Goal: Task Accomplishment & Management: Use online tool/utility

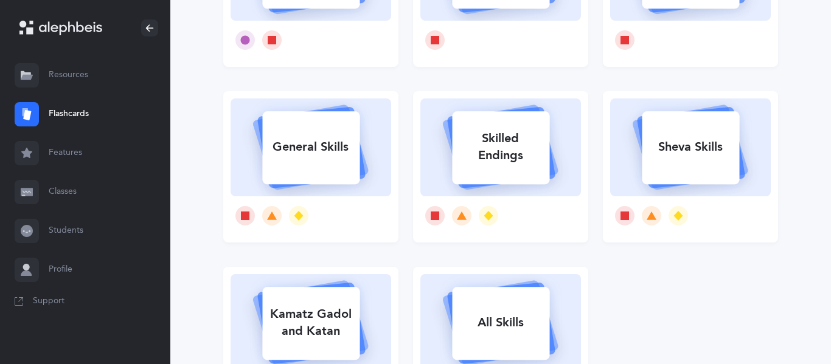
scroll to position [198, 0]
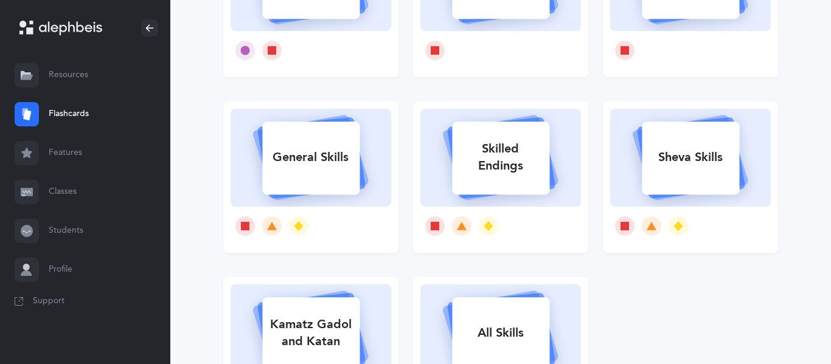
click at [662, 165] on div "Sheva Skills" at bounding box center [690, 158] width 97 height 32
select select
select select "single"
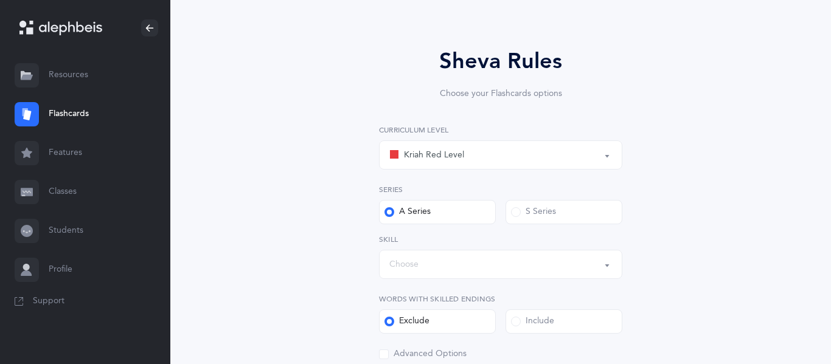
scroll to position [79, 0]
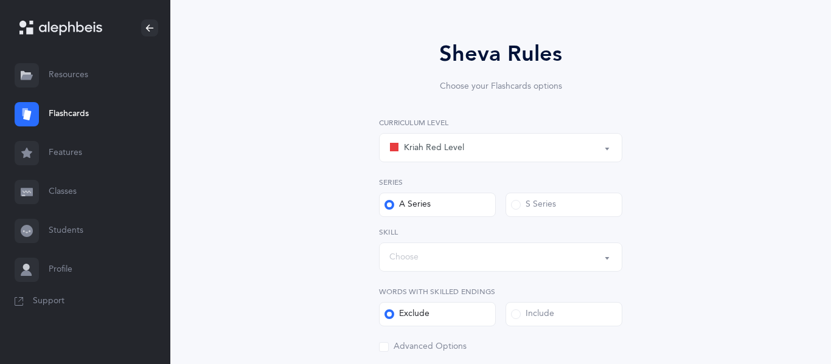
click at [449, 150] on div "Kriah Red Level" at bounding box center [426, 147] width 75 height 15
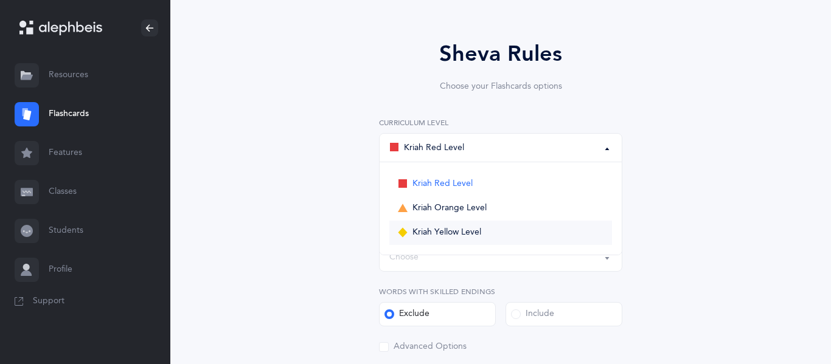
click at [431, 240] on link "Kriah Yellow Level" at bounding box center [500, 233] width 223 height 24
select select "5"
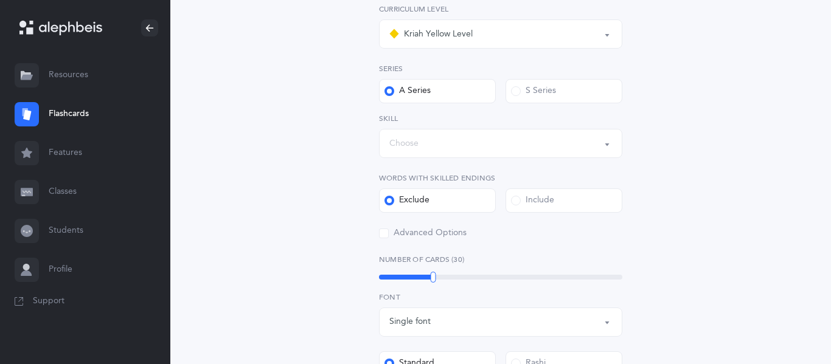
scroll to position [193, 0]
click at [420, 148] on div "Choose" at bounding box center [500, 143] width 223 height 21
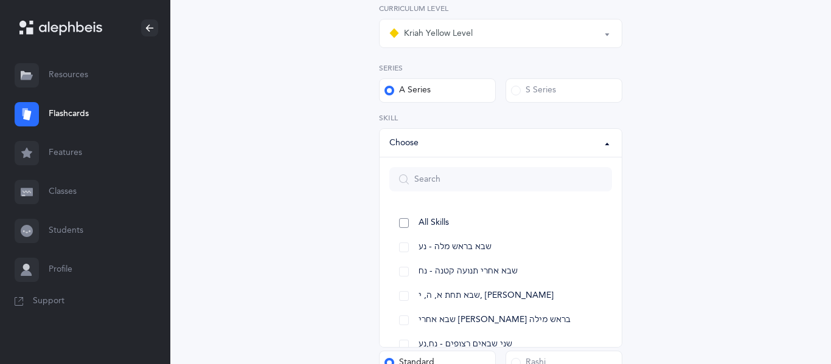
click at [427, 226] on span "All Skills" at bounding box center [433, 223] width 30 height 11
select select "12"
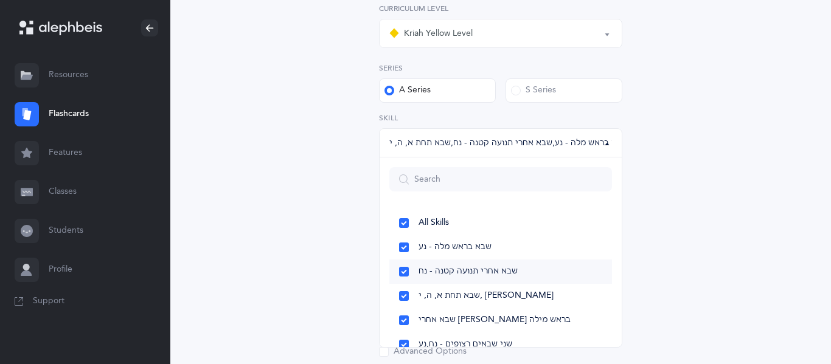
click at [474, 272] on span "שבא אחרי תנועה קטנה - נח" at bounding box center [467, 271] width 99 height 11
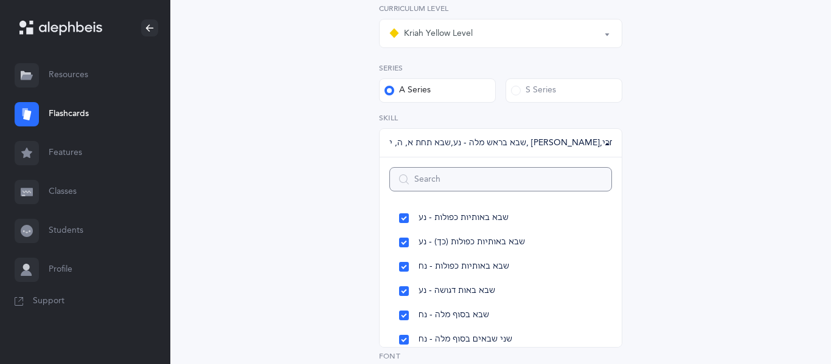
scroll to position [165, 0]
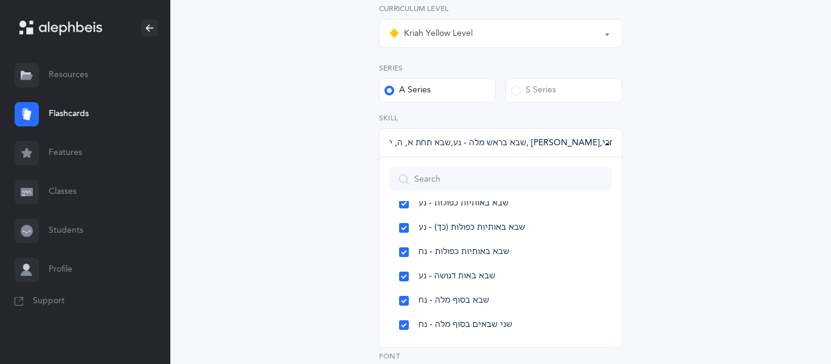
click at [707, 192] on div "Sheva Rules Choose your Flashcards options Kriah Red Level Kriah Orange Level K…" at bounding box center [500, 312] width 555 height 846
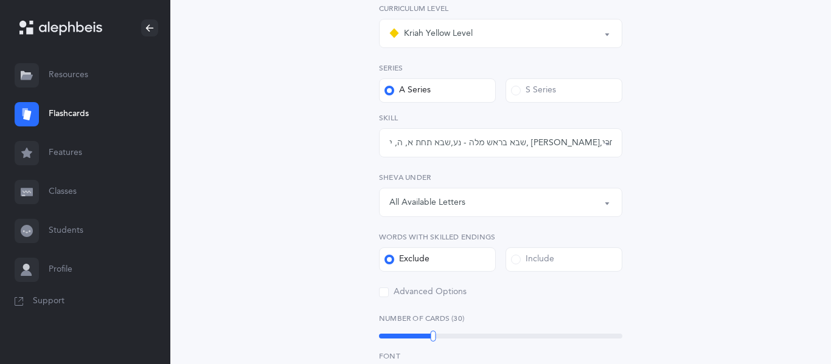
scroll to position [249, 0]
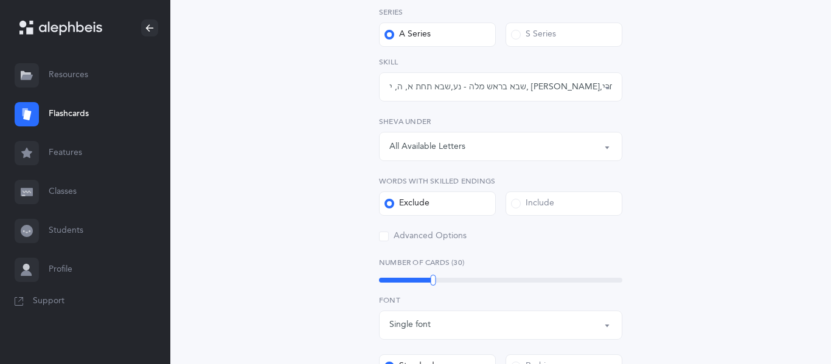
click at [544, 211] on label "Include" at bounding box center [563, 204] width 117 height 24
click at [0, 0] on input "Include" at bounding box center [0, 0] width 0 height 0
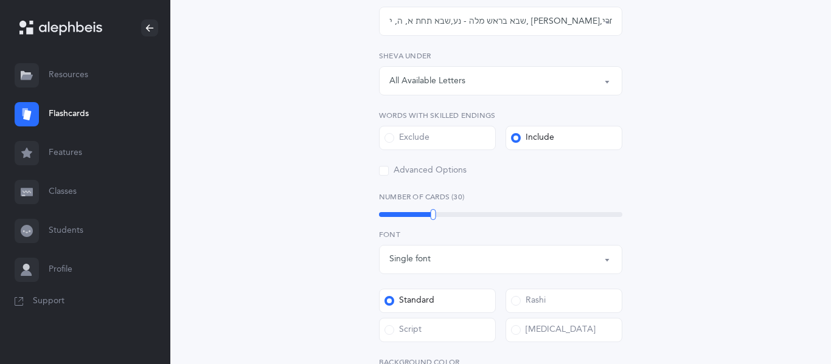
scroll to position [316, 0]
click at [454, 71] on div "All Available Letters" at bounding box center [500, 79] width 223 height 21
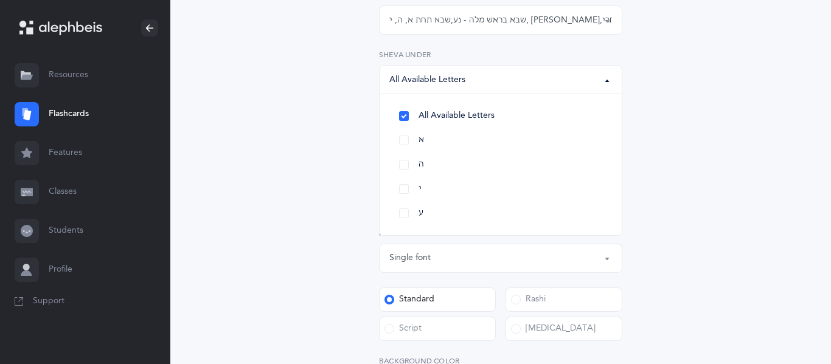
click at [454, 71] on div "All Available Letters" at bounding box center [500, 79] width 223 height 21
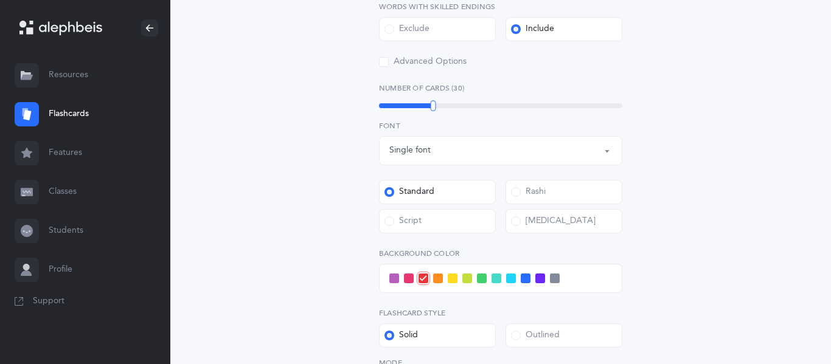
scroll to position [428, 0]
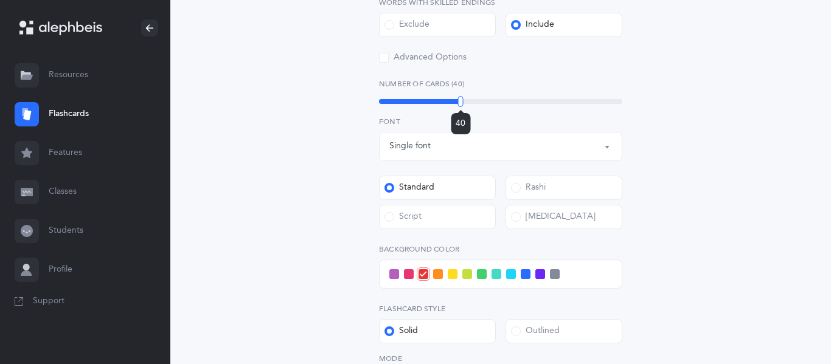
drag, startPoint x: 431, startPoint y: 104, endPoint x: 460, endPoint y: 150, distance: 54.2
click at [460, 150] on div "Kriah Red Level Kriah Orange Level Kriah Yellow Level Kriah Yellow Level Kriah …" at bounding box center [500, 110] width 243 height 684
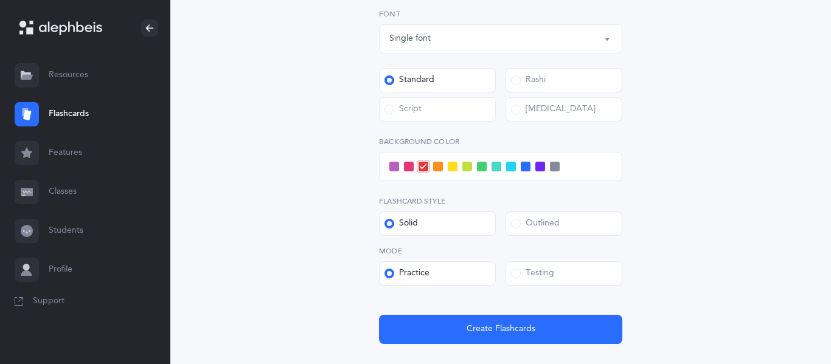
scroll to position [538, 0]
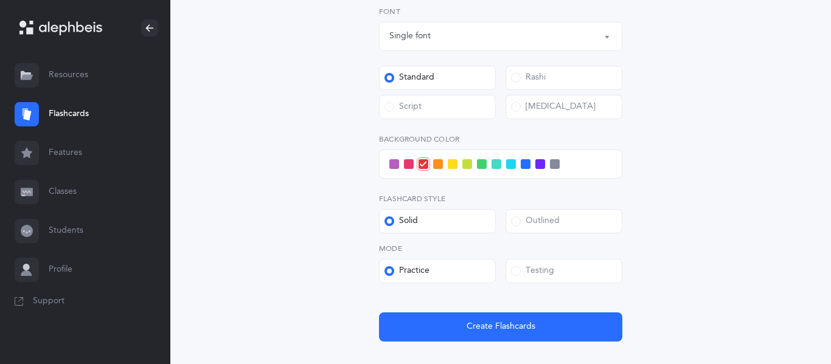
click at [440, 167] on span at bounding box center [438, 164] width 10 height 10
click at [0, 0] on input "checkbox" at bounding box center [0, 0] width 0 height 0
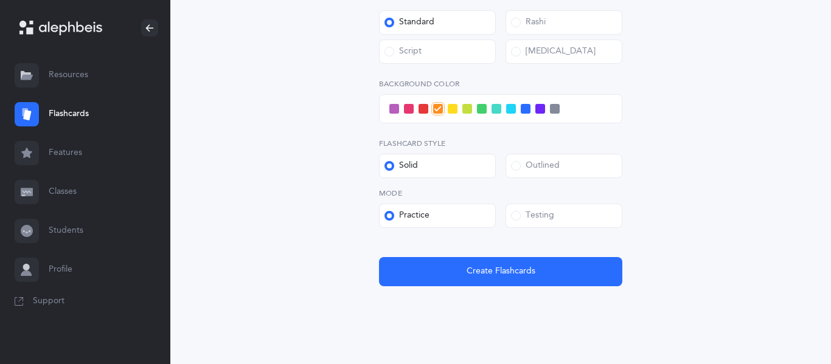
scroll to position [595, 0]
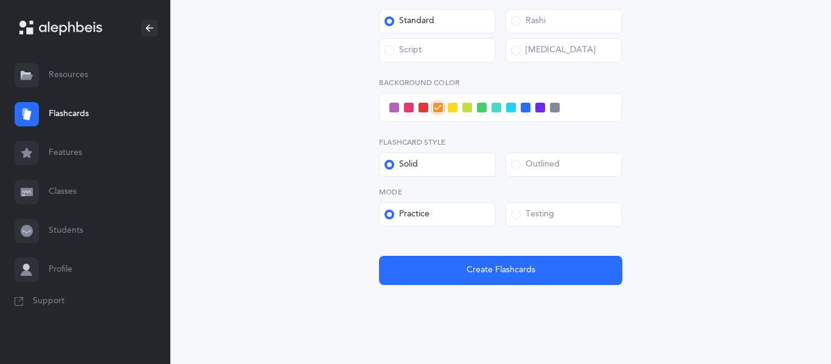
click at [529, 165] on div "Outlined" at bounding box center [535, 165] width 49 height 12
click at [0, 0] on input "Outlined" at bounding box center [0, 0] width 0 height 0
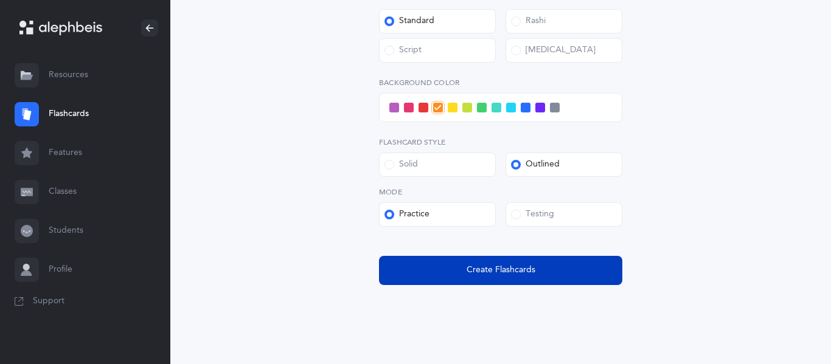
click at [525, 270] on span "Create Flashcards" at bounding box center [500, 270] width 69 height 13
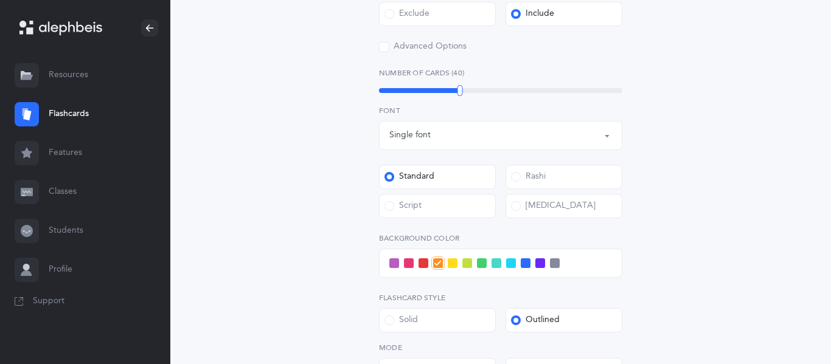
scroll to position [0, 0]
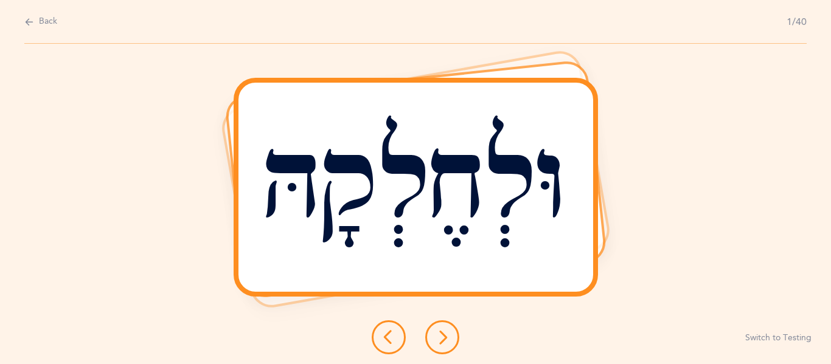
click at [437, 337] on icon at bounding box center [442, 337] width 15 height 15
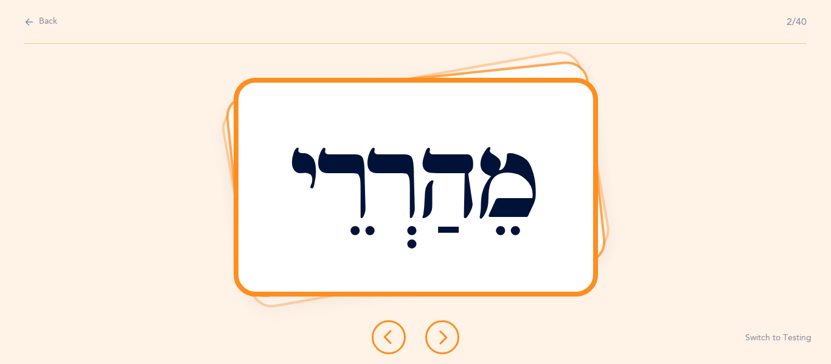
click at [437, 340] on icon at bounding box center [442, 337] width 15 height 15
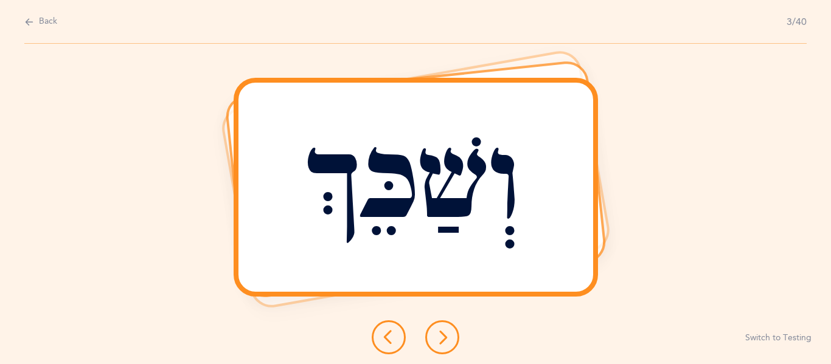
click at [439, 327] on button at bounding box center [442, 337] width 34 height 34
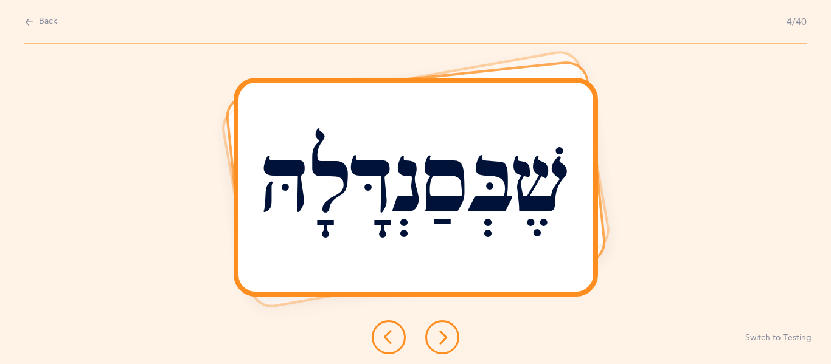
click at [440, 345] on button at bounding box center [442, 337] width 34 height 34
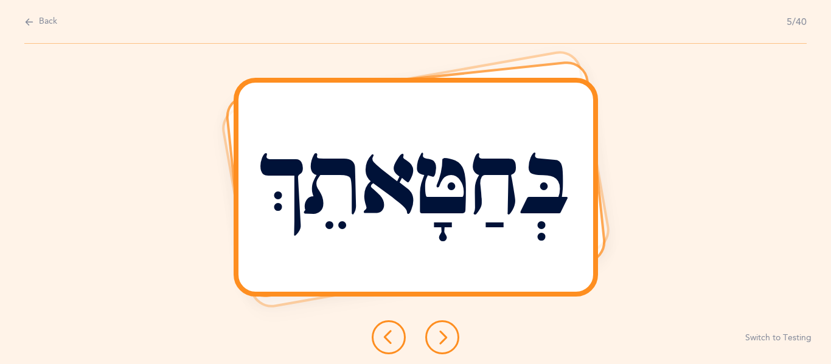
click at [449, 333] on icon at bounding box center [442, 337] width 15 height 15
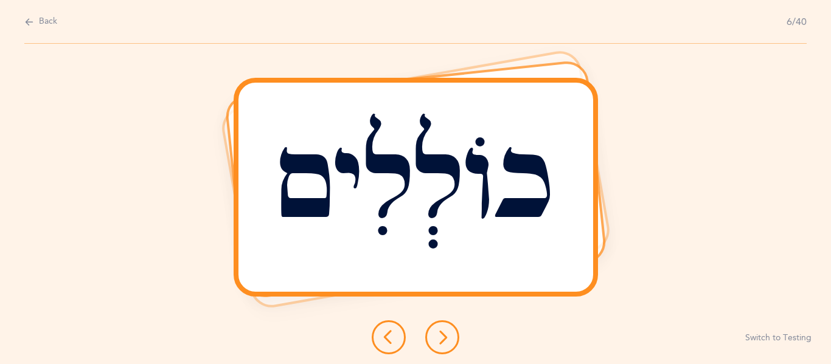
click at [448, 333] on icon at bounding box center [442, 337] width 15 height 15
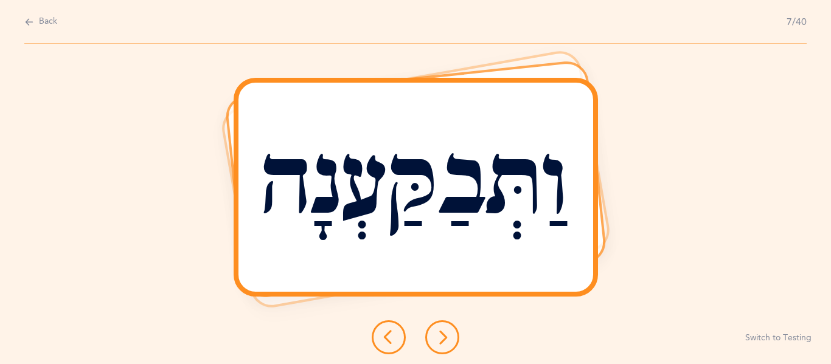
click at [447, 332] on icon at bounding box center [442, 337] width 15 height 15
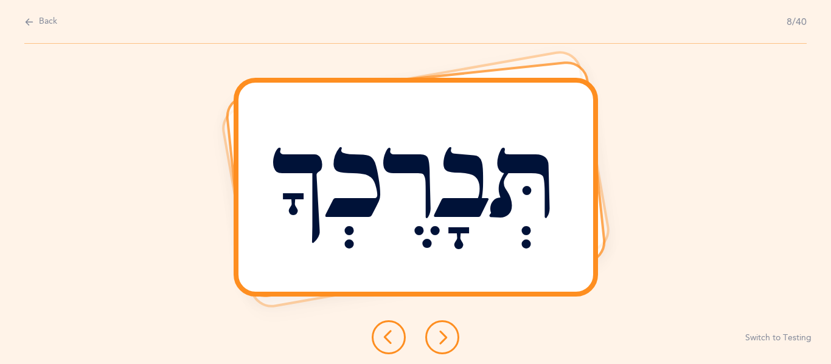
click at [437, 325] on button at bounding box center [442, 337] width 34 height 34
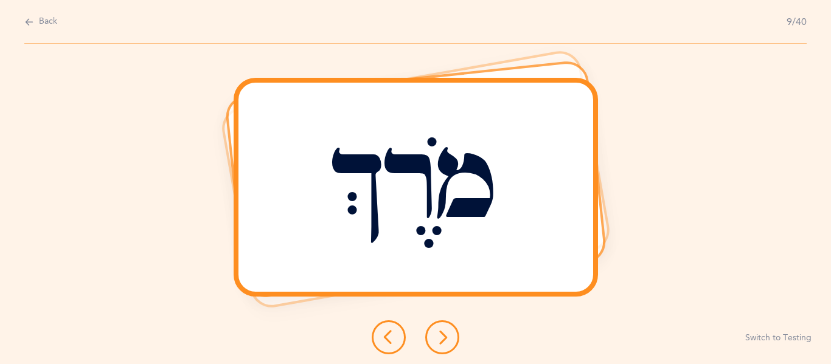
click at [449, 322] on button at bounding box center [442, 337] width 34 height 34
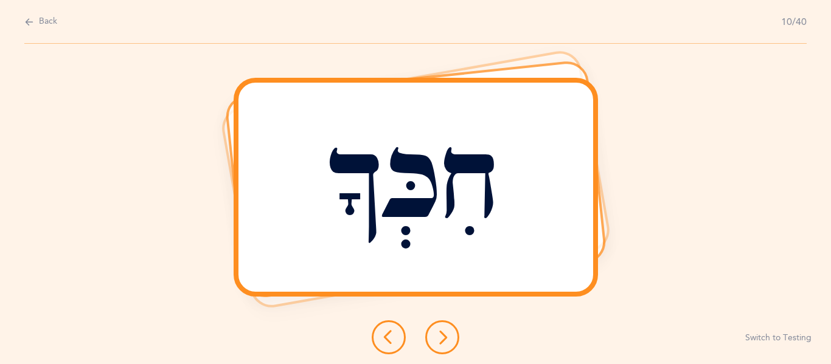
click at [451, 339] on button at bounding box center [442, 337] width 34 height 34
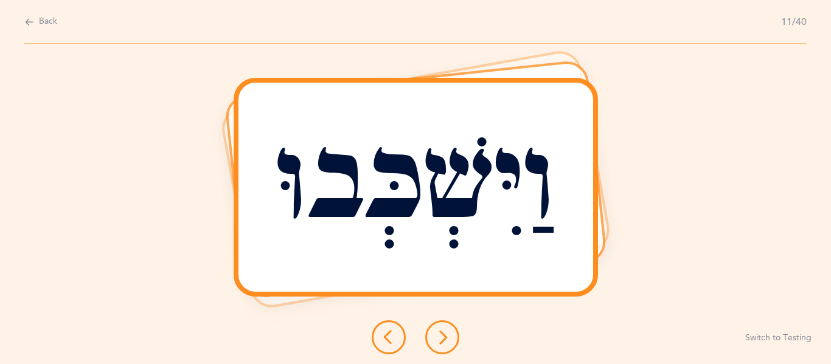
click at [437, 344] on icon at bounding box center [442, 337] width 15 height 15
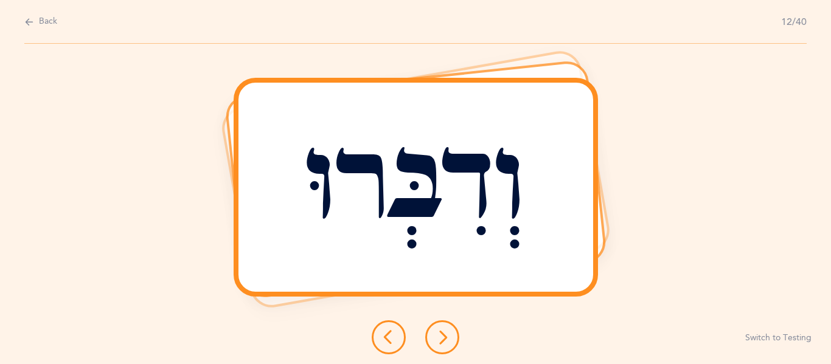
click at [436, 341] on icon at bounding box center [442, 337] width 15 height 15
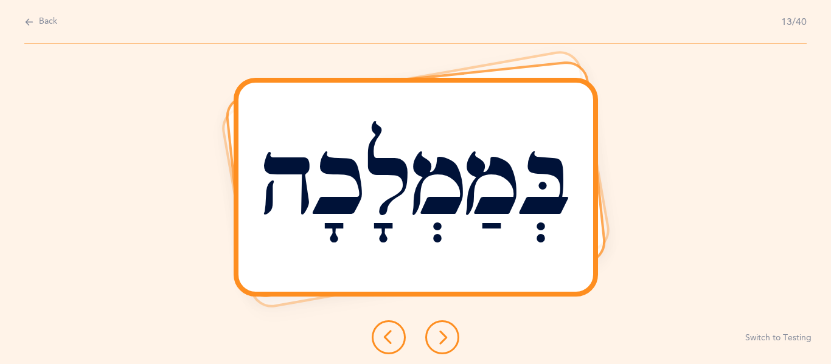
click at [426, 331] on button at bounding box center [442, 337] width 34 height 34
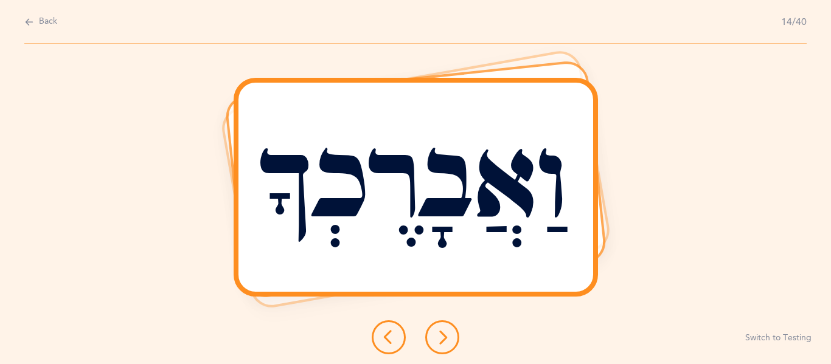
click at [426, 341] on button at bounding box center [442, 337] width 34 height 34
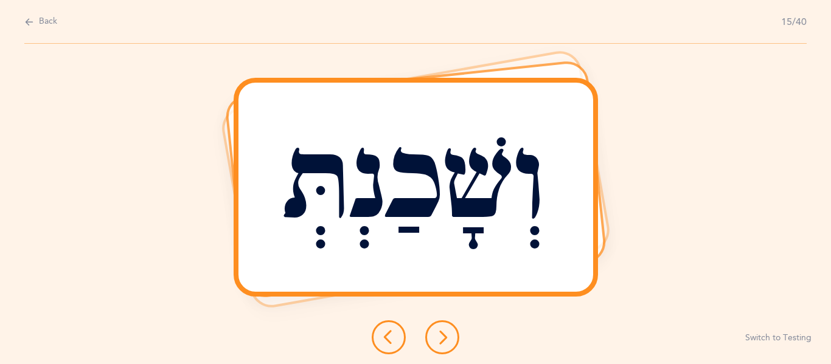
click at [435, 327] on button at bounding box center [442, 337] width 34 height 34
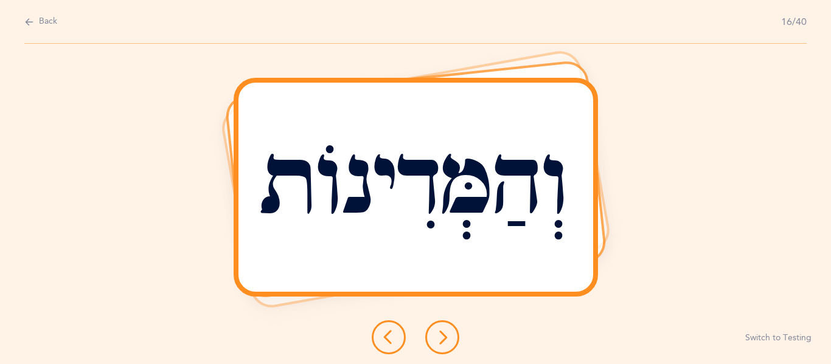
click at [440, 342] on icon at bounding box center [442, 337] width 15 height 15
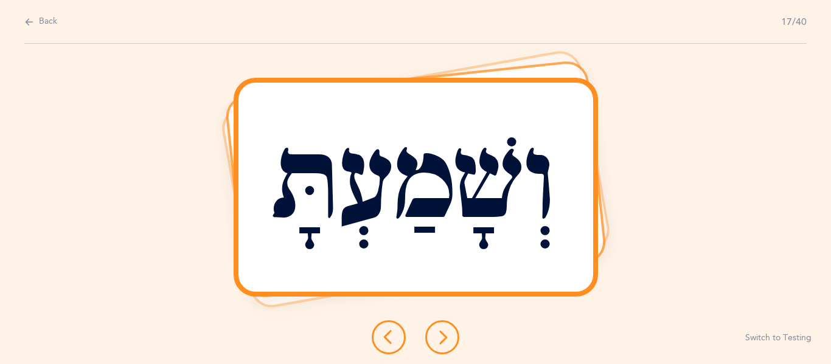
click at [437, 327] on button at bounding box center [442, 337] width 34 height 34
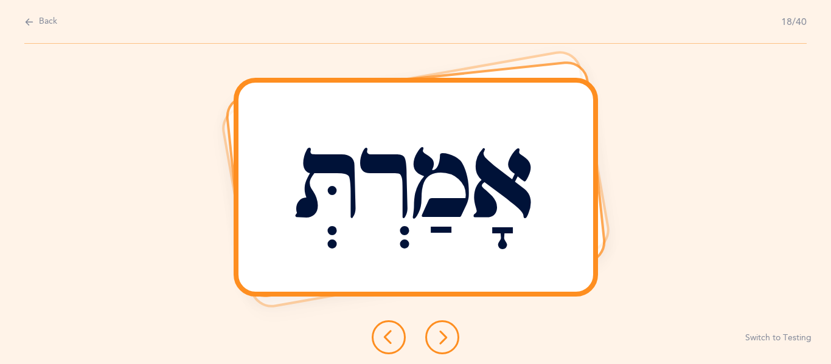
click at [435, 339] on icon at bounding box center [442, 337] width 15 height 15
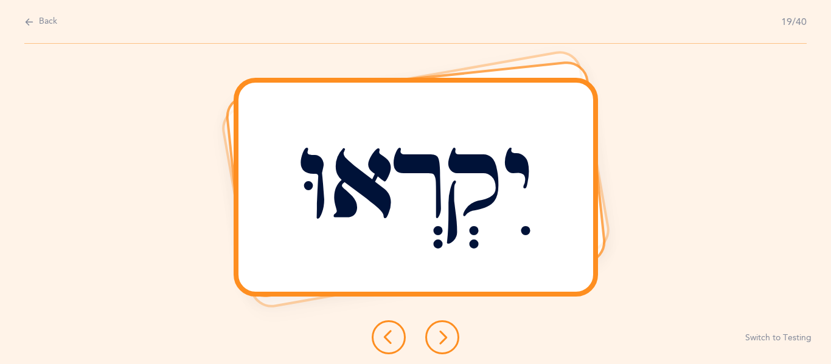
click at [444, 334] on icon at bounding box center [442, 337] width 15 height 15
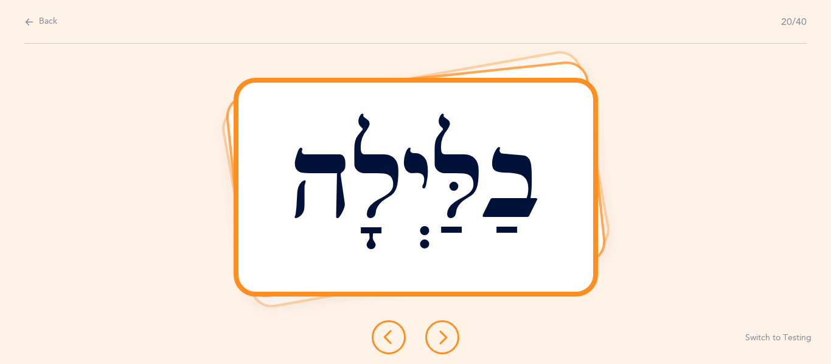
click at [448, 331] on icon at bounding box center [442, 337] width 15 height 15
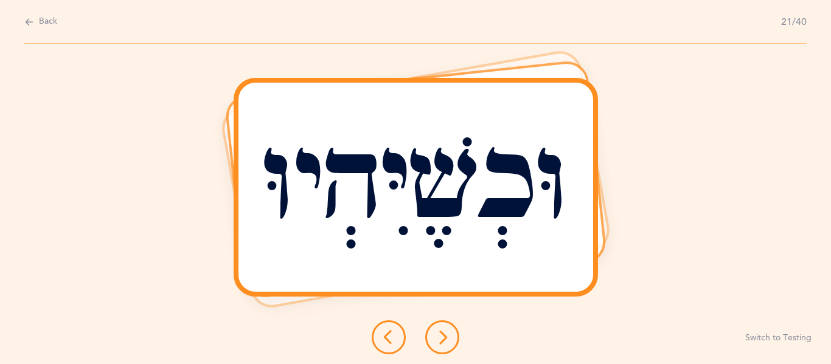
click at [454, 333] on button at bounding box center [442, 337] width 34 height 34
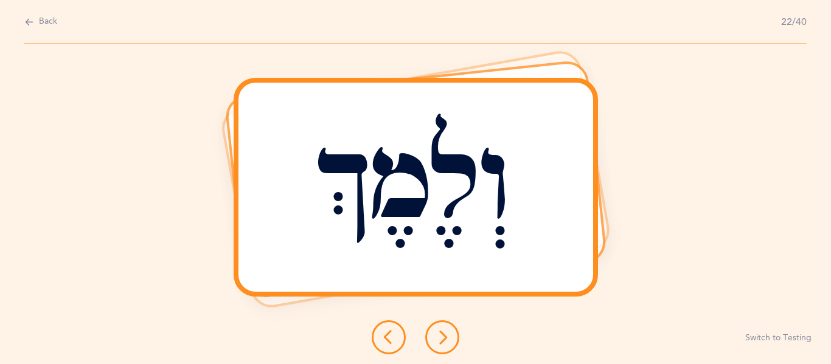
click at [444, 334] on icon at bounding box center [442, 337] width 15 height 15
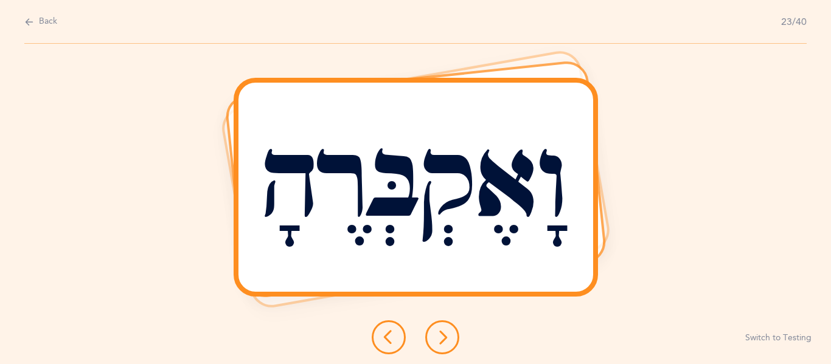
click at [443, 331] on icon at bounding box center [442, 337] width 15 height 15
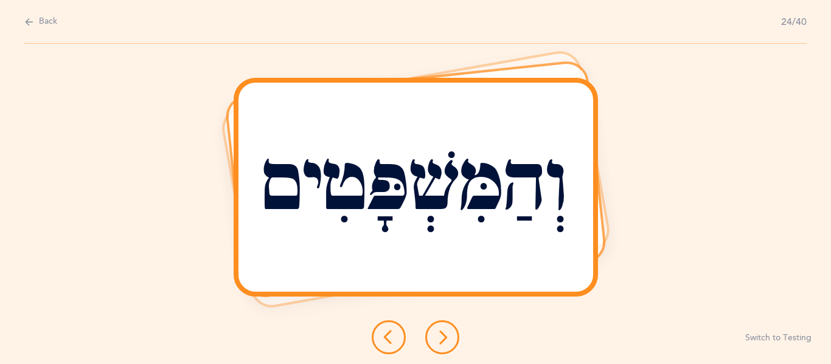
click at [444, 332] on icon at bounding box center [442, 337] width 15 height 15
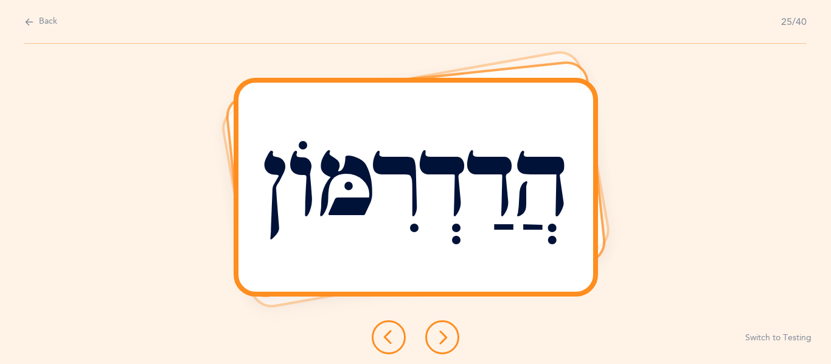
click at [437, 334] on icon at bounding box center [442, 337] width 15 height 15
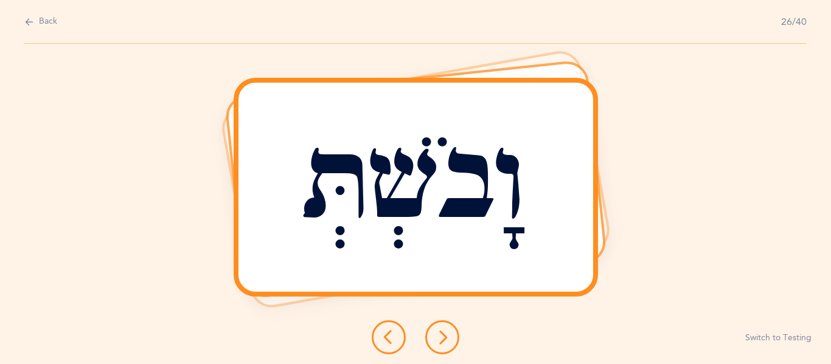
click at [446, 327] on button at bounding box center [442, 337] width 34 height 34
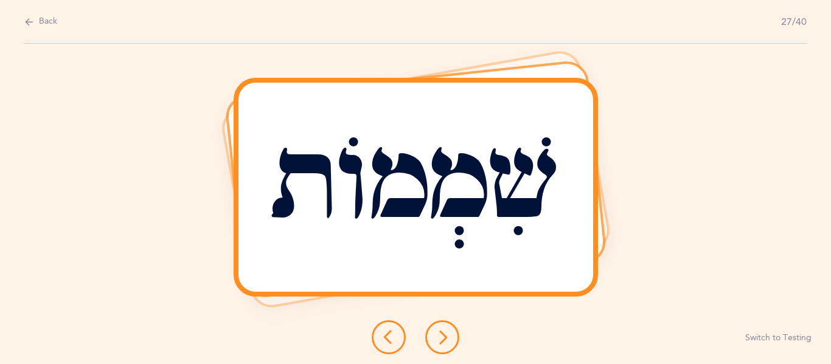
click at [445, 323] on button at bounding box center [442, 337] width 34 height 34
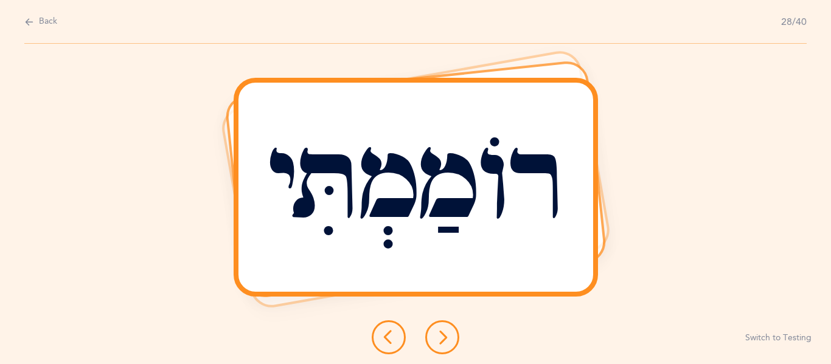
click at [446, 340] on icon at bounding box center [442, 337] width 15 height 15
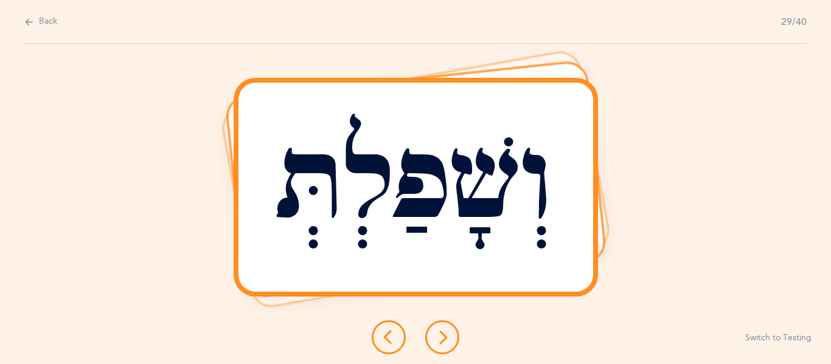
click at [435, 333] on icon at bounding box center [442, 337] width 15 height 15
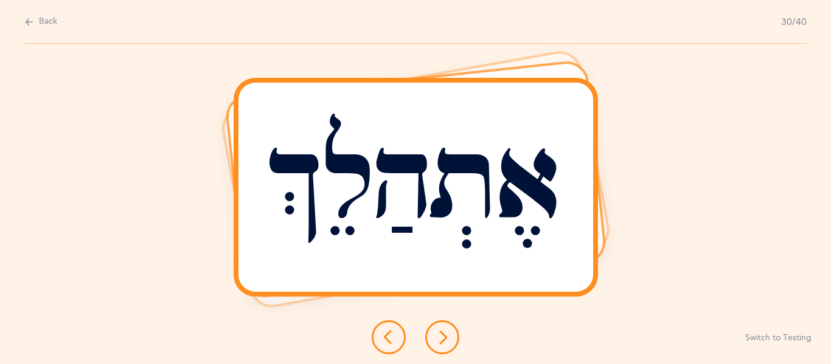
click at [449, 333] on button at bounding box center [442, 337] width 34 height 34
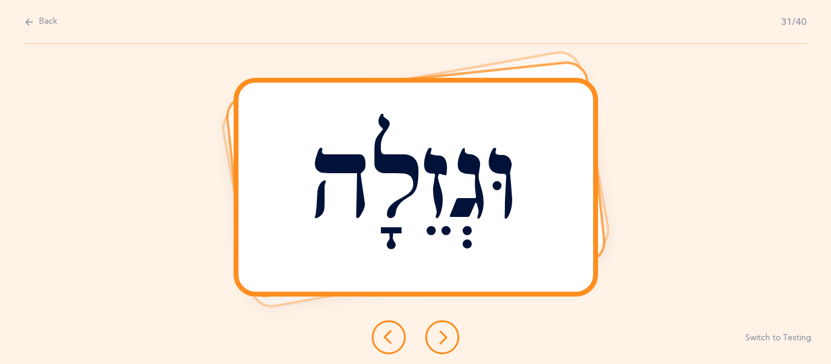
click at [444, 335] on icon at bounding box center [442, 337] width 15 height 15
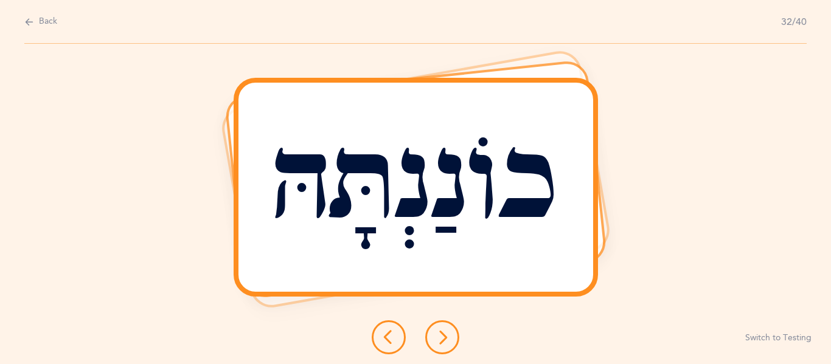
click at [439, 332] on icon at bounding box center [442, 337] width 15 height 15
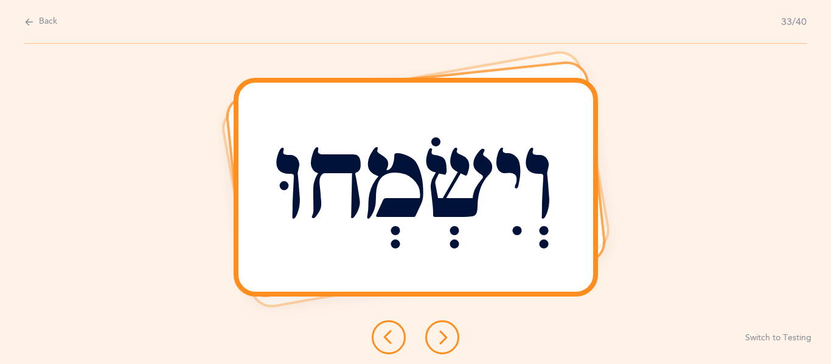
click at [433, 335] on button at bounding box center [442, 337] width 34 height 34
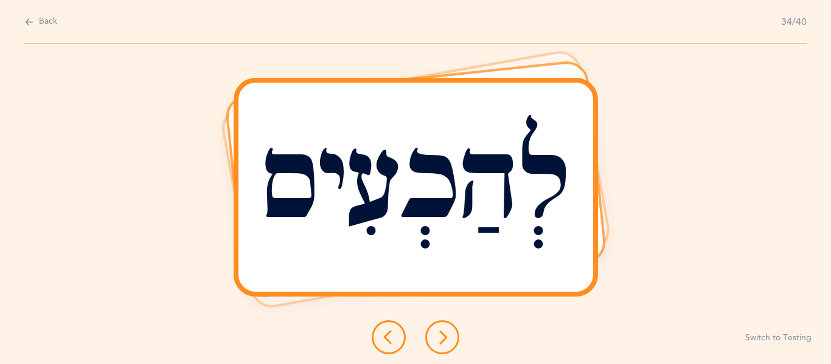
click at [448, 336] on icon at bounding box center [442, 337] width 15 height 15
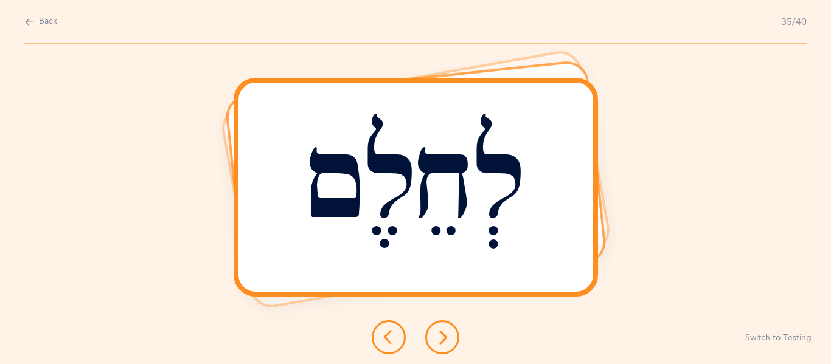
click at [444, 339] on icon at bounding box center [442, 337] width 15 height 15
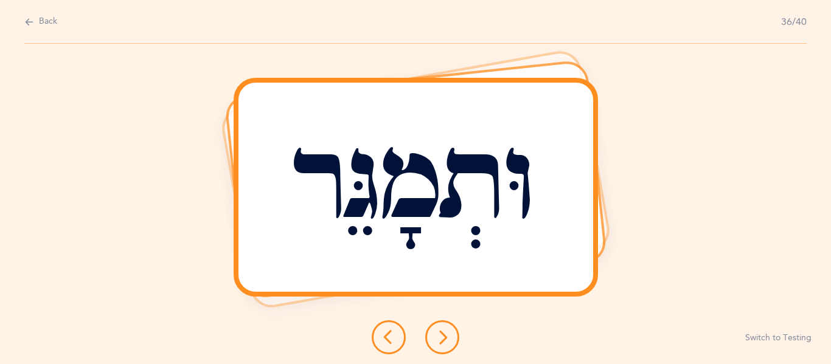
click at [453, 328] on button at bounding box center [442, 337] width 34 height 34
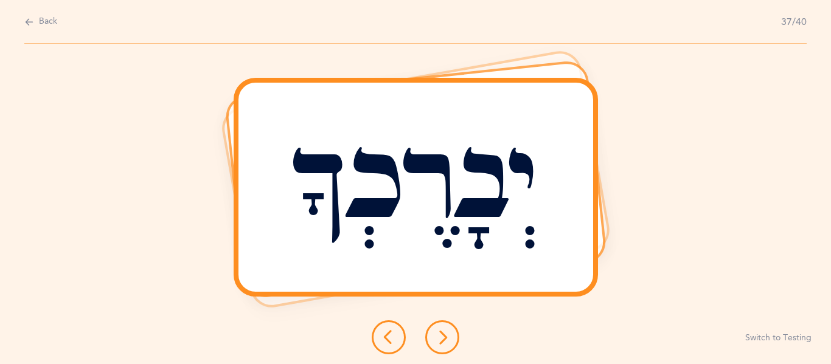
click at [435, 334] on icon at bounding box center [442, 337] width 15 height 15
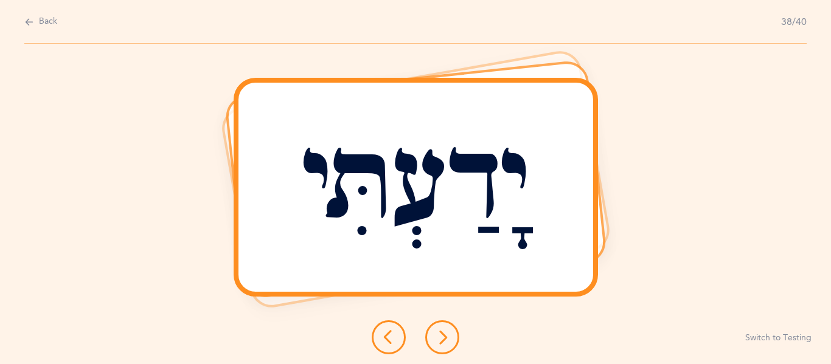
click at [452, 346] on button at bounding box center [442, 337] width 34 height 34
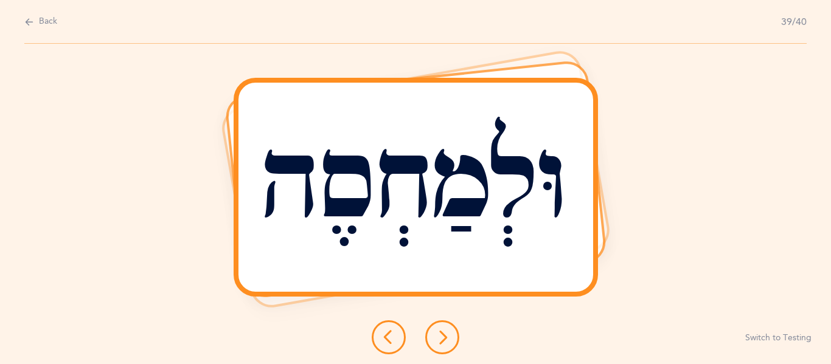
click at [435, 341] on icon at bounding box center [442, 337] width 15 height 15
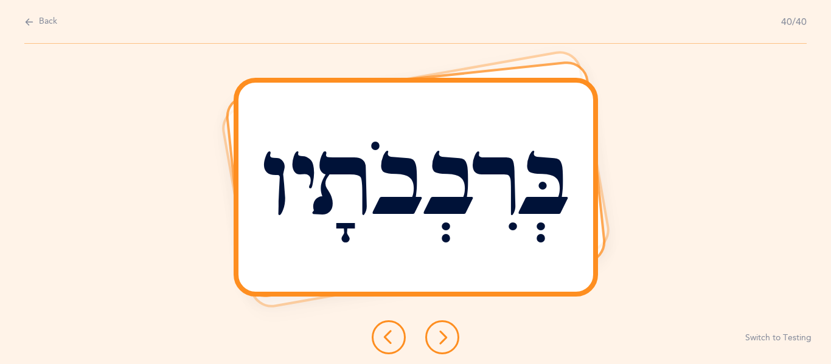
click at [459, 347] on div at bounding box center [415, 337] width 107 height 34
click at [452, 343] on button at bounding box center [442, 337] width 34 height 34
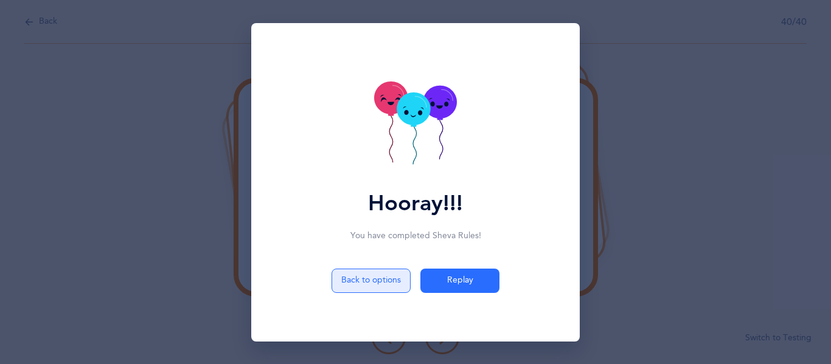
click at [387, 277] on button "Back to options" at bounding box center [370, 281] width 79 height 24
select select "5"
select select "12"
select select "single"
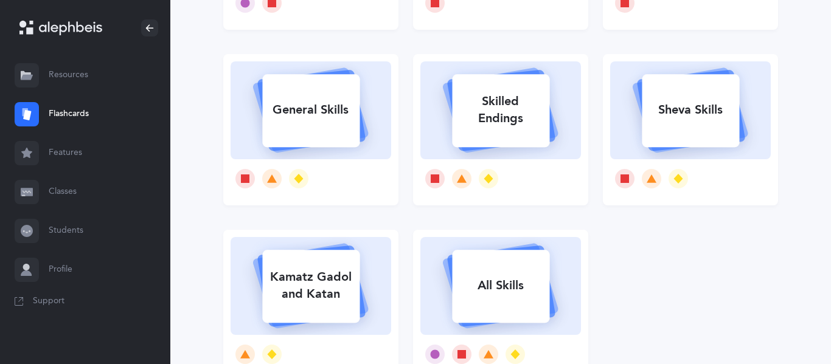
scroll to position [241, 0]
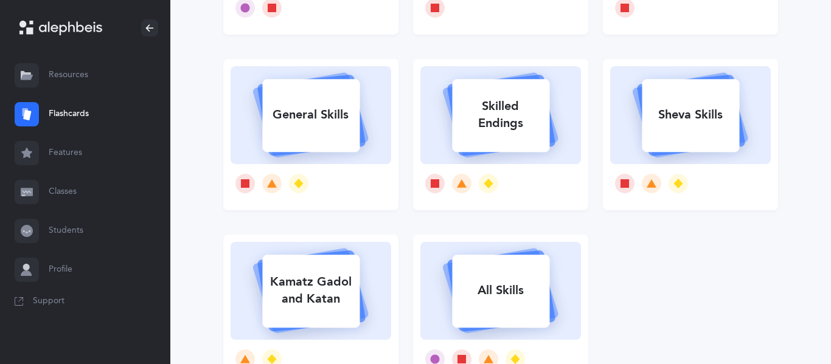
click at [344, 104] on div "General Skills" at bounding box center [310, 115] width 97 height 32
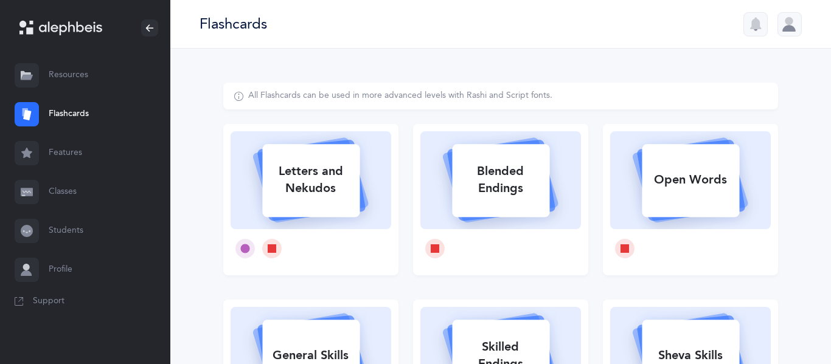
select select "single"
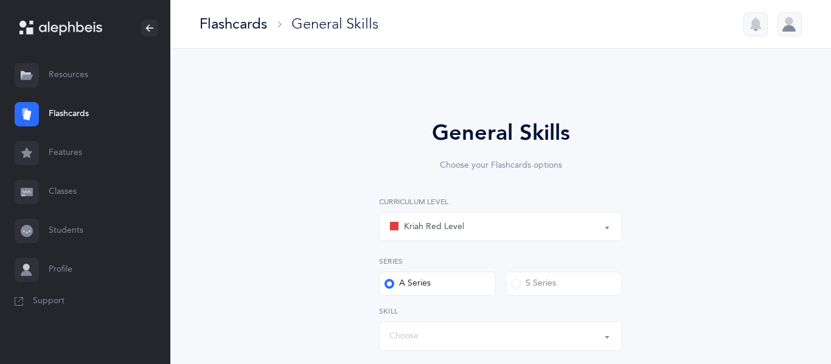
select select "Silent Letters"
select select
click at [448, 229] on div "Kriah Red Level" at bounding box center [426, 227] width 75 height 15
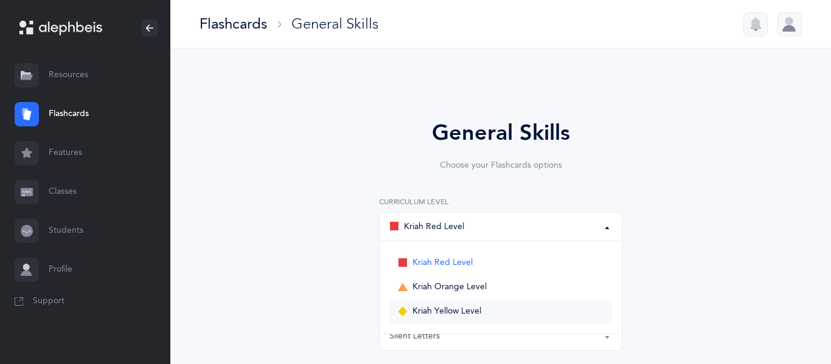
click at [427, 307] on span "Kriah Yellow Level" at bounding box center [446, 311] width 69 height 11
select select "5"
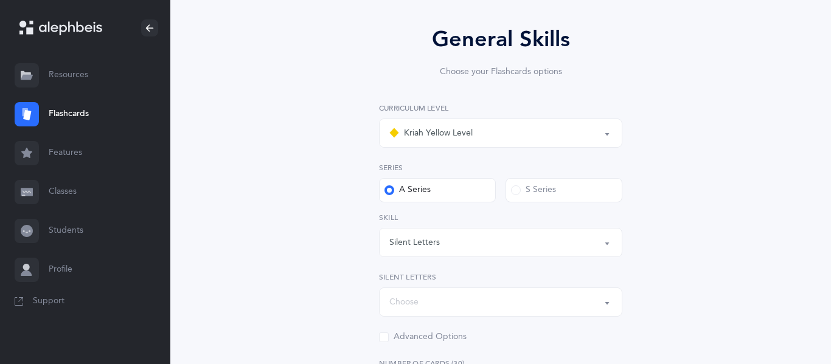
scroll to position [97, 0]
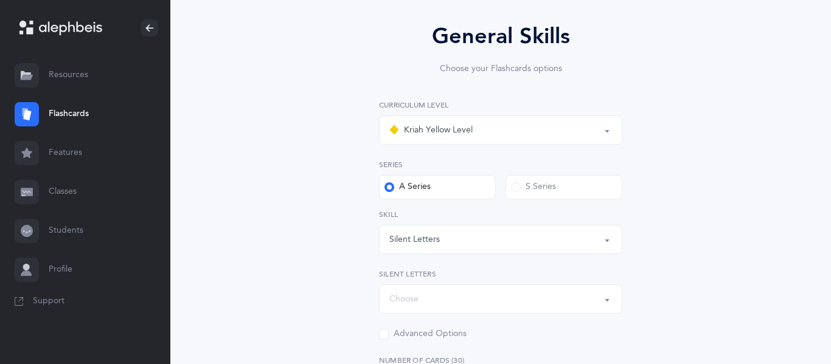
click at [438, 245] on div "Silent Letters" at bounding box center [414, 240] width 50 height 13
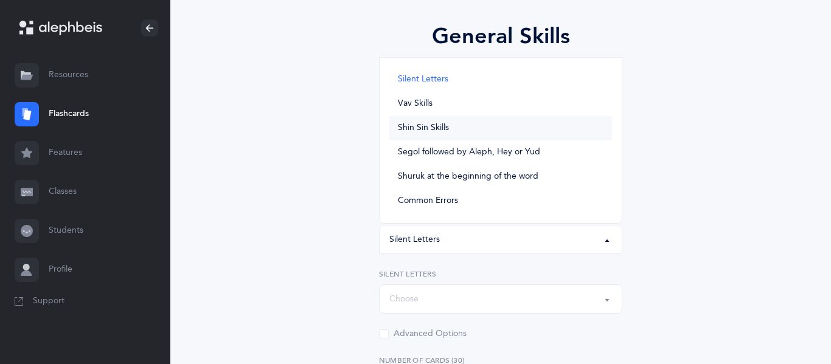
click at [432, 130] on span "Shin Sin Skills" at bounding box center [423, 128] width 51 height 11
select select "Shin Sin Skills"
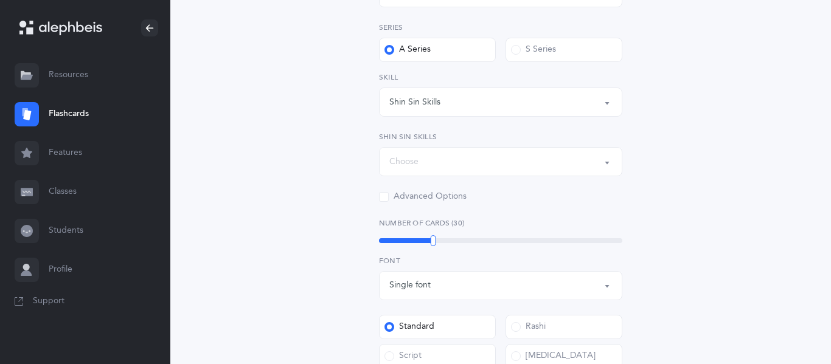
scroll to position [235, 0]
click at [432, 166] on div "Choose" at bounding box center [500, 161] width 223 height 21
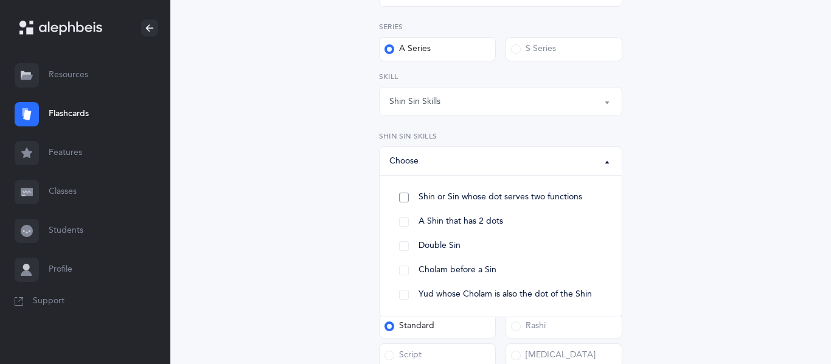
click at [418, 194] on span "Shin or Sin whose dot serves two functions" at bounding box center [500, 197] width 164 height 11
select select "27"
click at [420, 216] on span "A Shin that has 2 dots" at bounding box center [460, 221] width 85 height 11
click at [418, 241] on span "Double Sin" at bounding box center [439, 246] width 42 height 11
click at [415, 271] on link "Cholam before a Sin" at bounding box center [500, 270] width 223 height 24
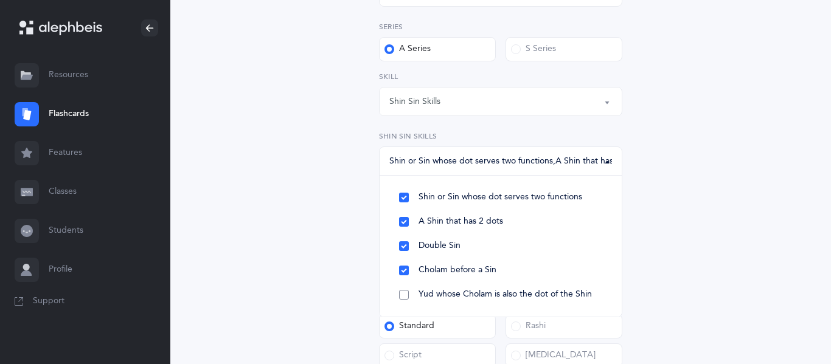
click at [412, 293] on link "Yud whose Cholam is also the dot of the Shin" at bounding box center [500, 295] width 223 height 24
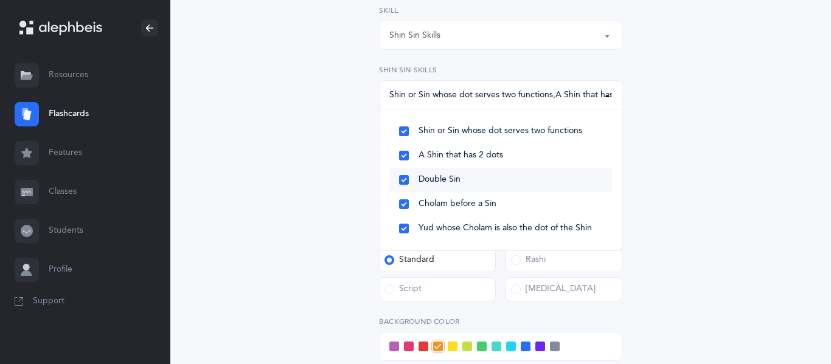
scroll to position [307, 0]
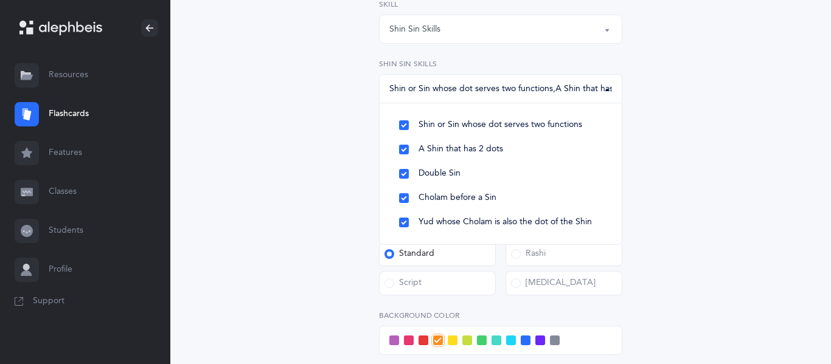
click at [328, 185] on div "General Skills Choose your Flashcards options Kriah Red Level Kriah Orange Leve…" at bounding box center [500, 171] width 555 height 791
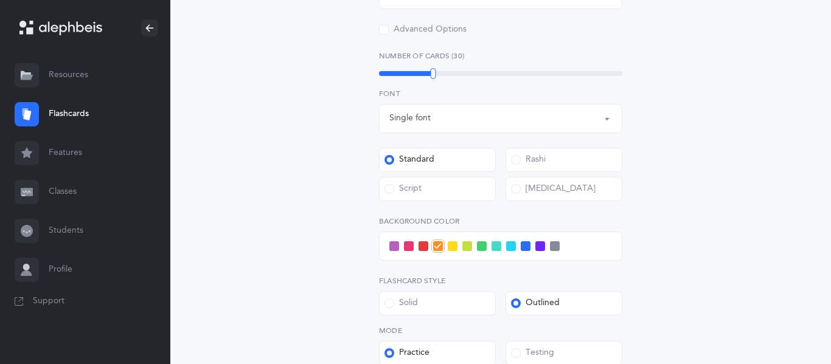
scroll to position [459, 0]
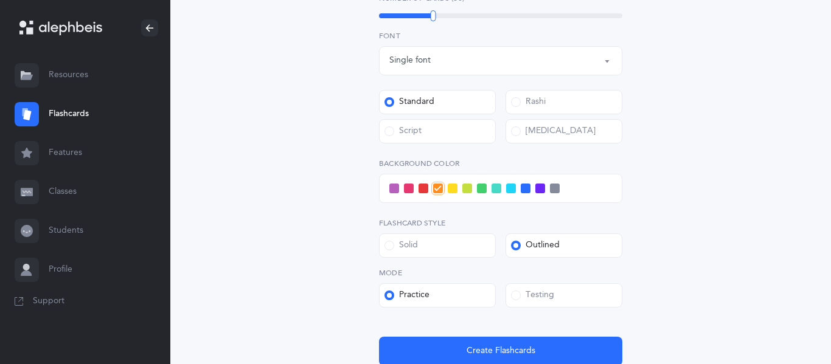
click at [493, 190] on span at bounding box center [496, 189] width 10 height 10
click at [0, 0] on input "checkbox" at bounding box center [0, 0] width 0 height 0
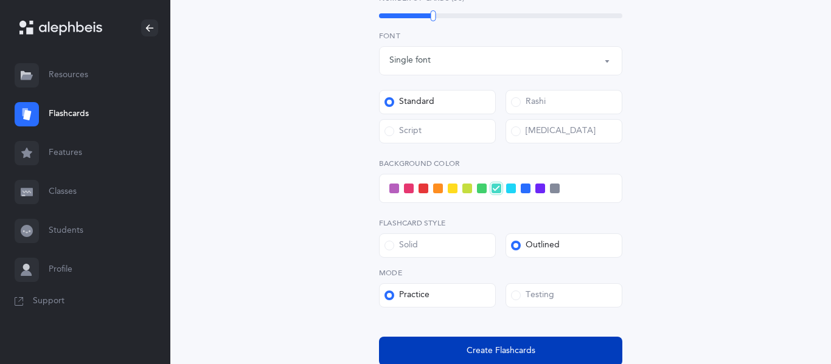
click at [487, 345] on span "Create Flashcards" at bounding box center [500, 351] width 69 height 13
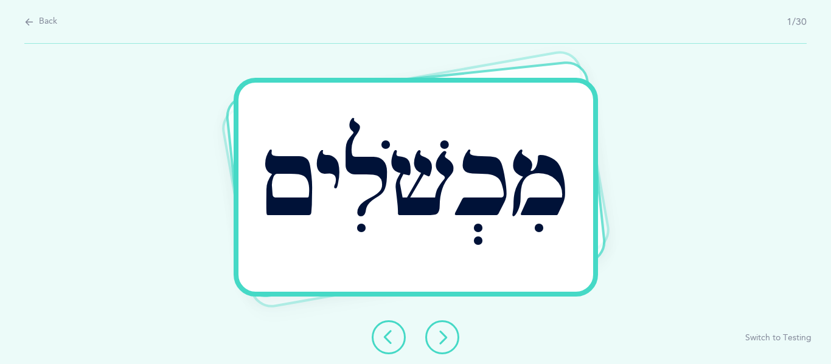
scroll to position [0, 0]
click at [445, 341] on icon at bounding box center [442, 337] width 15 height 15
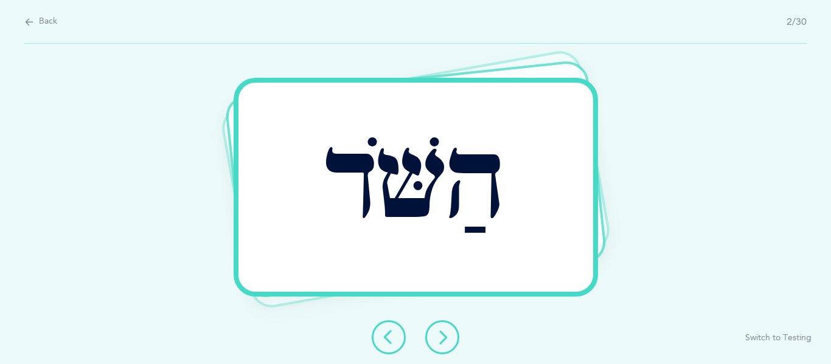
click at [445, 341] on icon at bounding box center [442, 337] width 15 height 15
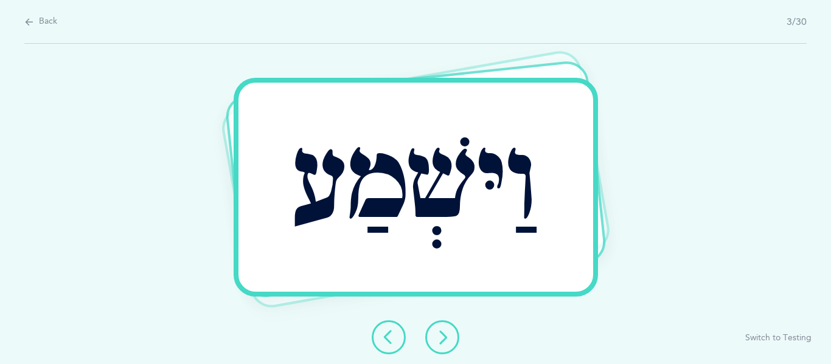
click at [442, 345] on button at bounding box center [442, 337] width 34 height 34
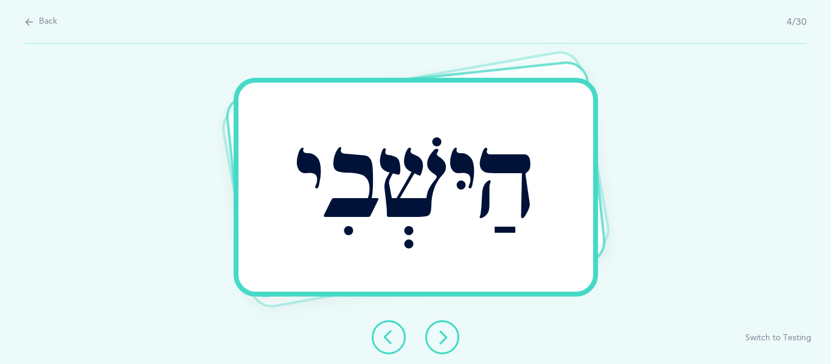
click at [435, 331] on icon at bounding box center [442, 337] width 15 height 15
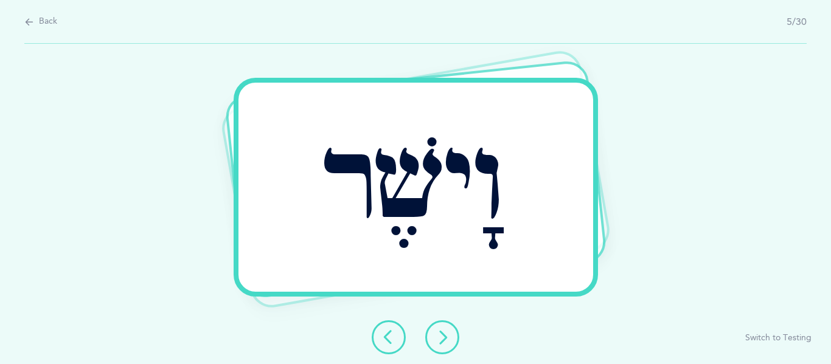
click at [443, 353] on button at bounding box center [442, 337] width 34 height 34
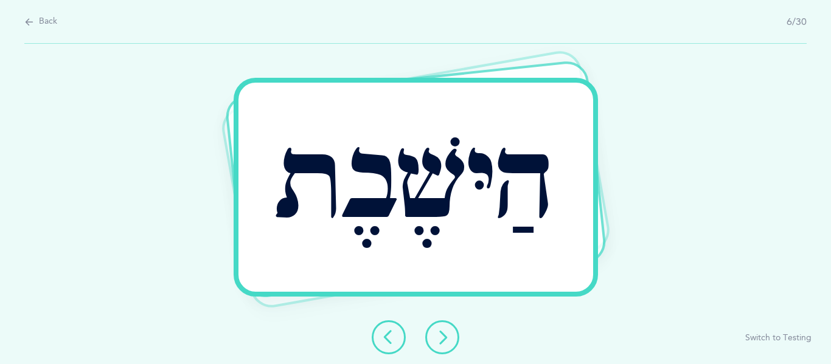
click at [442, 328] on button at bounding box center [442, 337] width 34 height 34
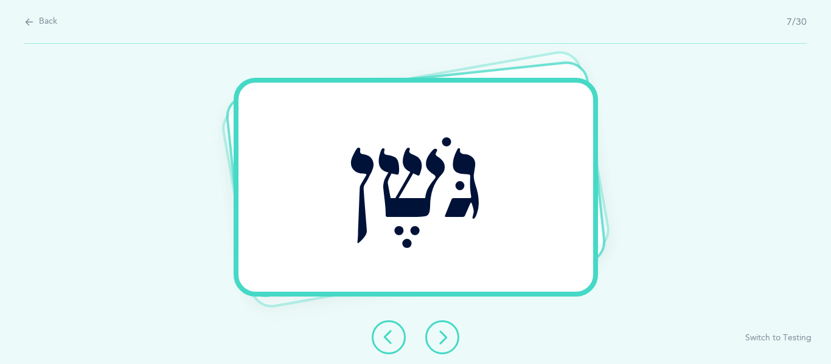
click at [451, 331] on button at bounding box center [442, 337] width 34 height 34
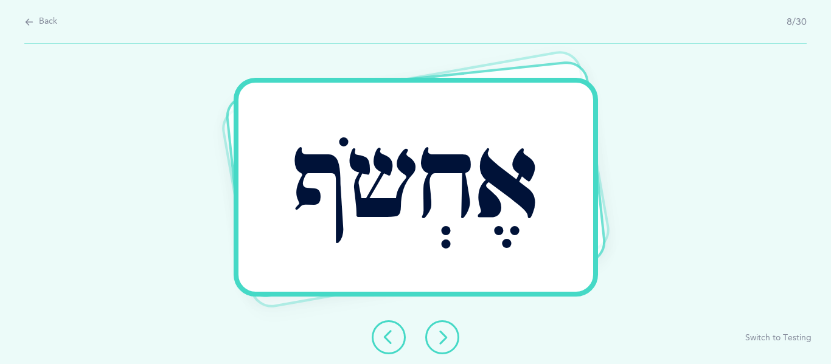
click at [440, 341] on icon at bounding box center [442, 337] width 15 height 15
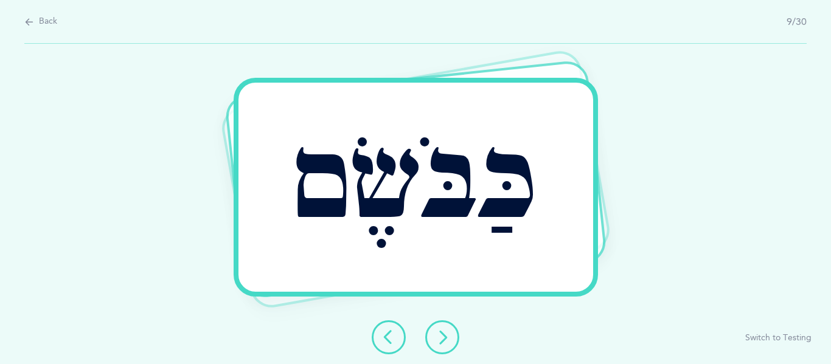
click at [440, 337] on icon at bounding box center [442, 337] width 15 height 15
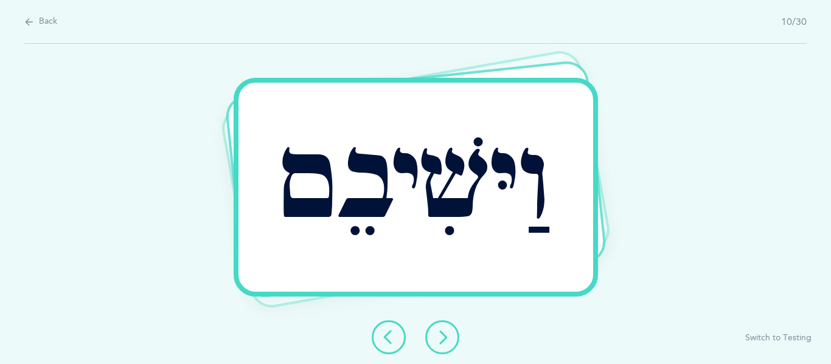
click at [450, 327] on button at bounding box center [442, 337] width 34 height 34
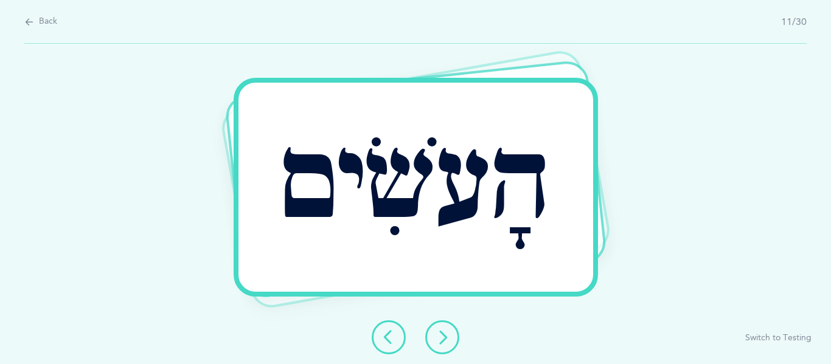
click at [443, 326] on button at bounding box center [442, 337] width 34 height 34
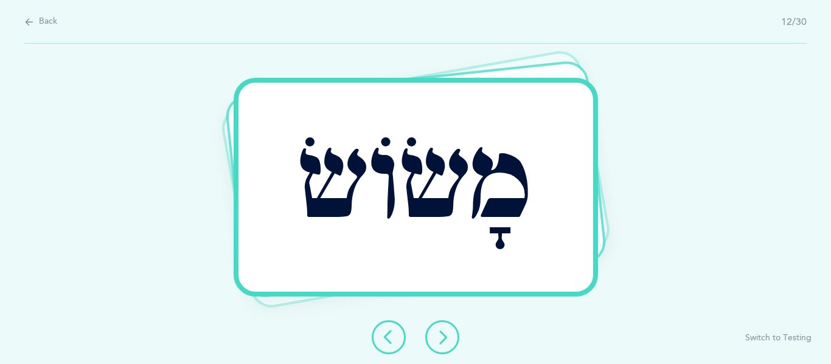
click at [446, 339] on icon at bounding box center [442, 337] width 15 height 15
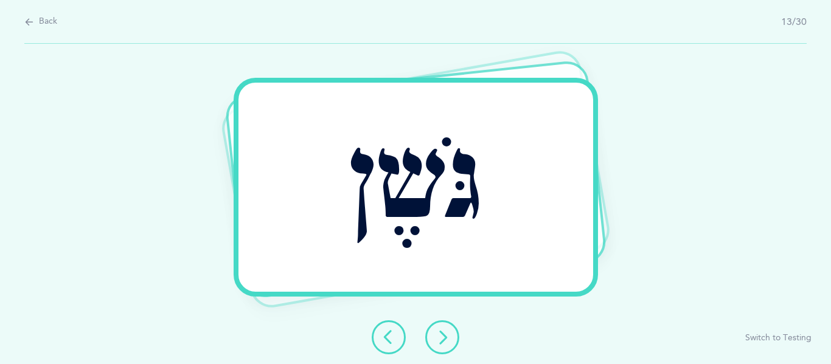
click at [448, 330] on icon at bounding box center [442, 337] width 15 height 15
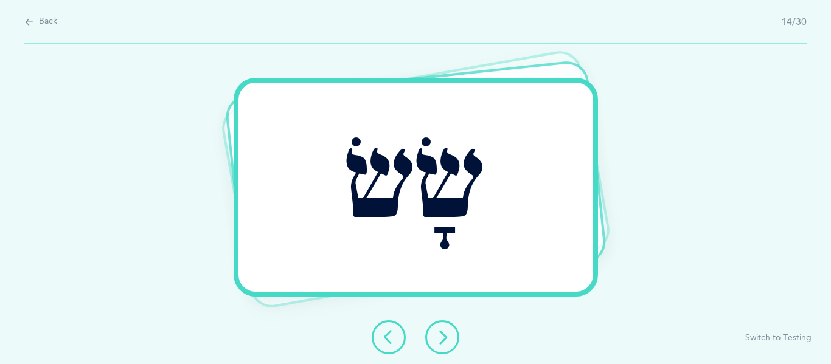
click at [446, 347] on button at bounding box center [442, 337] width 34 height 34
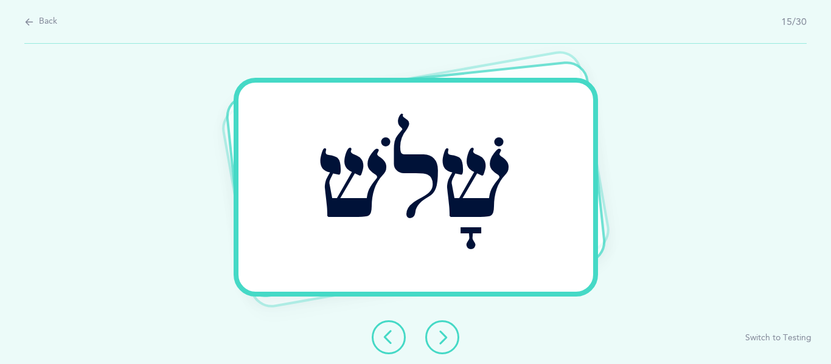
click at [438, 330] on icon at bounding box center [442, 337] width 15 height 15
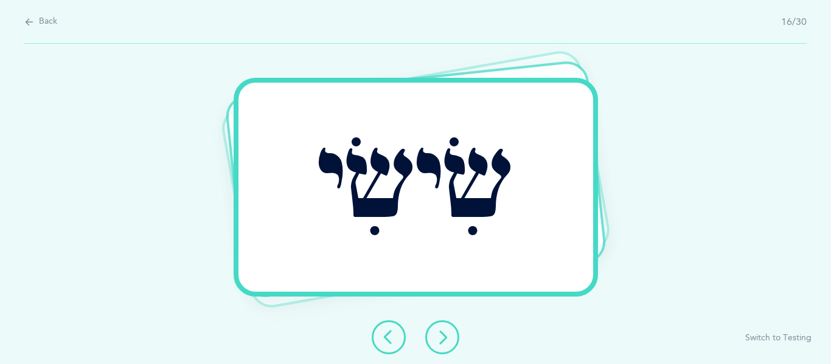
click at [447, 324] on button at bounding box center [442, 337] width 34 height 34
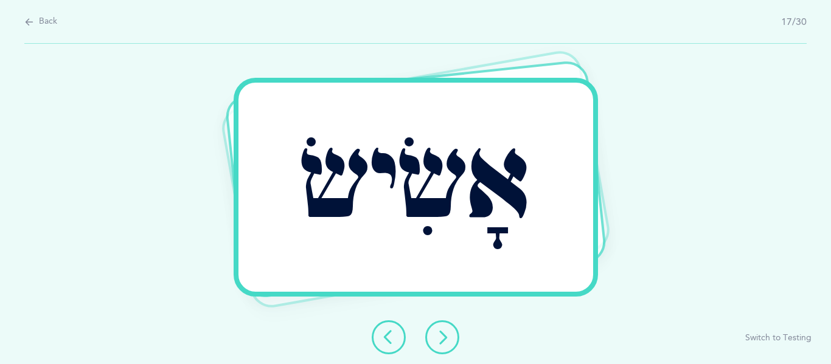
click at [446, 334] on icon at bounding box center [442, 337] width 15 height 15
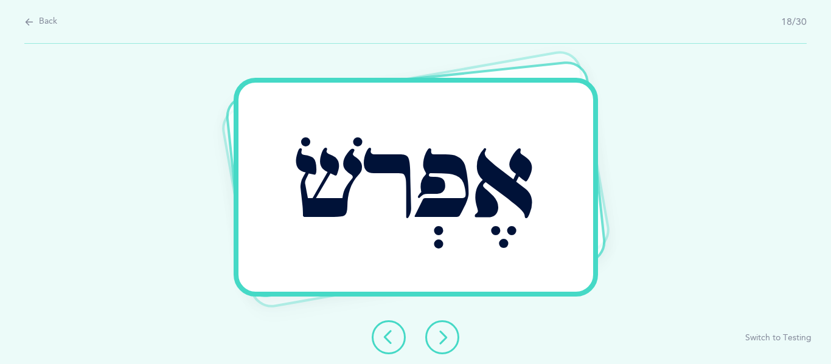
click at [430, 329] on button at bounding box center [442, 337] width 34 height 34
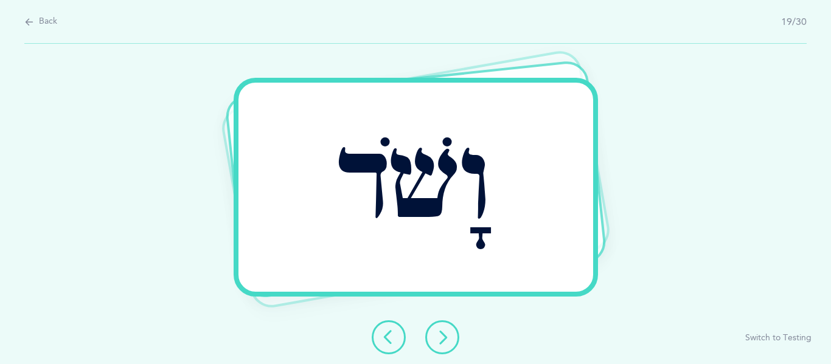
click at [445, 341] on icon at bounding box center [442, 337] width 15 height 15
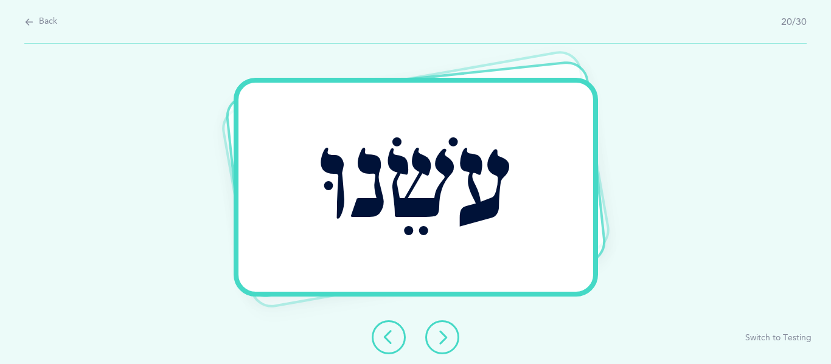
click at [436, 324] on button at bounding box center [442, 337] width 34 height 34
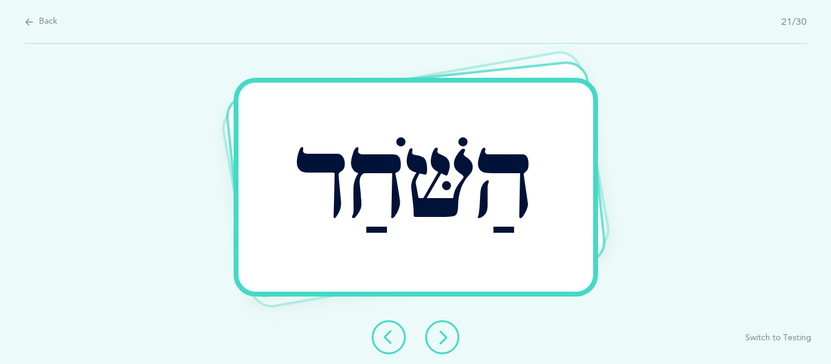
click at [446, 325] on button at bounding box center [442, 337] width 34 height 34
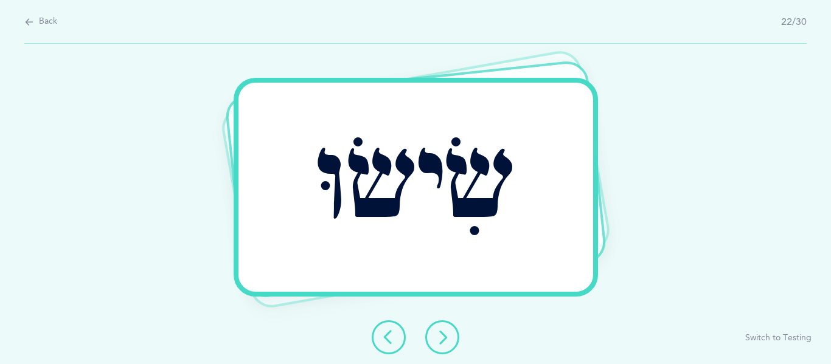
click at [446, 325] on button at bounding box center [442, 337] width 34 height 34
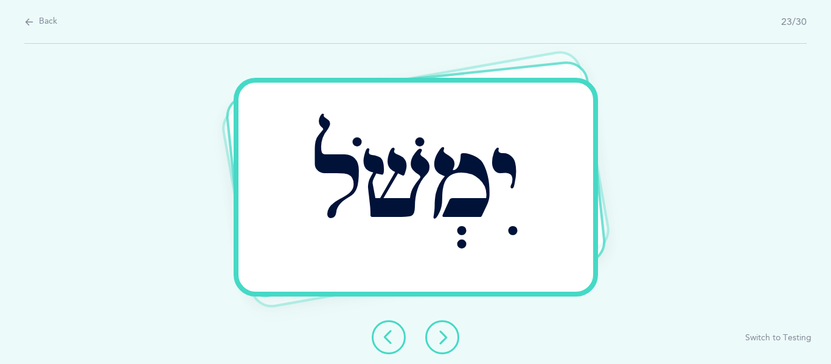
click at [446, 325] on button at bounding box center [442, 337] width 34 height 34
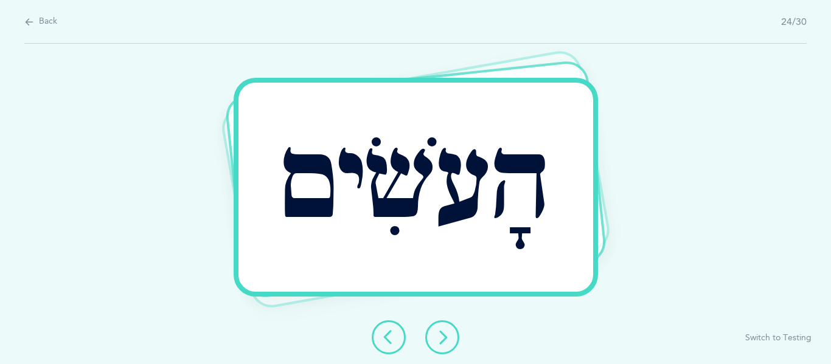
click at [446, 325] on button at bounding box center [442, 337] width 34 height 34
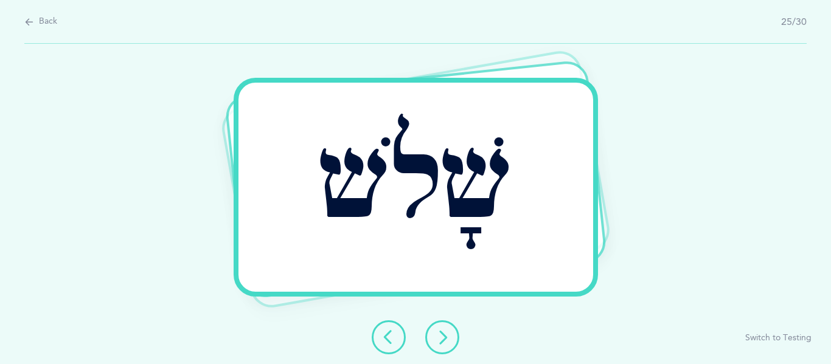
click at [446, 325] on button at bounding box center [442, 337] width 34 height 34
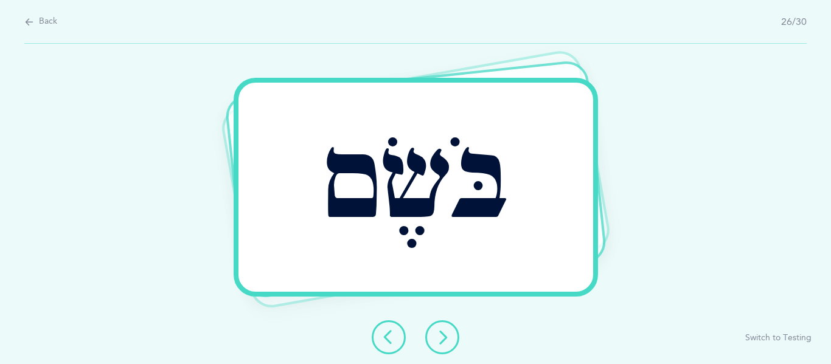
click at [446, 325] on button at bounding box center [442, 337] width 34 height 34
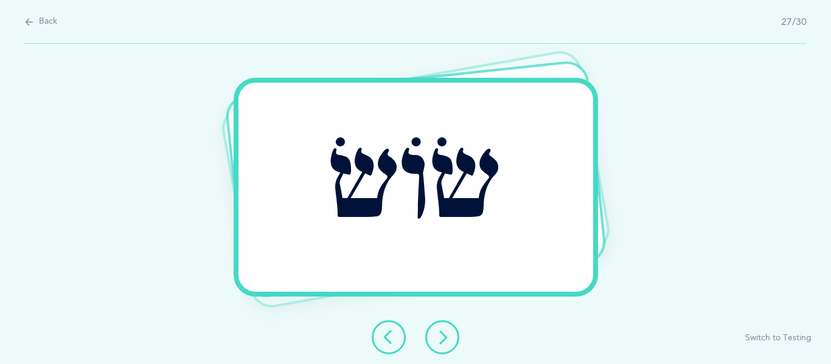
click at [446, 325] on button at bounding box center [442, 337] width 34 height 34
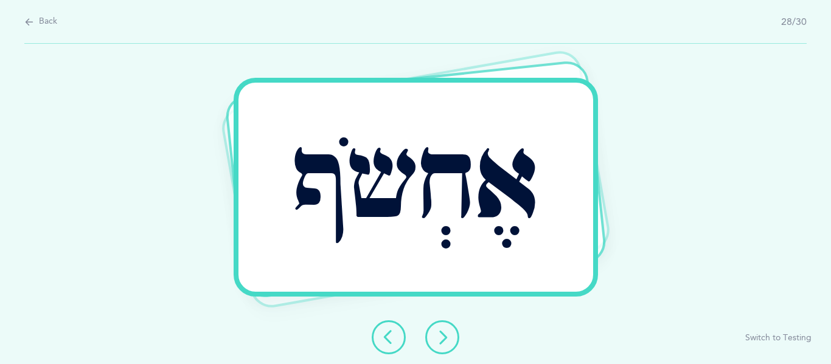
click at [442, 350] on button at bounding box center [442, 337] width 34 height 34
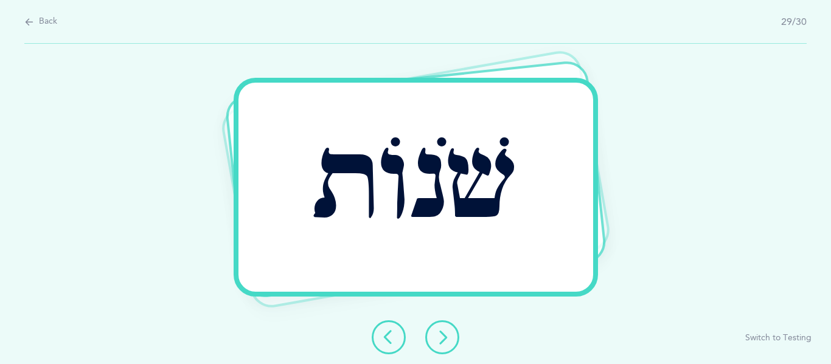
click at [447, 330] on icon at bounding box center [442, 337] width 15 height 15
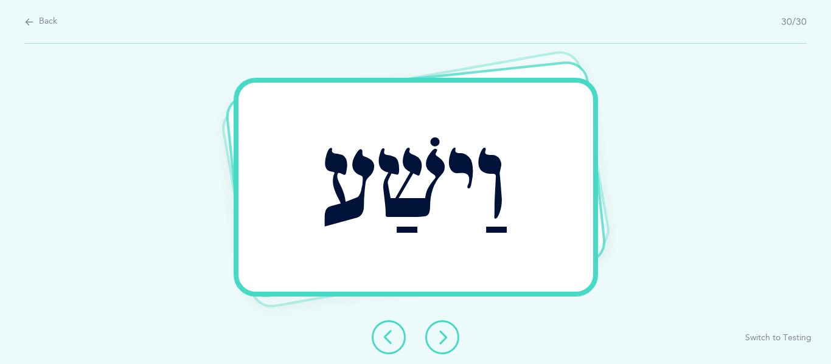
click at [448, 329] on button at bounding box center [442, 337] width 34 height 34
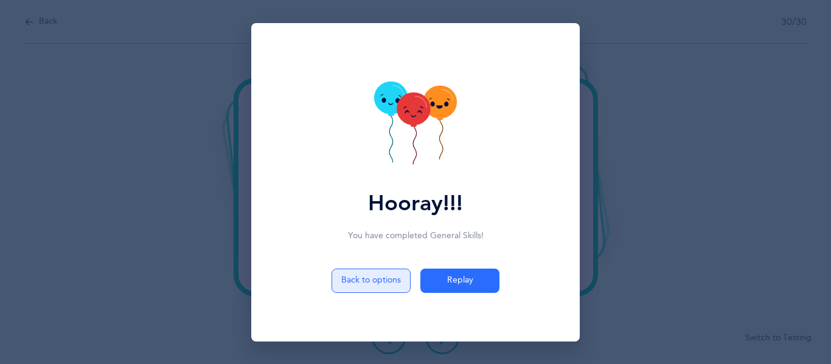
click at [371, 285] on button "Back to options" at bounding box center [370, 281] width 79 height 24
select select "5"
select select "Shin Sin Skills"
select select "single"
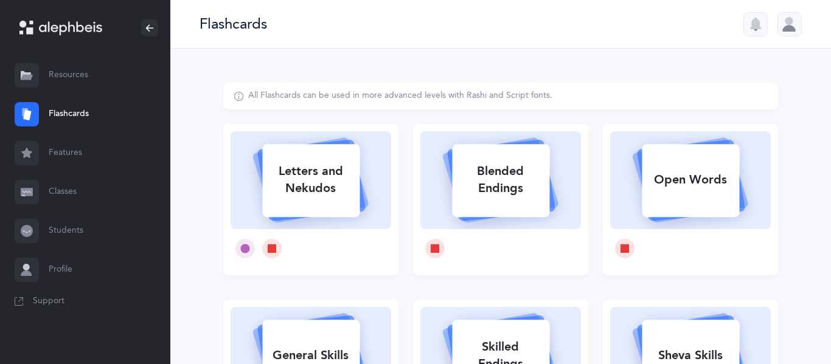
click at [346, 191] on div "Letters and Nekudos" at bounding box center [310, 180] width 97 height 49
select select
select select "single"
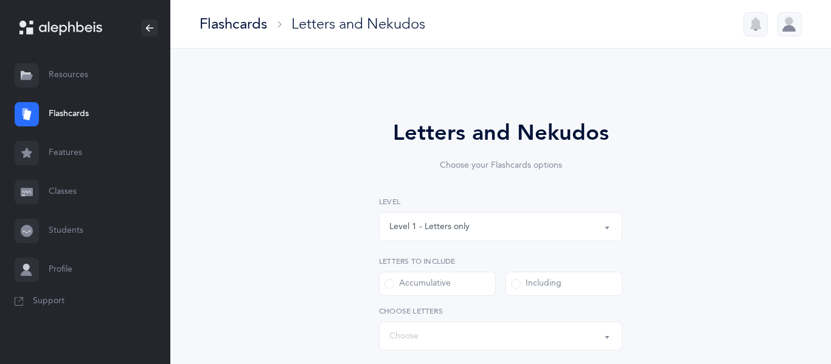
select select "27"
click at [447, 218] on div "Level 1 - Letters only" at bounding box center [500, 226] width 223 height 21
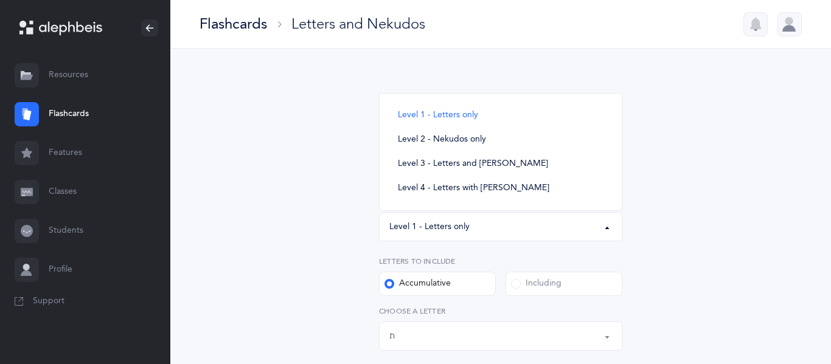
click at [447, 218] on div "Level 1 - Letters only" at bounding box center [500, 226] width 223 height 21
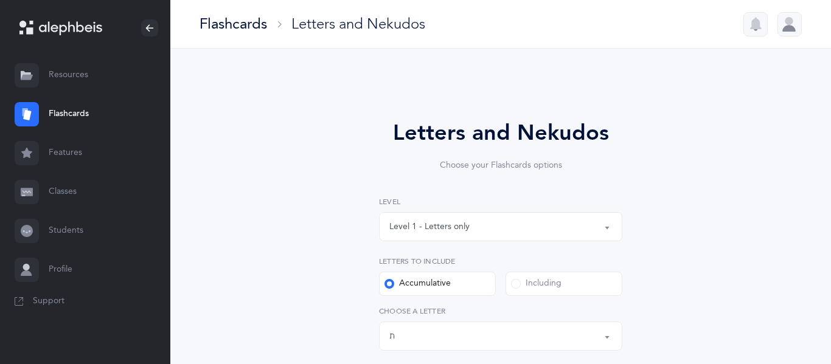
scroll to position [178, 0]
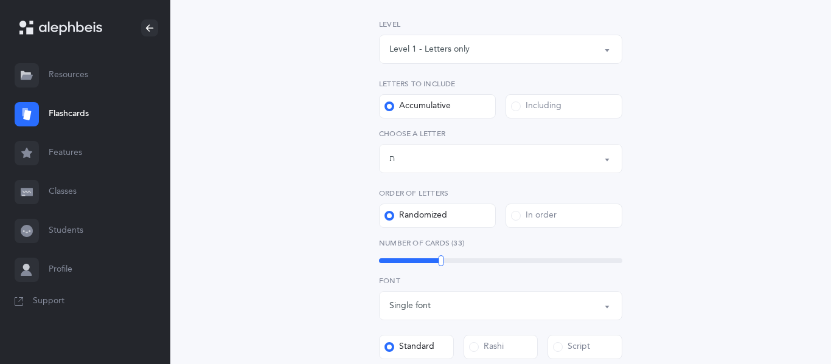
click at [455, 167] on div "Letters up until: ת" at bounding box center [500, 158] width 223 height 21
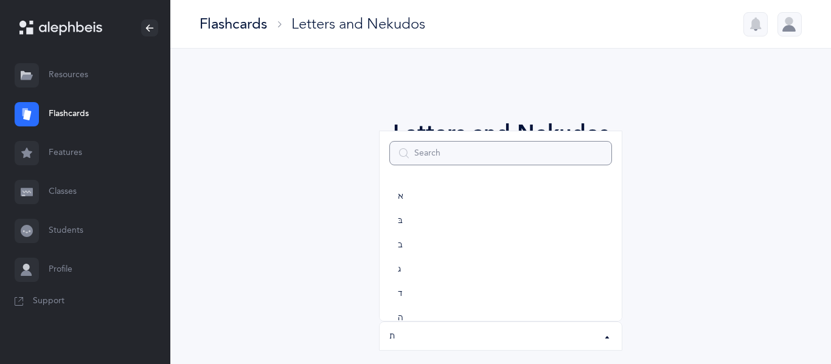
scroll to position [676, 0]
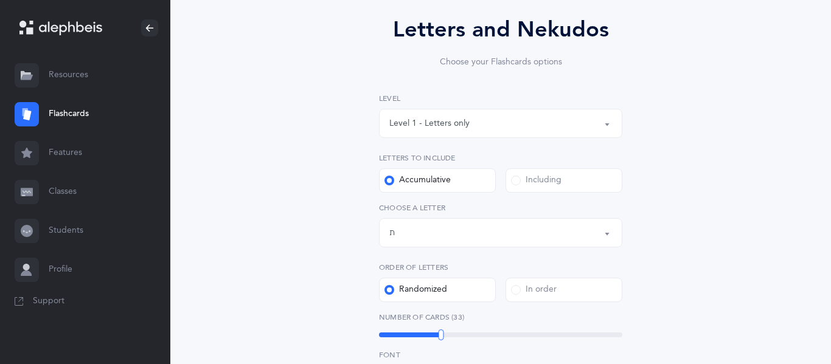
scroll to position [105, 0]
click at [538, 188] on label "Including" at bounding box center [563, 179] width 117 height 24
click at [0, 0] on input "Including" at bounding box center [0, 0] width 0 height 0
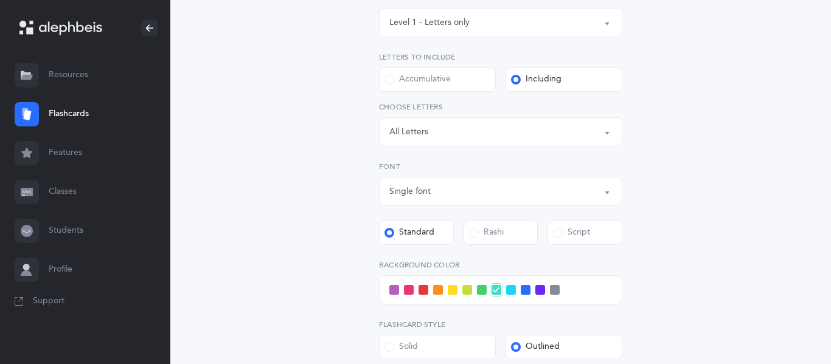
click at [500, 227] on div "Rashi" at bounding box center [486, 233] width 35 height 12
click at [0, 0] on input "Rashi" at bounding box center [0, 0] width 0 height 0
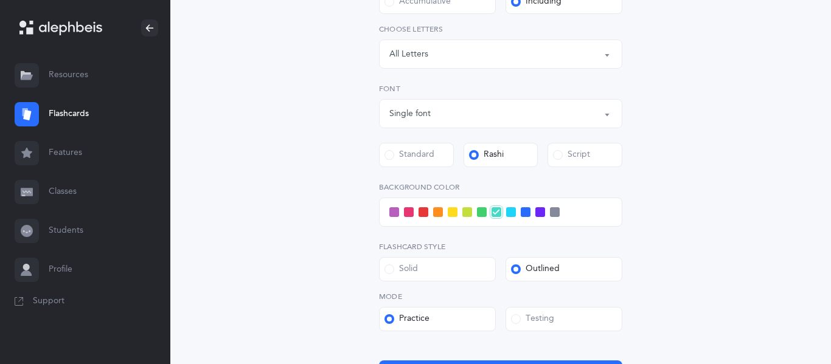
scroll to position [405, 0]
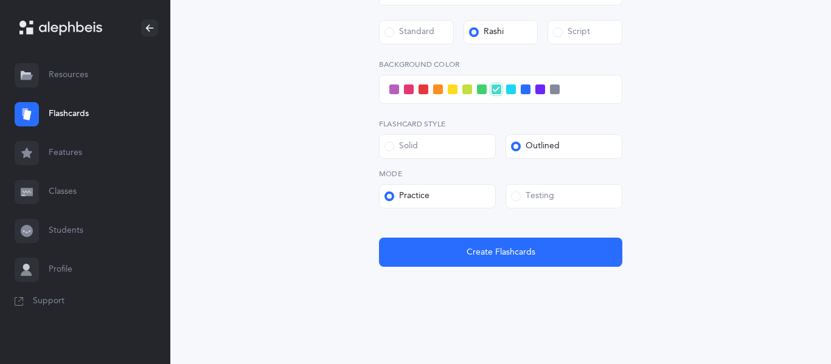
click at [423, 155] on label "Solid" at bounding box center [437, 146] width 117 height 24
click at [0, 0] on input "Solid" at bounding box center [0, 0] width 0 height 0
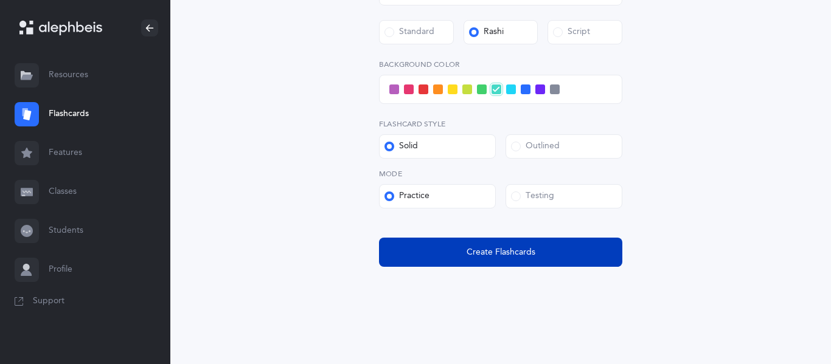
click at [465, 258] on button "Create Flashcards" at bounding box center [500, 252] width 243 height 29
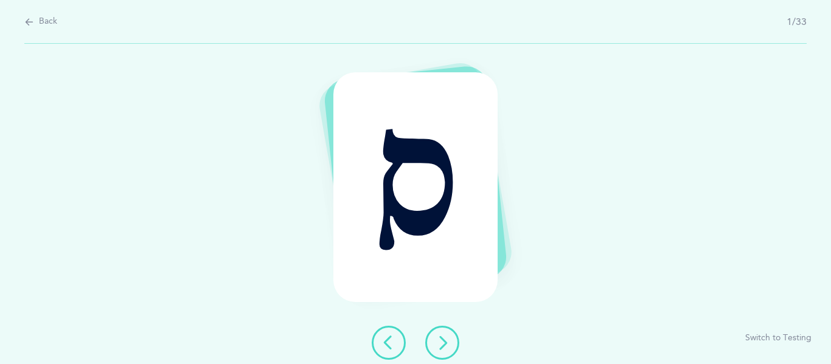
scroll to position [0, 0]
click at [448, 347] on icon at bounding box center [442, 343] width 15 height 15
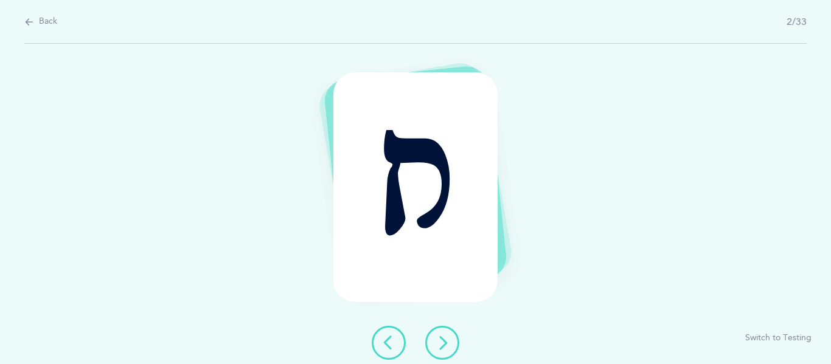
click at [448, 347] on icon at bounding box center [442, 343] width 15 height 15
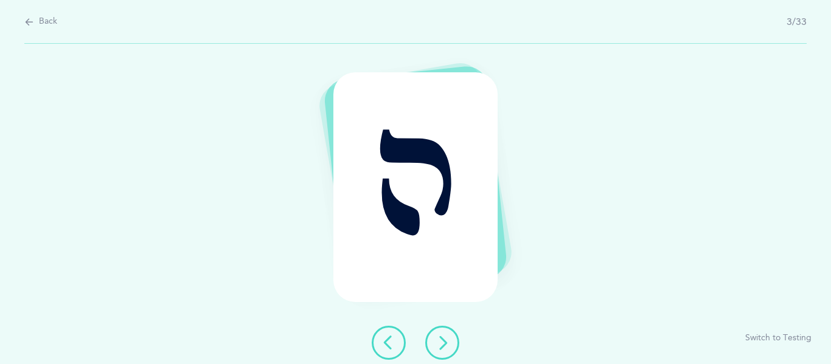
click at [448, 347] on icon at bounding box center [442, 343] width 15 height 15
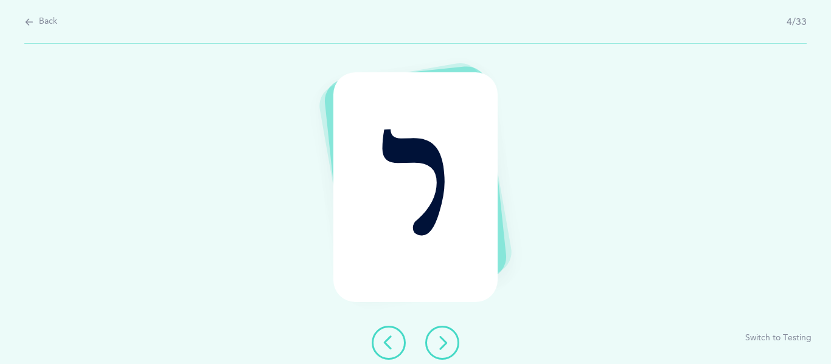
click at [448, 347] on icon at bounding box center [442, 343] width 15 height 15
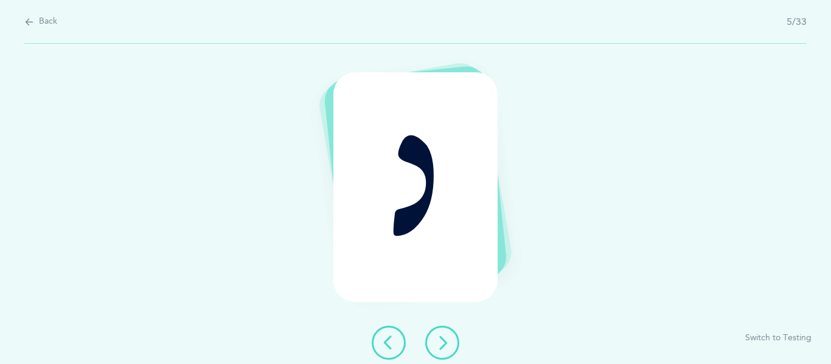
click at [448, 347] on icon at bounding box center [442, 343] width 15 height 15
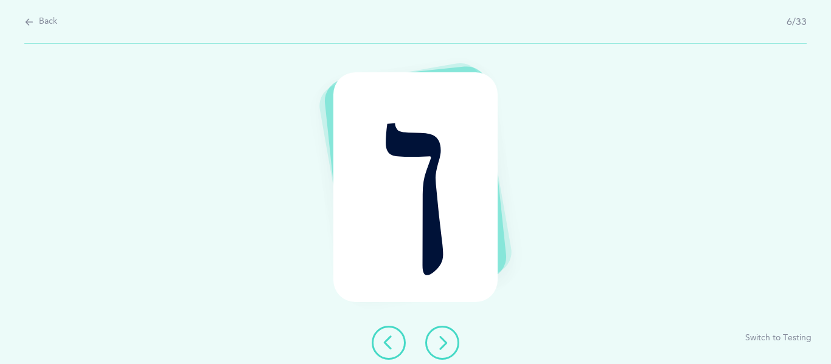
click at [448, 347] on icon at bounding box center [442, 343] width 15 height 15
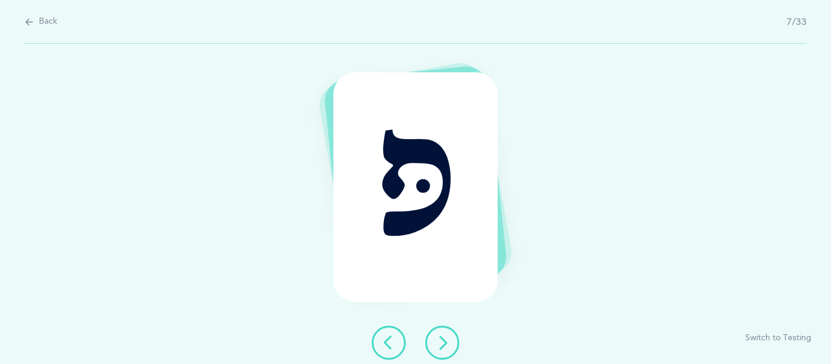
click at [448, 347] on icon at bounding box center [442, 343] width 15 height 15
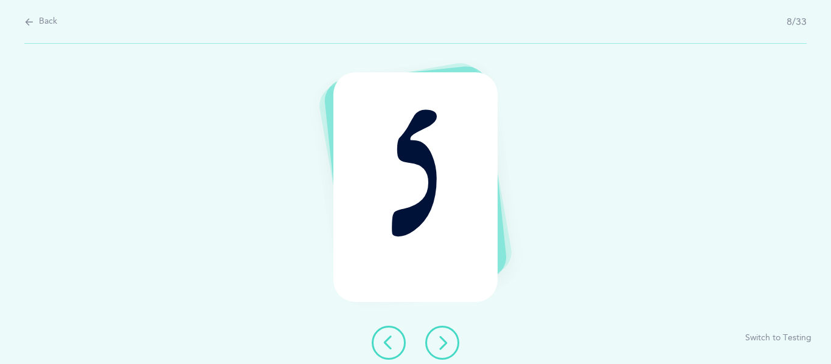
click at [448, 347] on icon at bounding box center [442, 343] width 15 height 15
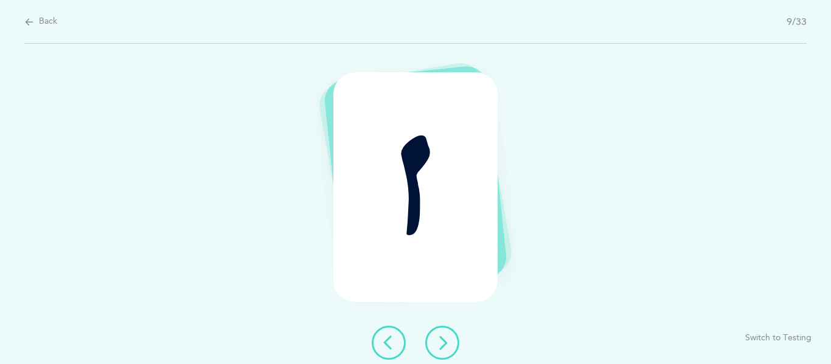
click at [448, 347] on icon at bounding box center [442, 343] width 15 height 15
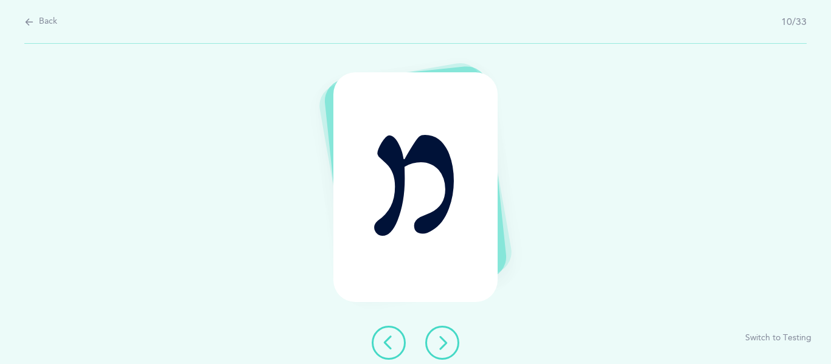
click at [448, 347] on icon at bounding box center [442, 343] width 15 height 15
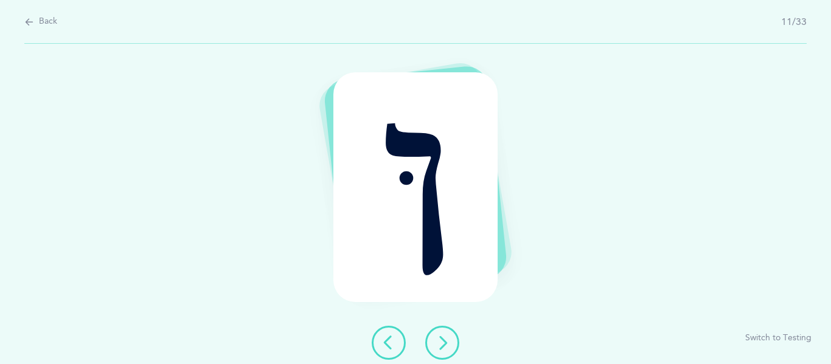
click at [448, 347] on icon at bounding box center [442, 343] width 15 height 15
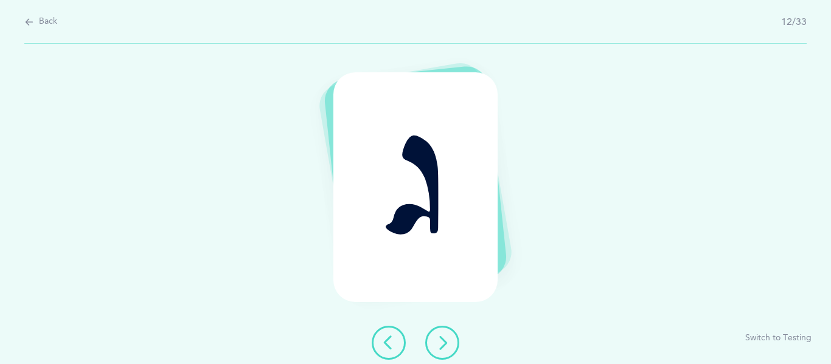
click at [448, 347] on icon at bounding box center [442, 343] width 15 height 15
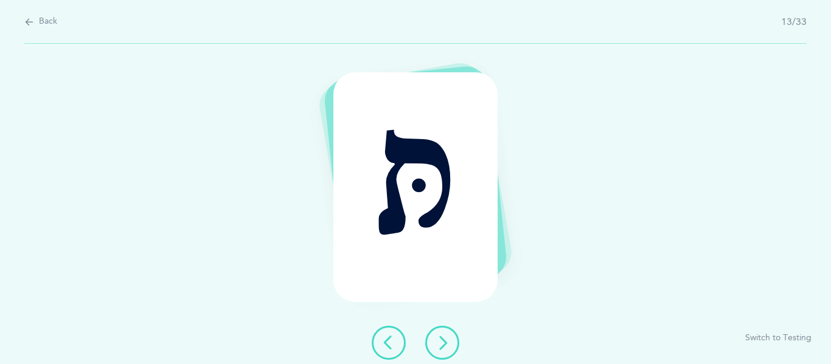
click at [448, 347] on icon at bounding box center [442, 343] width 15 height 15
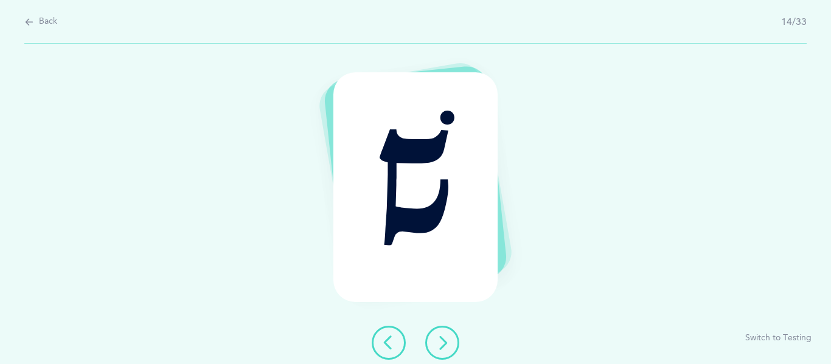
click at [448, 347] on icon at bounding box center [442, 343] width 15 height 15
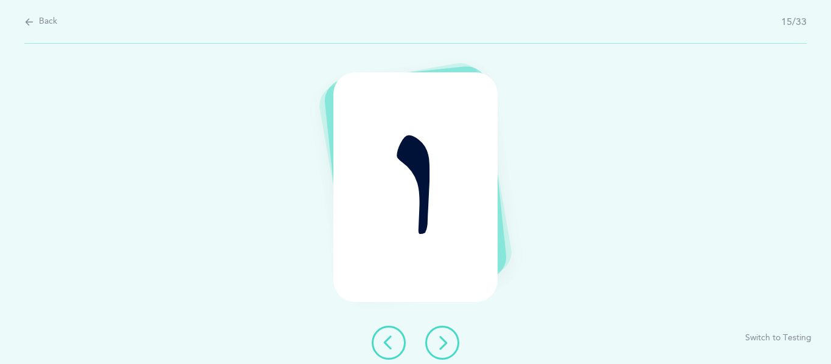
click at [448, 347] on icon at bounding box center [442, 343] width 15 height 15
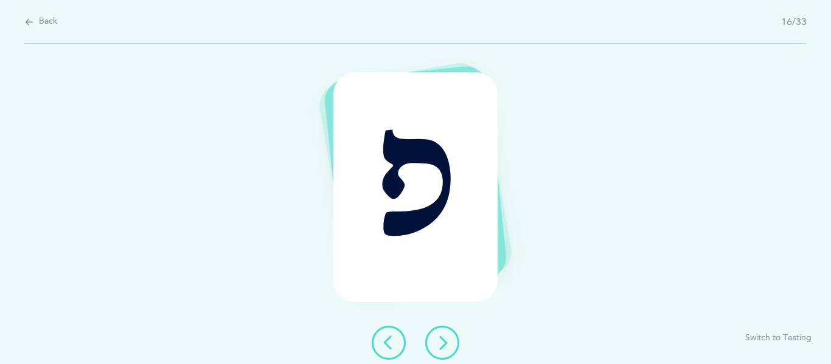
click at [448, 347] on icon at bounding box center [442, 343] width 15 height 15
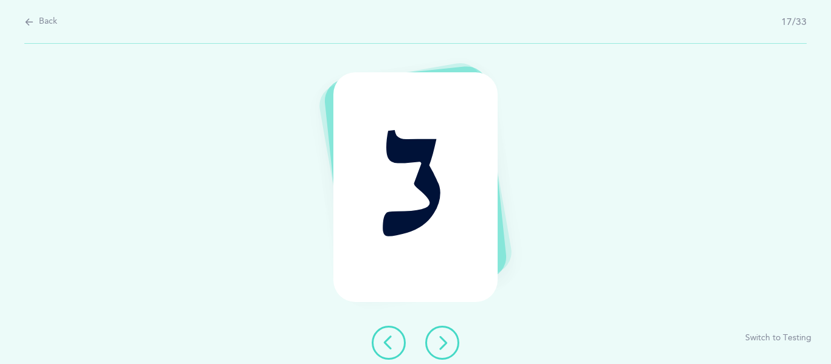
click at [448, 347] on icon at bounding box center [442, 343] width 15 height 15
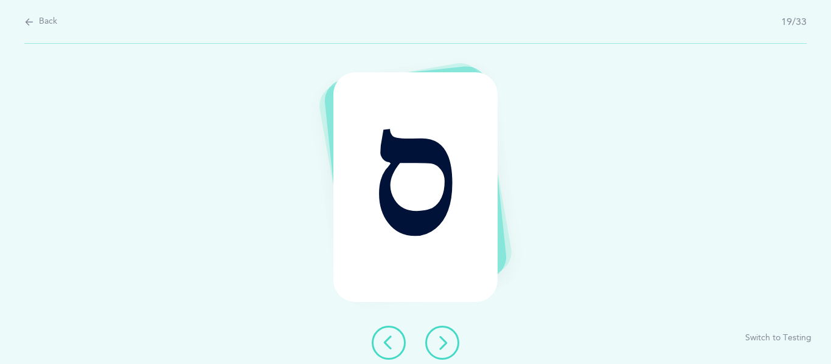
click at [448, 347] on icon at bounding box center [442, 343] width 15 height 15
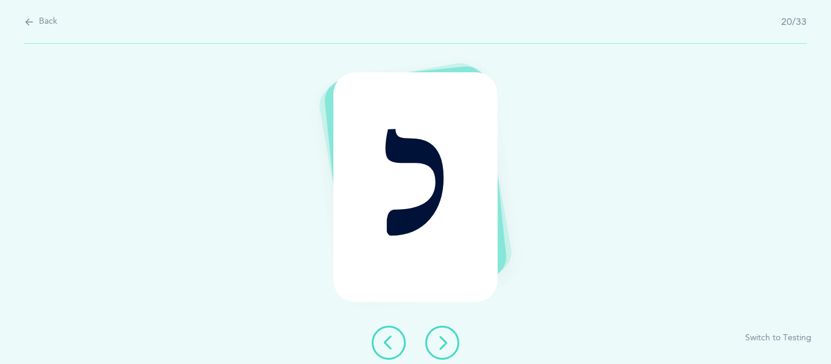
click at [448, 347] on icon at bounding box center [442, 343] width 15 height 15
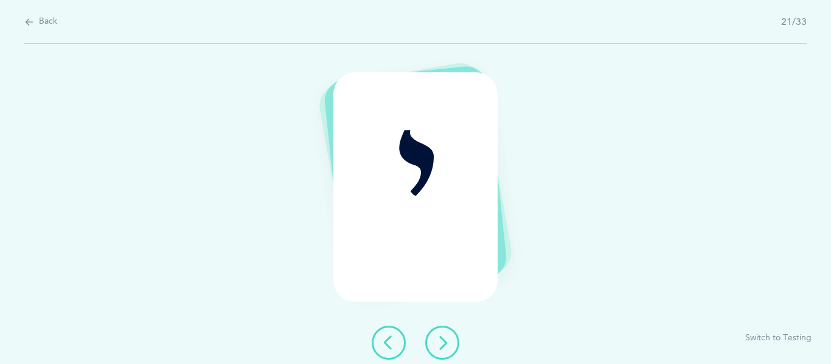
click at [448, 347] on icon at bounding box center [442, 343] width 15 height 15
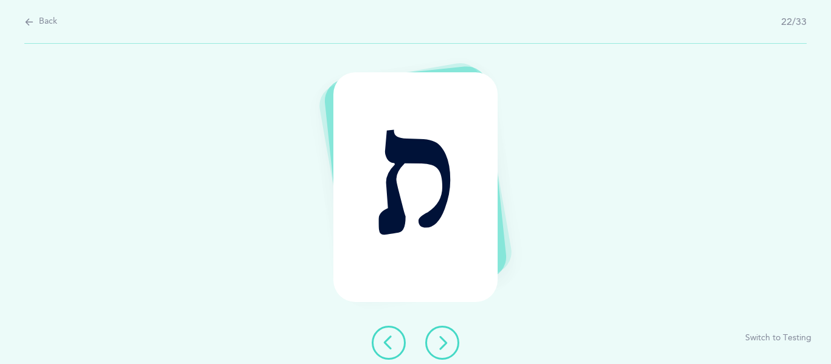
click at [448, 347] on icon at bounding box center [442, 343] width 15 height 15
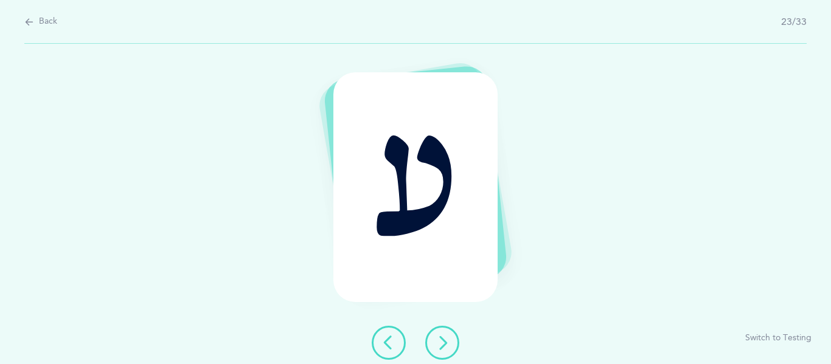
click at [448, 347] on icon at bounding box center [442, 343] width 15 height 15
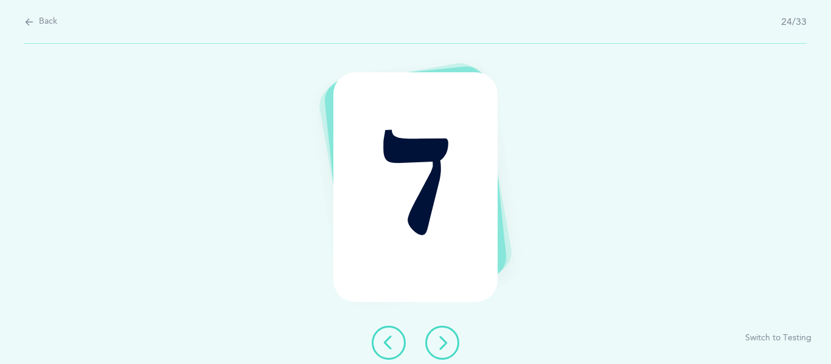
click at [448, 347] on icon at bounding box center [442, 343] width 15 height 15
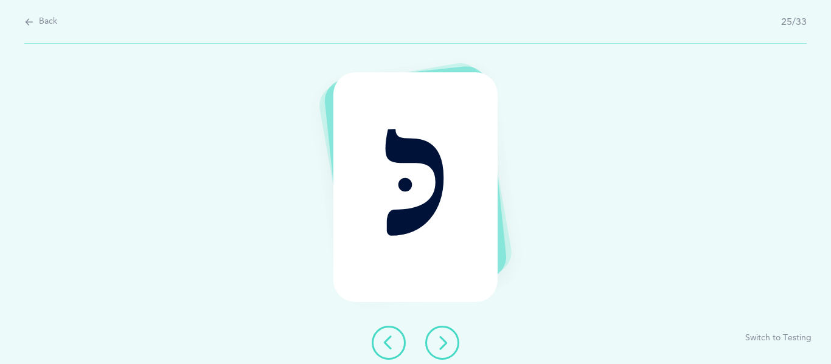
click at [448, 347] on icon at bounding box center [442, 343] width 15 height 15
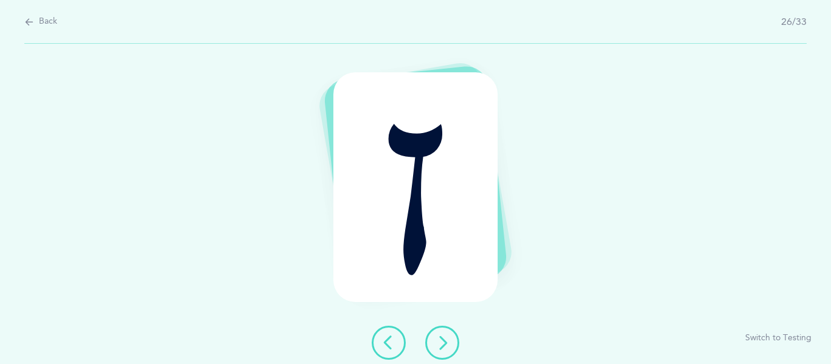
click at [448, 347] on icon at bounding box center [442, 343] width 15 height 15
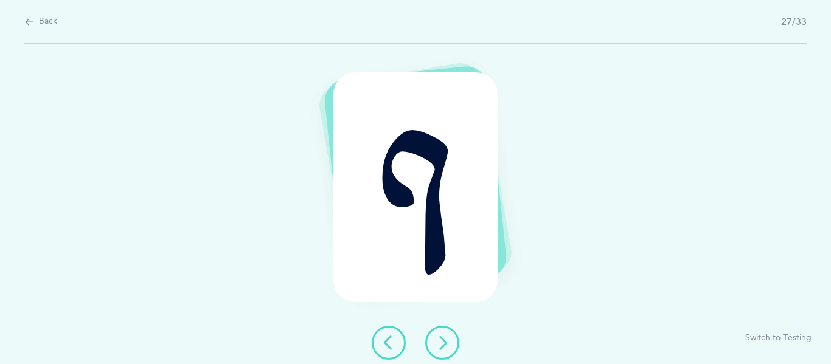
click at [448, 347] on icon at bounding box center [442, 343] width 15 height 15
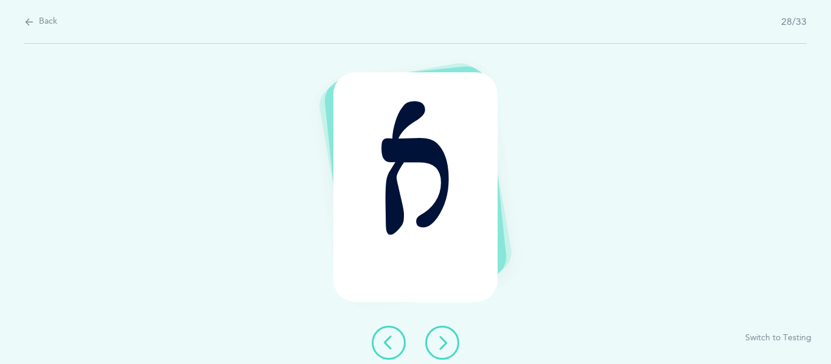
click at [448, 347] on icon at bounding box center [442, 343] width 15 height 15
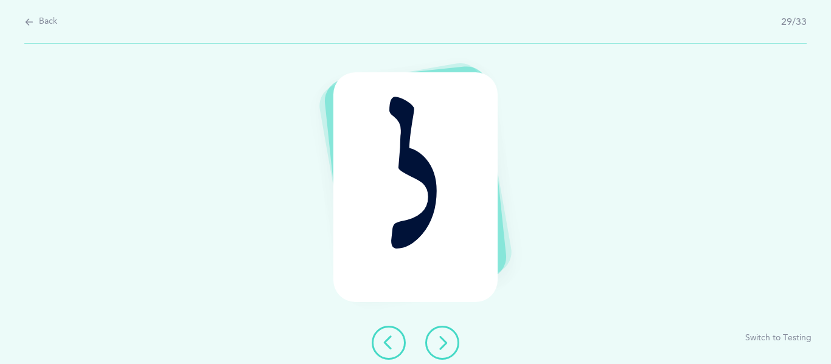
click at [448, 347] on icon at bounding box center [442, 343] width 15 height 15
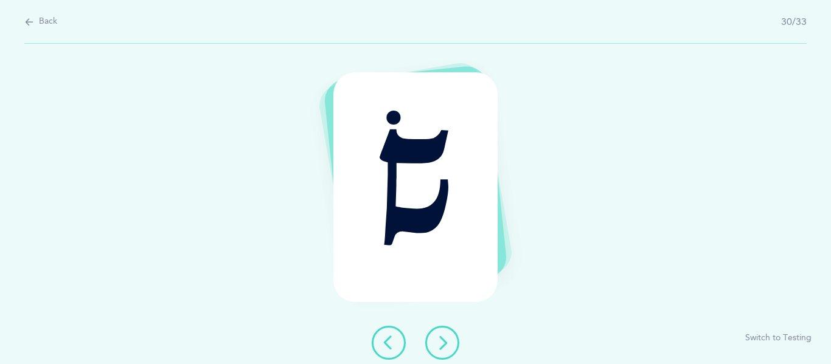
click at [448, 347] on icon at bounding box center [442, 343] width 15 height 15
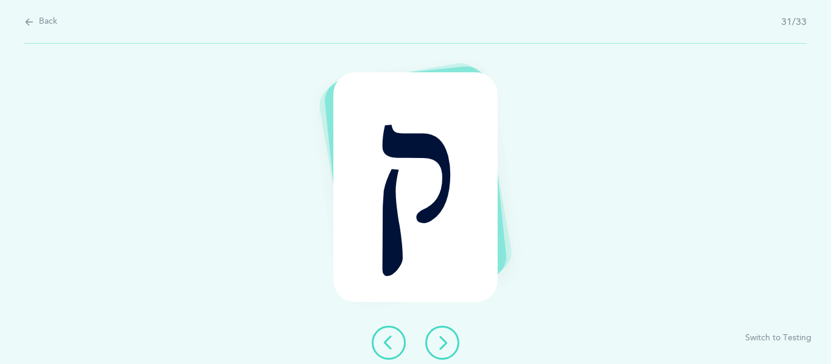
click at [448, 347] on icon at bounding box center [442, 343] width 15 height 15
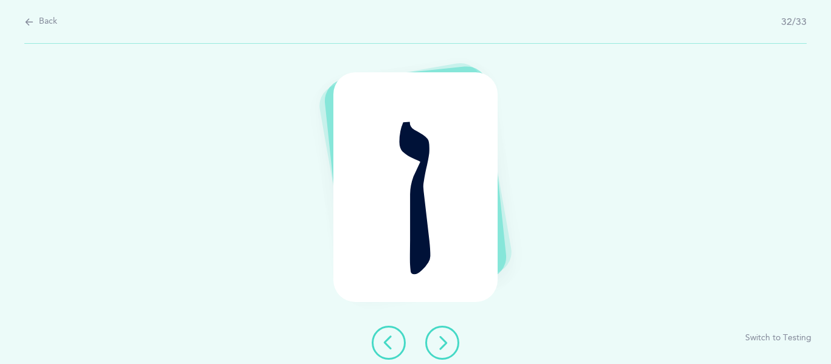
click at [448, 347] on icon at bounding box center [442, 343] width 15 height 15
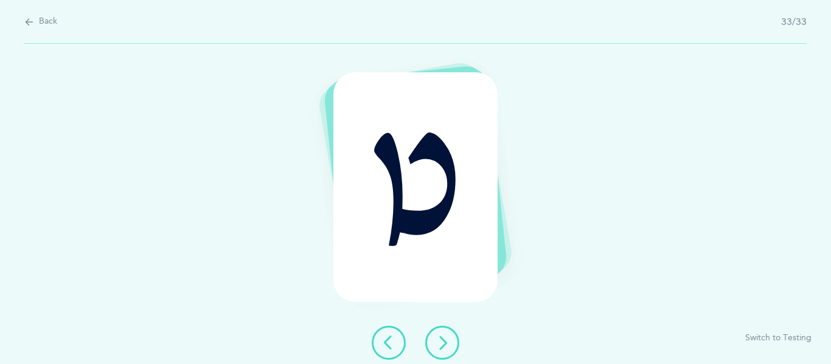
click at [448, 347] on icon at bounding box center [442, 343] width 15 height 15
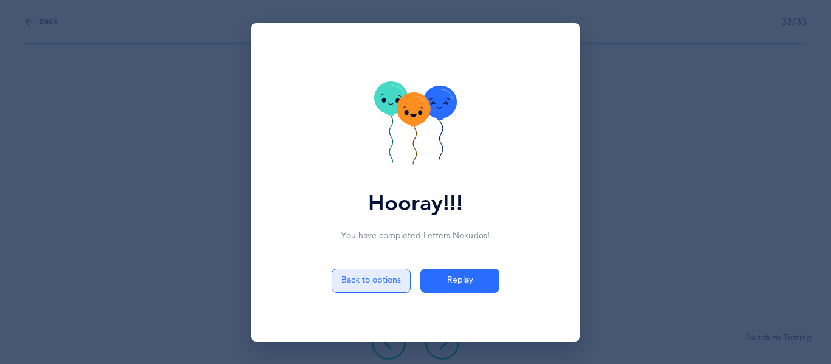
click at [366, 277] on button "Back to options" at bounding box center [370, 281] width 79 height 24
select select "single"
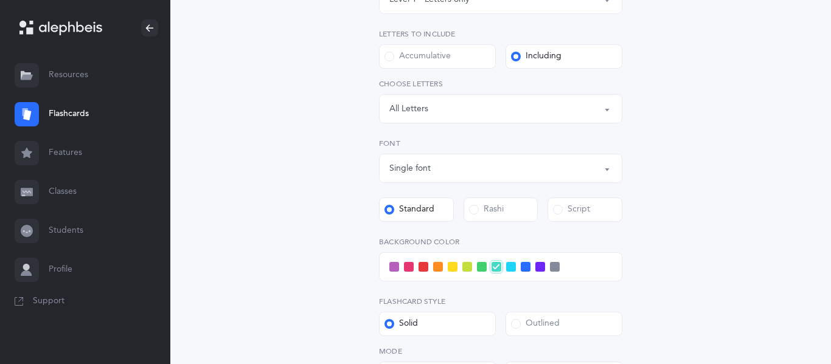
scroll to position [232, 0]
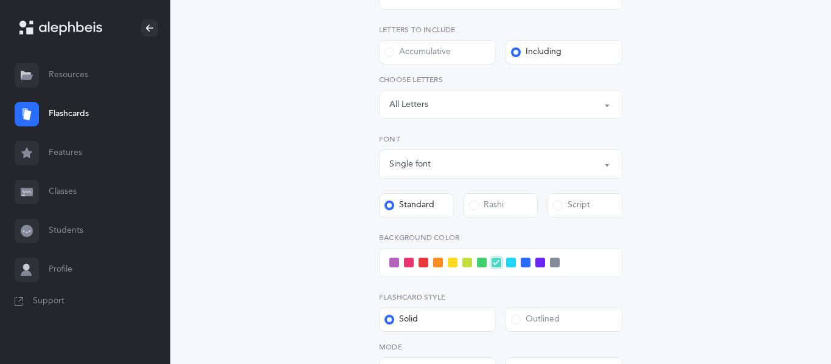
click at [493, 216] on label "Rashi" at bounding box center [500, 205] width 75 height 24
click at [0, 0] on input "Rashi" at bounding box center [0, 0] width 0 height 0
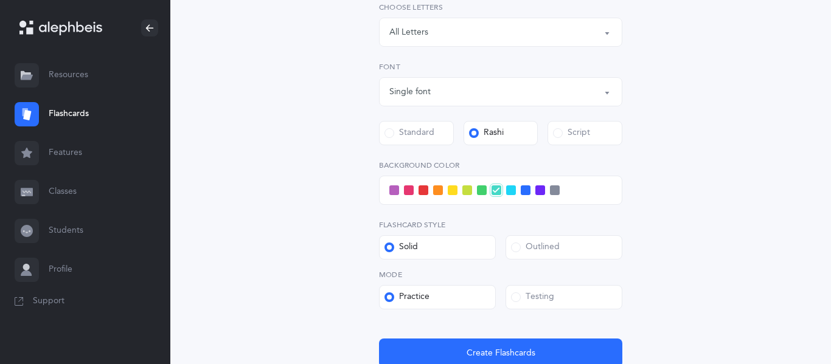
scroll to position [308, 0]
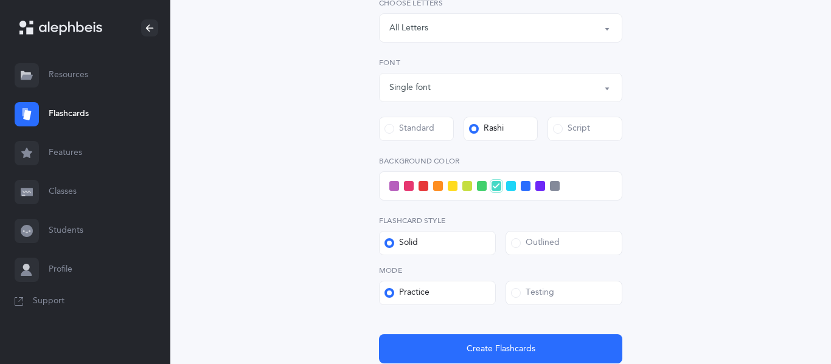
click at [391, 187] on span at bounding box center [394, 186] width 10 height 10
click at [0, 0] on input "checkbox" at bounding box center [0, 0] width 0 height 0
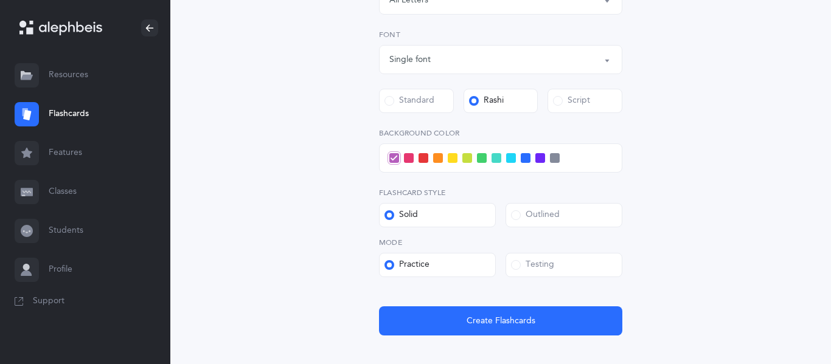
scroll to position [338, 0]
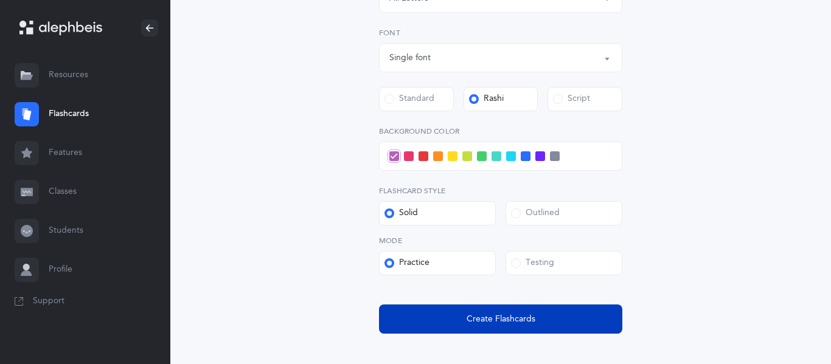
click at [499, 327] on button "Create Flashcards" at bounding box center [500, 319] width 243 height 29
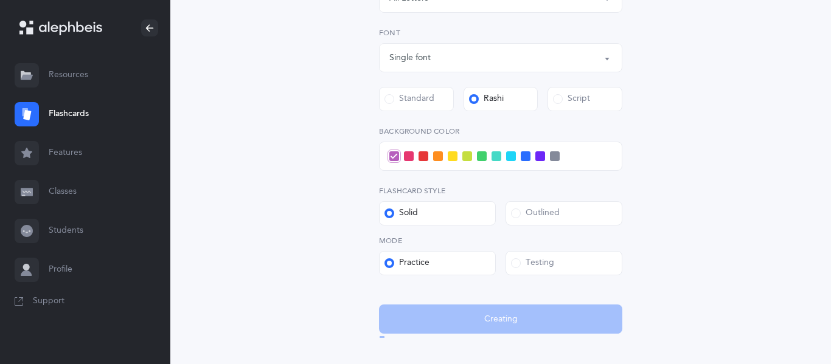
scroll to position [0, 0]
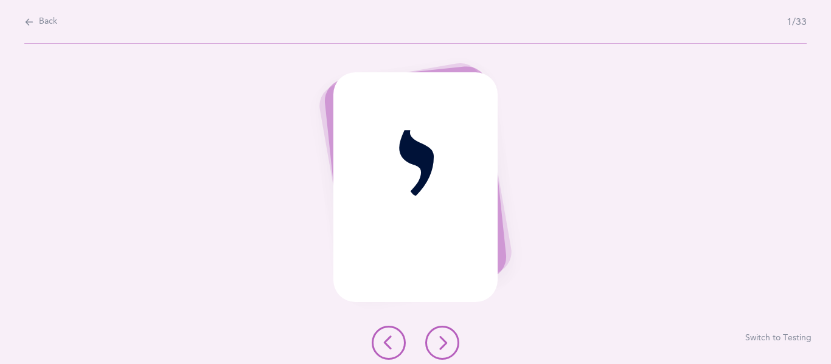
click at [442, 334] on button at bounding box center [442, 343] width 34 height 34
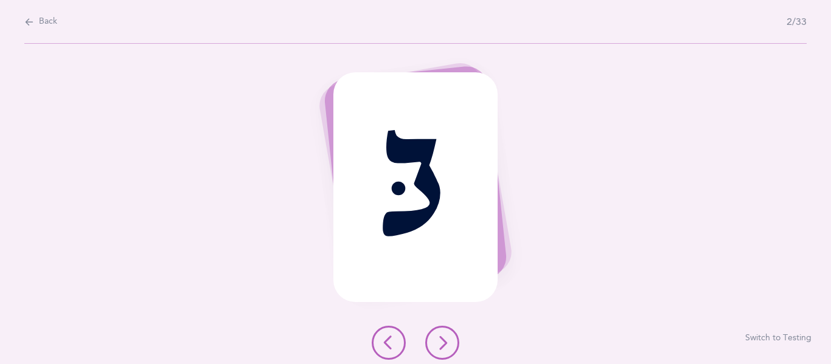
click at [441, 342] on icon at bounding box center [442, 343] width 15 height 15
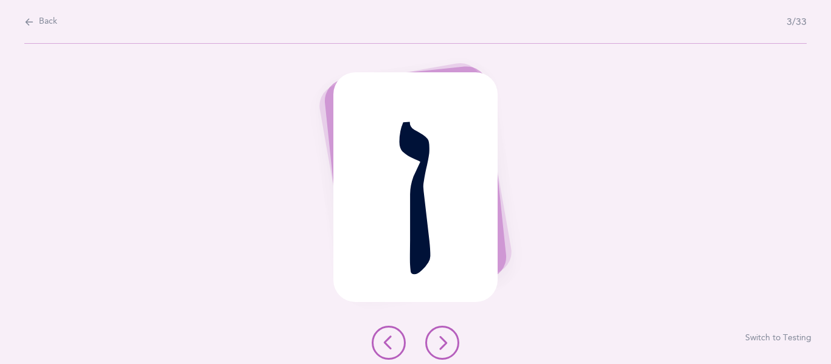
click at [445, 357] on button at bounding box center [442, 343] width 34 height 34
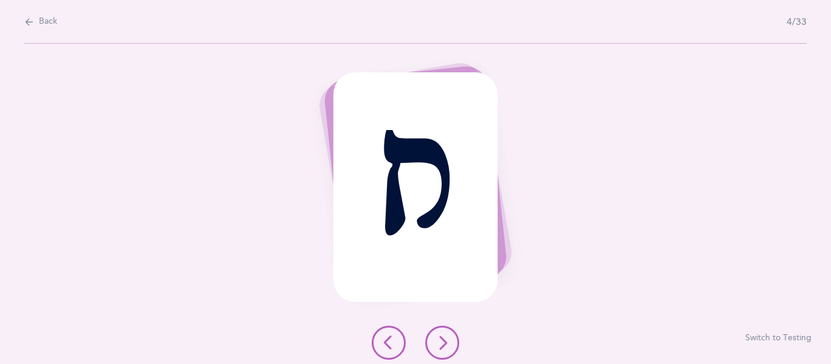
click at [446, 330] on button at bounding box center [442, 343] width 34 height 34
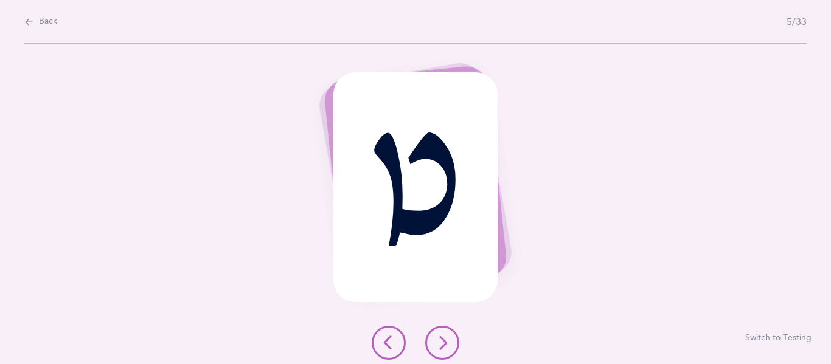
click at [437, 342] on icon at bounding box center [442, 343] width 15 height 15
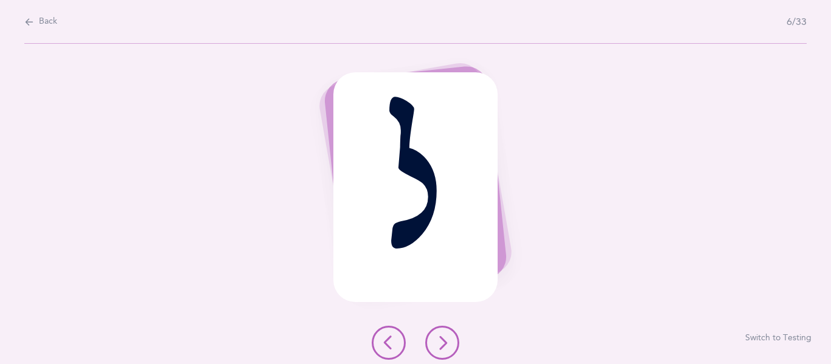
click at [437, 342] on icon at bounding box center [442, 343] width 15 height 15
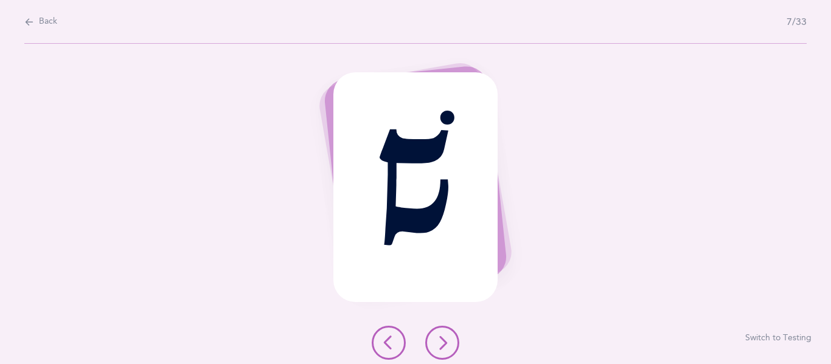
click at [437, 342] on icon at bounding box center [442, 343] width 15 height 15
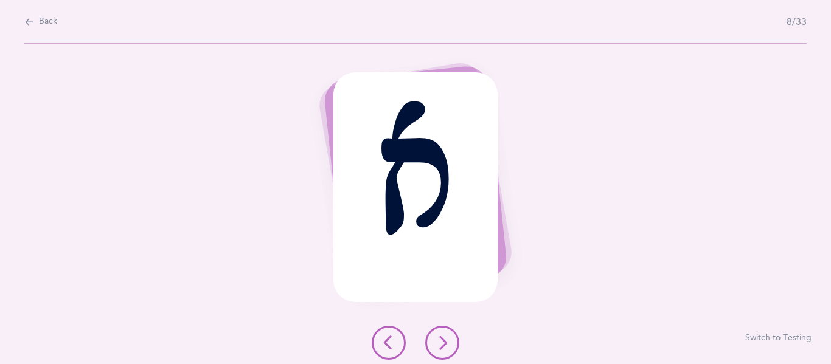
click at [437, 342] on icon at bounding box center [442, 343] width 15 height 15
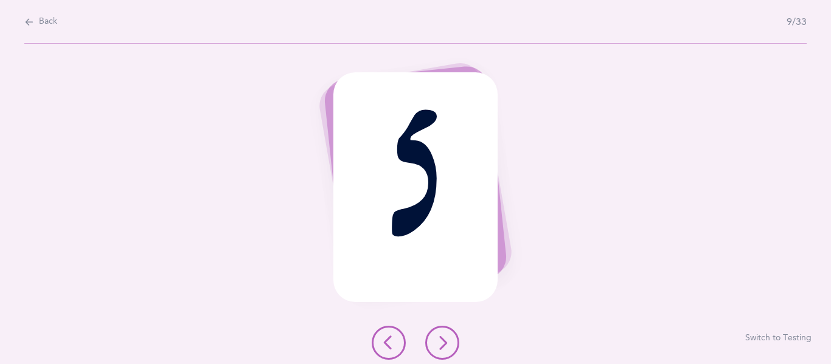
click at [437, 342] on icon at bounding box center [442, 343] width 15 height 15
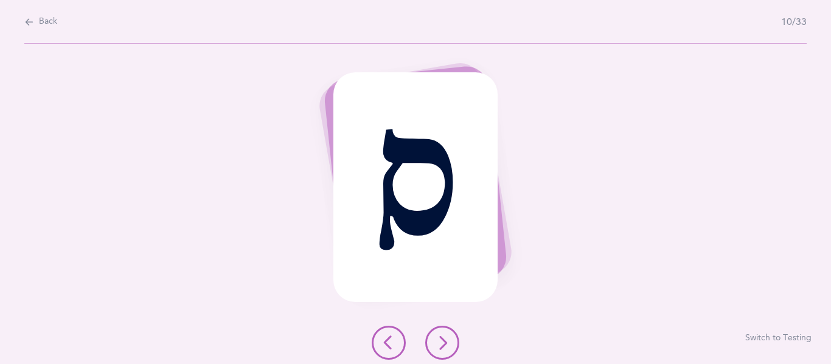
click at [443, 333] on button at bounding box center [442, 343] width 34 height 34
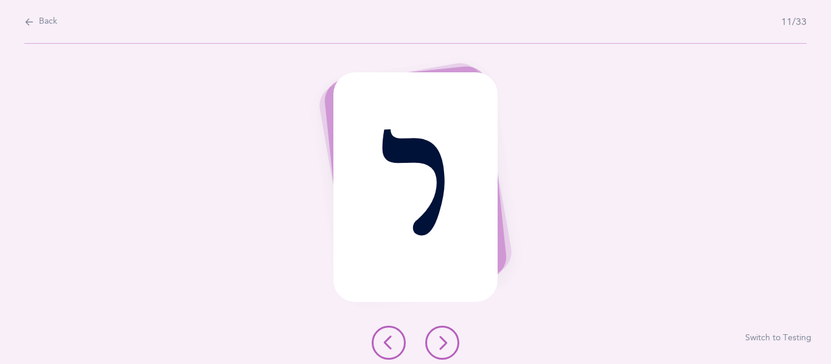
click at [437, 348] on icon at bounding box center [442, 343] width 15 height 15
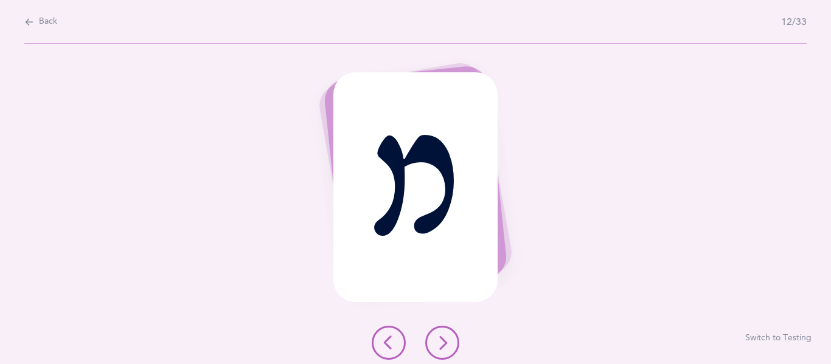
click at [441, 350] on icon at bounding box center [442, 343] width 15 height 15
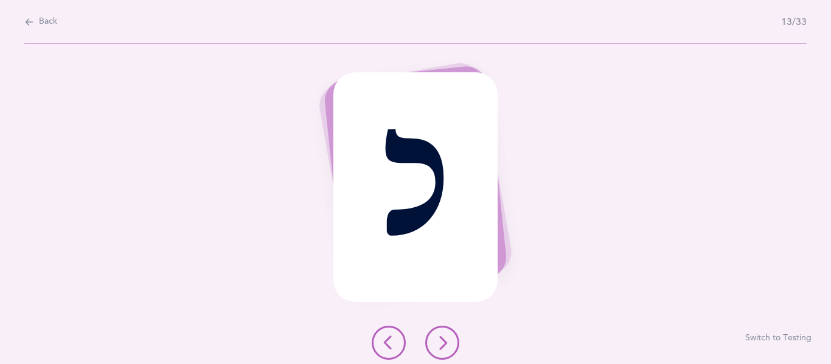
click at [441, 350] on icon at bounding box center [442, 343] width 15 height 15
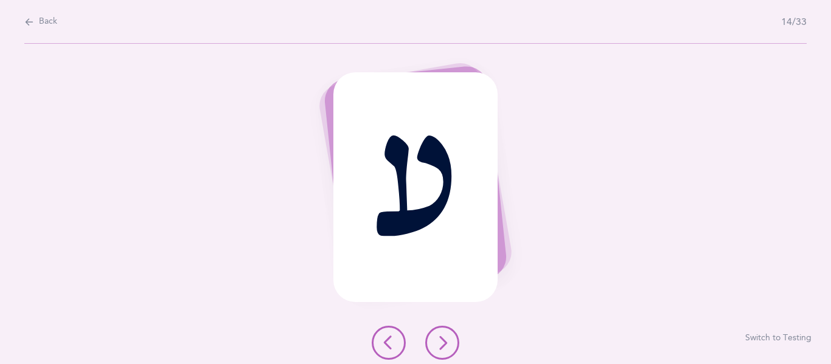
click at [441, 350] on icon at bounding box center [442, 343] width 15 height 15
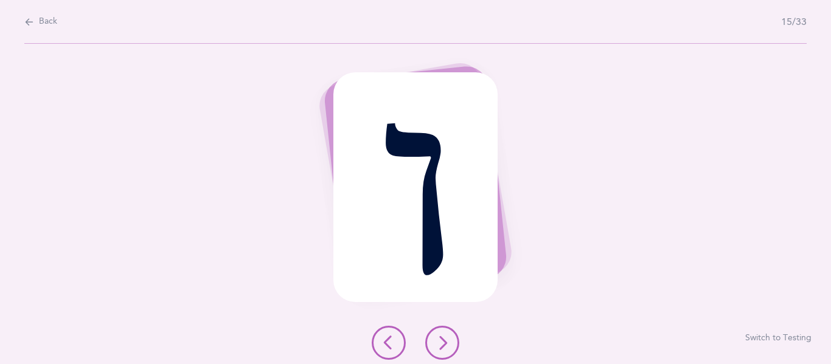
click at [440, 347] on icon at bounding box center [442, 343] width 15 height 15
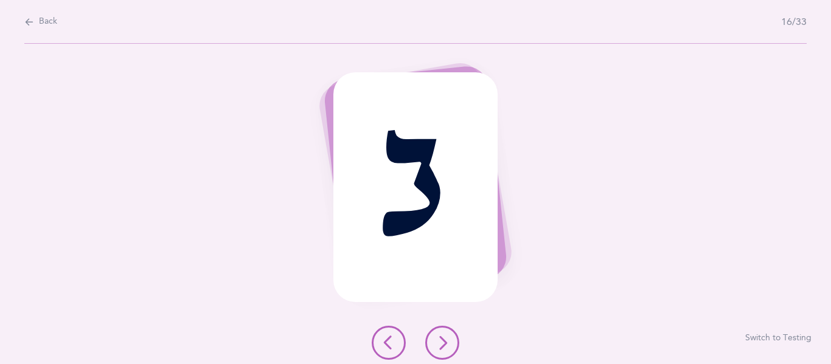
click at [445, 346] on icon at bounding box center [442, 343] width 15 height 15
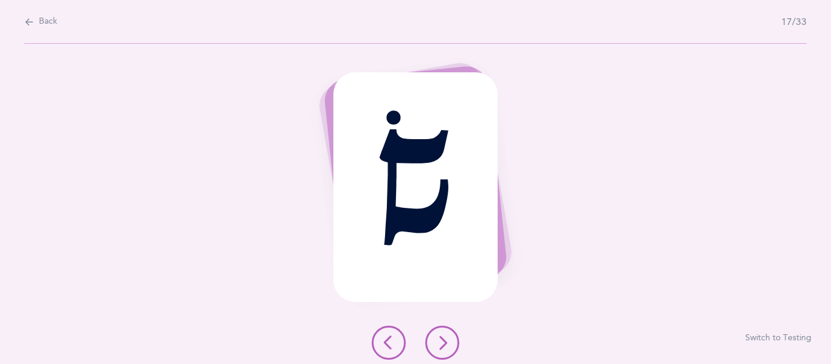
click at [440, 329] on button at bounding box center [442, 343] width 34 height 34
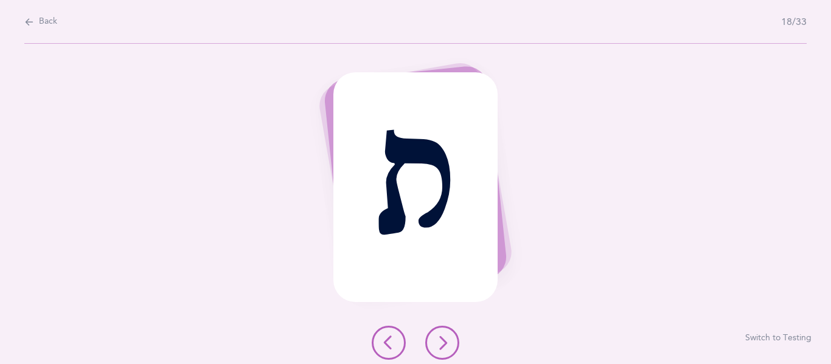
click at [445, 341] on icon at bounding box center [442, 343] width 15 height 15
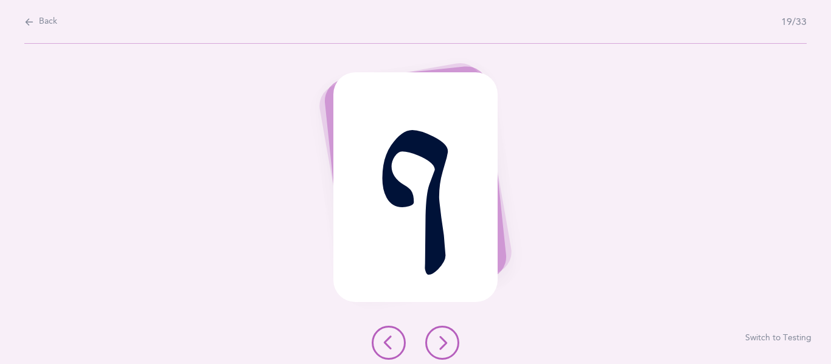
click at [434, 347] on button at bounding box center [442, 343] width 34 height 34
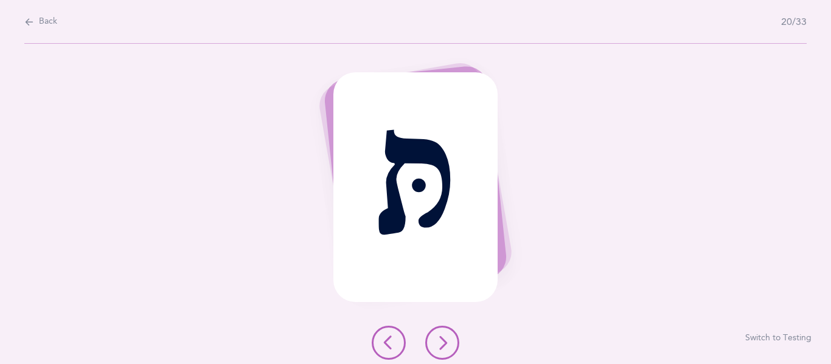
click at [437, 350] on icon at bounding box center [442, 343] width 15 height 15
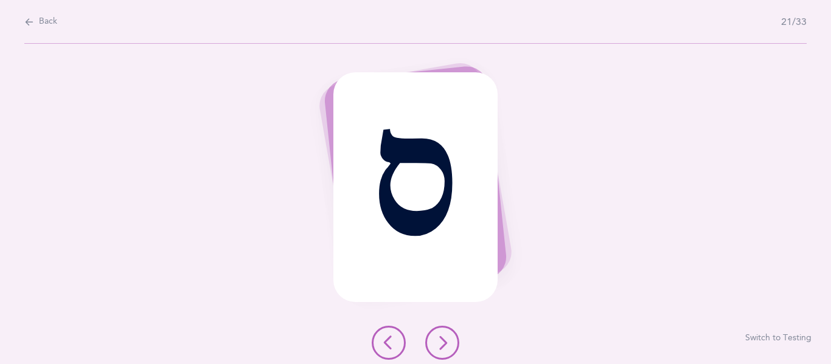
click at [440, 339] on icon at bounding box center [442, 343] width 15 height 15
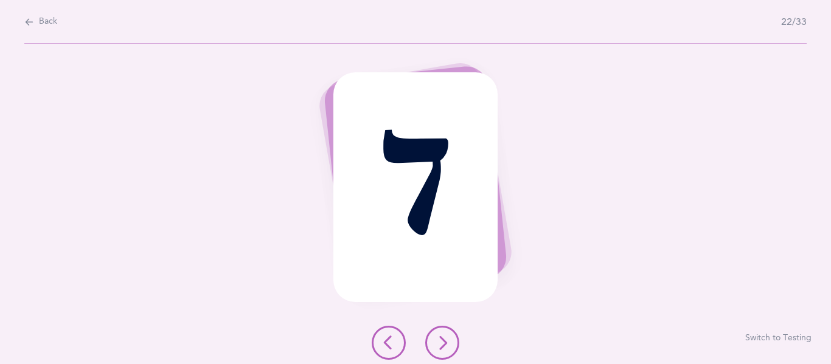
click at [429, 329] on div at bounding box center [415, 343] width 107 height 34
click at [449, 342] on icon at bounding box center [442, 343] width 15 height 15
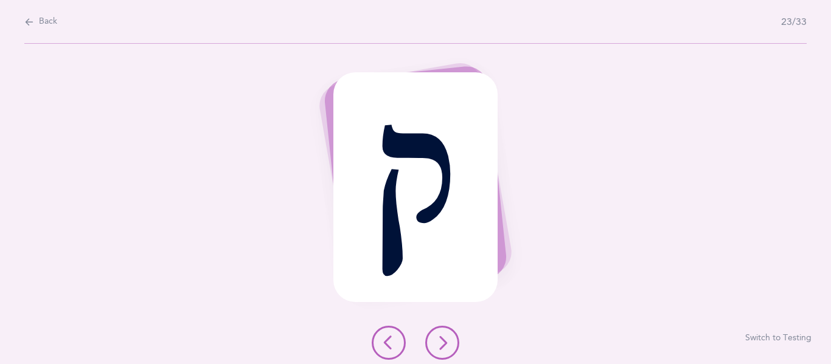
click at [435, 341] on icon at bounding box center [442, 343] width 15 height 15
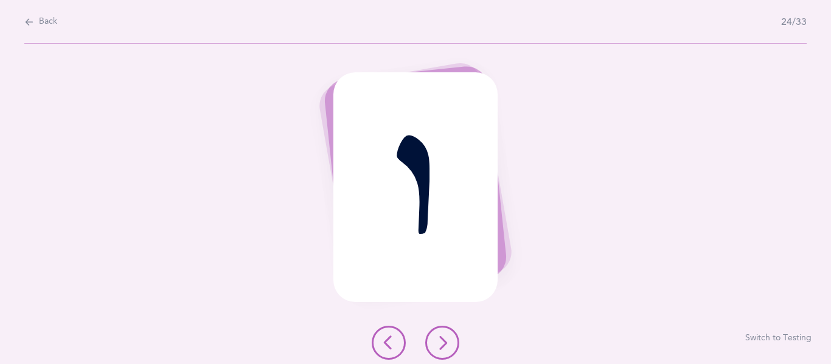
click at [443, 338] on icon at bounding box center [442, 343] width 15 height 15
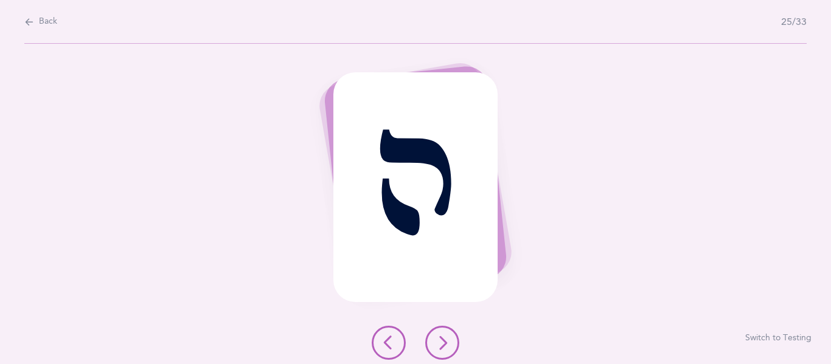
click at [448, 333] on button at bounding box center [442, 343] width 34 height 34
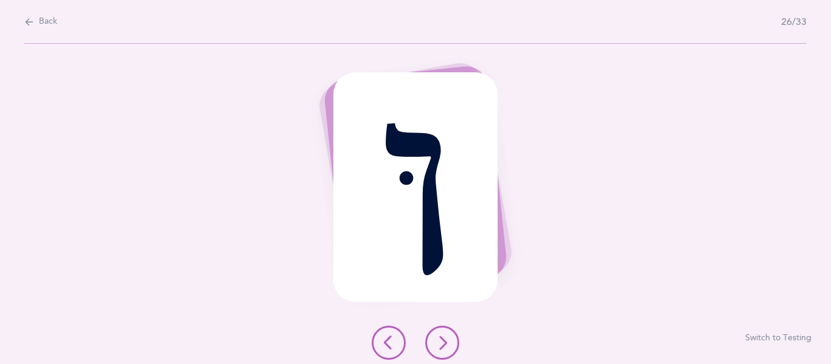
click at [448, 333] on button at bounding box center [442, 343] width 34 height 34
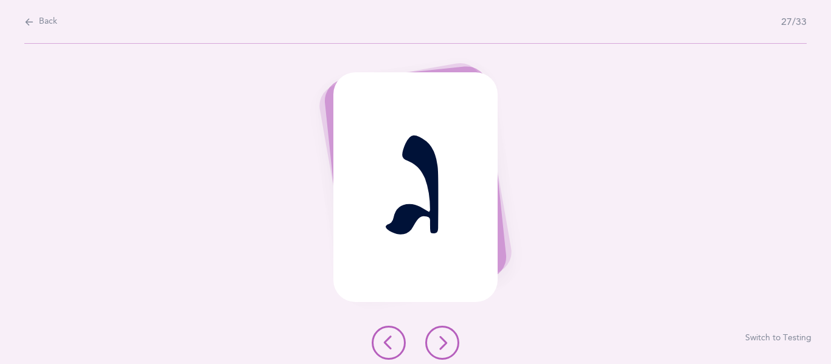
click at [439, 340] on icon at bounding box center [442, 343] width 15 height 15
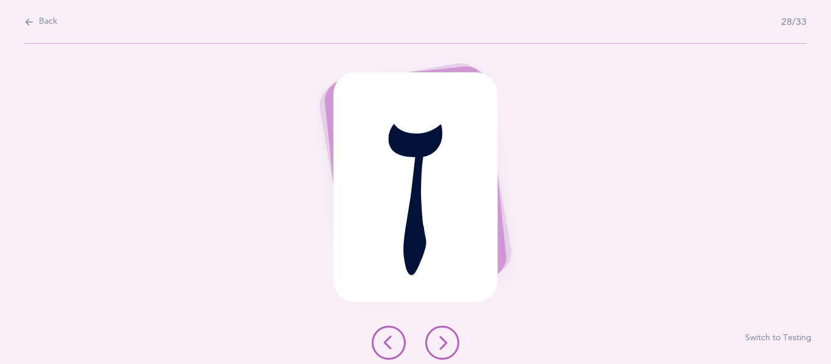
click at [439, 333] on button at bounding box center [442, 343] width 34 height 34
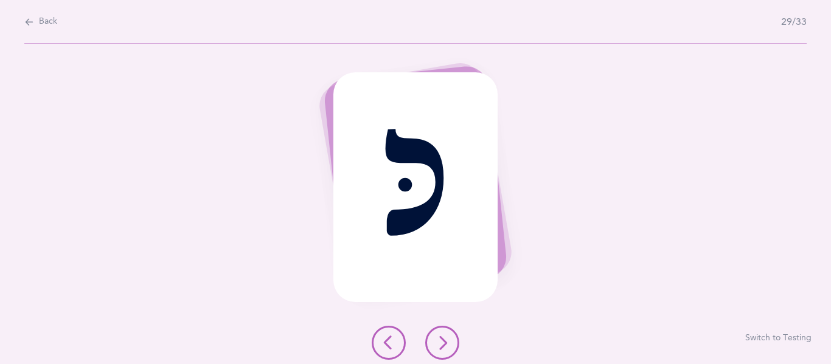
click at [444, 347] on icon at bounding box center [442, 343] width 15 height 15
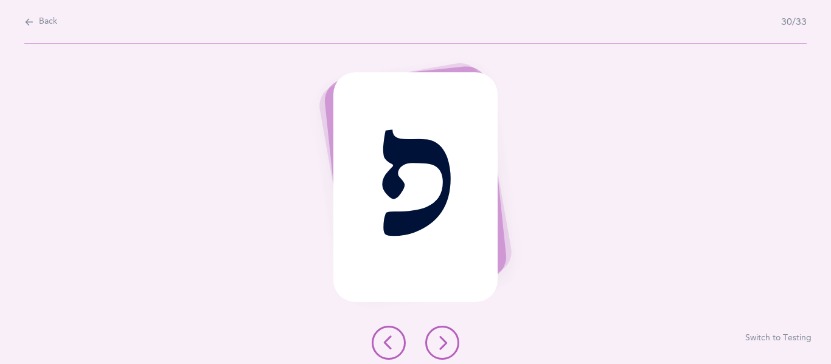
click at [448, 347] on icon at bounding box center [442, 343] width 15 height 15
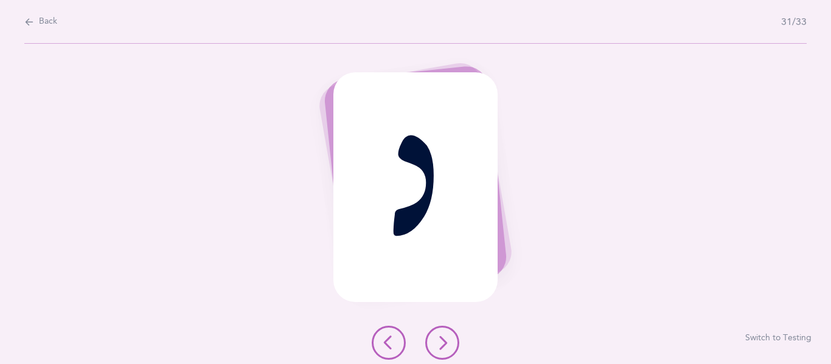
click at [448, 347] on icon at bounding box center [442, 343] width 15 height 15
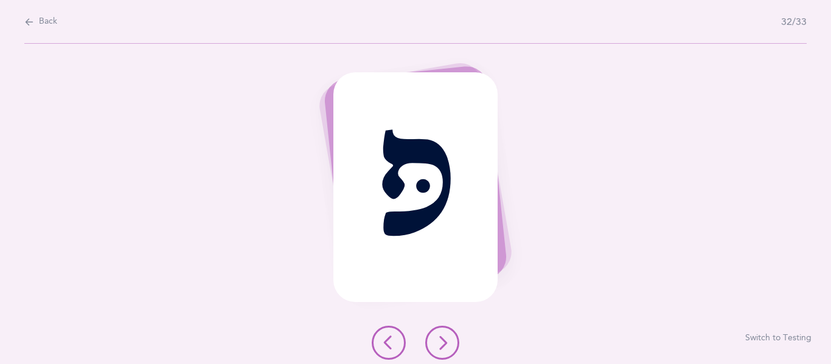
click at [448, 347] on icon at bounding box center [442, 343] width 15 height 15
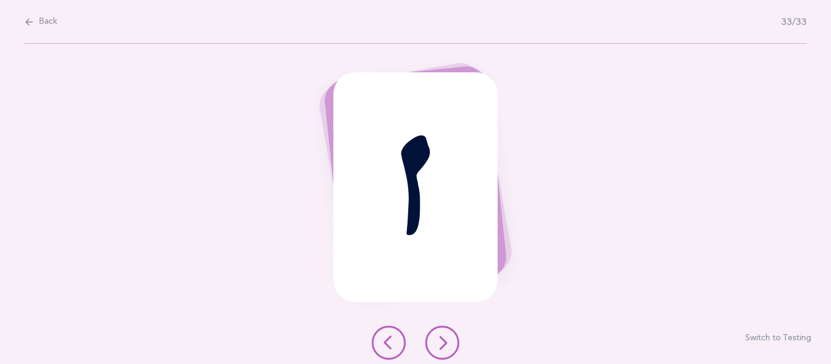
click at [448, 347] on icon at bounding box center [442, 343] width 15 height 15
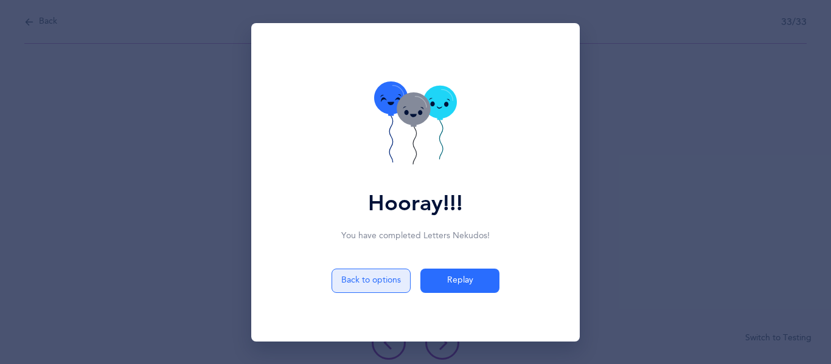
click at [385, 285] on button "Back to options" at bounding box center [370, 281] width 79 height 24
select select "single"
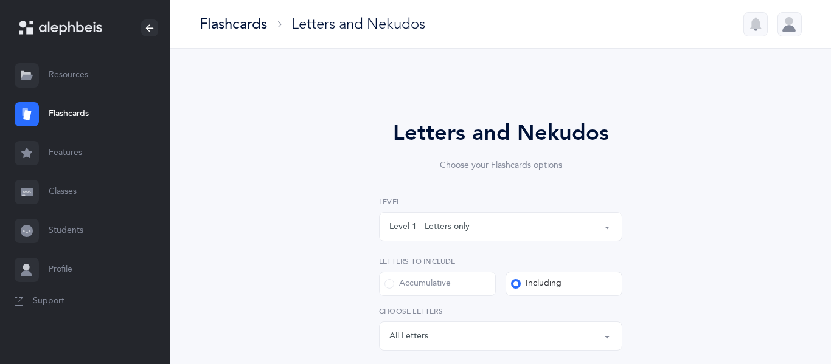
click at [66, 94] on link "Resources" at bounding box center [85, 75] width 170 height 39
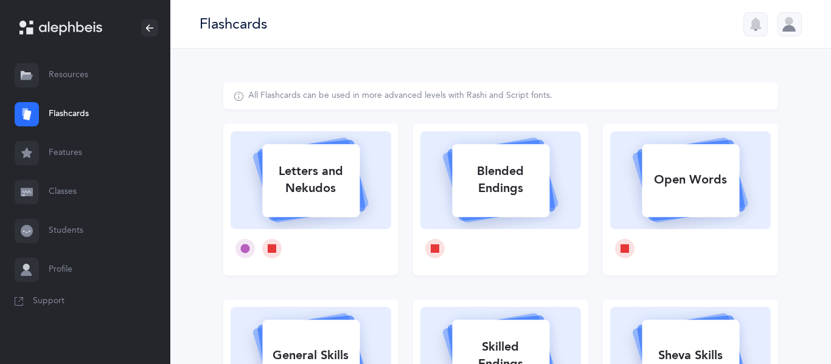
click at [66, 109] on link "Flashcards" at bounding box center [85, 114] width 170 height 39
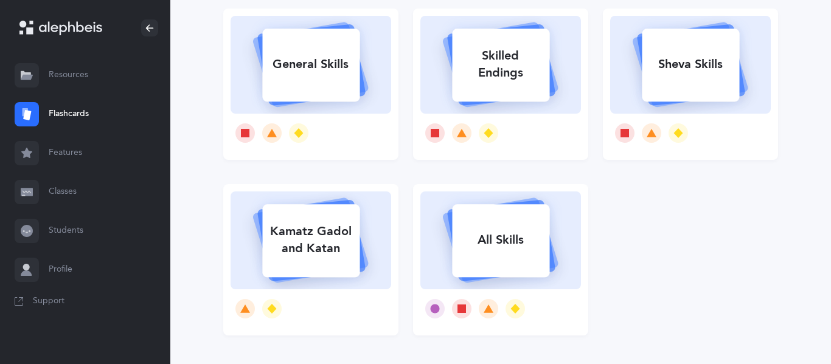
click at [309, 100] on rect at bounding box center [310, 65] width 97 height 73
select select "5"
select select "Shin Sin Skills"
select select "single"
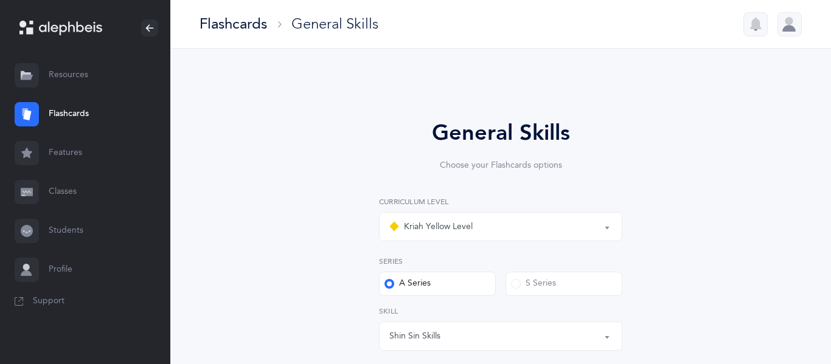
click at [403, 223] on div "Kriah Yellow Level" at bounding box center [430, 227] width 83 height 15
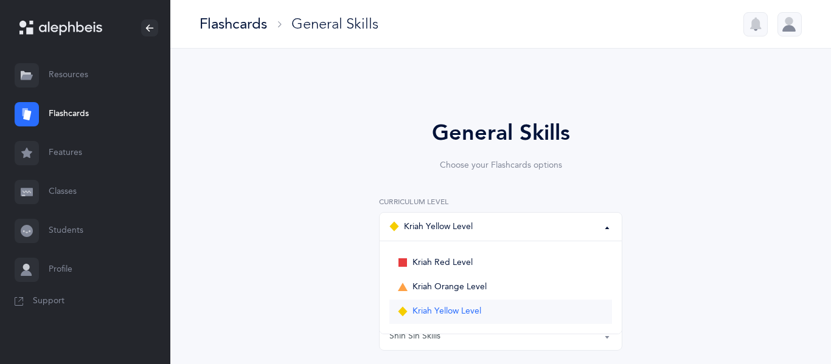
click at [451, 316] on span "Kriah Yellow Level" at bounding box center [446, 311] width 69 height 11
select select "5"
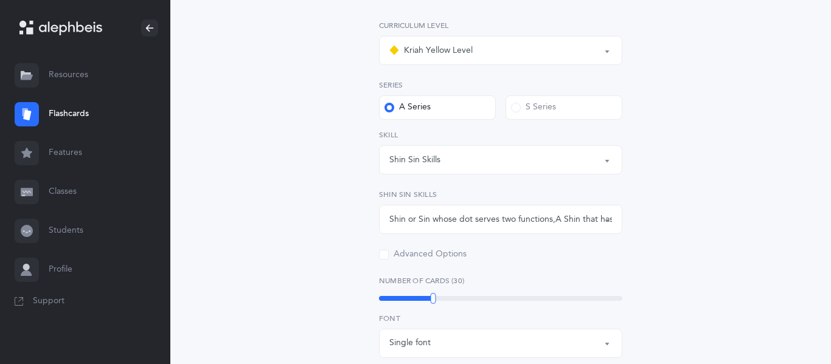
scroll to position [183, 0]
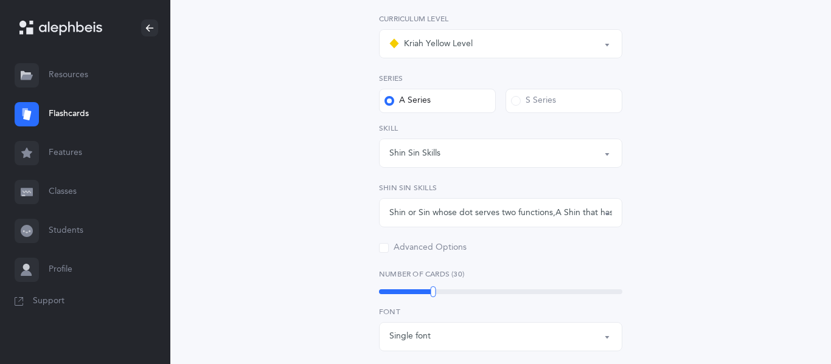
click at [434, 215] on div "Shin or Sin whose dot serves two functions , A Shin that has 2 dots , Double Si…" at bounding box center [500, 213] width 223 height 13
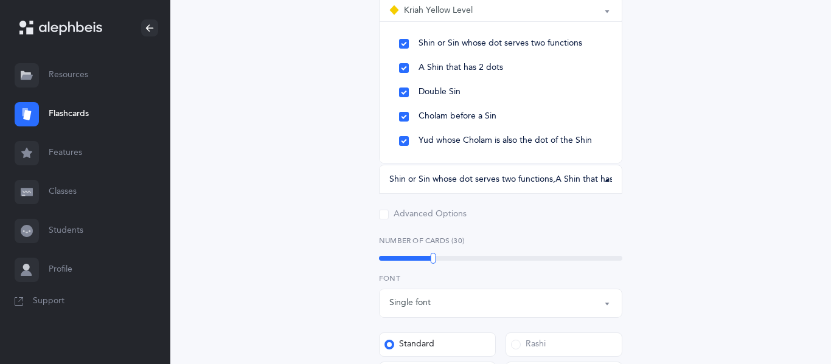
click at [362, 172] on div "General Skills Choose your Flashcards options Kriah Red Level Kriah Orange Leve…" at bounding box center [500, 254] width 311 height 708
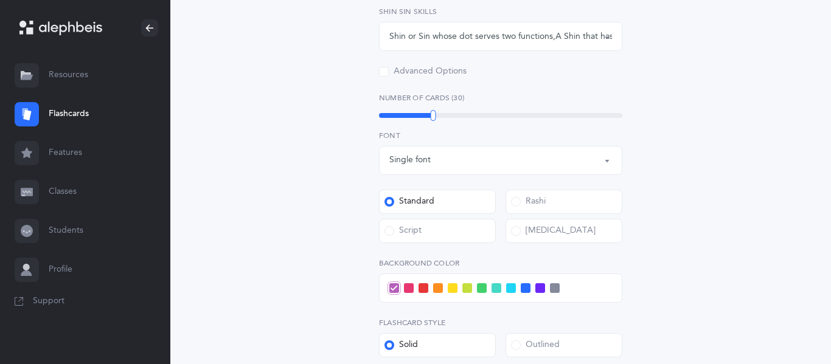
scroll to position [361, 0]
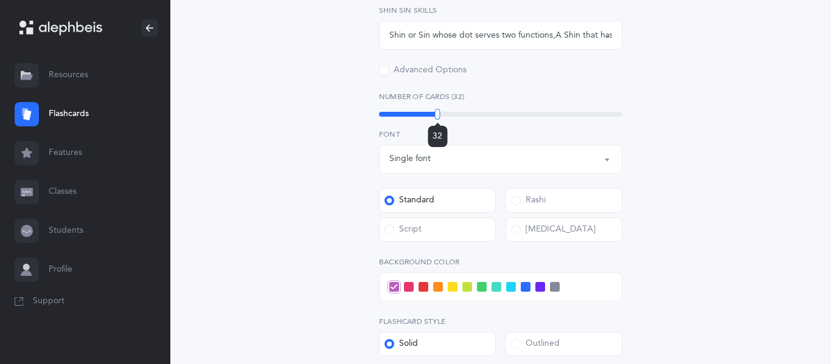
drag, startPoint x: 434, startPoint y: 112, endPoint x: 437, endPoint y: 166, distance: 54.2
click at [437, 166] on div "Kriah Red Level Kriah Orange Level Kriah Yellow Level Kriah Yellow Level Kriah …" at bounding box center [500, 150] width 243 height 629
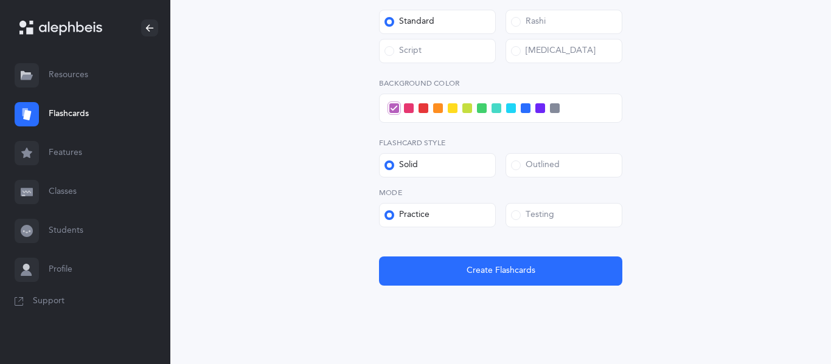
scroll to position [545, 0]
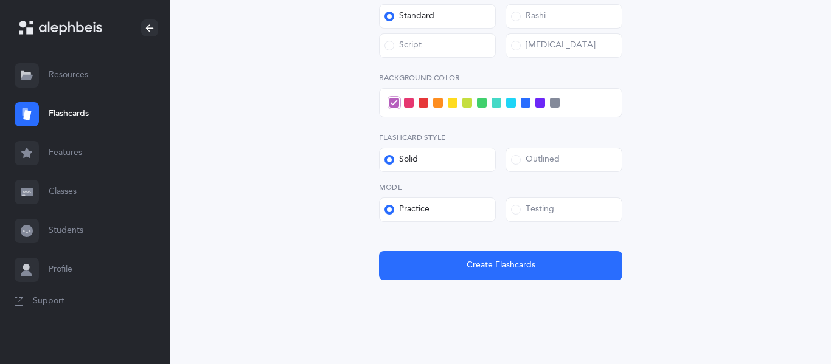
click at [545, 161] on div "Outlined" at bounding box center [535, 160] width 49 height 12
click at [0, 0] on input "Outlined" at bounding box center [0, 0] width 0 height 0
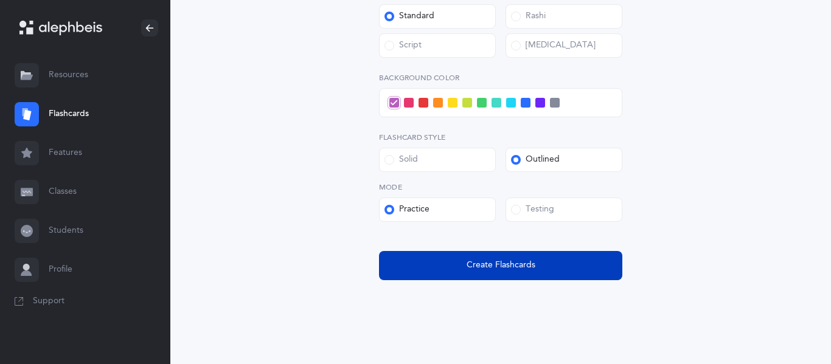
click at [519, 269] on span "Create Flashcards" at bounding box center [500, 265] width 69 height 13
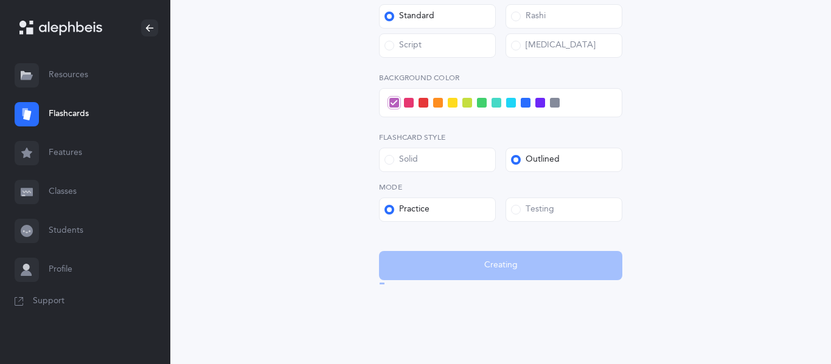
scroll to position [0, 0]
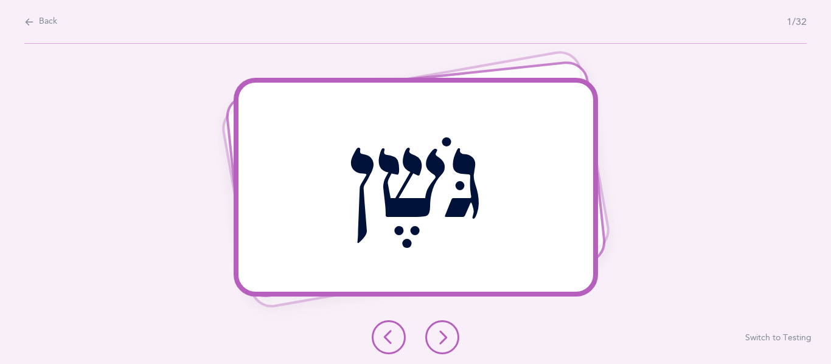
click at [453, 330] on button at bounding box center [442, 337] width 34 height 34
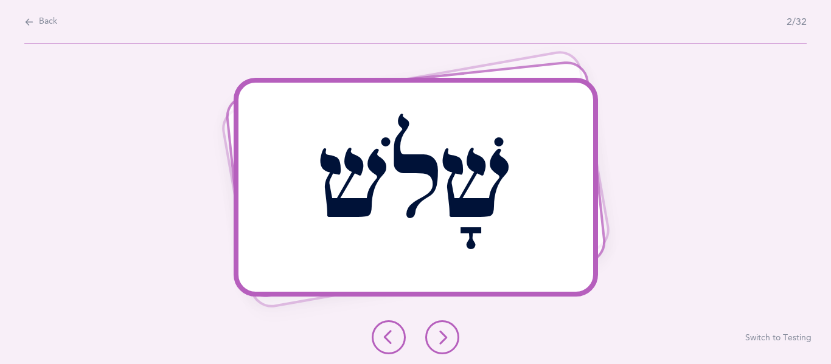
click at [434, 326] on button at bounding box center [442, 337] width 34 height 34
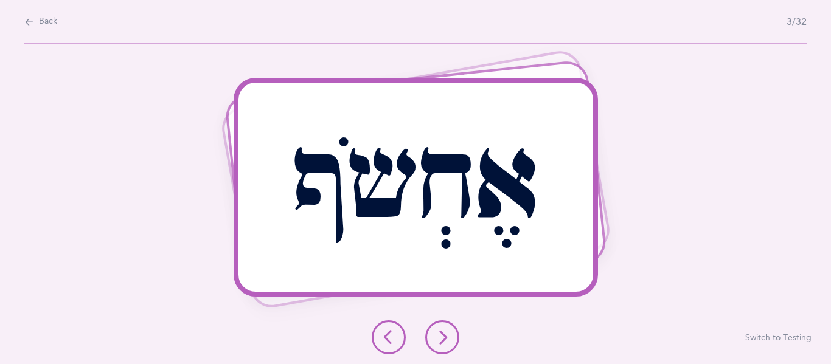
click at [433, 322] on button at bounding box center [442, 337] width 34 height 34
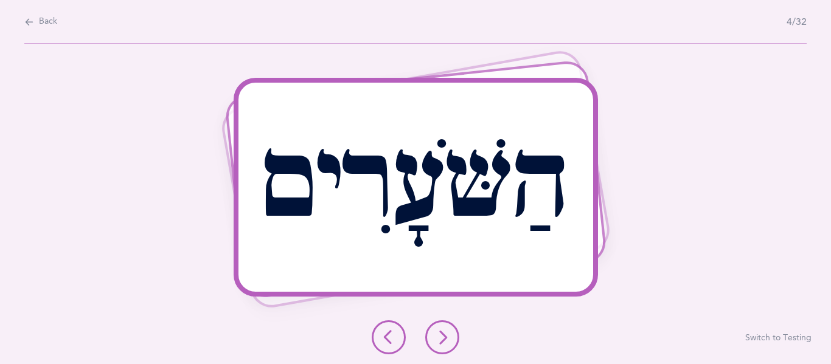
click at [434, 325] on button at bounding box center [442, 337] width 34 height 34
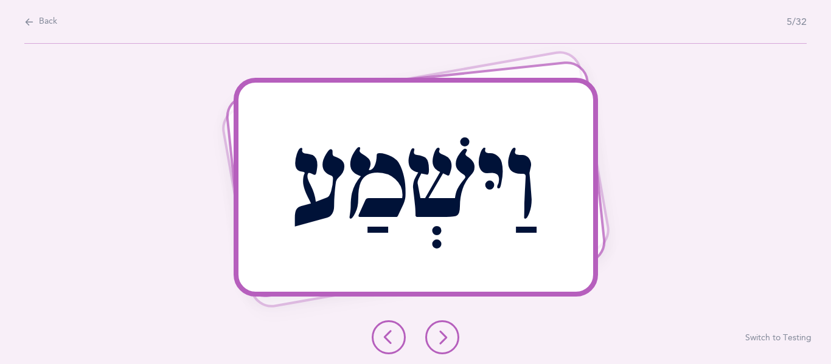
click at [434, 341] on button at bounding box center [442, 337] width 34 height 34
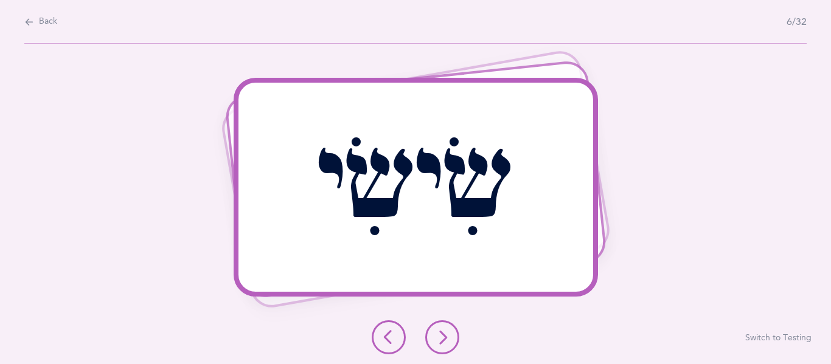
click at [434, 323] on button at bounding box center [442, 337] width 34 height 34
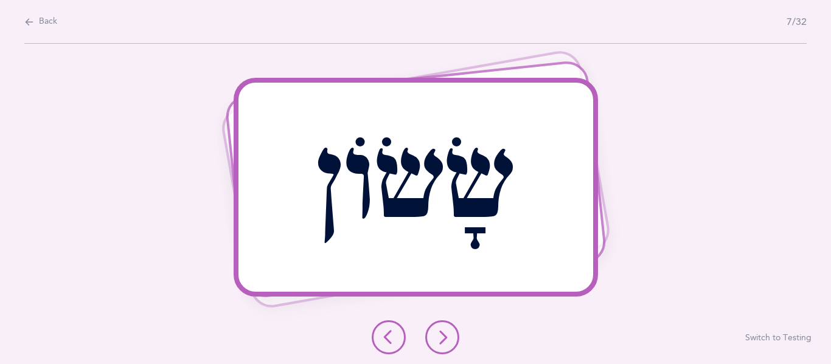
click at [440, 336] on icon at bounding box center [442, 337] width 15 height 15
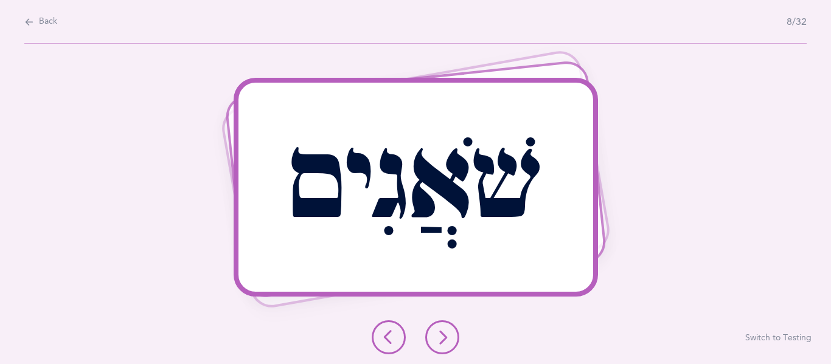
click at [440, 336] on icon at bounding box center [442, 337] width 15 height 15
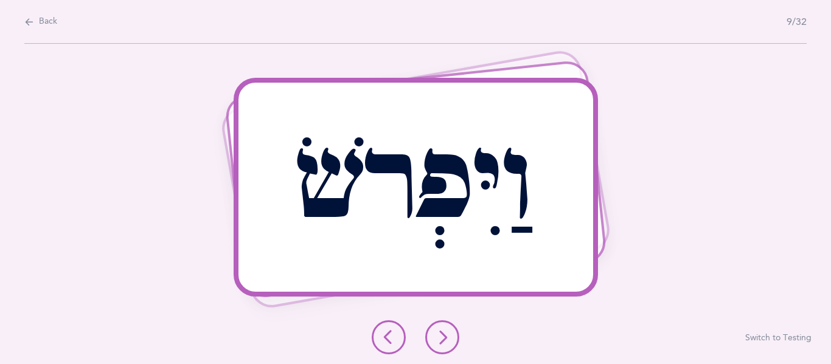
click at [440, 336] on icon at bounding box center [442, 337] width 15 height 15
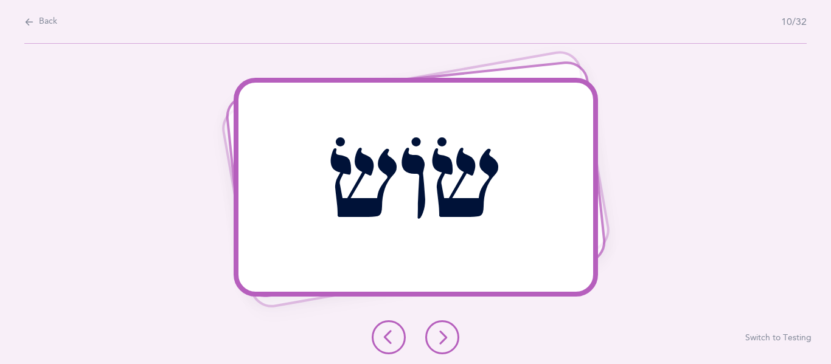
click at [392, 341] on icon at bounding box center [388, 337] width 15 height 15
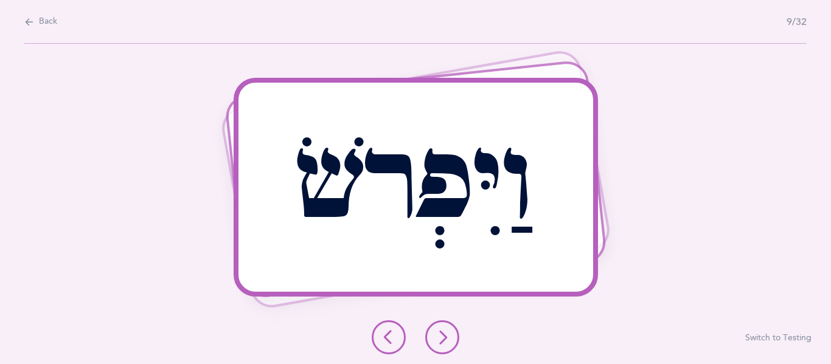
click at [433, 327] on button at bounding box center [442, 337] width 34 height 34
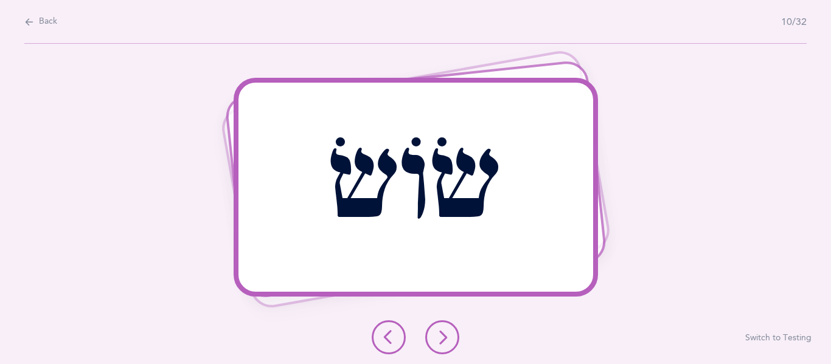
click at [448, 334] on icon at bounding box center [442, 337] width 15 height 15
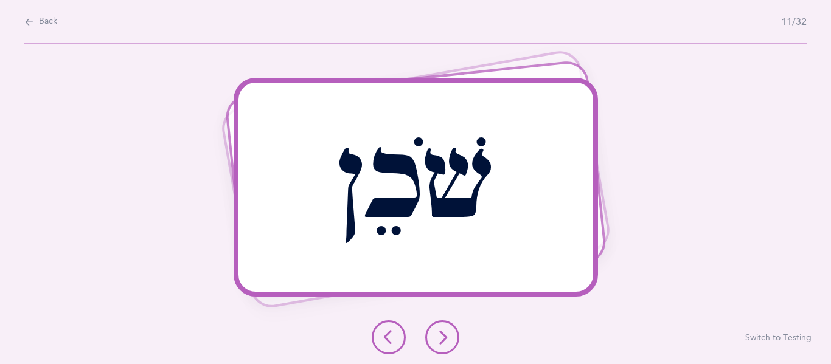
click at [441, 339] on icon at bounding box center [442, 337] width 15 height 15
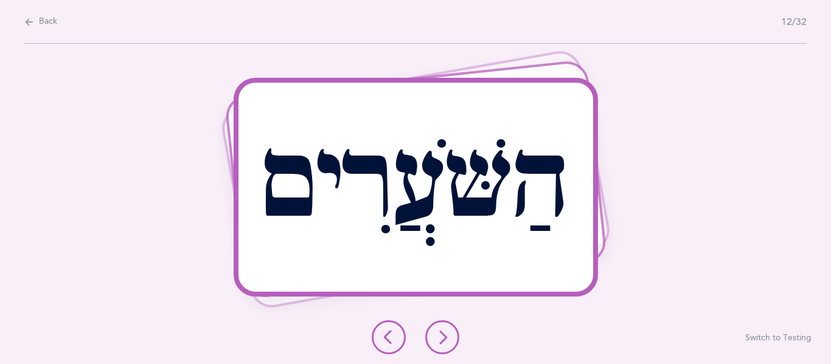
click at [443, 322] on button at bounding box center [442, 337] width 34 height 34
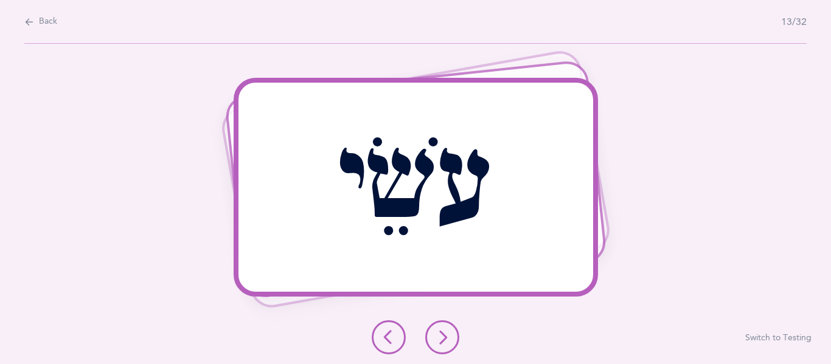
click at [451, 333] on button at bounding box center [442, 337] width 34 height 34
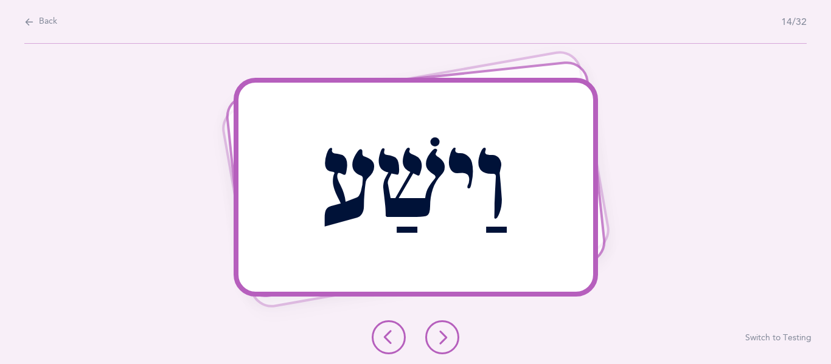
click at [445, 317] on div "וַישַׁע Report incorrect word Switch to Testing" at bounding box center [415, 204] width 831 height 320
click at [442, 327] on button at bounding box center [442, 337] width 34 height 34
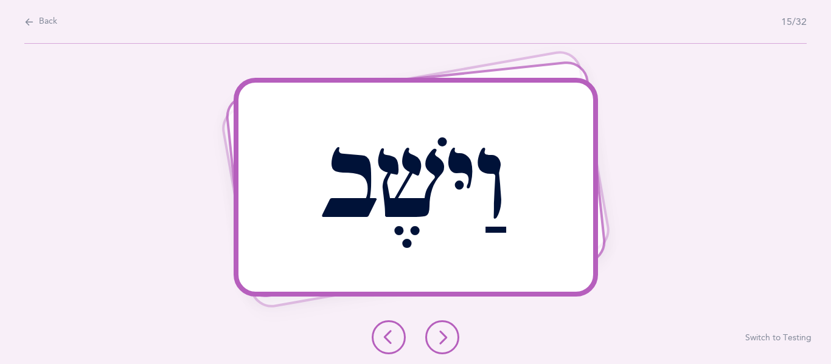
click at [451, 331] on button at bounding box center [442, 337] width 34 height 34
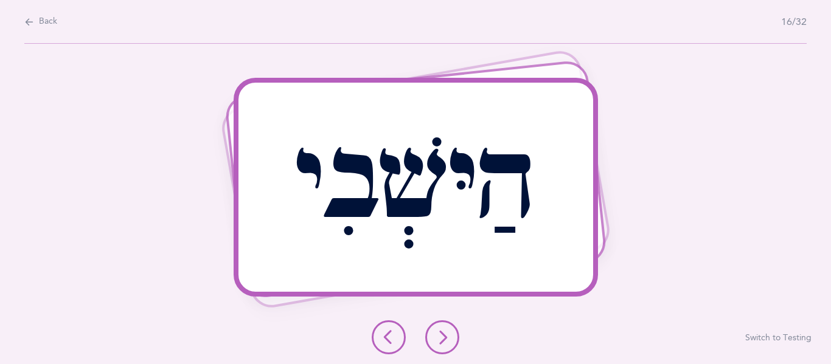
click at [451, 331] on button at bounding box center [442, 337] width 34 height 34
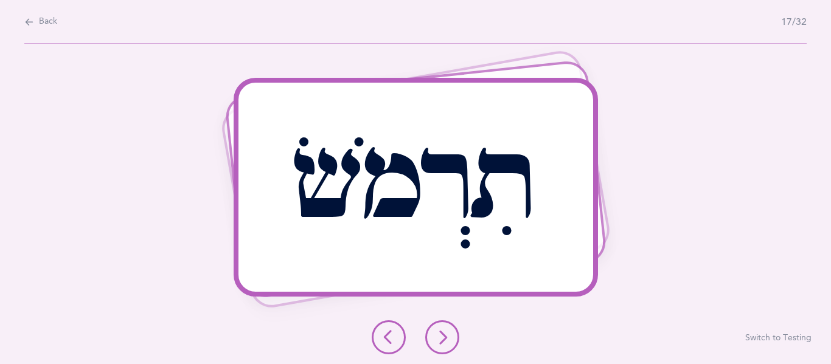
click at [437, 338] on icon at bounding box center [442, 337] width 15 height 15
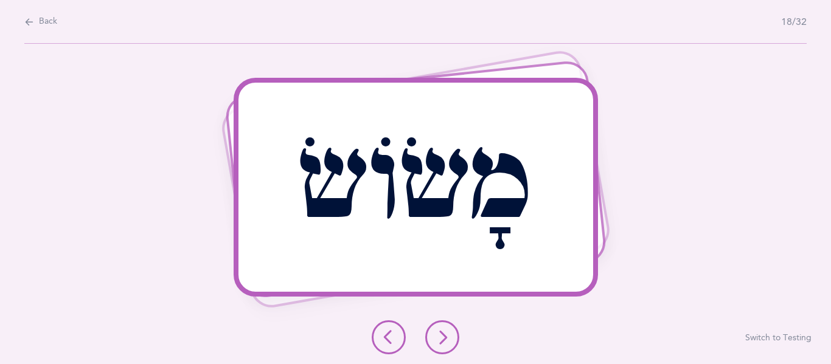
click at [454, 344] on button at bounding box center [442, 337] width 34 height 34
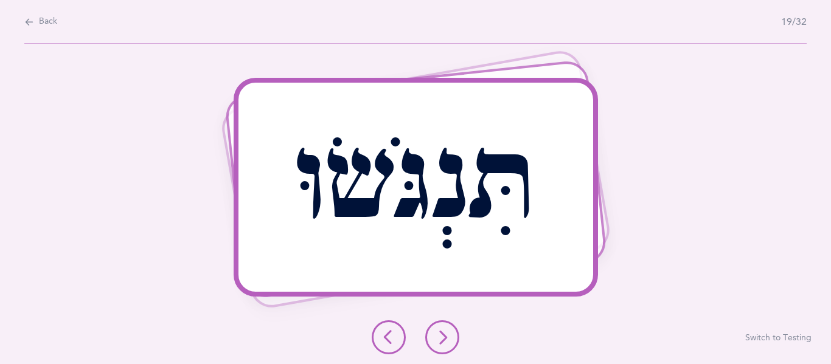
click at [440, 328] on button at bounding box center [442, 337] width 34 height 34
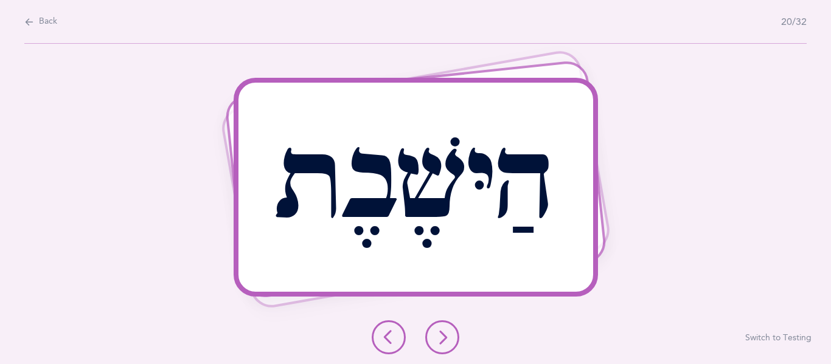
click at [440, 327] on button at bounding box center [442, 337] width 34 height 34
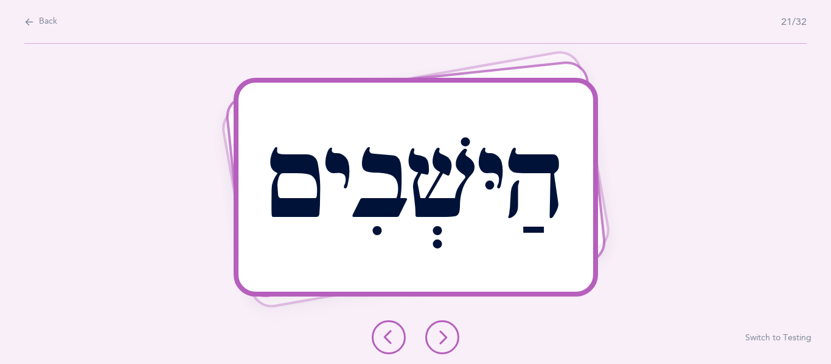
click at [457, 339] on button at bounding box center [442, 337] width 34 height 34
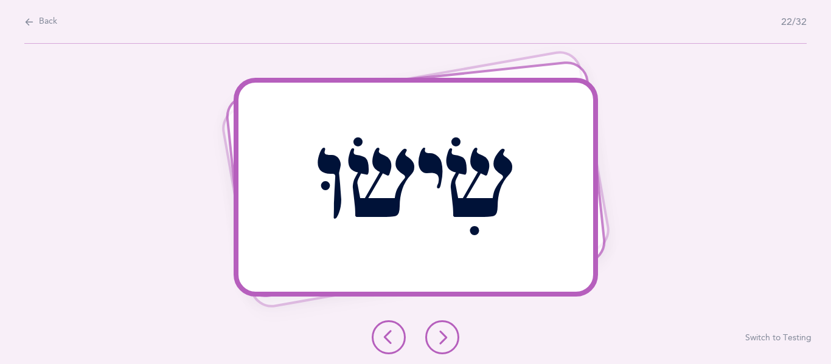
click at [435, 339] on icon at bounding box center [442, 337] width 15 height 15
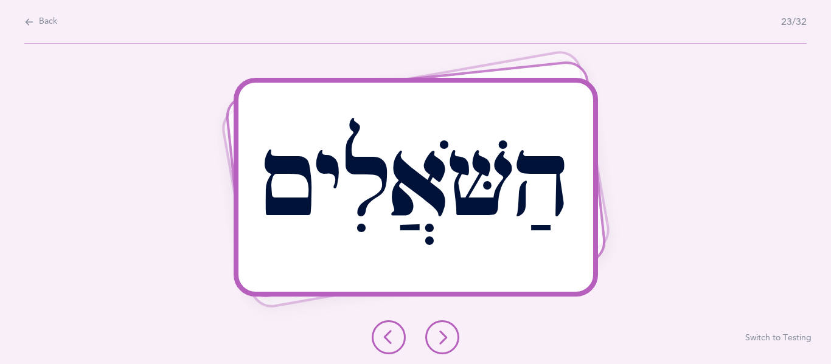
click at [438, 341] on icon at bounding box center [442, 337] width 15 height 15
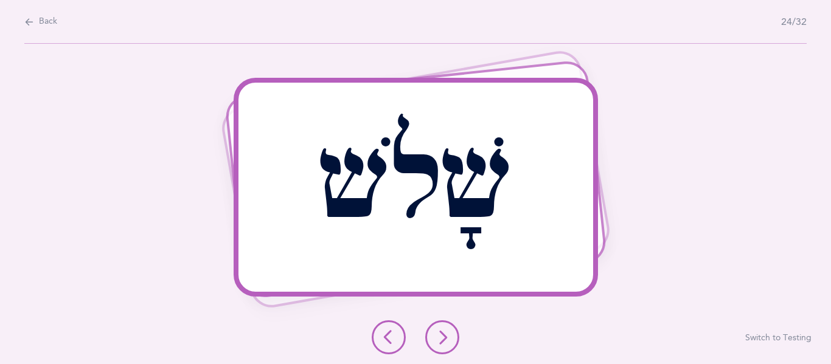
click at [438, 341] on icon at bounding box center [442, 337] width 15 height 15
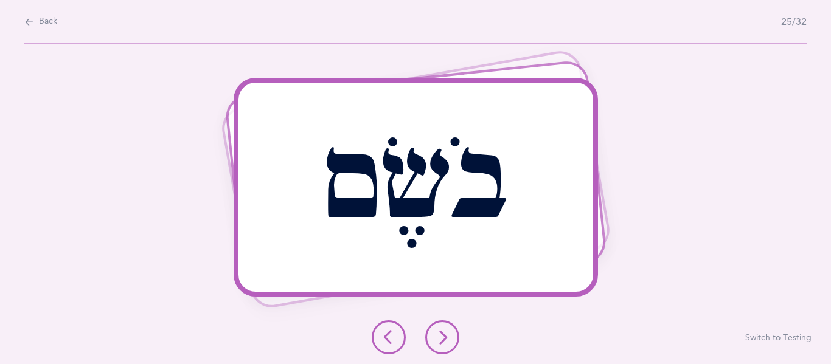
click at [449, 333] on button at bounding box center [442, 337] width 34 height 34
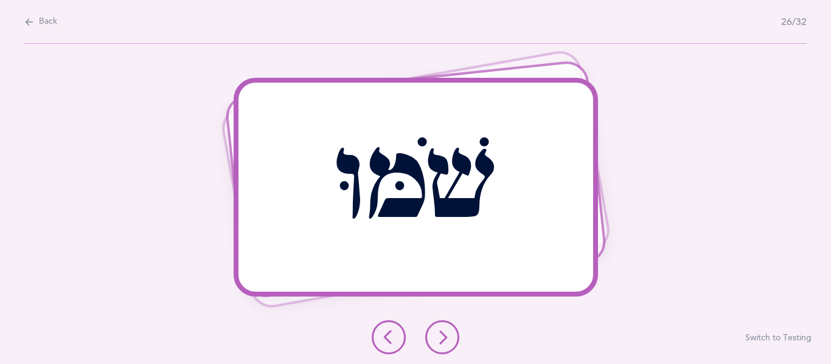
click at [440, 344] on icon at bounding box center [442, 337] width 15 height 15
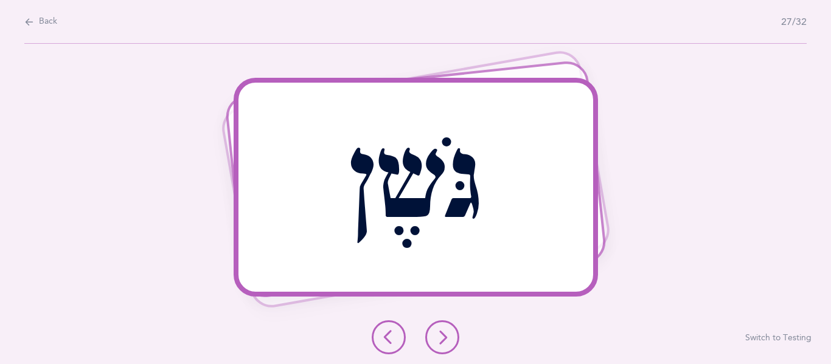
click at [440, 323] on button at bounding box center [442, 337] width 34 height 34
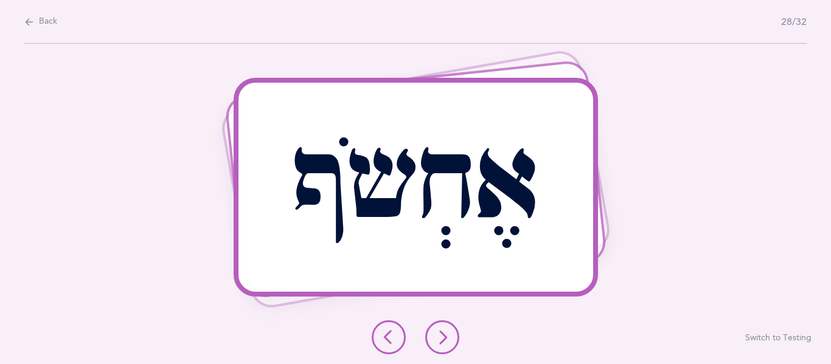
click at [440, 338] on icon at bounding box center [442, 337] width 15 height 15
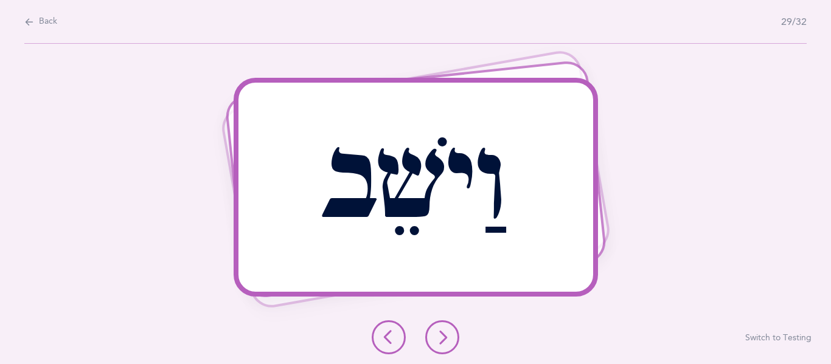
click at [440, 338] on icon at bounding box center [442, 337] width 15 height 15
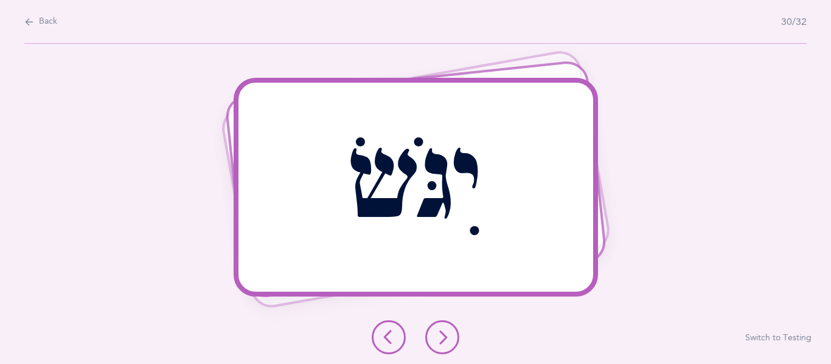
click at [448, 319] on div "יִגֹּשׂ Report incorrect word Switch to Testing" at bounding box center [415, 204] width 831 height 320
click at [444, 328] on button at bounding box center [442, 337] width 34 height 34
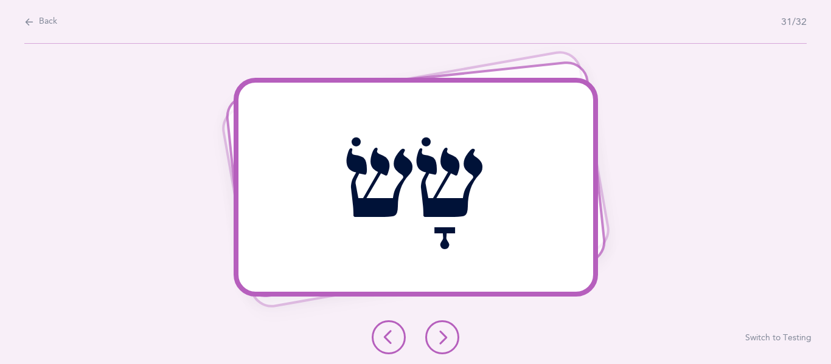
click at [444, 328] on button at bounding box center [442, 337] width 34 height 34
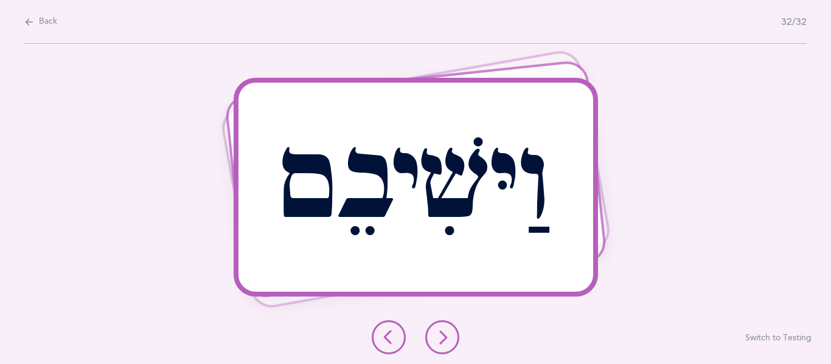
click at [438, 335] on icon at bounding box center [442, 337] width 15 height 15
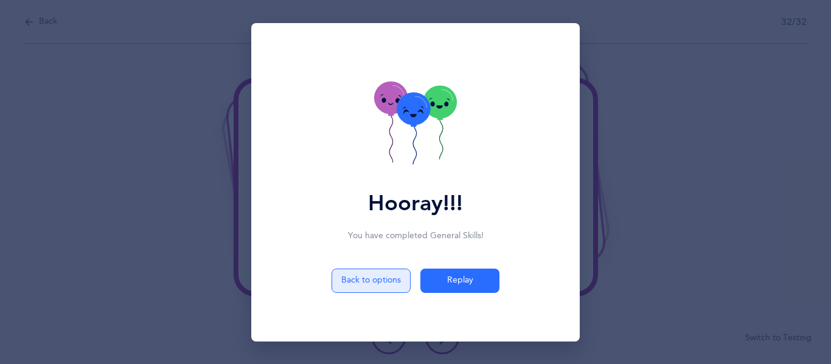
click at [386, 274] on button "Back to options" at bounding box center [370, 281] width 79 height 24
select select "5"
select select "Shin Sin Skills"
select select "single"
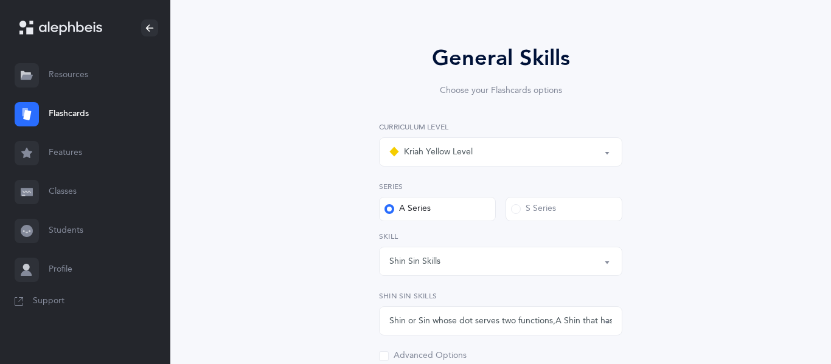
scroll to position [89, 0]
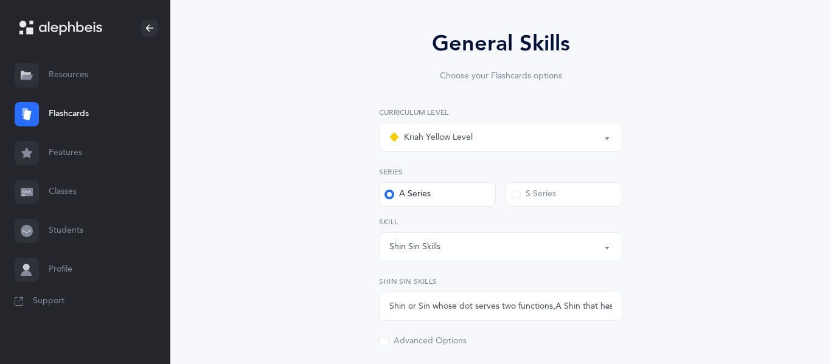
click at [112, 111] on link "Flashcards" at bounding box center [85, 114] width 170 height 39
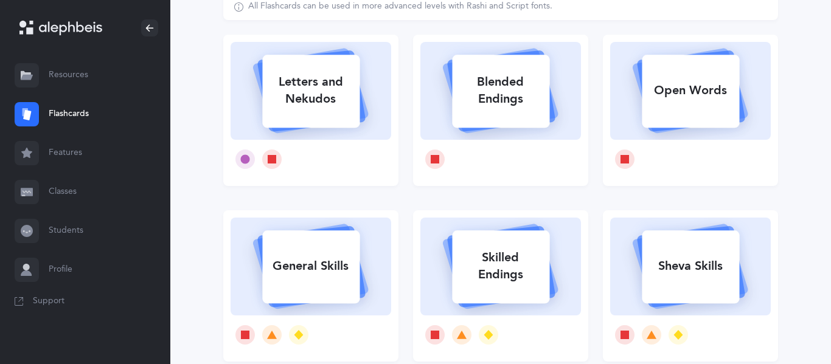
click at [112, 111] on link "Flashcards" at bounding box center [85, 114] width 170 height 39
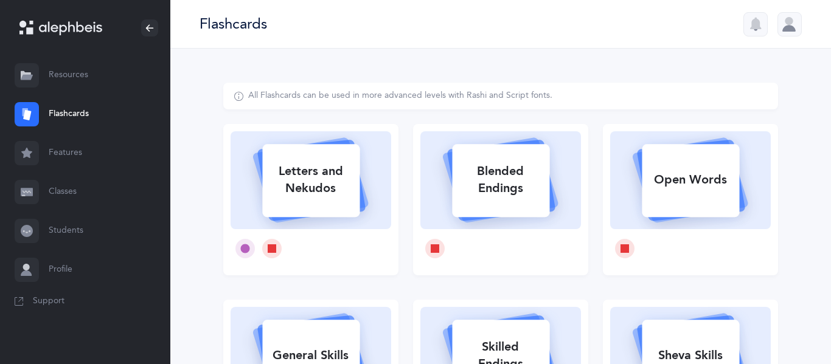
click at [296, 183] on div "Letters and Nekudos" at bounding box center [310, 180] width 97 height 49
select select "single"
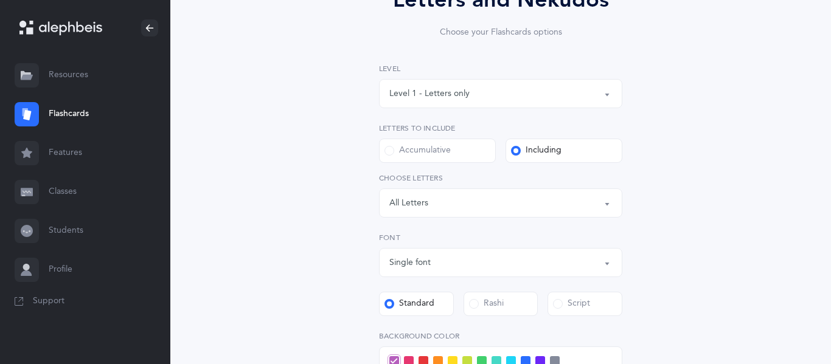
scroll to position [134, 0]
click at [471, 295] on label "Rashi" at bounding box center [500, 303] width 75 height 24
click at [0, 0] on input "Rashi" at bounding box center [0, 0] width 0 height 0
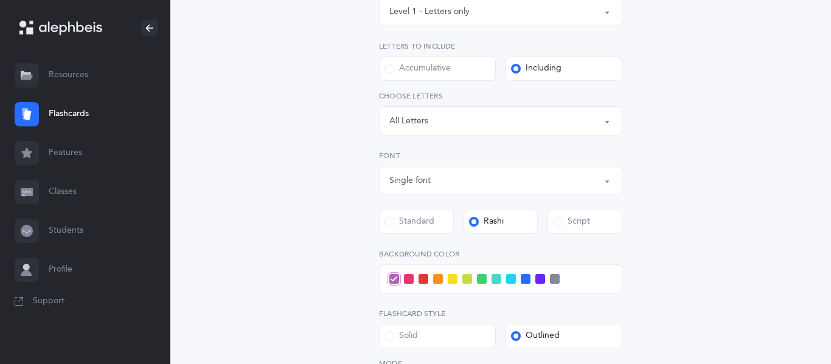
click at [524, 279] on span at bounding box center [526, 279] width 10 height 10
click at [0, 0] on input "checkbox" at bounding box center [0, 0] width 0 height 0
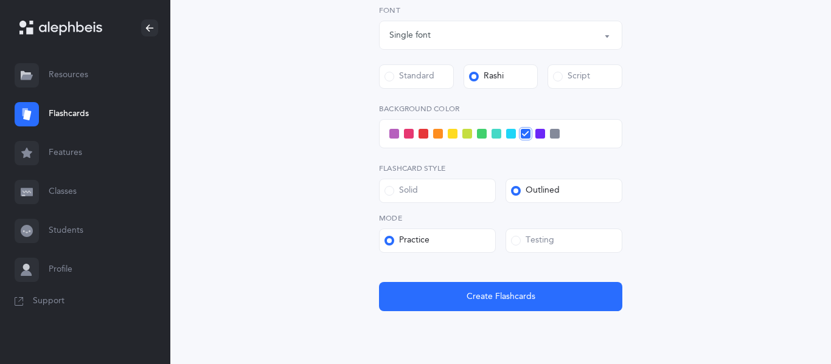
scroll to position [361, 0]
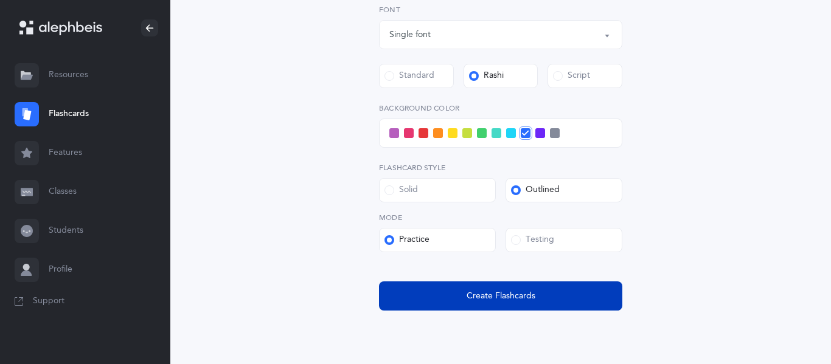
click at [479, 305] on button "Create Flashcards" at bounding box center [500, 296] width 243 height 29
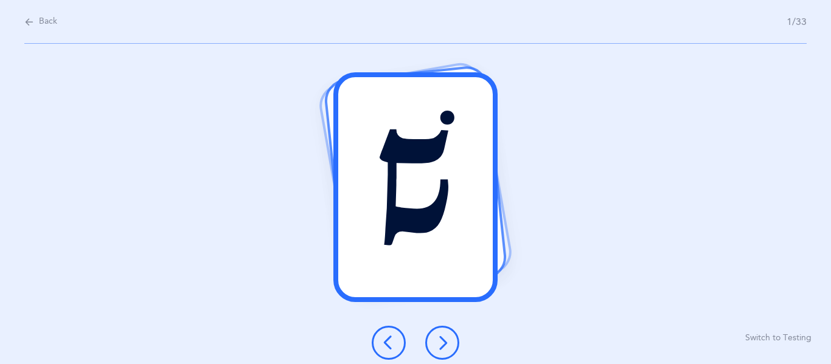
scroll to position [0, 0]
click at [447, 339] on icon at bounding box center [442, 343] width 15 height 15
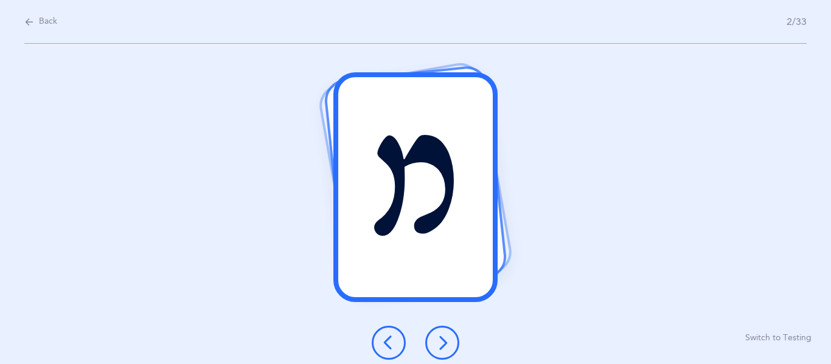
click at [448, 342] on icon at bounding box center [442, 343] width 15 height 15
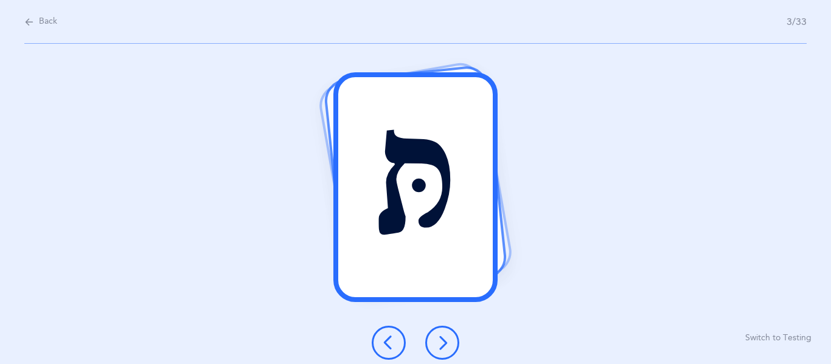
click at [448, 341] on icon at bounding box center [442, 343] width 15 height 15
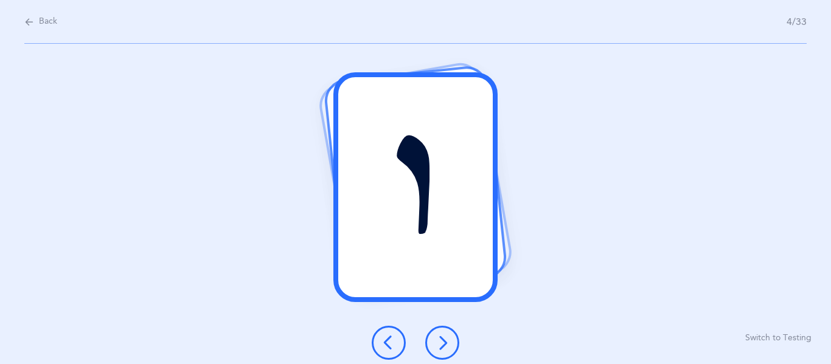
click at [444, 336] on icon at bounding box center [442, 343] width 15 height 15
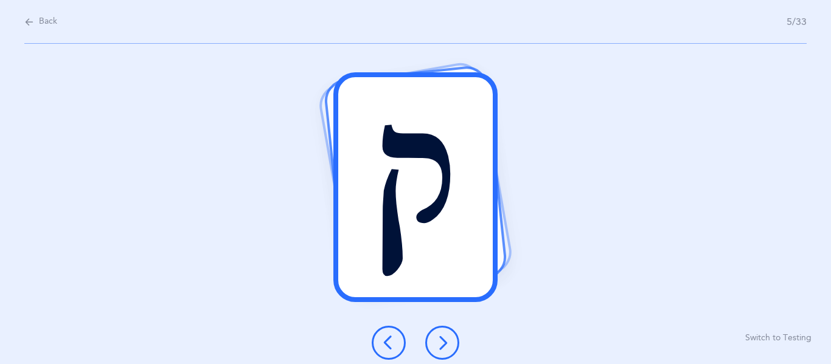
click at [445, 336] on icon at bounding box center [442, 343] width 15 height 15
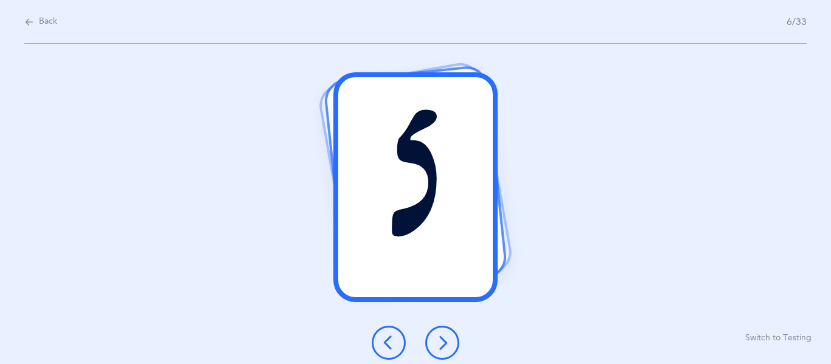
click at [441, 334] on button at bounding box center [442, 343] width 34 height 34
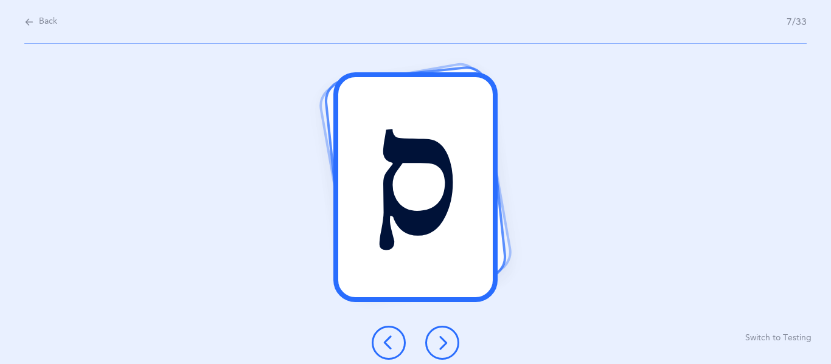
click at [440, 342] on icon at bounding box center [442, 343] width 15 height 15
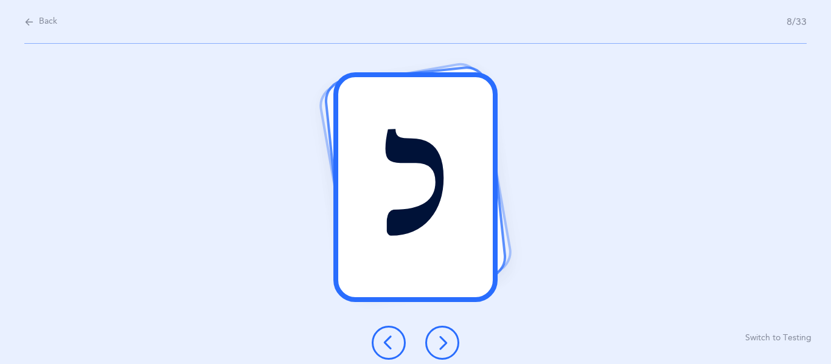
click at [440, 341] on icon at bounding box center [442, 343] width 15 height 15
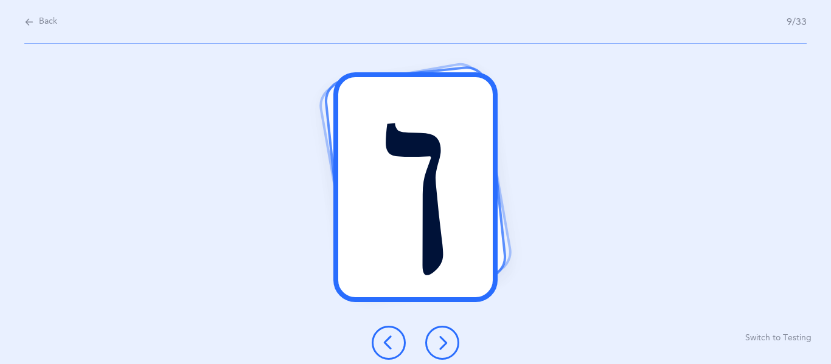
click at [440, 340] on icon at bounding box center [442, 343] width 15 height 15
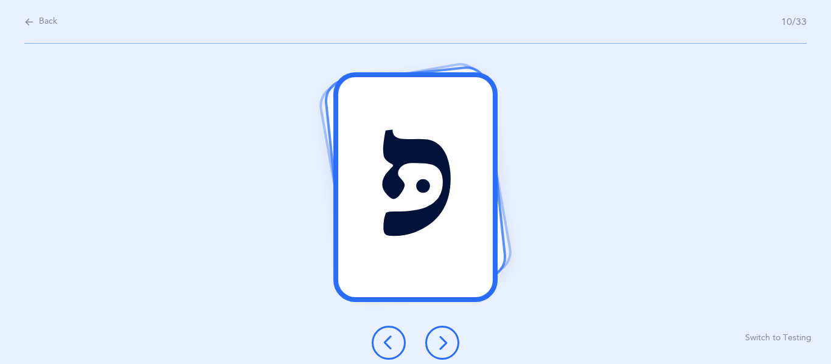
click at [439, 340] on icon at bounding box center [442, 343] width 15 height 15
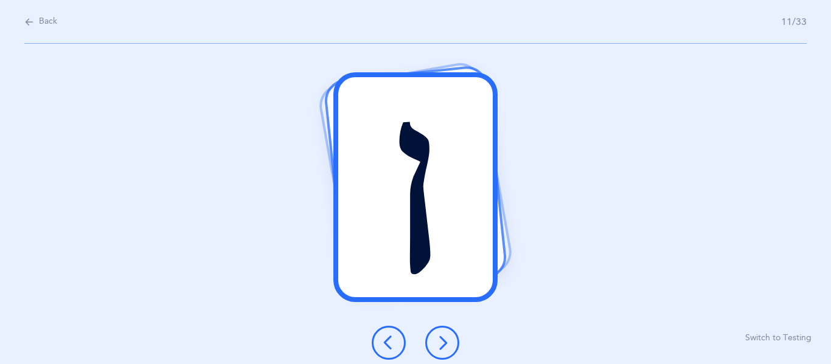
click at [437, 339] on icon at bounding box center [442, 343] width 15 height 15
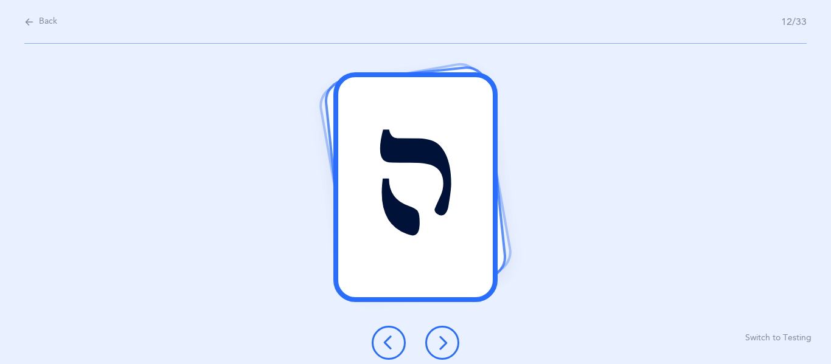
click at [438, 340] on icon at bounding box center [442, 343] width 15 height 15
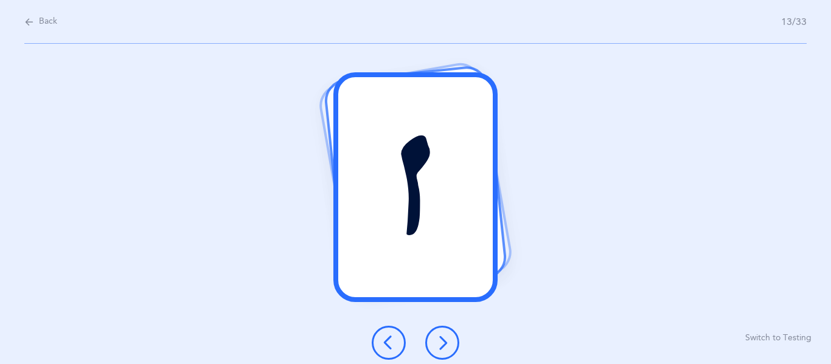
click at [440, 339] on icon at bounding box center [442, 343] width 15 height 15
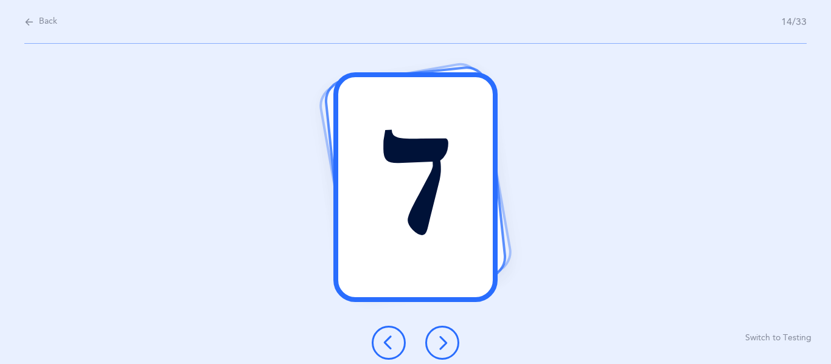
click at [439, 340] on icon at bounding box center [442, 343] width 15 height 15
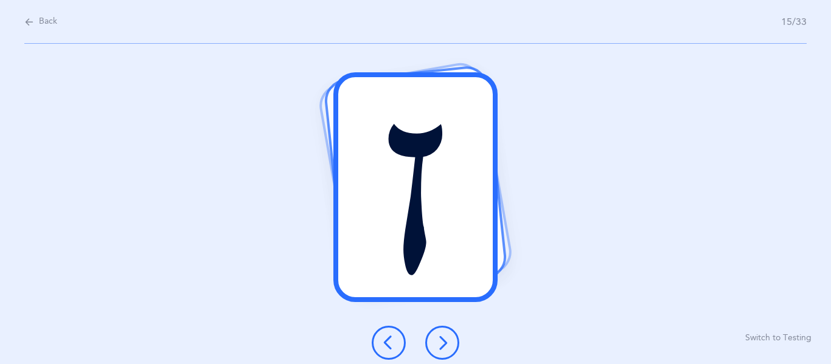
click at [442, 349] on icon at bounding box center [442, 343] width 15 height 15
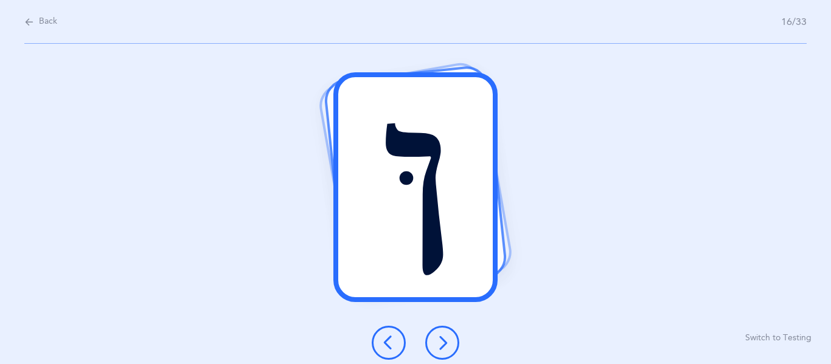
click at [442, 345] on icon at bounding box center [442, 343] width 15 height 15
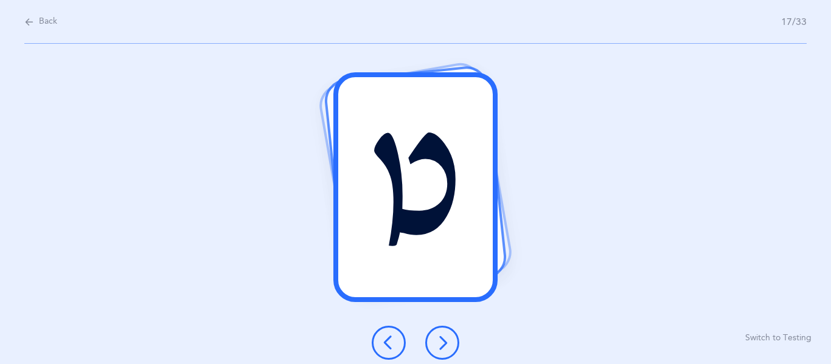
click at [442, 341] on icon at bounding box center [442, 343] width 15 height 15
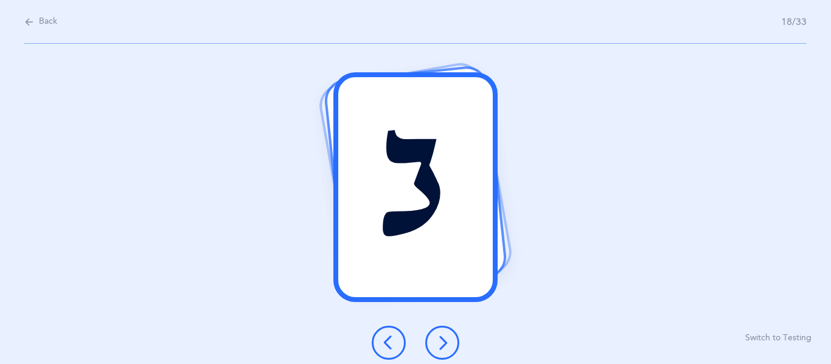
click at [442, 342] on icon at bounding box center [442, 343] width 15 height 15
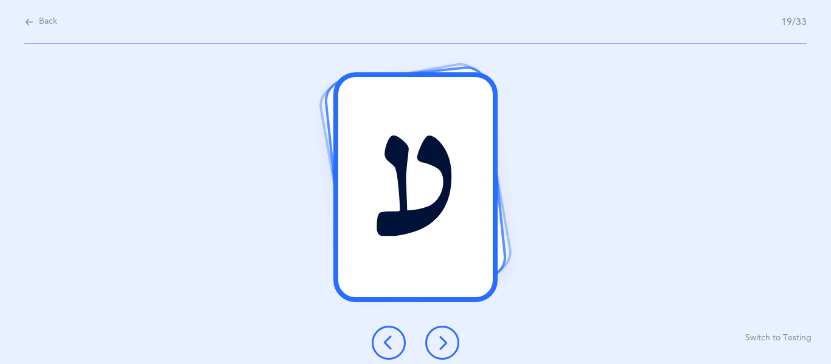
click at [442, 342] on icon at bounding box center [442, 343] width 15 height 15
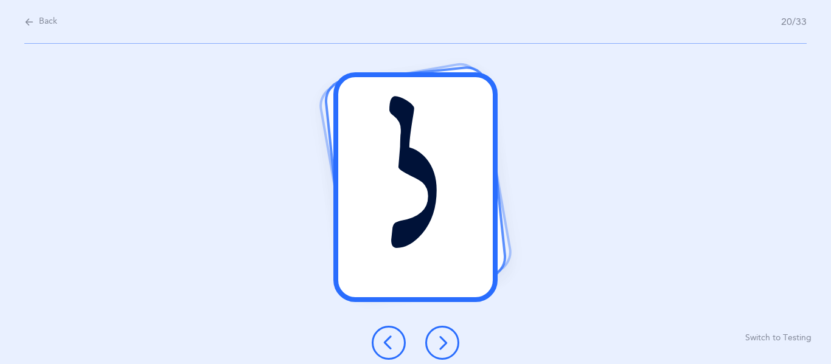
click at [442, 338] on icon at bounding box center [442, 343] width 15 height 15
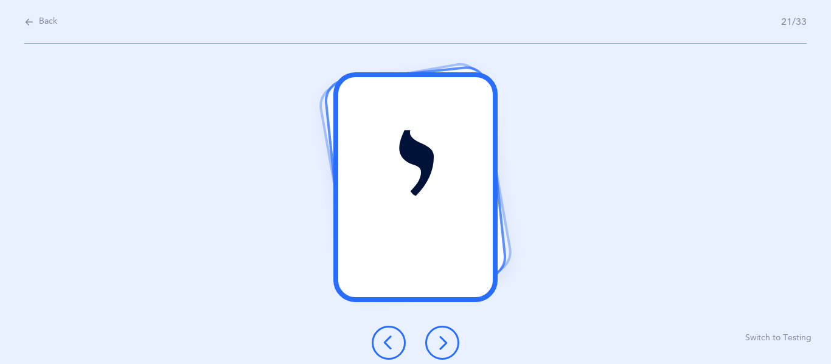
click at [442, 338] on icon at bounding box center [442, 343] width 15 height 15
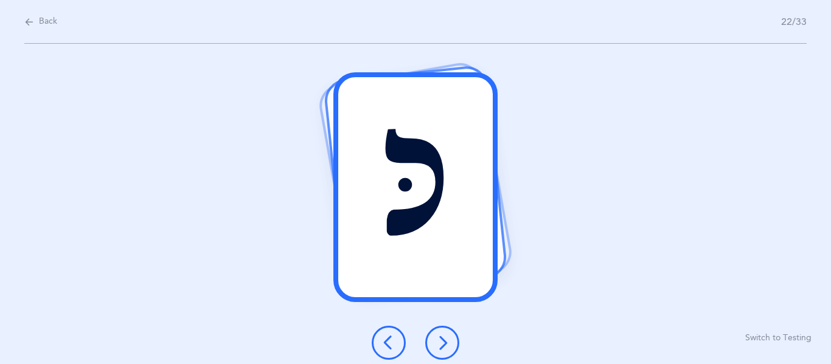
click at [440, 338] on icon at bounding box center [442, 343] width 15 height 15
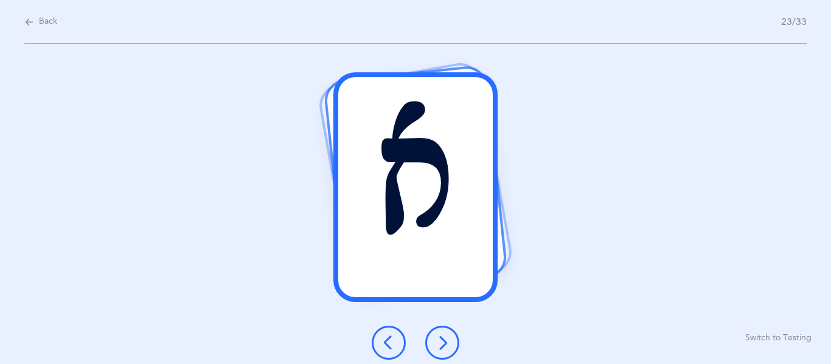
click at [443, 342] on icon at bounding box center [442, 343] width 15 height 15
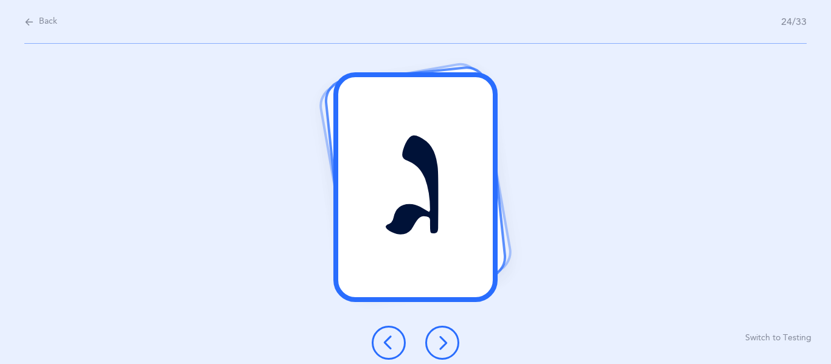
click at [442, 343] on icon at bounding box center [442, 343] width 15 height 15
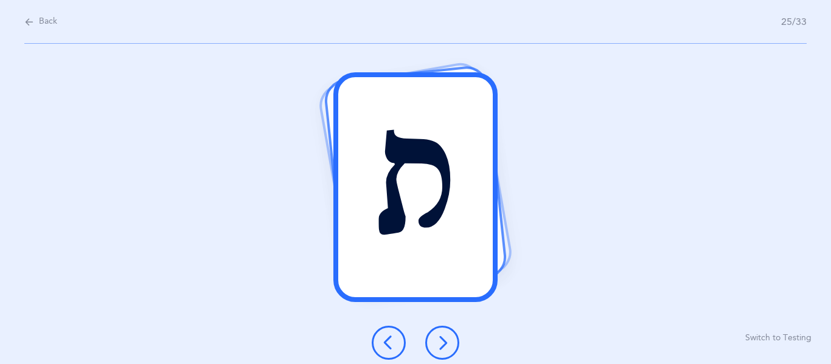
click at [442, 338] on icon at bounding box center [442, 343] width 15 height 15
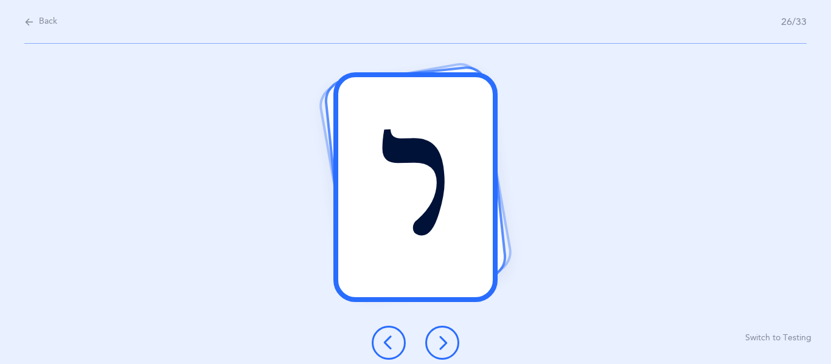
click at [442, 338] on icon at bounding box center [442, 343] width 15 height 15
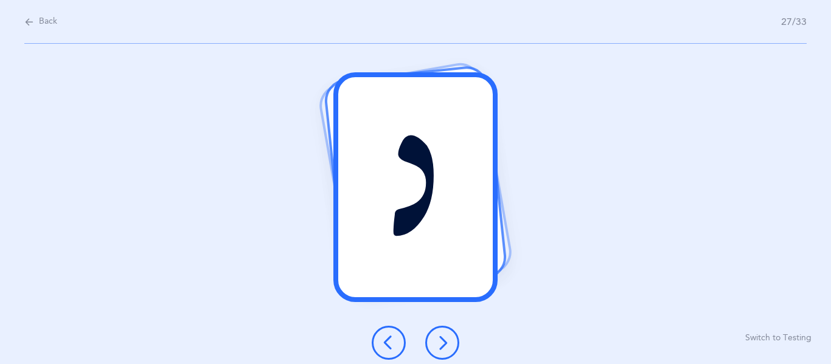
click at [442, 338] on icon at bounding box center [442, 343] width 15 height 15
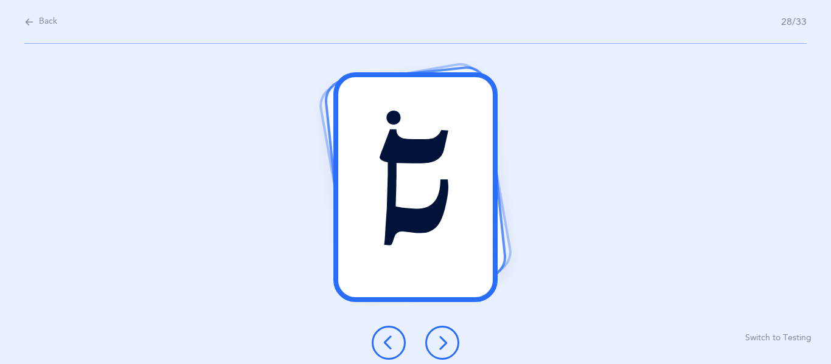
click at [442, 338] on icon at bounding box center [442, 343] width 15 height 15
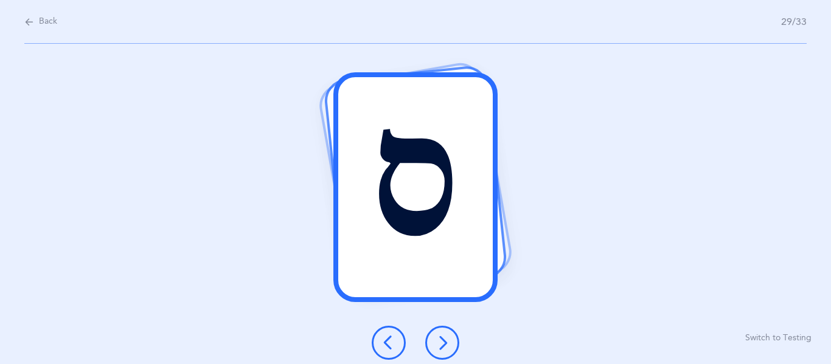
click at [442, 339] on icon at bounding box center [442, 343] width 15 height 15
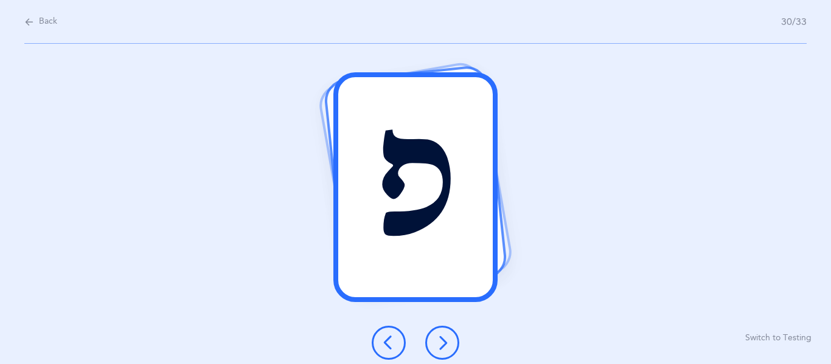
click at [439, 336] on icon at bounding box center [442, 343] width 15 height 15
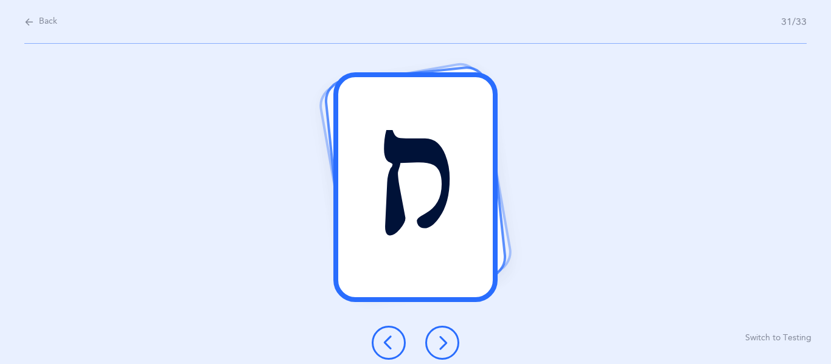
click at [439, 336] on icon at bounding box center [442, 343] width 15 height 15
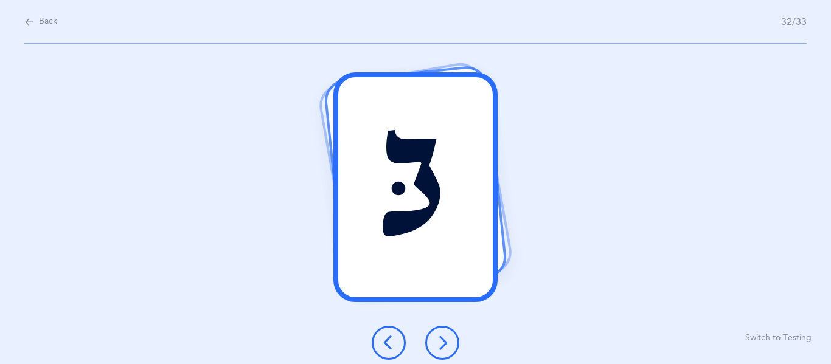
click at [440, 342] on icon at bounding box center [442, 343] width 15 height 15
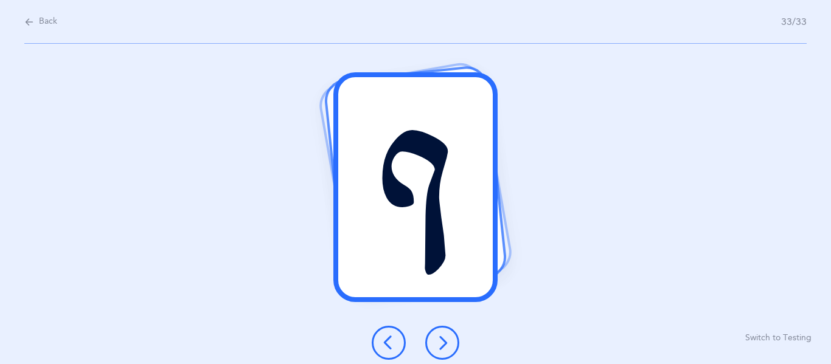
click at [440, 344] on icon at bounding box center [442, 343] width 15 height 15
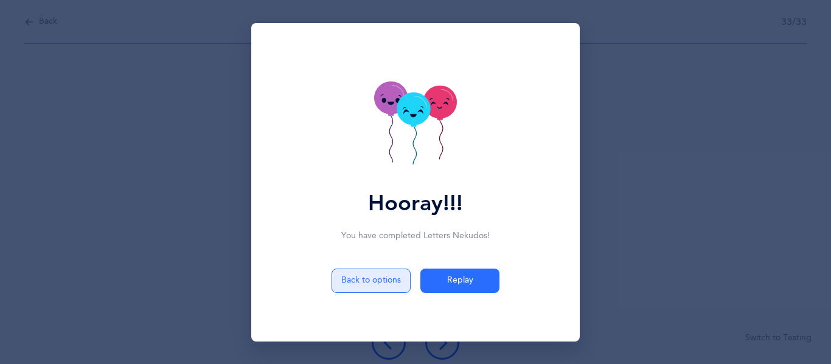
click at [390, 286] on button "Back to options" at bounding box center [370, 281] width 79 height 24
select select "single"
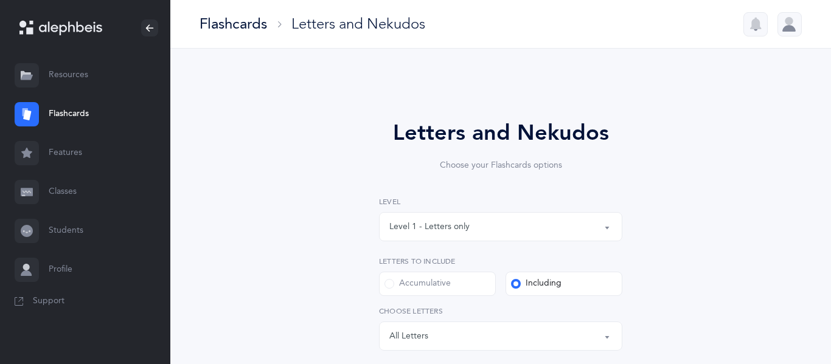
click at [61, 109] on link "Flashcards" at bounding box center [85, 114] width 170 height 39
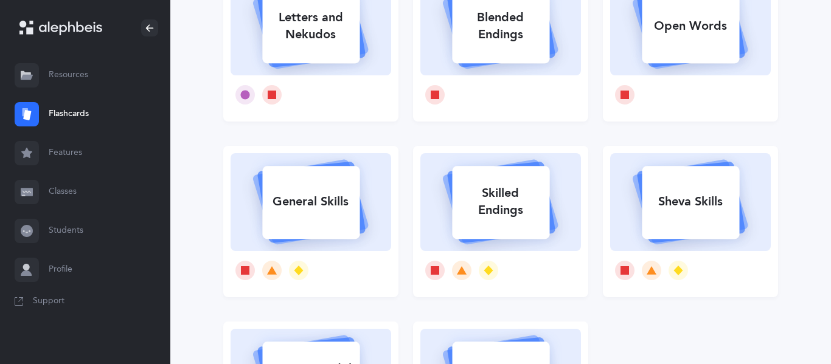
scroll to position [151, 0]
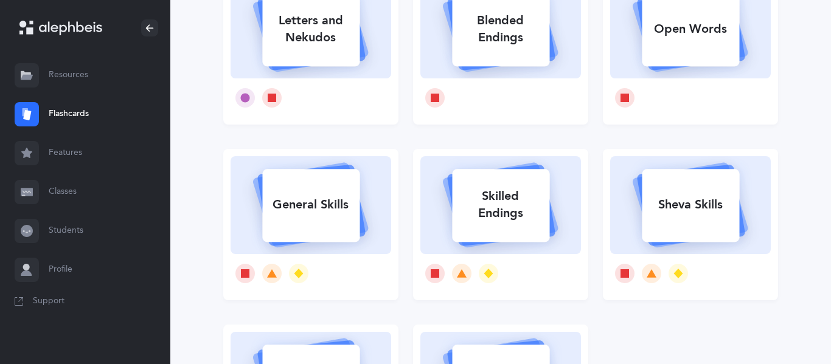
click at [678, 218] on div "Sheva Skills" at bounding box center [690, 205] width 97 height 32
select select "5"
select select "12"
select select "single"
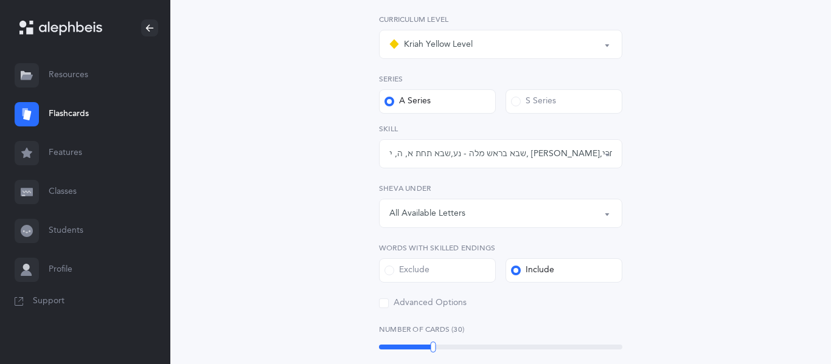
scroll to position [185, 0]
click at [399, 157] on div "שבא בראש מלה - נע , שבא תחת א, ה, י, ע - נח , שבא אחרי שורוק בראש מילה , שני שב…" at bounding box center [500, 151] width 223 height 13
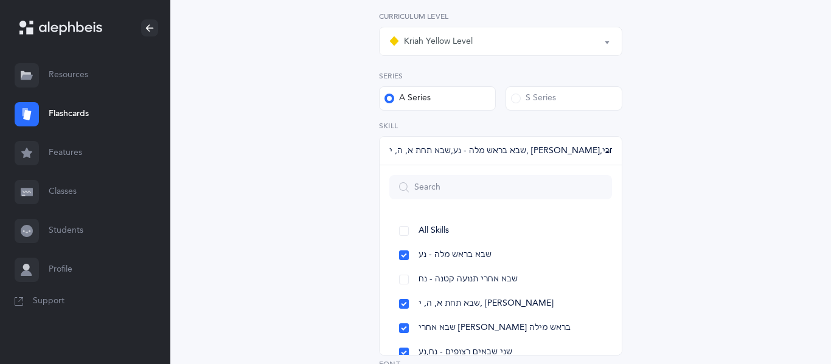
click at [399, 157] on div "שבא בראש מלה - נע , שבא תחת א, ה, י, ע - נח , שבא אחרי שורוק בראש מילה , שני שב…" at bounding box center [500, 151] width 223 height 13
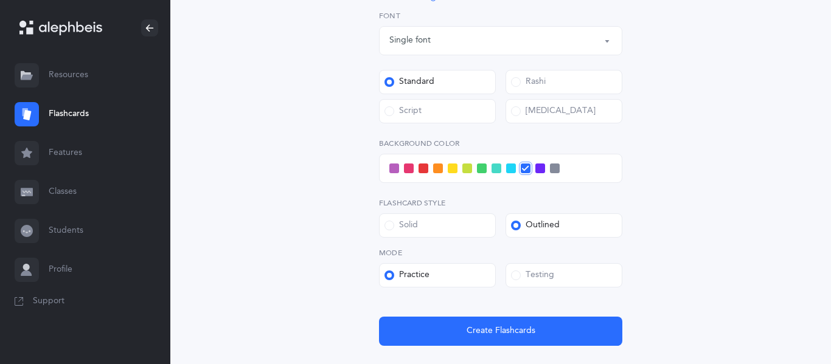
scroll to position [580, 0]
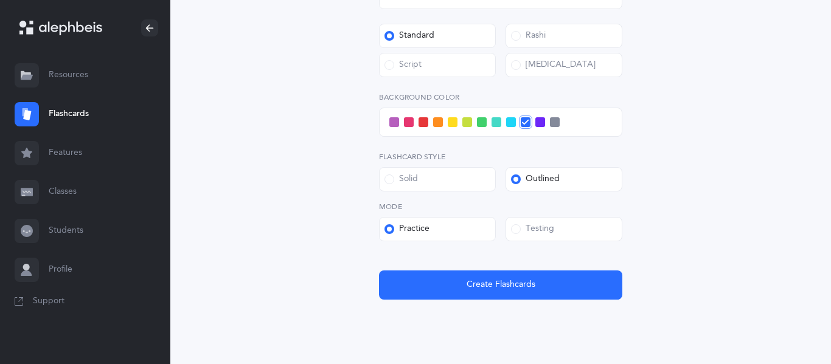
click at [461, 177] on label "Solid" at bounding box center [437, 179] width 117 height 24
click at [0, 0] on input "Solid" at bounding box center [0, 0] width 0 height 0
click at [547, 187] on label "Outlined" at bounding box center [563, 179] width 117 height 24
click at [0, 0] on input "Outlined" at bounding box center [0, 0] width 0 height 0
click at [534, 175] on div "Outlined" at bounding box center [535, 179] width 49 height 12
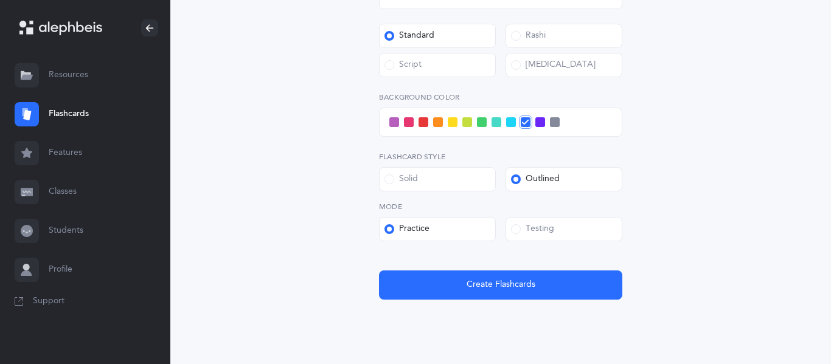
click at [0, 0] on input "Outlined" at bounding box center [0, 0] width 0 height 0
click at [534, 175] on div "Outlined" at bounding box center [535, 179] width 49 height 12
click at [0, 0] on input "Outlined" at bounding box center [0, 0] width 0 height 0
click at [513, 205] on label "Mode" at bounding box center [500, 206] width 243 height 11
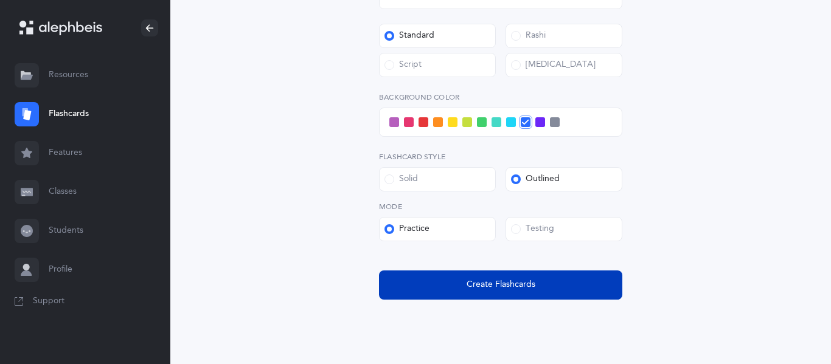
click at [489, 275] on button "Create Flashcards" at bounding box center [500, 285] width 243 height 29
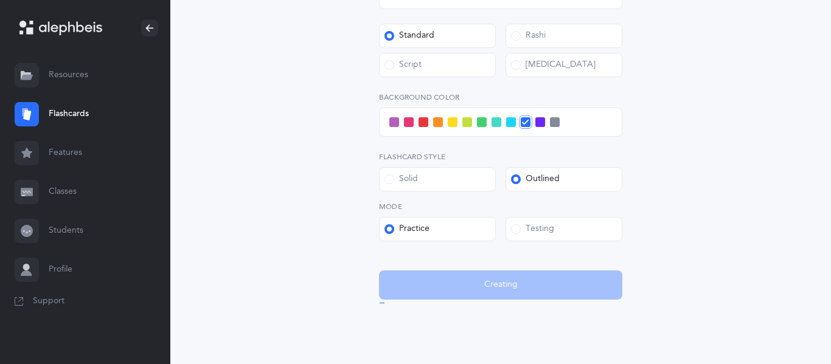
scroll to position [0, 0]
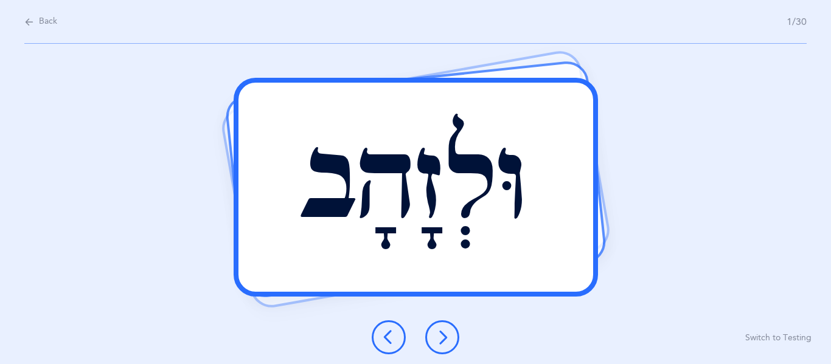
click at [452, 336] on button at bounding box center [442, 337] width 34 height 34
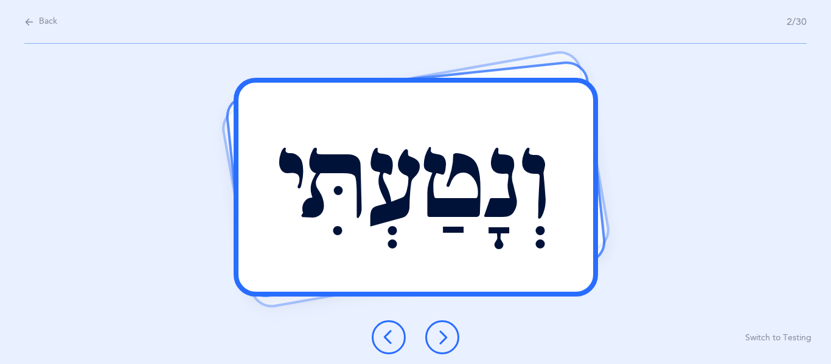
click at [453, 338] on button at bounding box center [442, 337] width 34 height 34
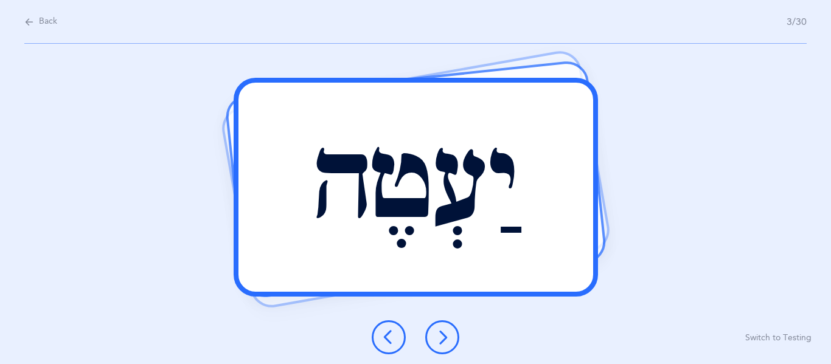
click at [452, 341] on button at bounding box center [442, 337] width 34 height 34
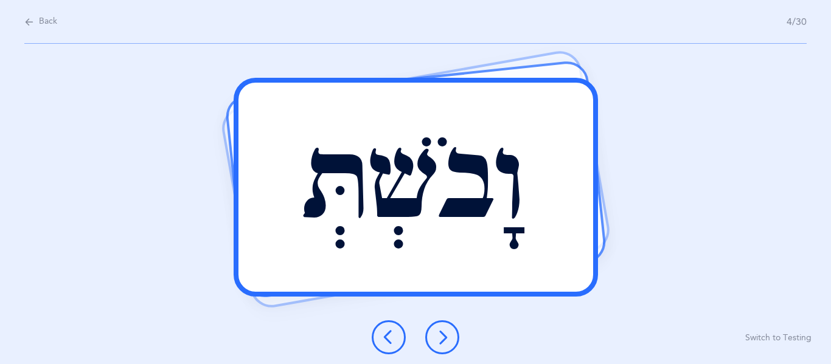
click at [452, 339] on button at bounding box center [442, 337] width 34 height 34
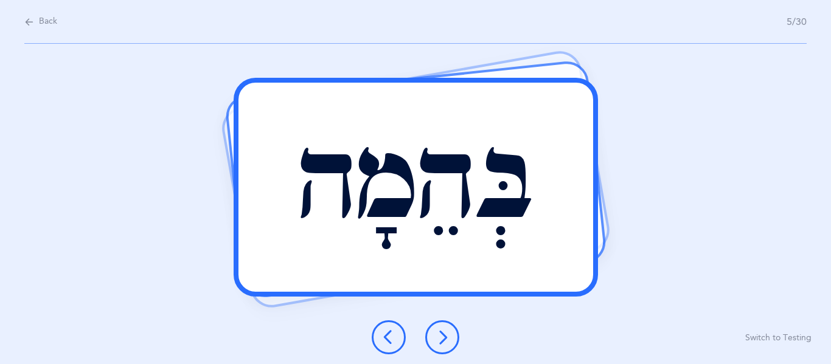
click at [452, 338] on button at bounding box center [442, 337] width 34 height 34
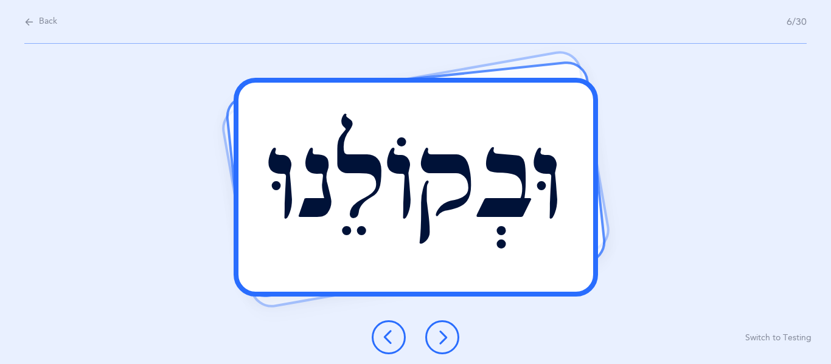
click at [459, 344] on div at bounding box center [415, 337] width 107 height 34
click at [448, 335] on icon at bounding box center [442, 337] width 15 height 15
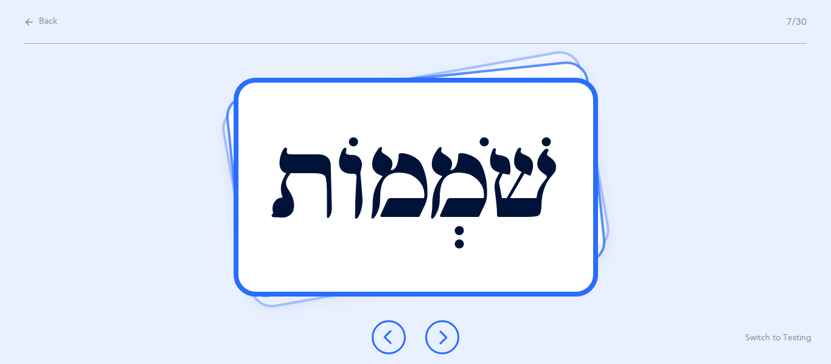
click at [451, 336] on button at bounding box center [442, 337] width 34 height 34
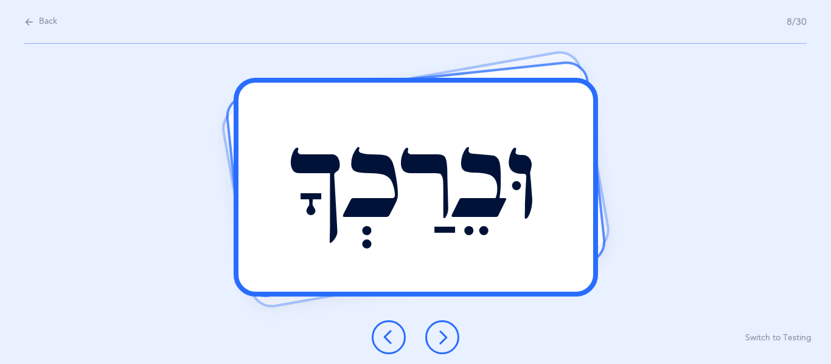
click at [452, 344] on button at bounding box center [442, 337] width 34 height 34
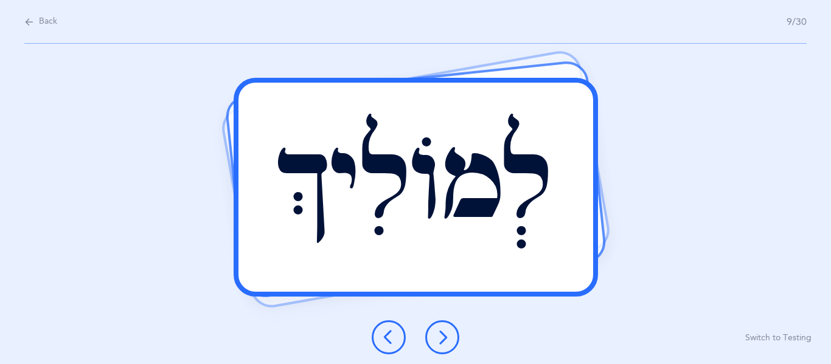
click at [455, 344] on button at bounding box center [442, 337] width 34 height 34
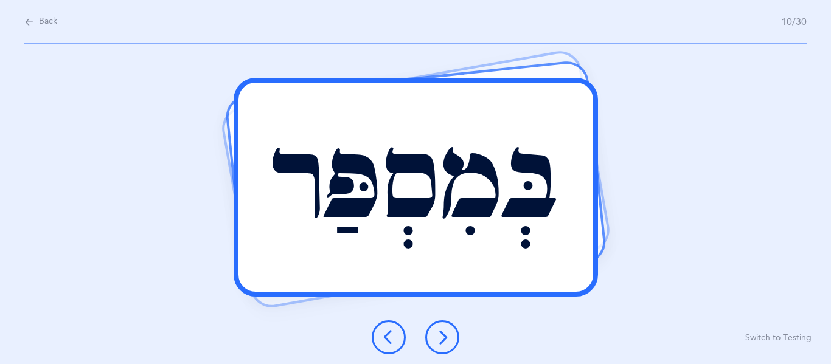
click at [455, 342] on button at bounding box center [442, 337] width 34 height 34
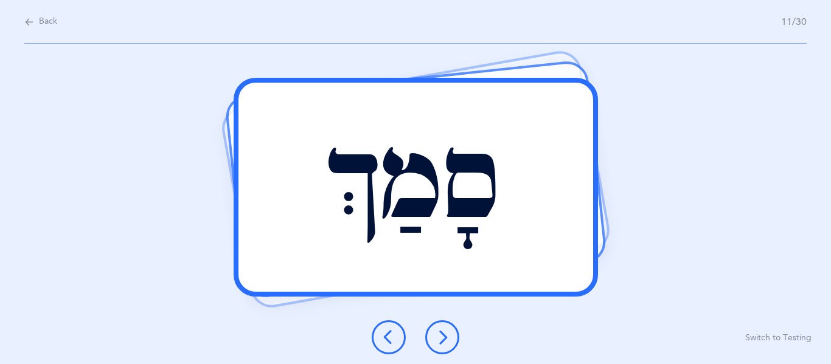
click at [454, 345] on button at bounding box center [442, 337] width 34 height 34
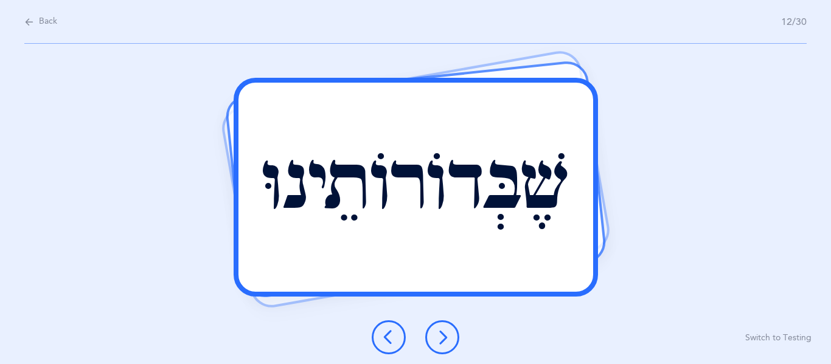
click at [455, 344] on button at bounding box center [442, 337] width 34 height 34
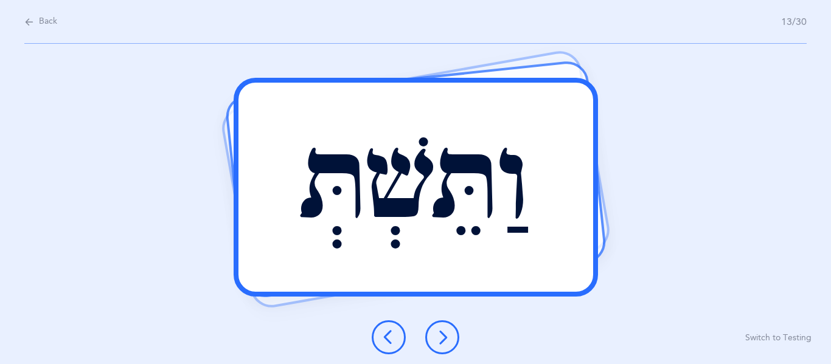
click at [455, 345] on button at bounding box center [442, 337] width 34 height 34
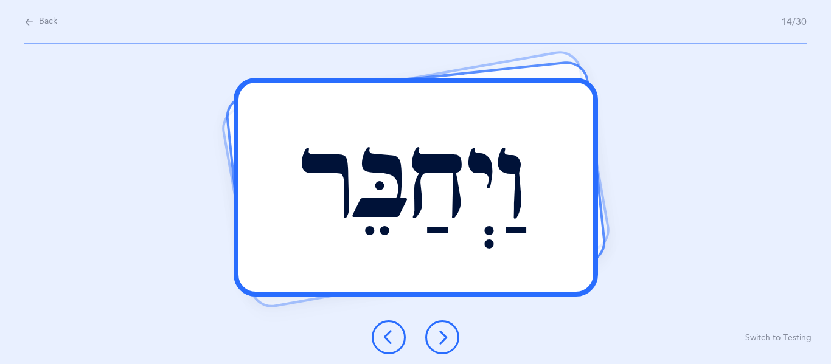
click at [452, 344] on button at bounding box center [442, 337] width 34 height 34
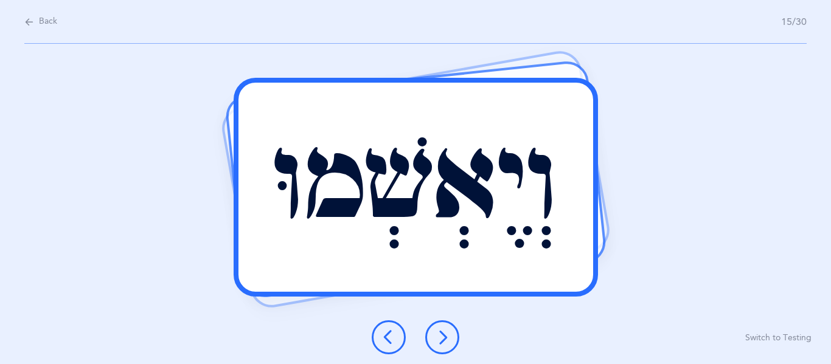
click at [451, 347] on button at bounding box center [442, 337] width 34 height 34
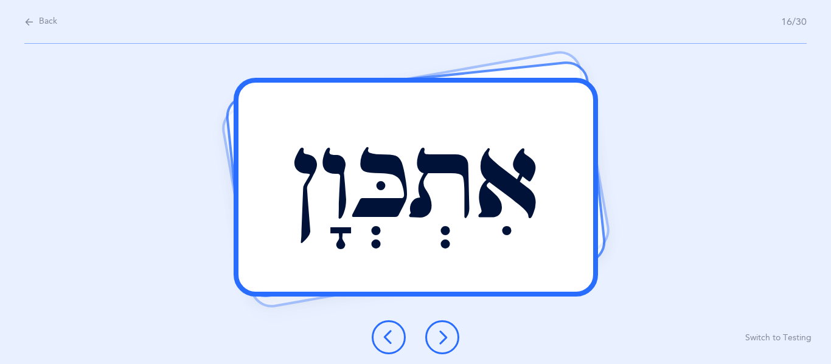
click at [453, 345] on button at bounding box center [442, 337] width 34 height 34
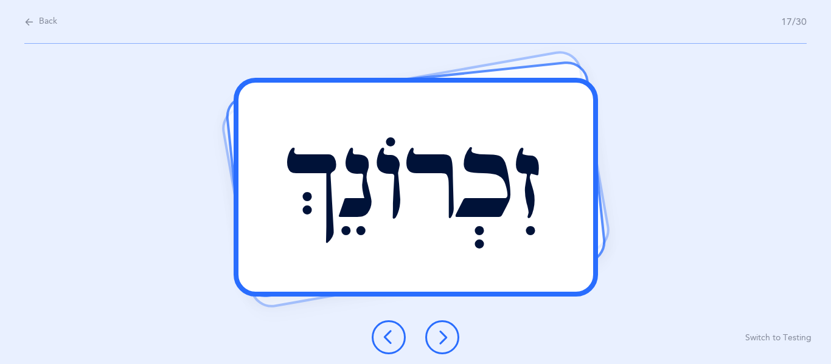
click at [456, 347] on div at bounding box center [415, 337] width 107 height 34
click at [452, 345] on button at bounding box center [442, 337] width 34 height 34
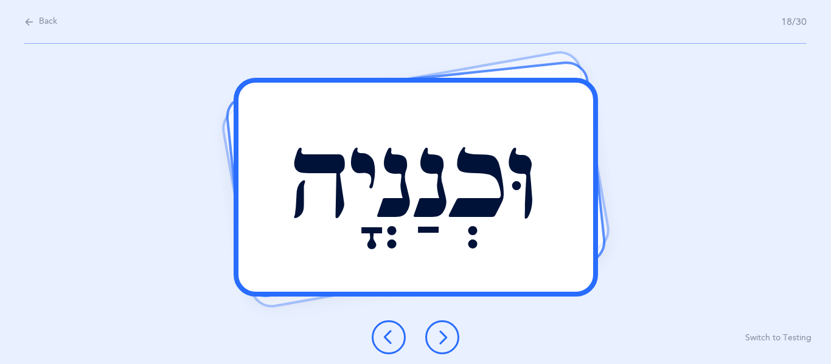
click at [458, 347] on div at bounding box center [415, 337] width 107 height 34
click at [454, 339] on button at bounding box center [442, 337] width 34 height 34
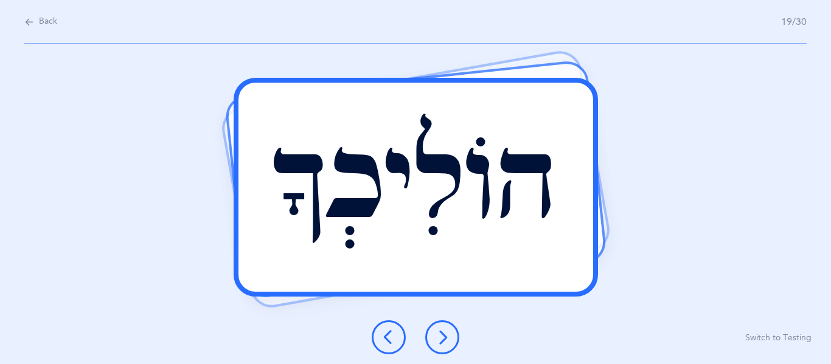
click at [455, 340] on button at bounding box center [442, 337] width 34 height 34
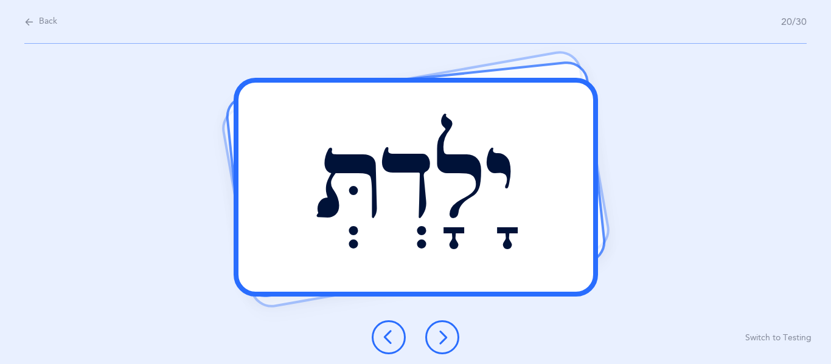
click at [458, 344] on div at bounding box center [415, 337] width 107 height 34
click at [446, 343] on icon at bounding box center [442, 337] width 15 height 15
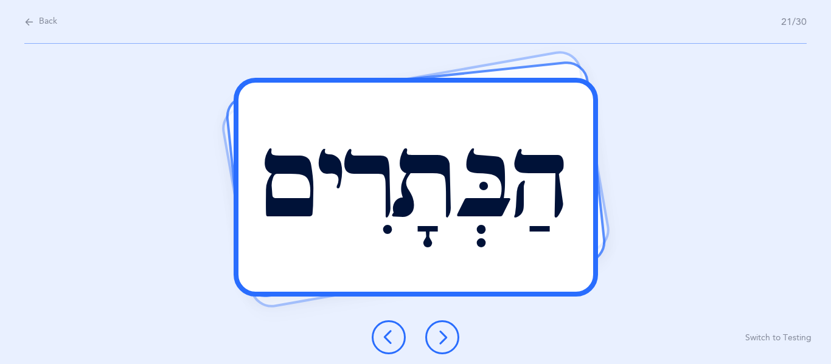
click at [450, 341] on button at bounding box center [442, 337] width 34 height 34
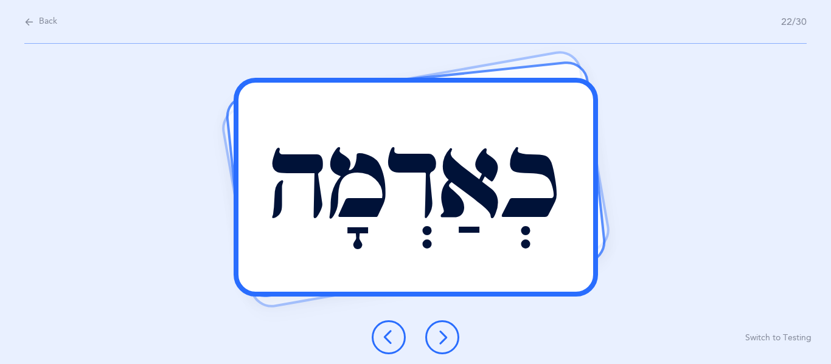
click at [451, 341] on button at bounding box center [442, 337] width 34 height 34
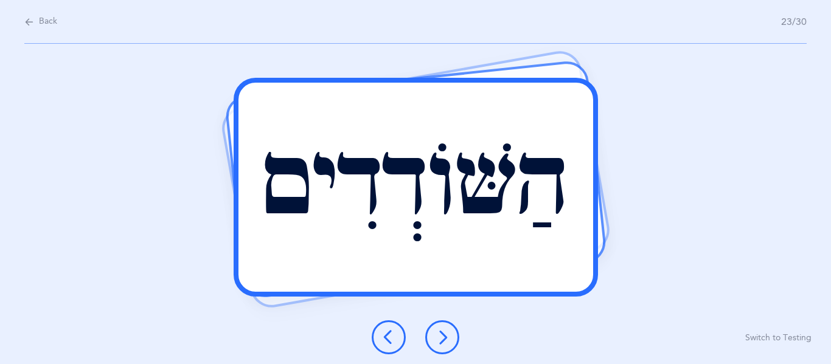
click at [452, 341] on button at bounding box center [442, 337] width 34 height 34
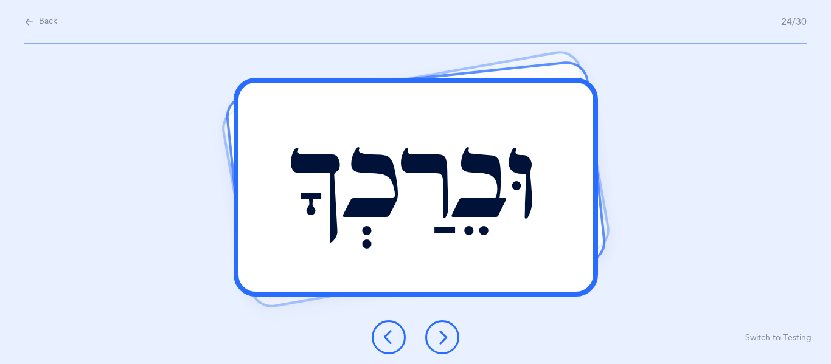
click at [448, 334] on icon at bounding box center [442, 337] width 15 height 15
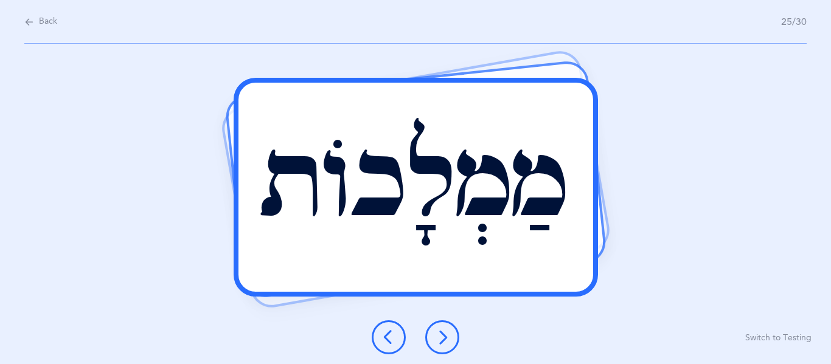
click at [447, 331] on icon at bounding box center [442, 337] width 15 height 15
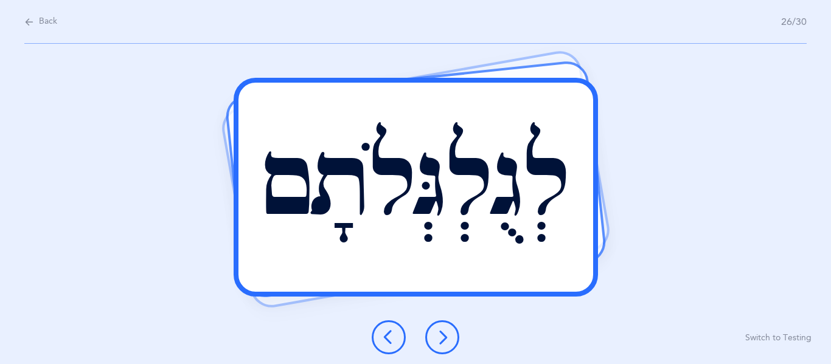
click at [445, 334] on icon at bounding box center [442, 337] width 15 height 15
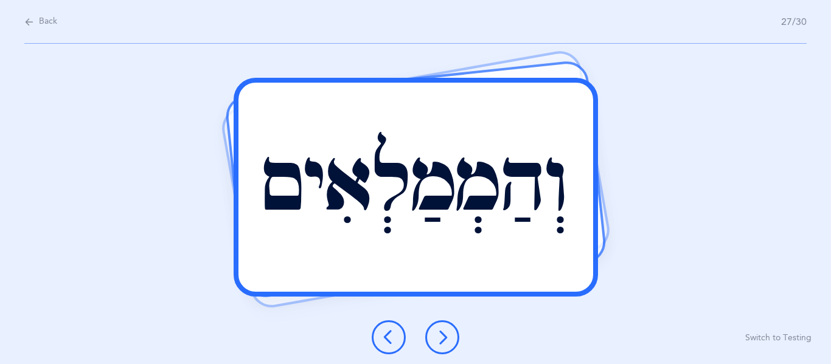
click at [447, 335] on icon at bounding box center [442, 337] width 15 height 15
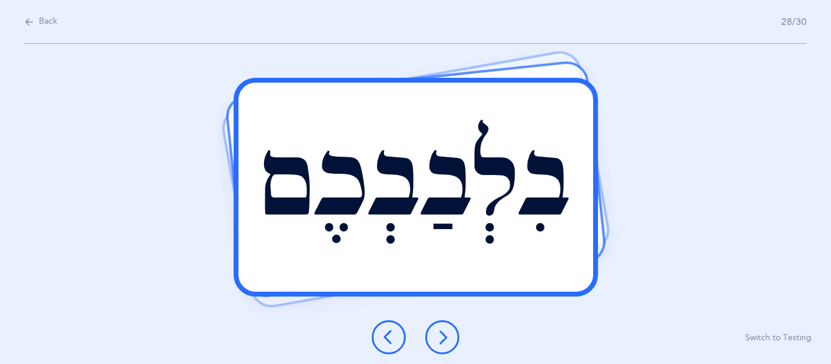
click at [450, 335] on button at bounding box center [442, 337] width 34 height 34
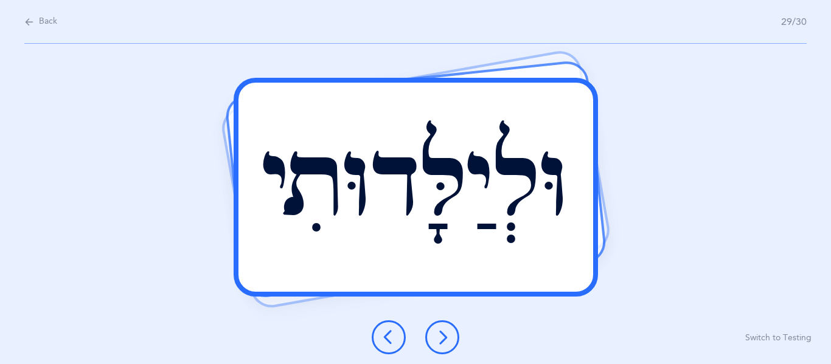
click at [391, 340] on icon at bounding box center [388, 337] width 15 height 15
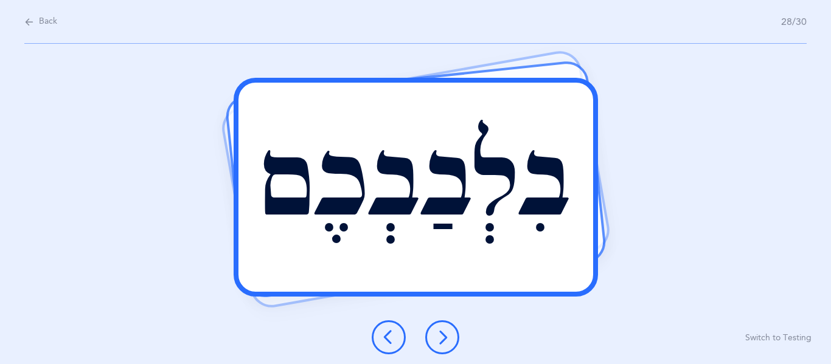
click at [433, 330] on button at bounding box center [442, 337] width 34 height 34
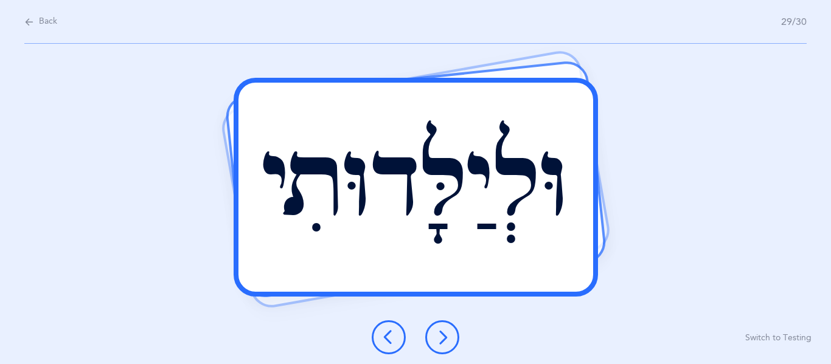
click at [438, 342] on icon at bounding box center [442, 337] width 15 height 15
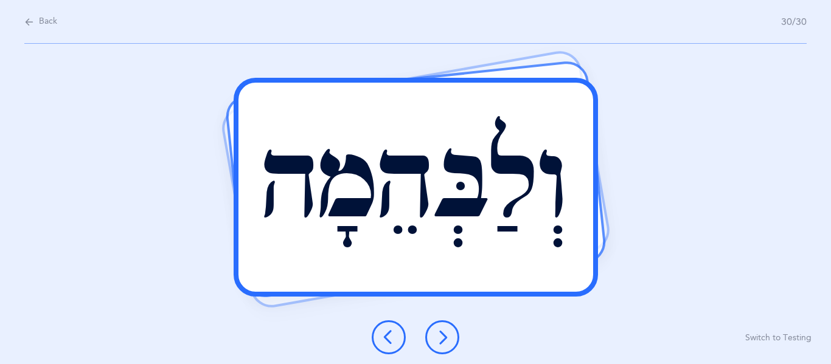
click at [440, 342] on icon at bounding box center [442, 337] width 15 height 15
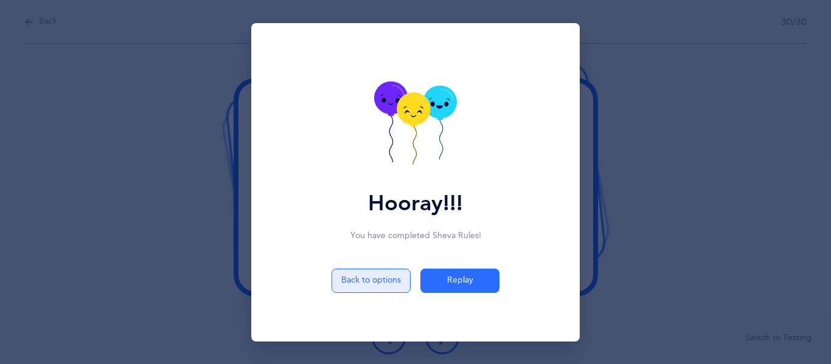
click at [369, 274] on button "Back to options" at bounding box center [370, 281] width 79 height 24
select select "5"
select select "12"
select select "single"
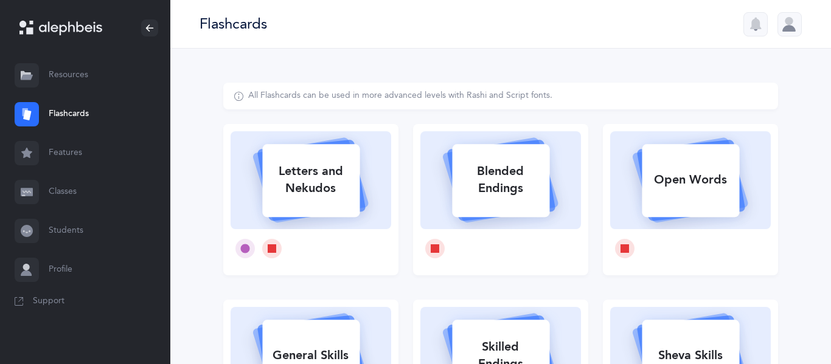
click at [336, 215] on rect at bounding box center [310, 180] width 97 height 73
select select "single"
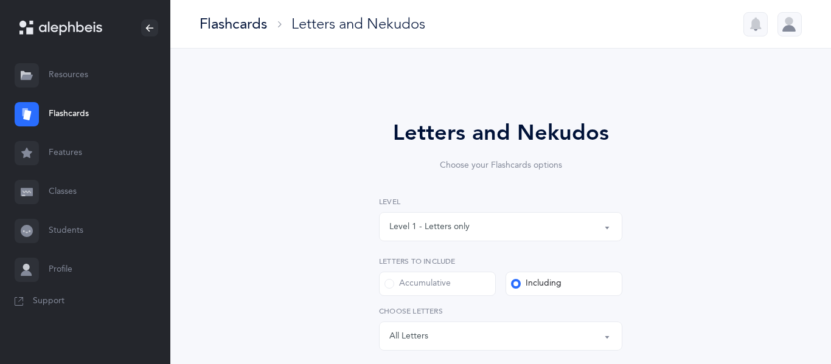
click at [483, 241] on button "Level 1 - Letters only" at bounding box center [500, 226] width 243 height 29
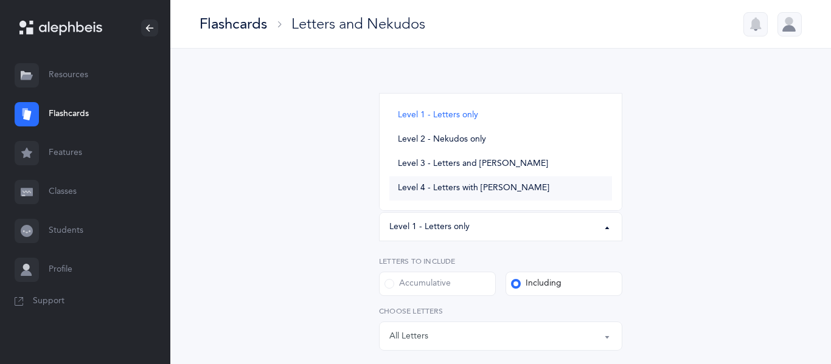
click at [466, 191] on span "Level 4 - Letters with [PERSON_NAME]" at bounding box center [473, 188] width 151 height 11
select select "4"
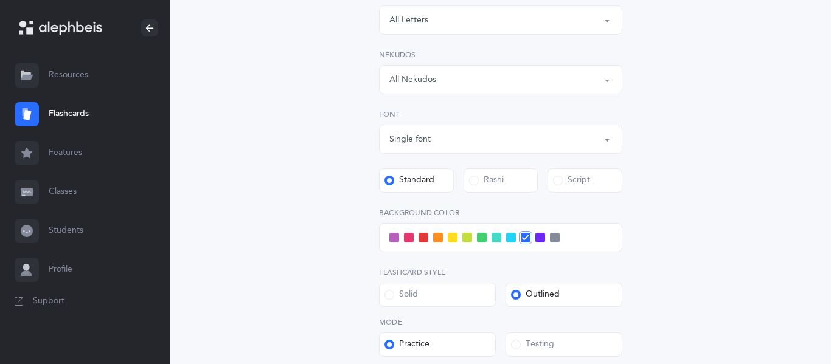
scroll to position [317, 0]
click at [424, 237] on span at bounding box center [423, 237] width 10 height 10
click at [0, 0] on input "checkbox" at bounding box center [0, 0] width 0 height 0
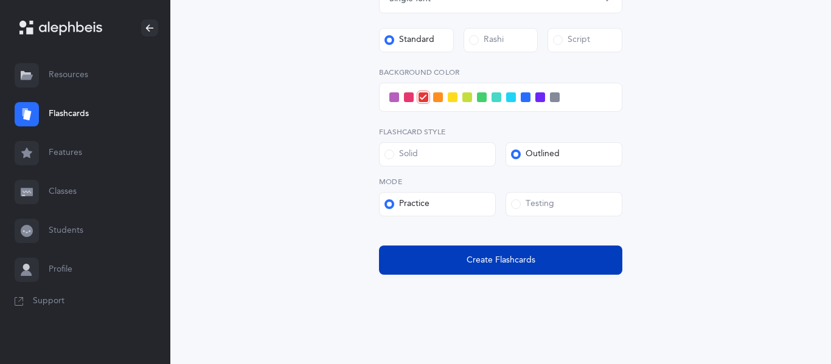
scroll to position [465, 0]
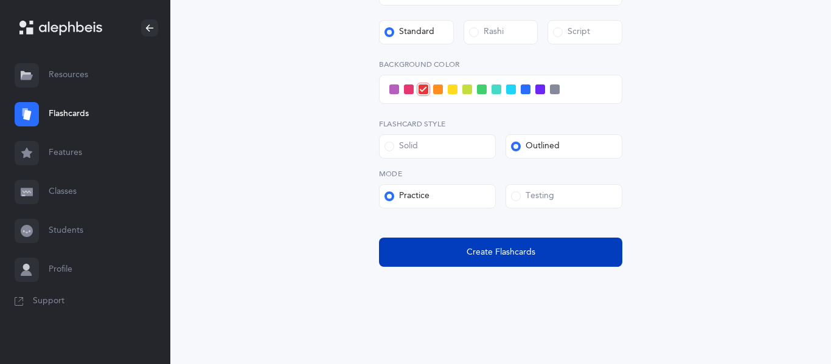
click at [502, 240] on button "Create Flashcards" at bounding box center [500, 252] width 243 height 29
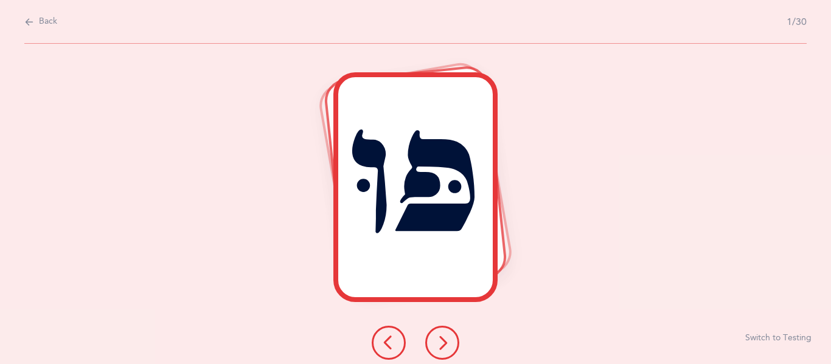
scroll to position [0, 0]
click at [436, 352] on button at bounding box center [442, 343] width 34 height 34
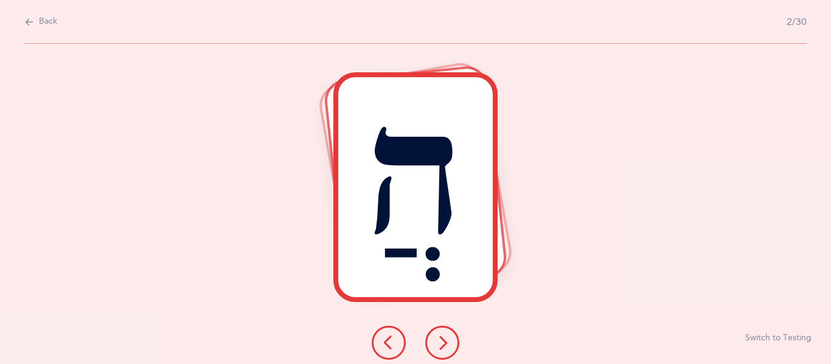
click at [436, 352] on button at bounding box center [442, 343] width 34 height 34
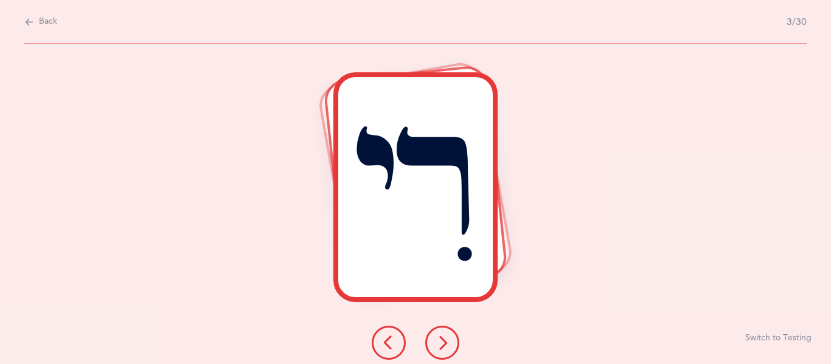
click at [436, 352] on button at bounding box center [442, 343] width 34 height 34
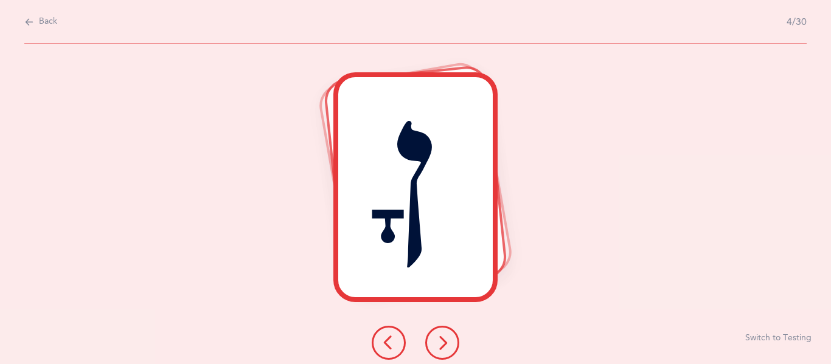
click at [436, 352] on button at bounding box center [442, 343] width 34 height 34
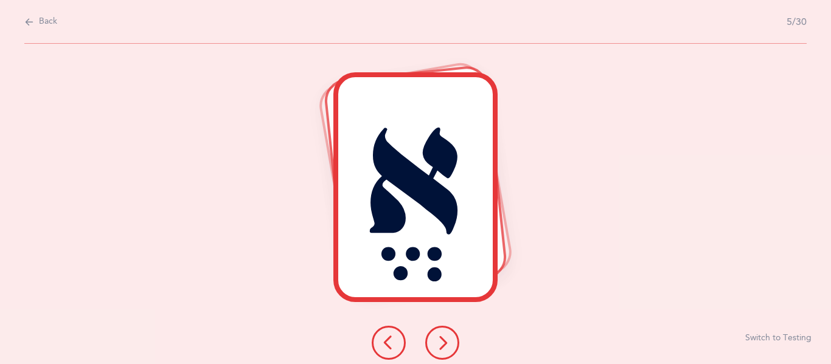
click at [436, 352] on button at bounding box center [442, 343] width 34 height 34
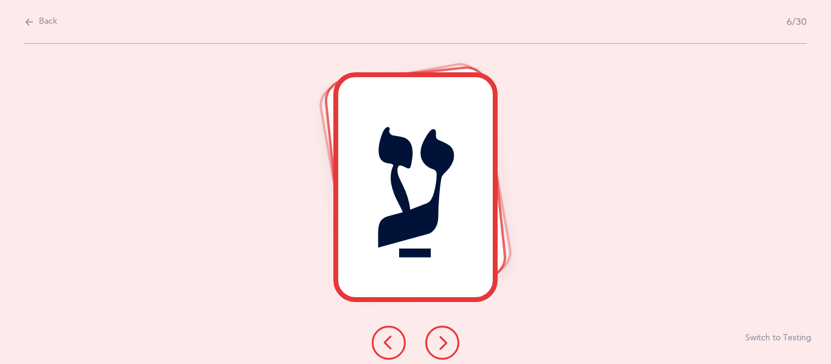
click at [436, 352] on button at bounding box center [442, 343] width 34 height 34
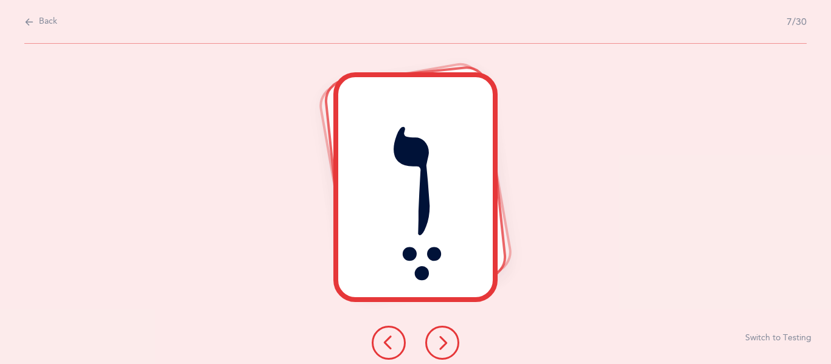
click at [440, 336] on icon at bounding box center [442, 343] width 15 height 15
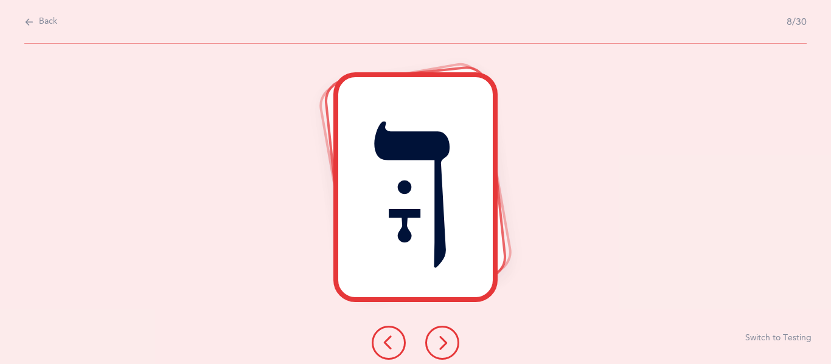
click at [463, 336] on div at bounding box center [415, 343] width 107 height 34
click at [457, 338] on button at bounding box center [442, 343] width 34 height 34
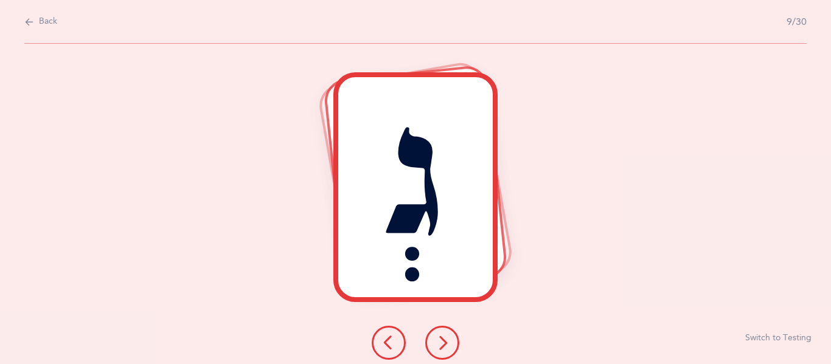
click at [451, 342] on button at bounding box center [442, 343] width 34 height 34
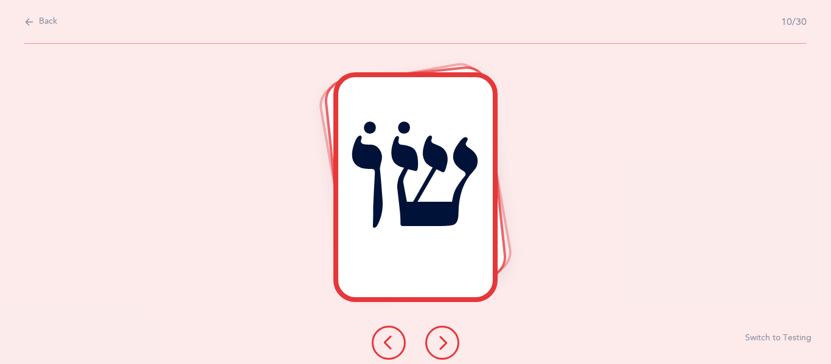
click at [438, 338] on icon at bounding box center [442, 343] width 15 height 15
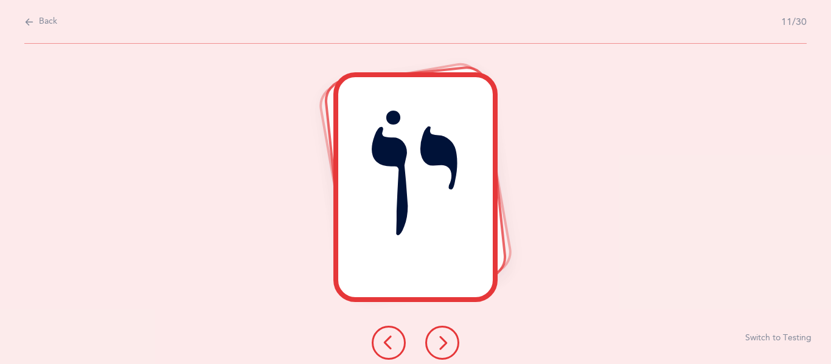
click at [438, 344] on icon at bounding box center [442, 343] width 15 height 15
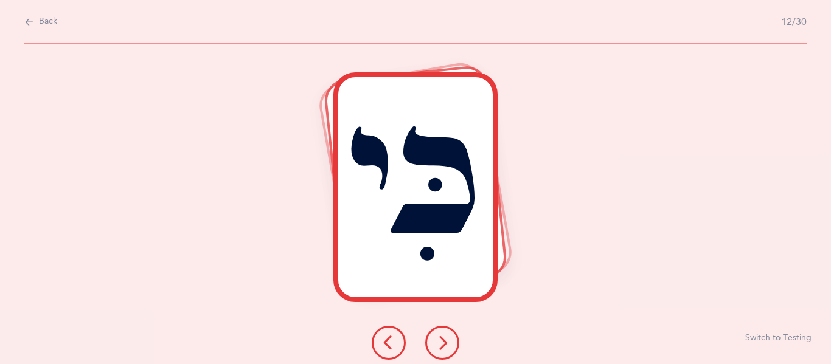
click at [442, 347] on icon at bounding box center [442, 343] width 15 height 15
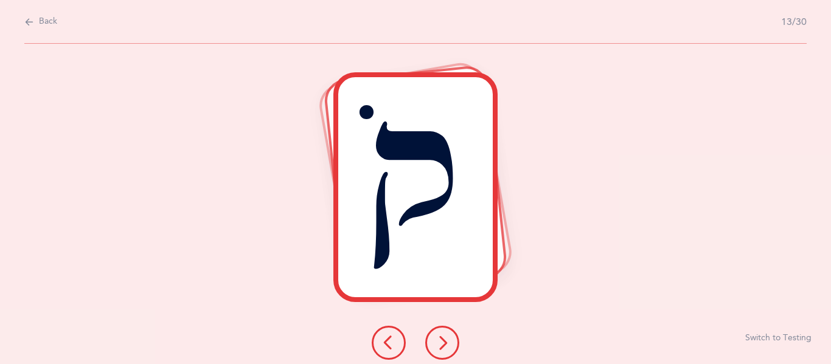
click at [442, 347] on icon at bounding box center [442, 343] width 15 height 15
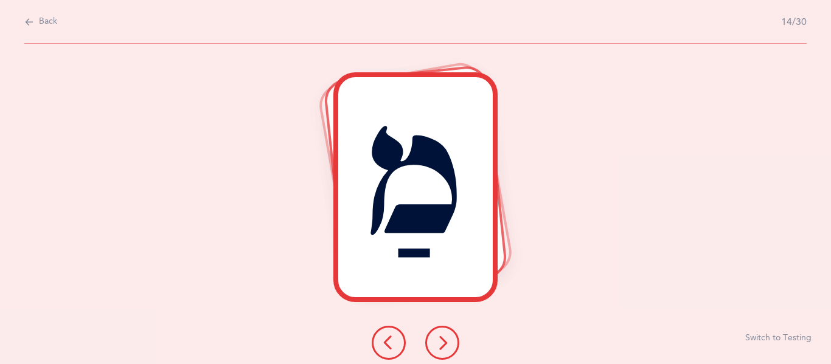
click at [442, 347] on icon at bounding box center [442, 343] width 15 height 15
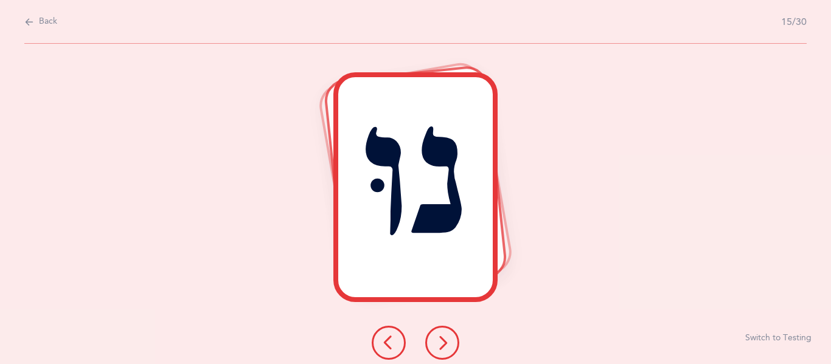
click at [442, 347] on icon at bounding box center [442, 343] width 15 height 15
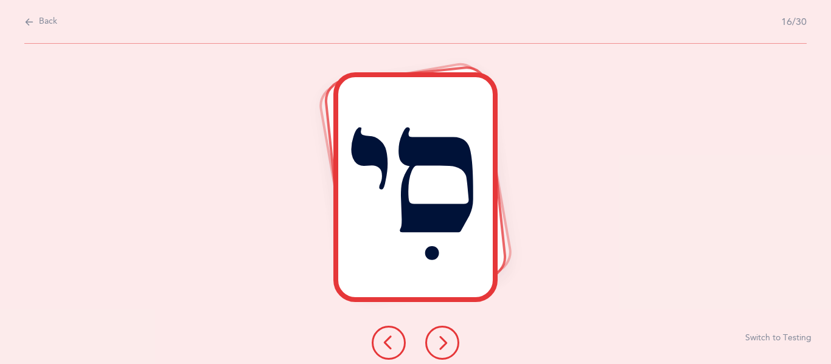
click at [442, 347] on icon at bounding box center [442, 343] width 15 height 15
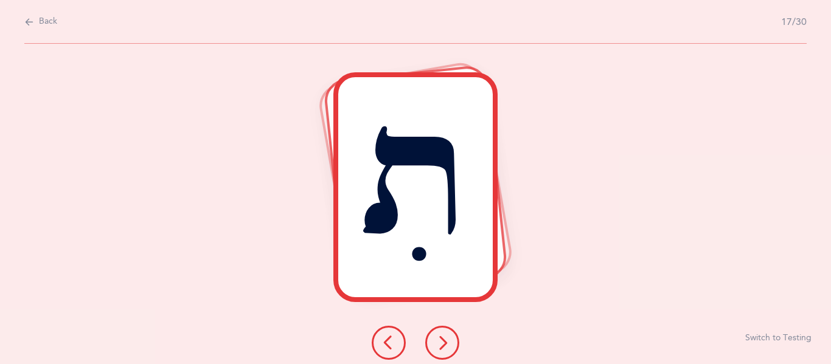
click at [442, 347] on icon at bounding box center [442, 343] width 15 height 15
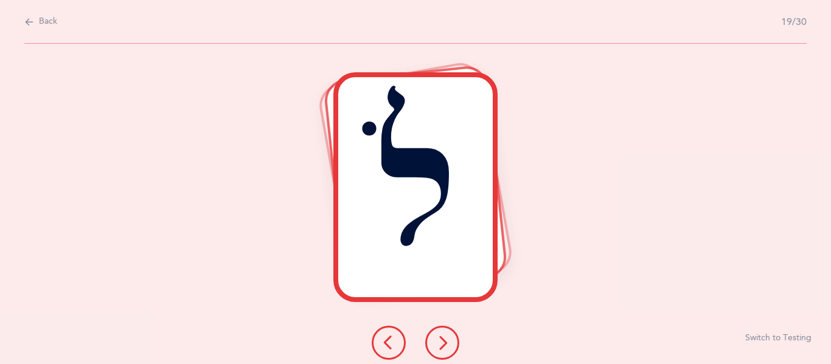
click at [442, 347] on icon at bounding box center [442, 343] width 15 height 15
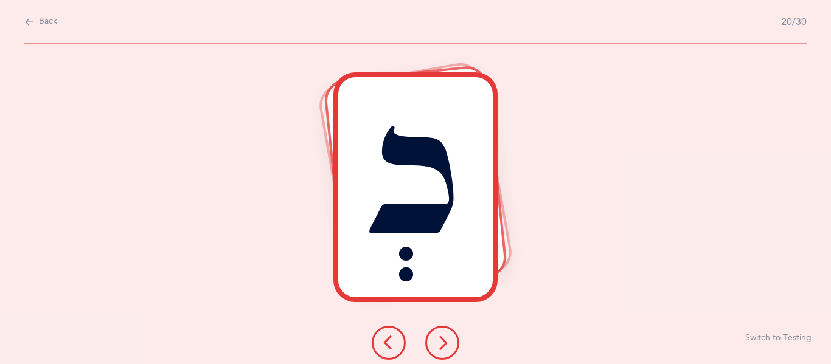
click at [432, 336] on button at bounding box center [442, 343] width 34 height 34
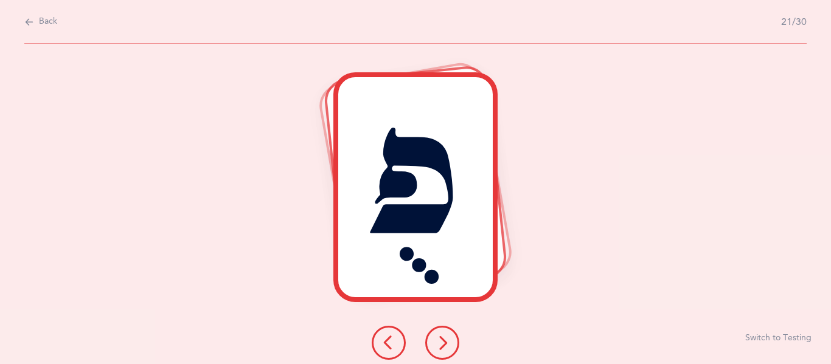
click at [434, 345] on button at bounding box center [442, 343] width 34 height 34
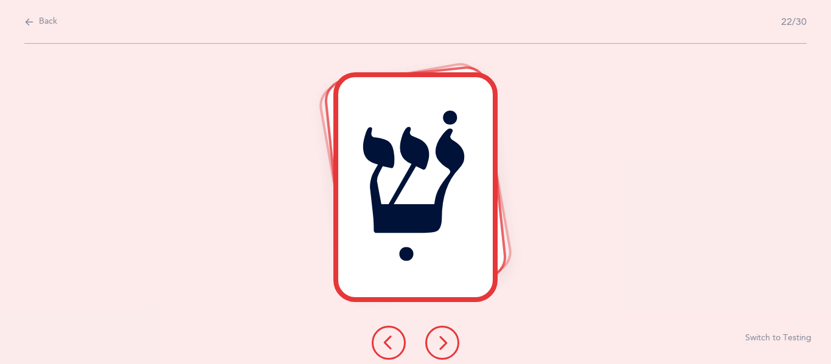
click at [438, 328] on button at bounding box center [442, 343] width 34 height 34
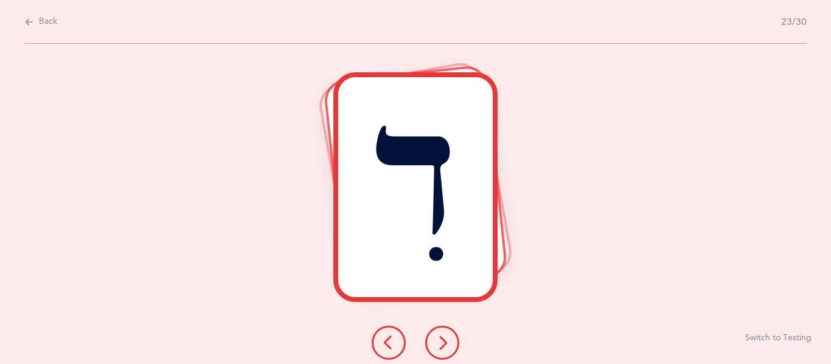
click at [440, 333] on button at bounding box center [442, 343] width 34 height 34
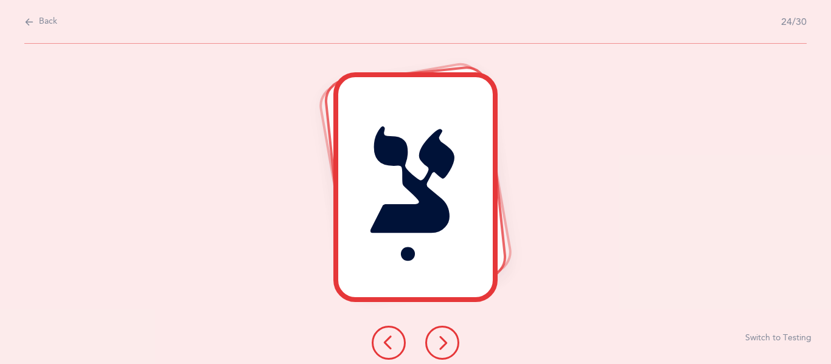
click at [440, 333] on button at bounding box center [442, 343] width 34 height 34
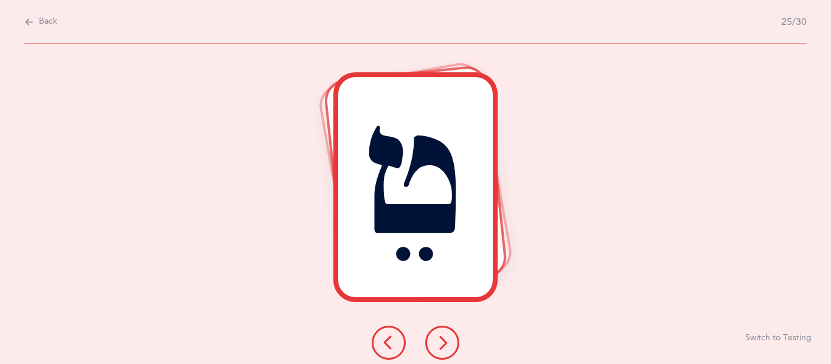
click at [440, 333] on button at bounding box center [442, 343] width 34 height 34
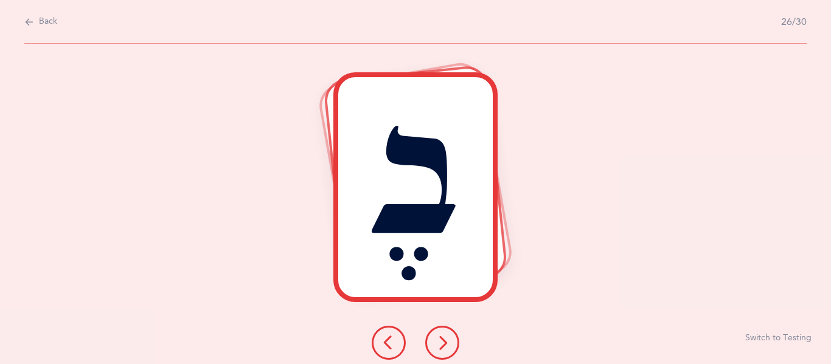
click at [440, 333] on button at bounding box center [442, 343] width 34 height 34
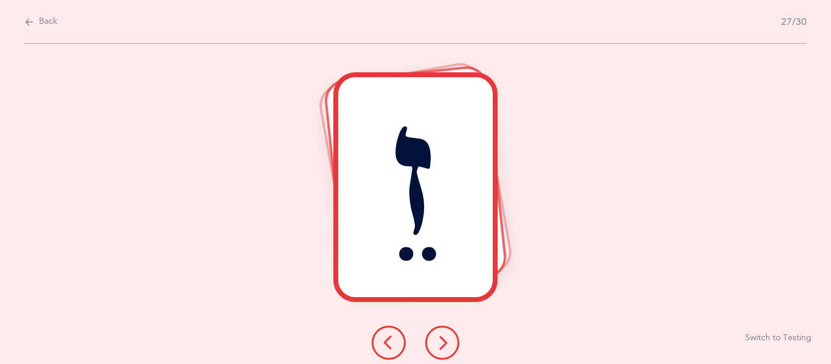
click at [440, 333] on button at bounding box center [442, 343] width 34 height 34
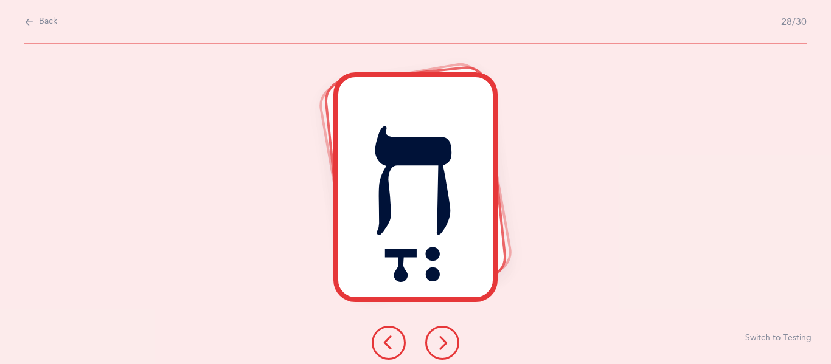
click at [440, 333] on button at bounding box center [442, 343] width 34 height 34
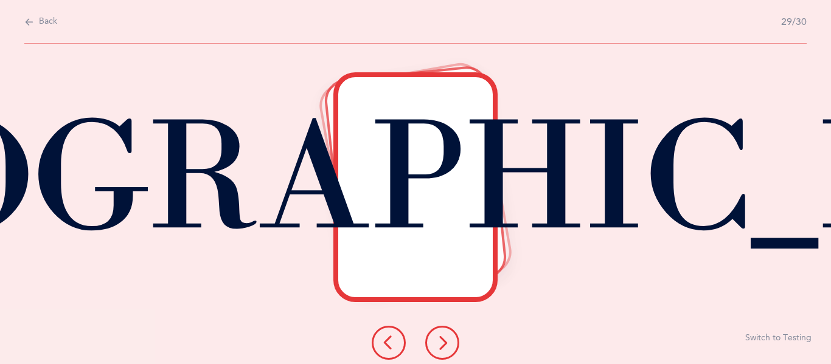
click at [440, 333] on button at bounding box center [442, 343] width 34 height 34
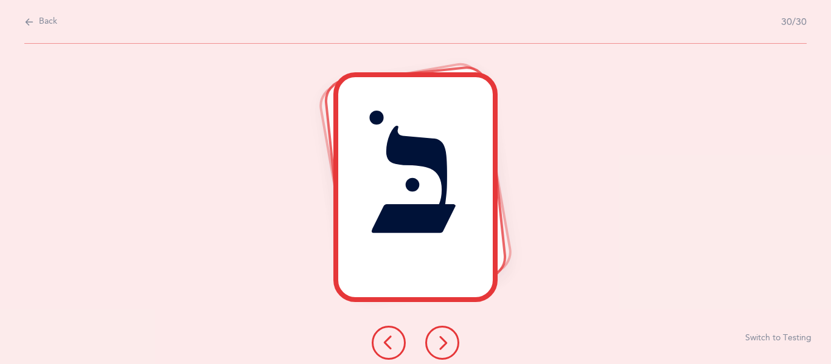
click at [440, 333] on button at bounding box center [442, 343] width 34 height 34
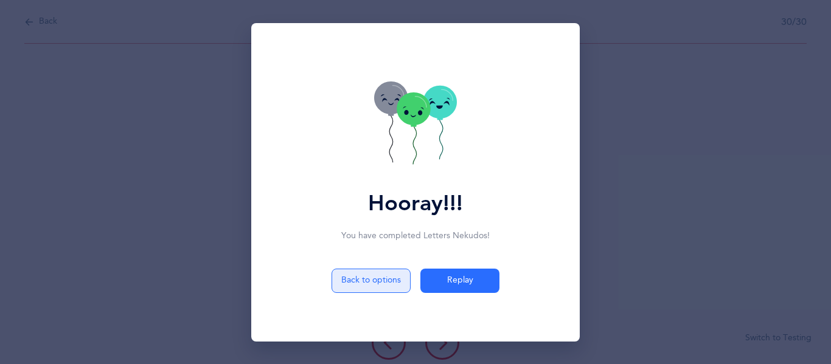
click at [373, 281] on button "Back to options" at bounding box center [370, 281] width 79 height 24
select select "4"
select select "single"
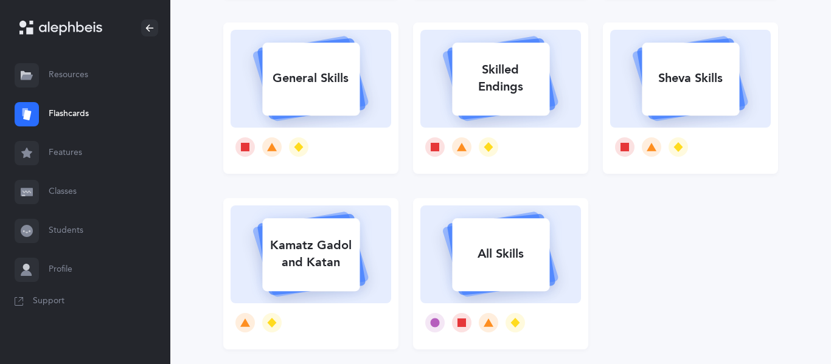
scroll to position [285, 0]
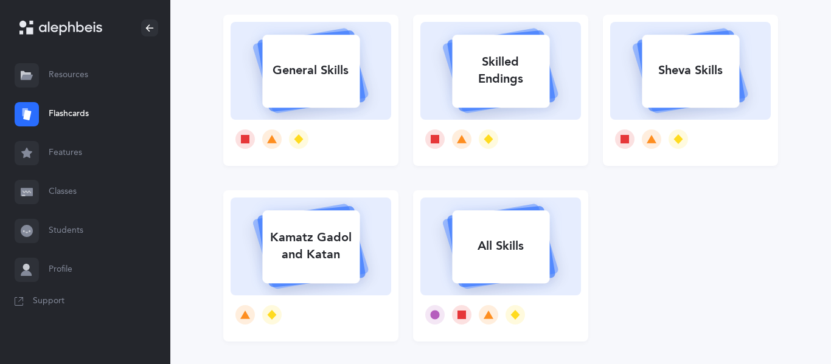
click at [340, 89] on rect at bounding box center [310, 71] width 97 height 73
select select "5"
select select "Shin Sin Skills"
select select "single"
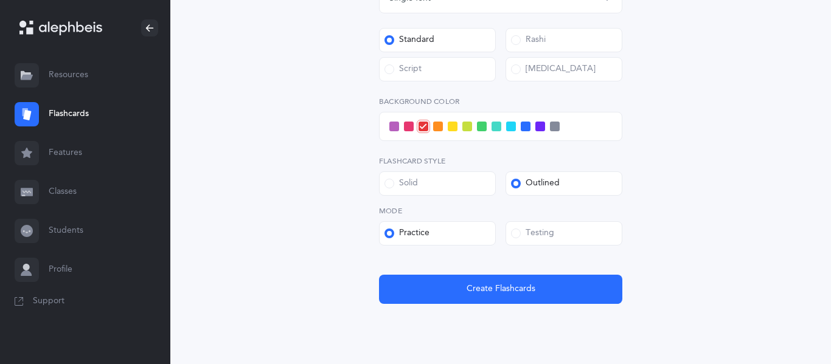
scroll to position [522, 0]
click at [446, 192] on label "Solid" at bounding box center [437, 183] width 117 height 24
click at [0, 0] on input "Solid" at bounding box center [0, 0] width 0 height 0
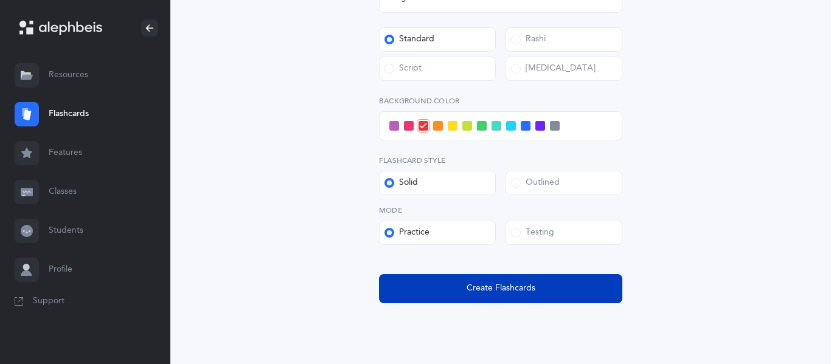
click at [489, 286] on span "Create Flashcards" at bounding box center [500, 288] width 69 height 13
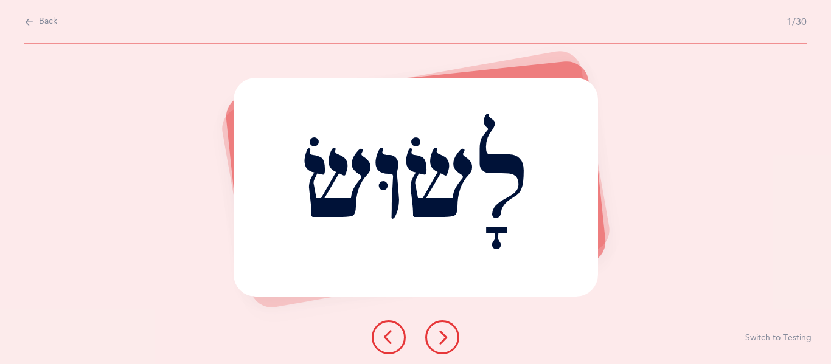
scroll to position [0, 0]
click at [455, 337] on button at bounding box center [442, 337] width 34 height 34
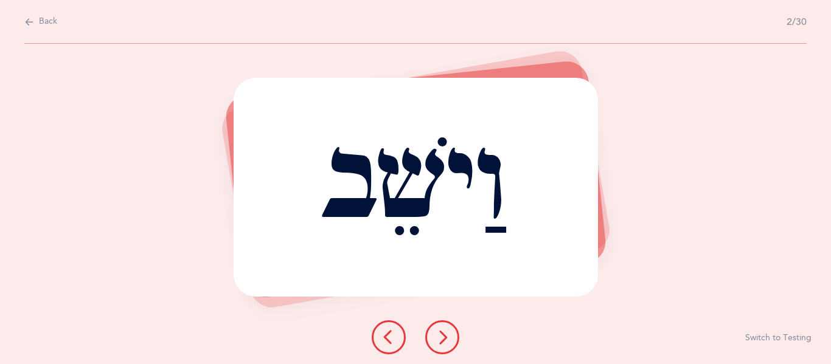
click at [455, 337] on button at bounding box center [442, 337] width 34 height 34
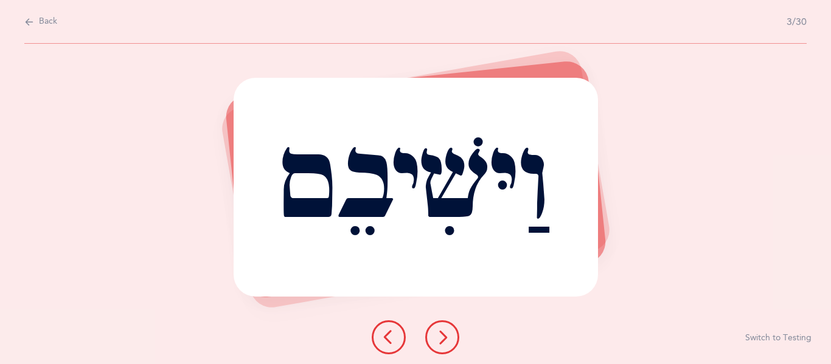
click at [395, 338] on icon at bounding box center [388, 337] width 15 height 15
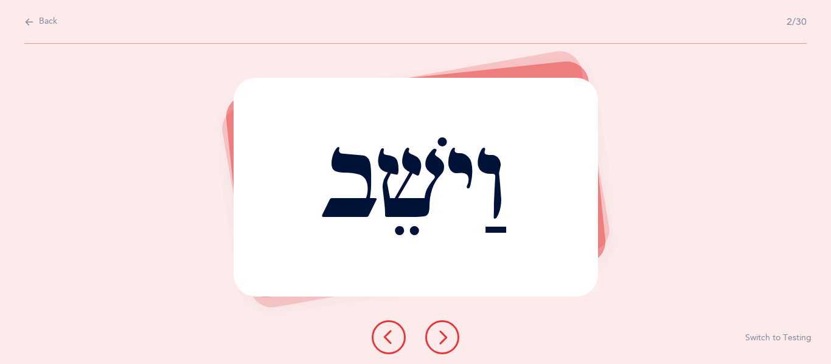
click at [450, 339] on button at bounding box center [442, 337] width 34 height 34
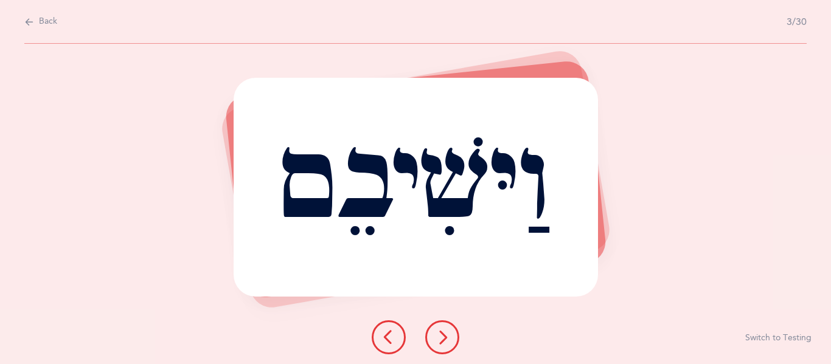
click at [437, 336] on icon at bounding box center [442, 337] width 15 height 15
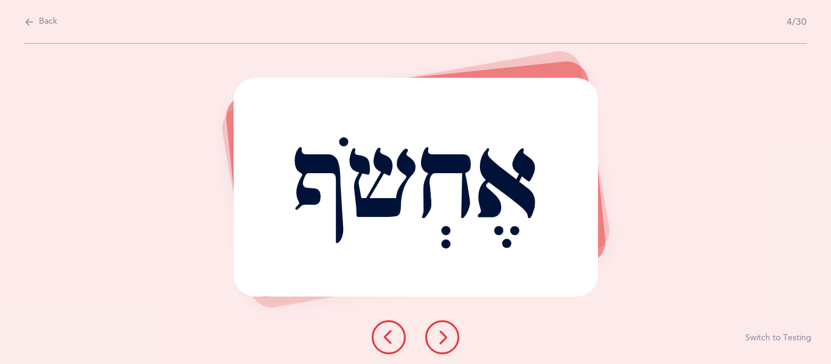
click at [437, 336] on icon at bounding box center [442, 337] width 15 height 15
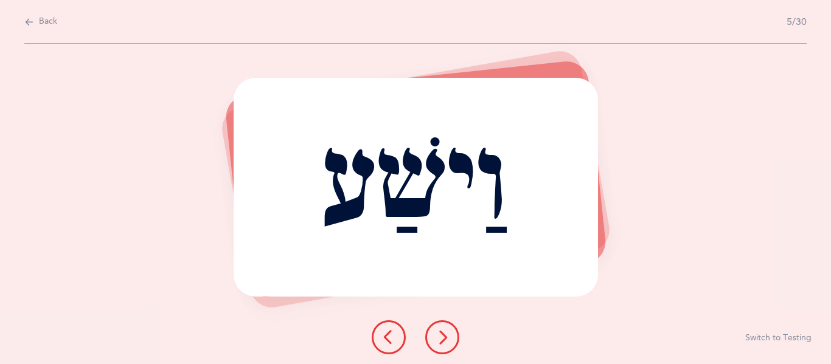
click at [441, 347] on button at bounding box center [442, 337] width 34 height 34
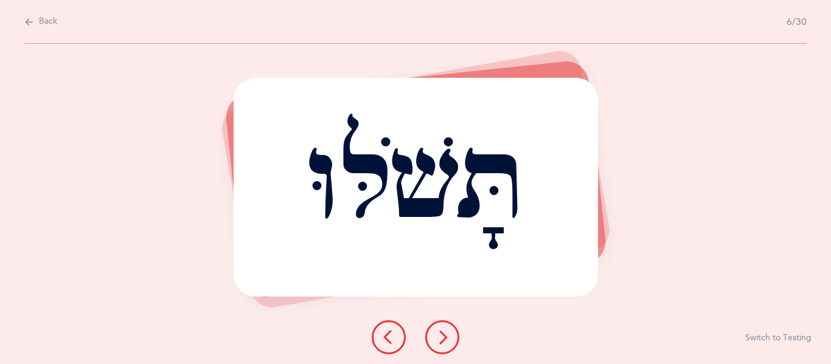
click at [451, 324] on button at bounding box center [442, 337] width 34 height 34
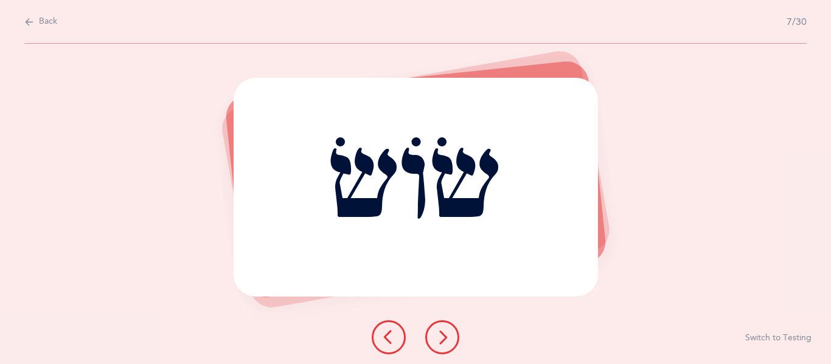
click at [451, 337] on button at bounding box center [442, 337] width 34 height 34
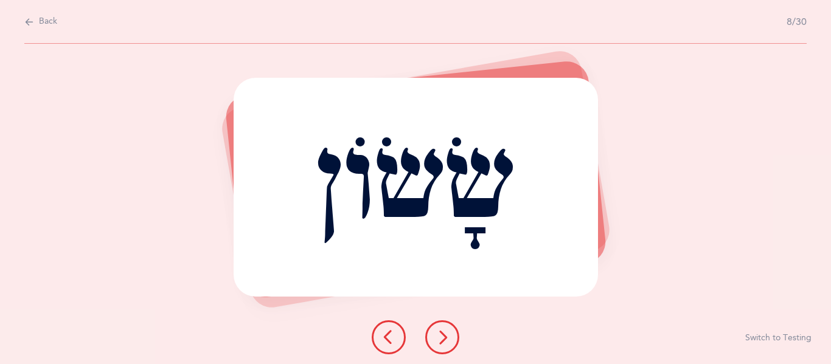
click at [451, 337] on button at bounding box center [442, 337] width 34 height 34
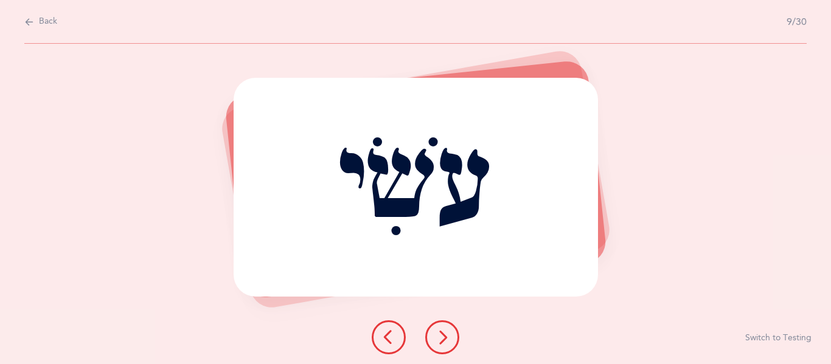
click at [435, 340] on icon at bounding box center [442, 337] width 15 height 15
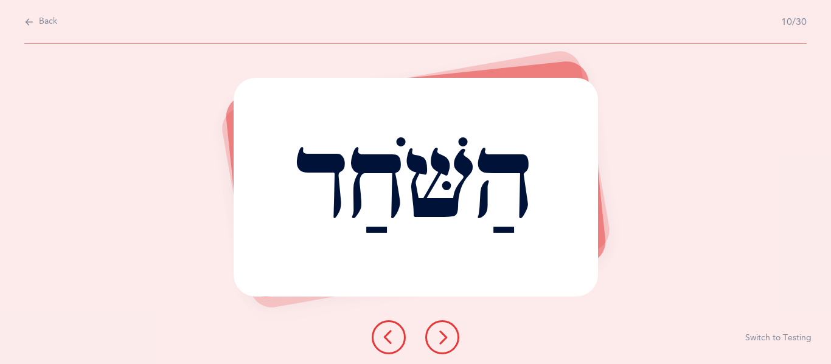
click at [438, 339] on icon at bounding box center [442, 337] width 15 height 15
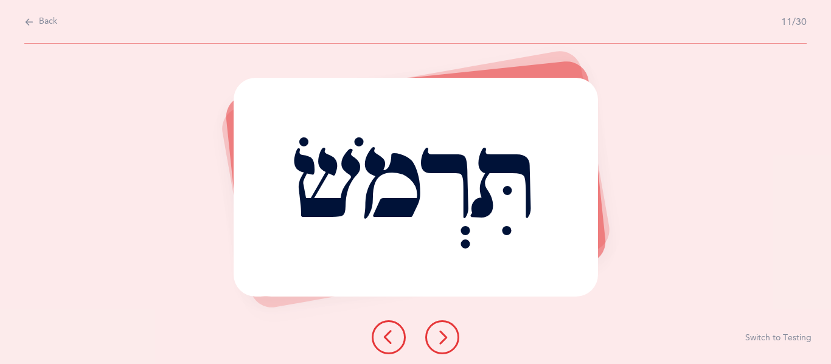
click at [447, 337] on icon at bounding box center [442, 337] width 15 height 15
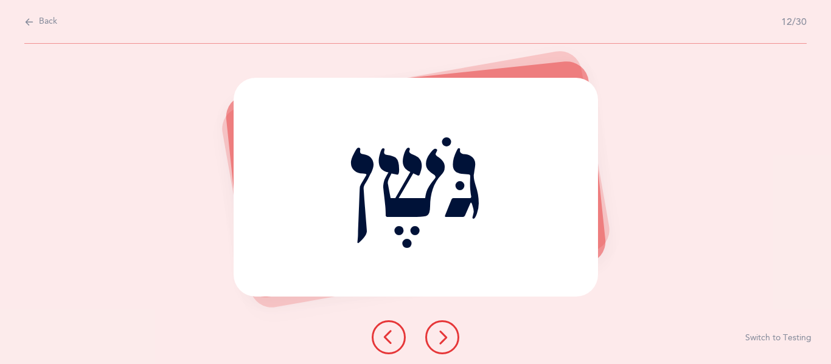
click at [451, 328] on button at bounding box center [442, 337] width 34 height 34
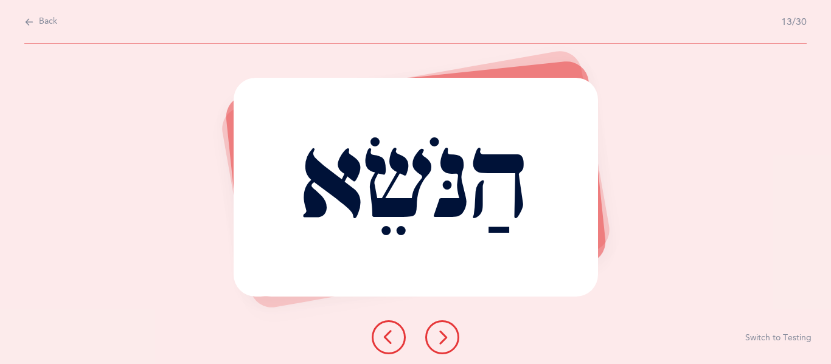
click at [446, 341] on icon at bounding box center [442, 337] width 15 height 15
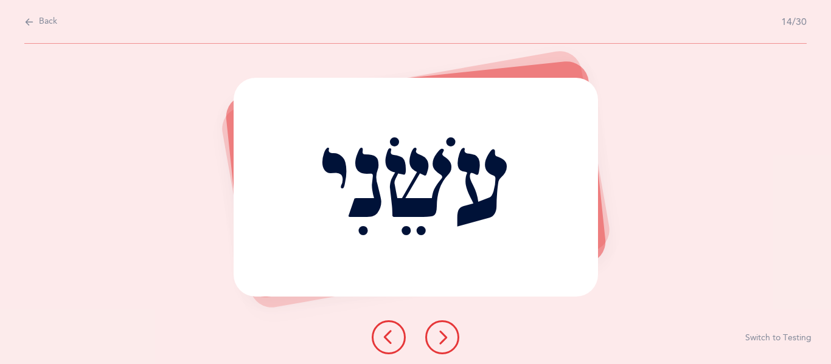
click at [430, 332] on button at bounding box center [442, 337] width 34 height 34
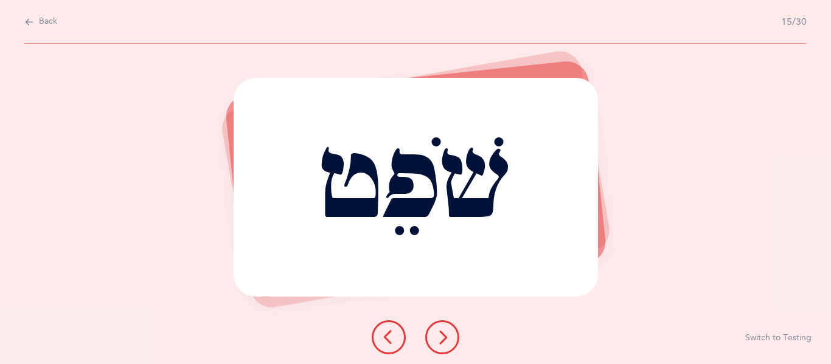
click at [449, 342] on button at bounding box center [442, 337] width 34 height 34
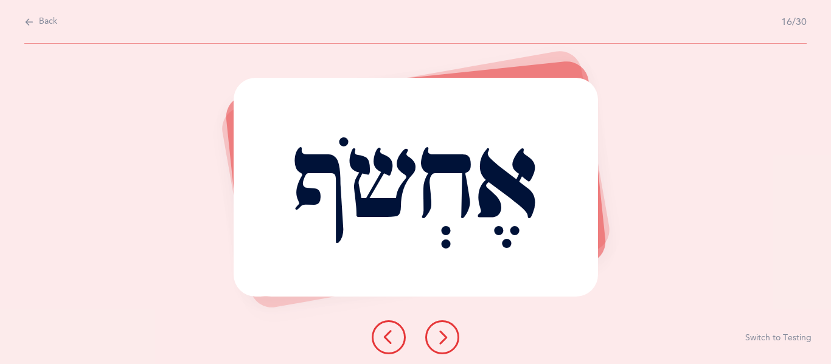
click at [437, 347] on button at bounding box center [442, 337] width 34 height 34
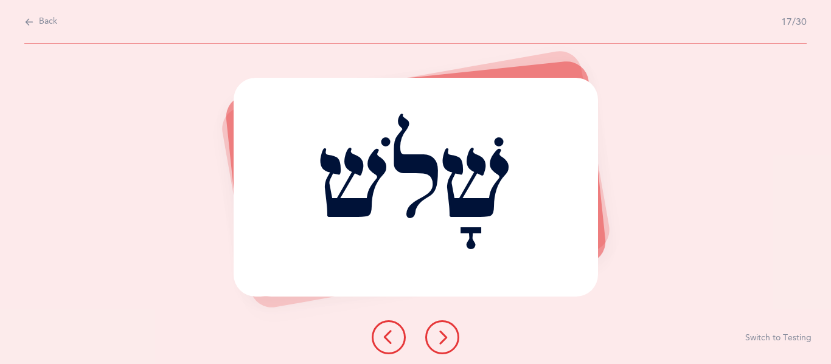
click at [443, 338] on icon at bounding box center [442, 337] width 15 height 15
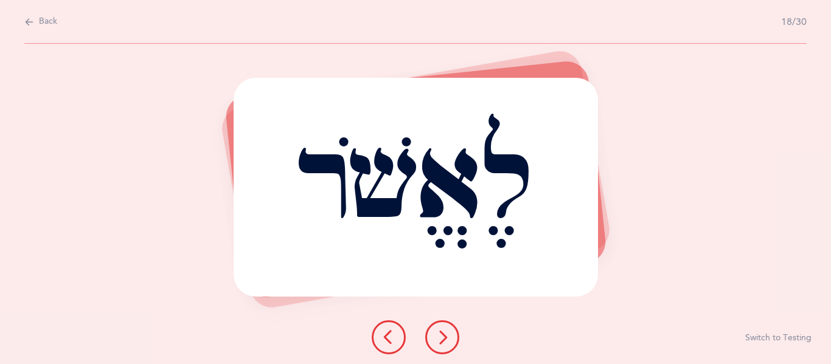
click at [438, 334] on icon at bounding box center [442, 337] width 15 height 15
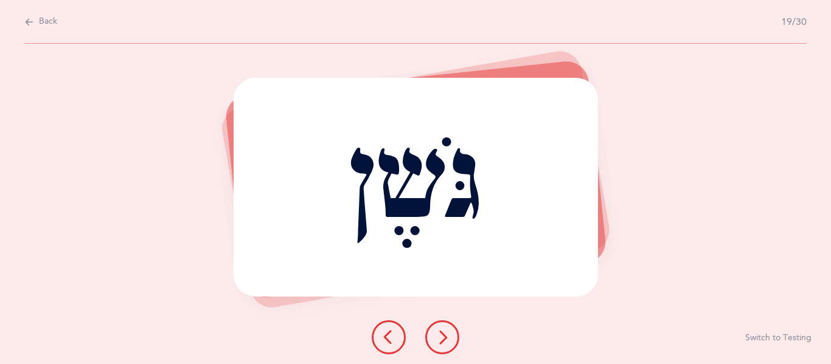
click at [438, 334] on icon at bounding box center [442, 337] width 15 height 15
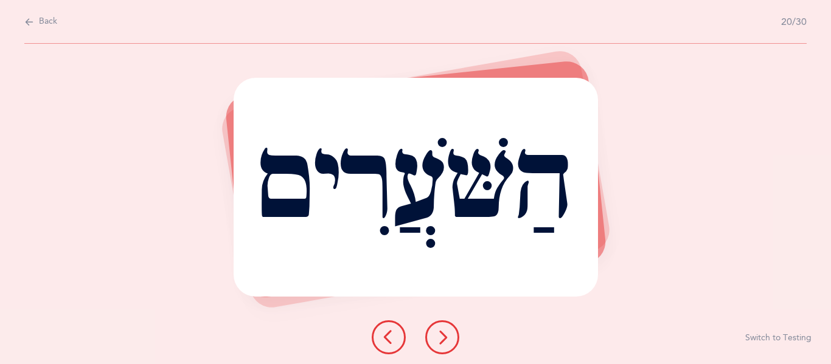
click at [437, 344] on icon at bounding box center [442, 337] width 15 height 15
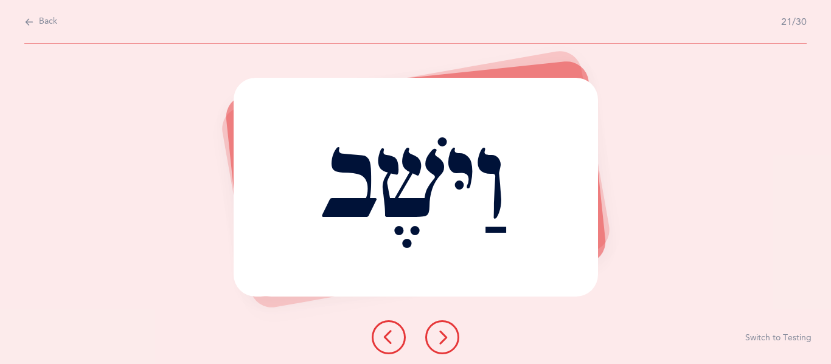
click at [443, 327] on button at bounding box center [442, 337] width 34 height 34
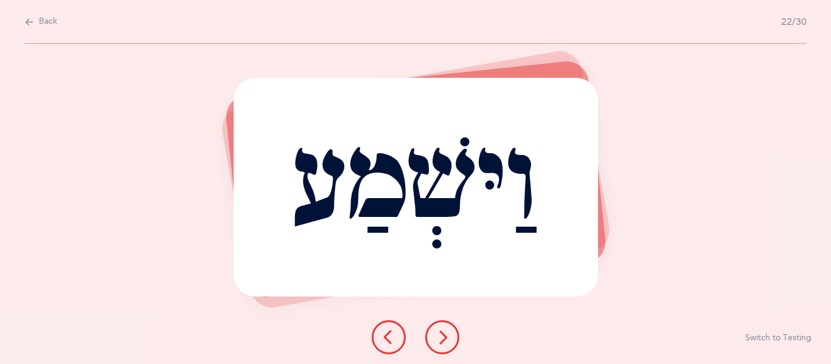
click at [450, 328] on button at bounding box center [442, 337] width 34 height 34
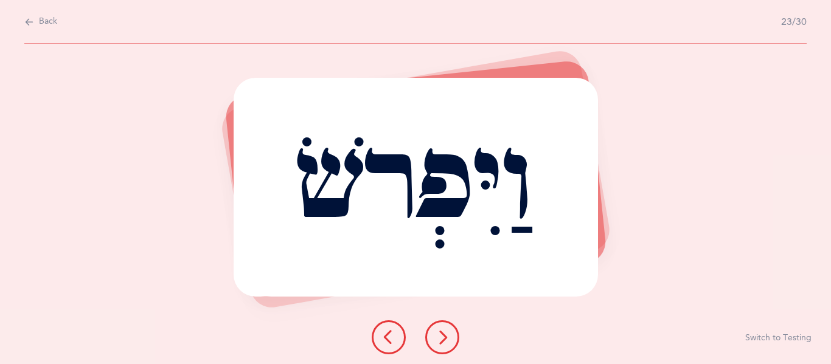
click at [455, 342] on button at bounding box center [442, 337] width 34 height 34
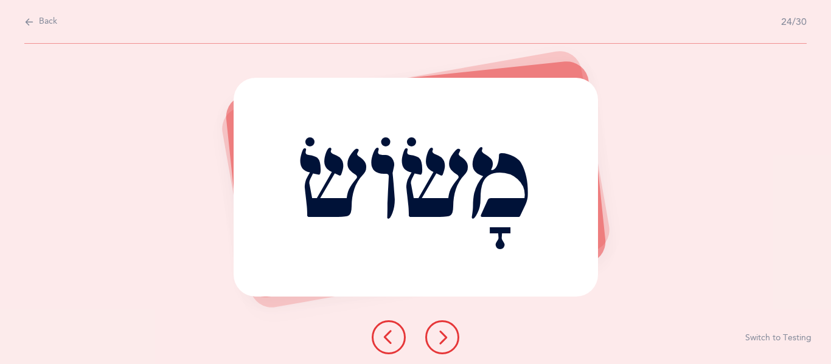
click at [446, 336] on icon at bounding box center [442, 337] width 15 height 15
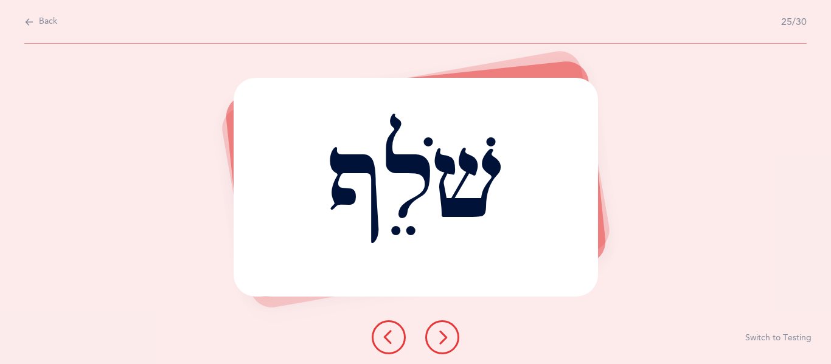
click at [435, 331] on icon at bounding box center [442, 337] width 15 height 15
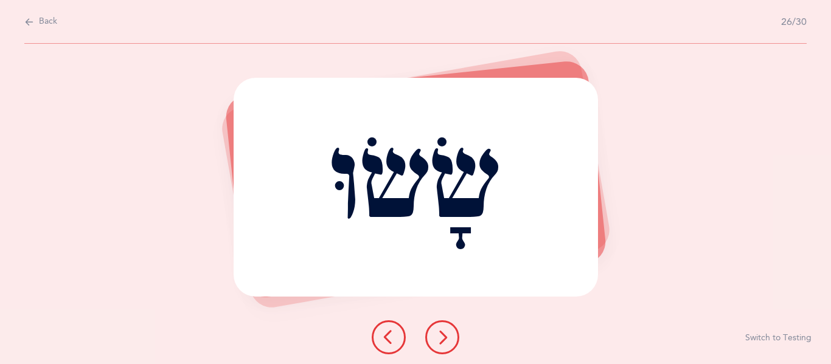
click at [438, 340] on icon at bounding box center [442, 337] width 15 height 15
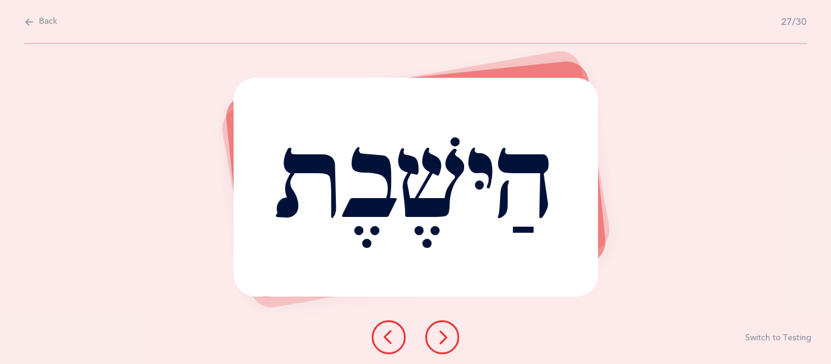
click at [442, 334] on icon at bounding box center [442, 337] width 15 height 15
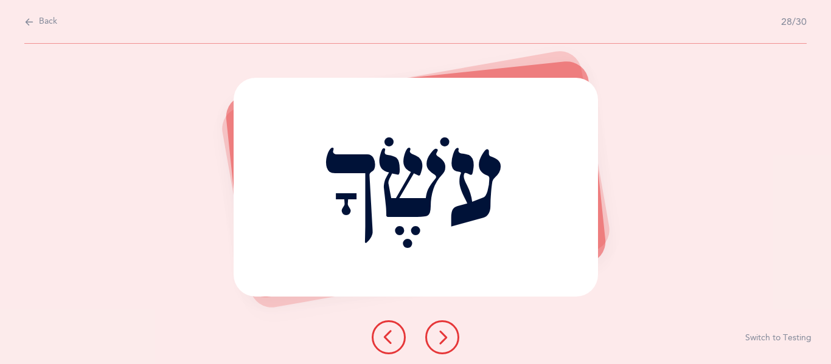
click at [437, 345] on button at bounding box center [442, 337] width 34 height 34
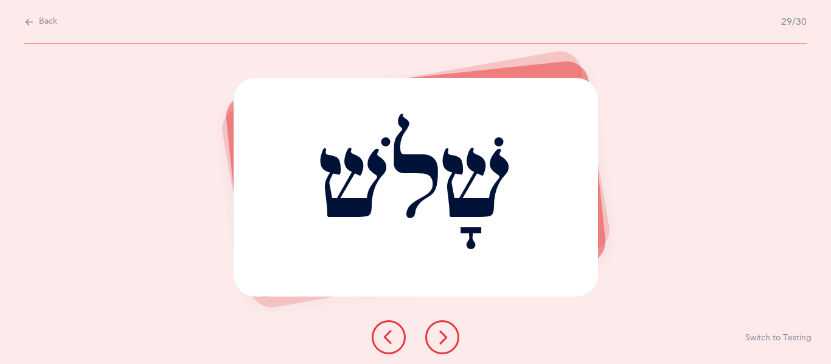
click at [437, 327] on button at bounding box center [442, 337] width 34 height 34
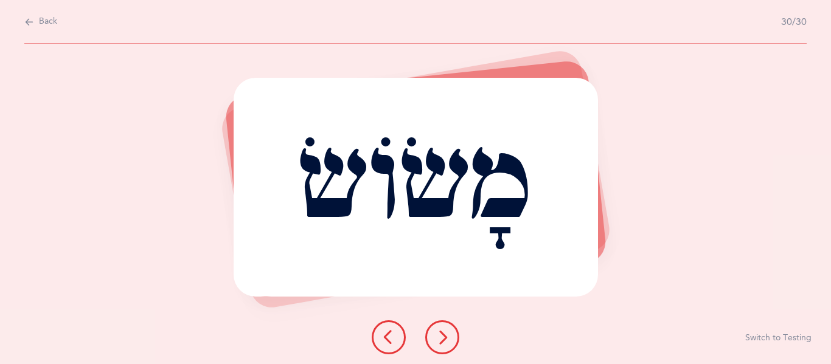
click at [450, 340] on button at bounding box center [442, 337] width 34 height 34
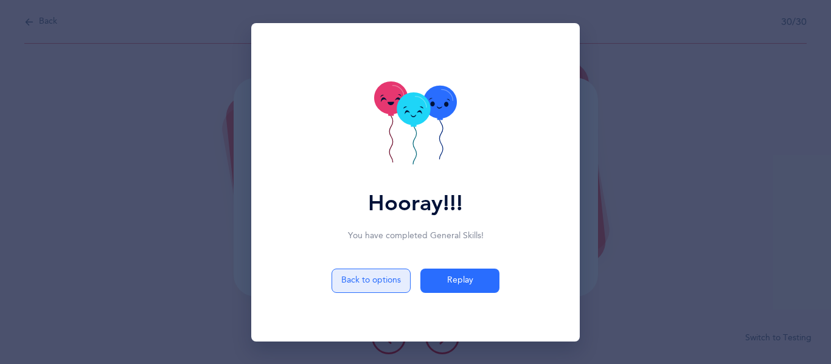
click at [373, 273] on button "Back to options" at bounding box center [370, 281] width 79 height 24
select select "5"
select select "Shin Sin Skills"
select select "single"
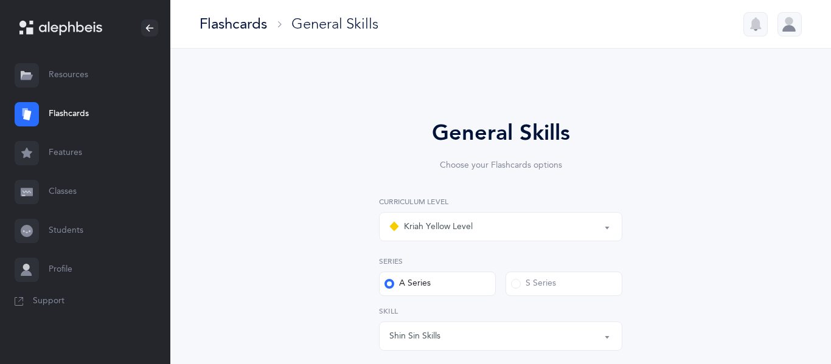
click at [57, 106] on link "Flashcards" at bounding box center [85, 114] width 170 height 39
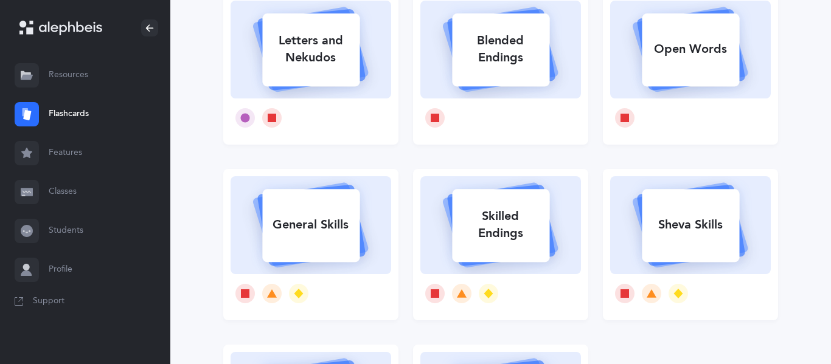
scroll to position [134, 0]
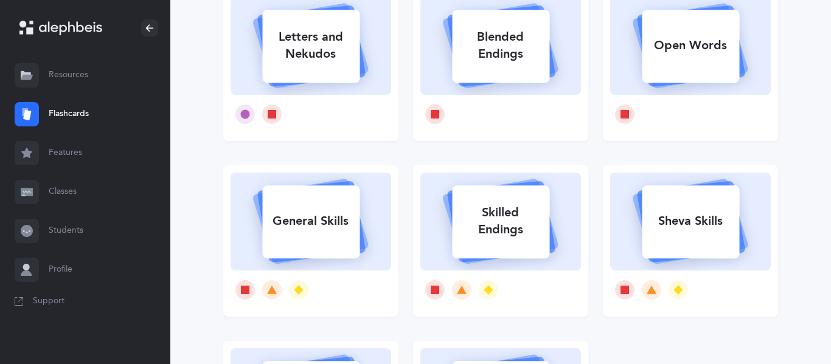
click at [659, 229] on div "Sheva Skills" at bounding box center [690, 222] width 97 height 32
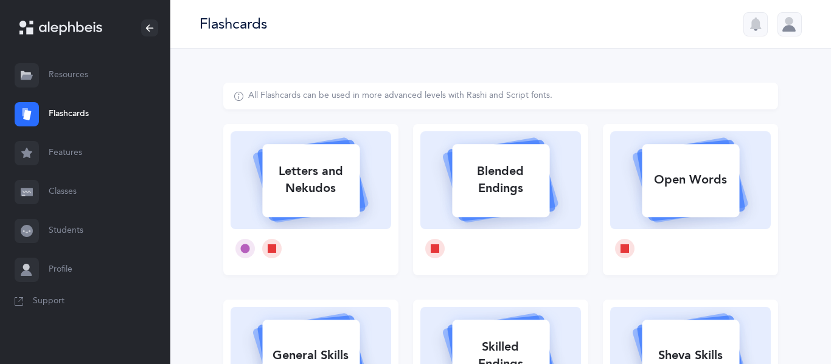
select select "5"
select select "12"
select select "single"
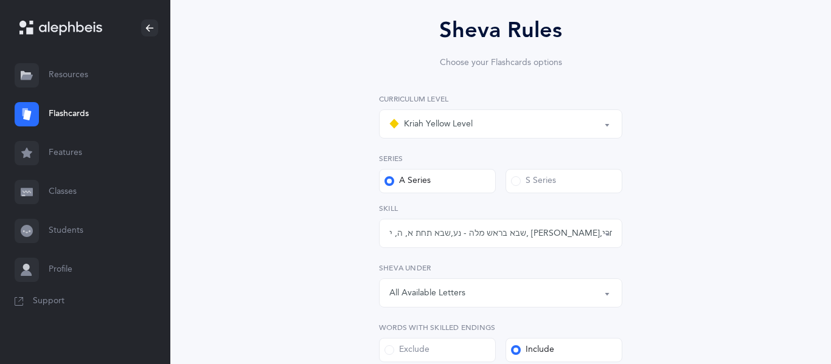
scroll to position [104, 0]
click at [490, 230] on div "שבא בראש מלה - נע , שבא תחת א, ה, י, ע - נח , שבא אחרי שורוק בראש מילה , שני שב…" at bounding box center [500, 232] width 223 height 13
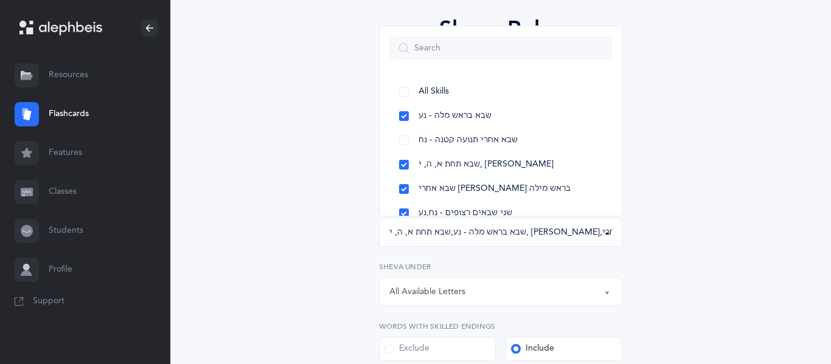
click at [490, 230] on div "שבא בראש מלה - נע , שבא תחת א, ה, י, ע - נח , שבא אחרי שורוק בראש מילה , שני שב…" at bounding box center [500, 232] width 223 height 13
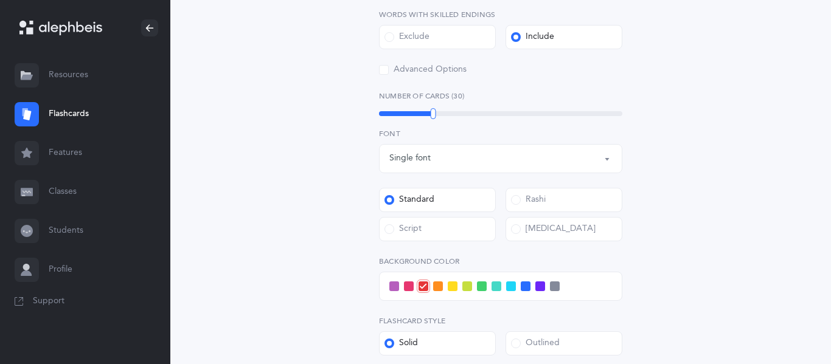
scroll to position [446, 0]
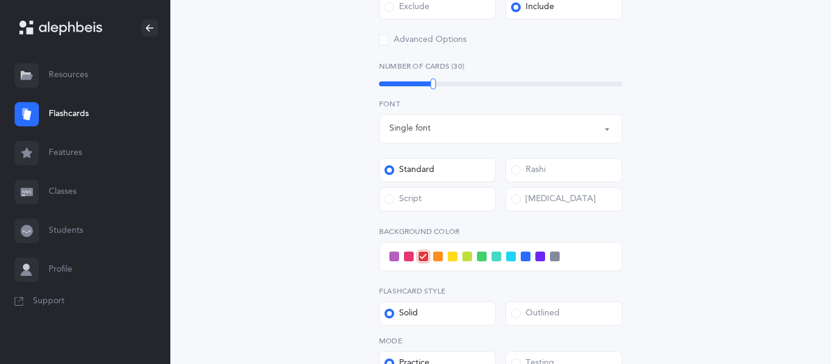
click at [478, 260] on span at bounding box center [482, 257] width 10 height 10
click at [0, 0] on input "checkbox" at bounding box center [0, 0] width 0 height 0
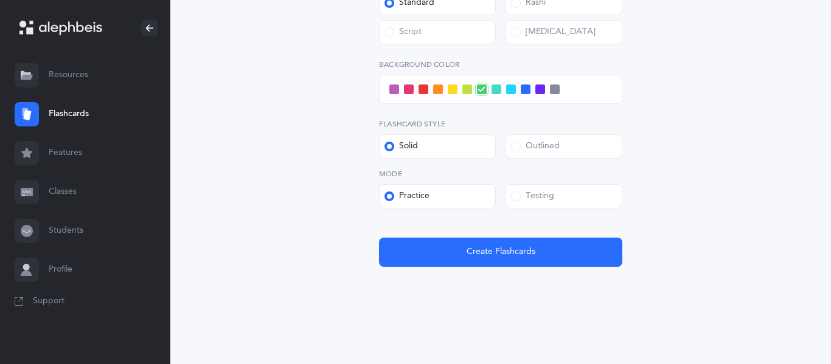
click at [551, 146] on div "Outlined" at bounding box center [535, 146] width 49 height 12
click at [0, 0] on input "Outlined" at bounding box center [0, 0] width 0 height 0
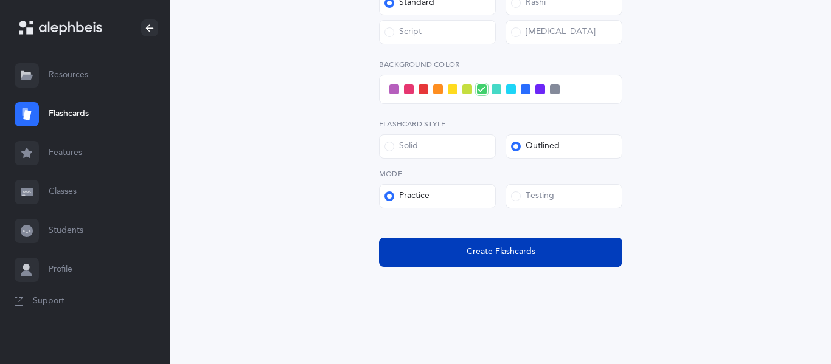
click at [461, 262] on button "Create Flashcards" at bounding box center [500, 252] width 243 height 29
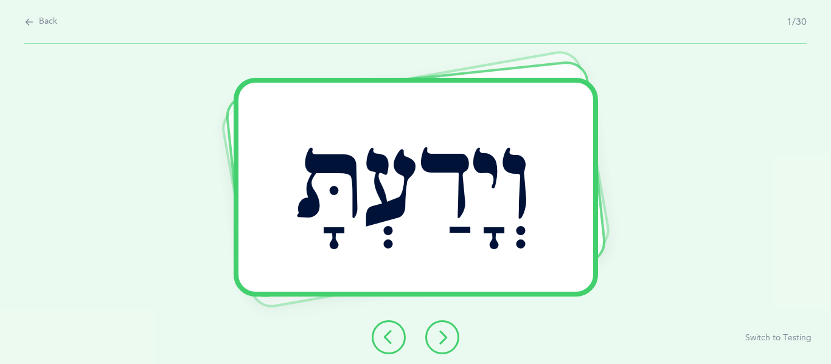
scroll to position [0, 0]
click at [438, 339] on icon at bounding box center [442, 337] width 15 height 15
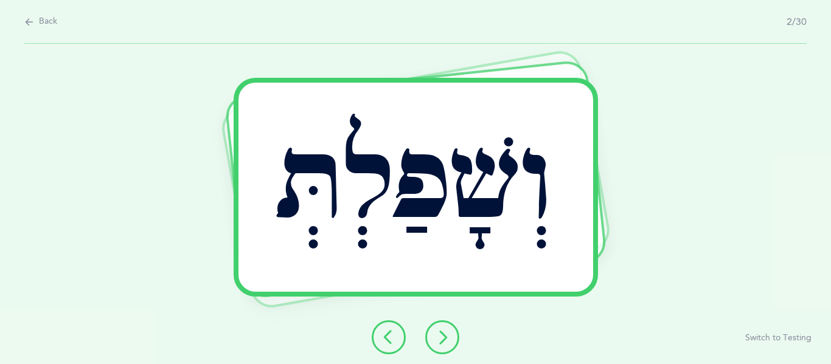
click at [448, 327] on button at bounding box center [442, 337] width 34 height 34
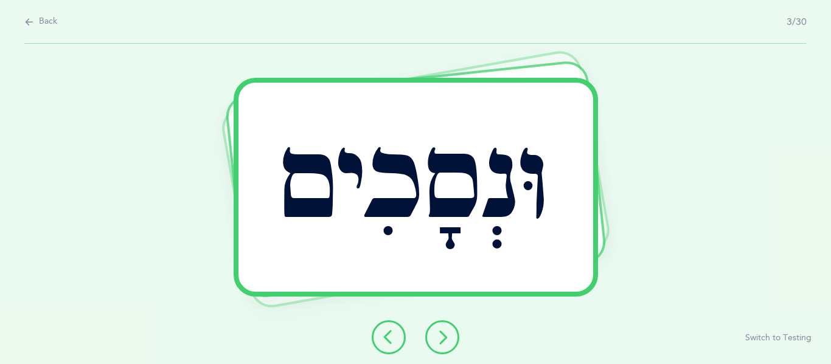
click at [423, 320] on div at bounding box center [415, 337] width 107 height 34
click at [431, 328] on button at bounding box center [442, 337] width 34 height 34
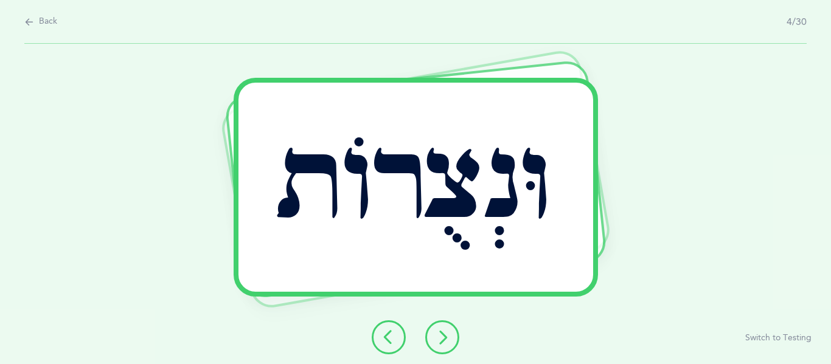
click at [483, 294] on div "וּנְצֻרוֹת" at bounding box center [416, 187] width 364 height 218
click at [432, 342] on button at bounding box center [442, 337] width 34 height 34
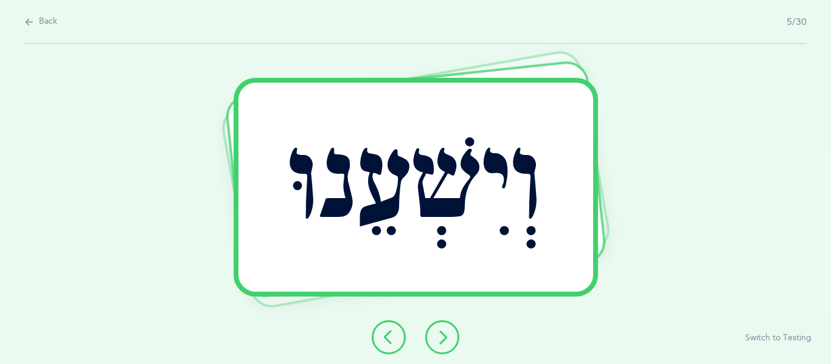
click at [448, 339] on icon at bounding box center [442, 337] width 15 height 15
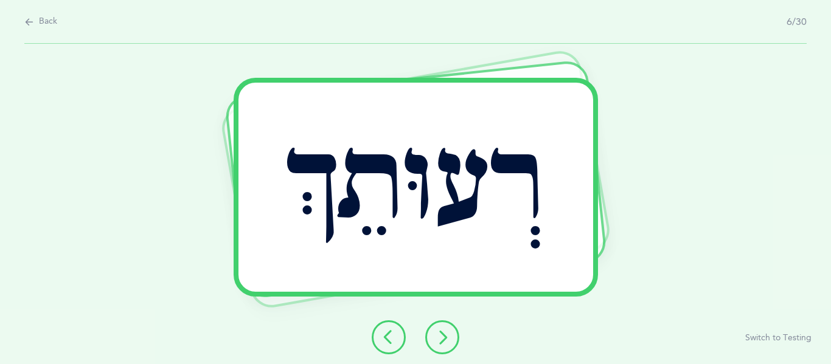
click at [446, 335] on icon at bounding box center [442, 337] width 15 height 15
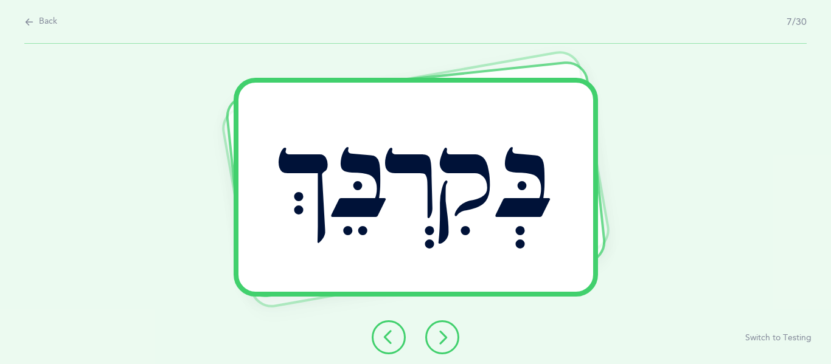
click at [436, 341] on icon at bounding box center [442, 337] width 15 height 15
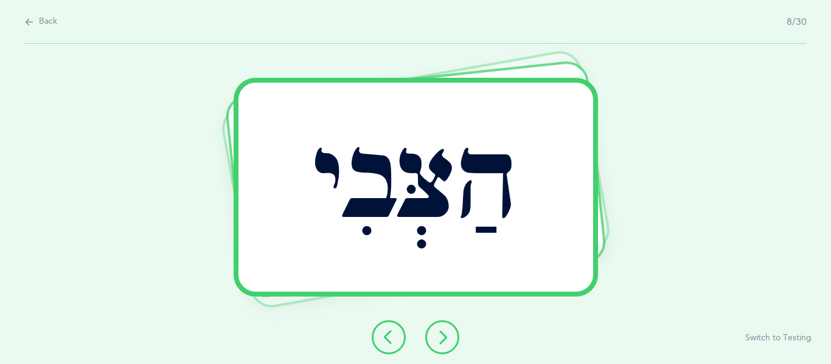
click at [446, 343] on icon at bounding box center [442, 337] width 15 height 15
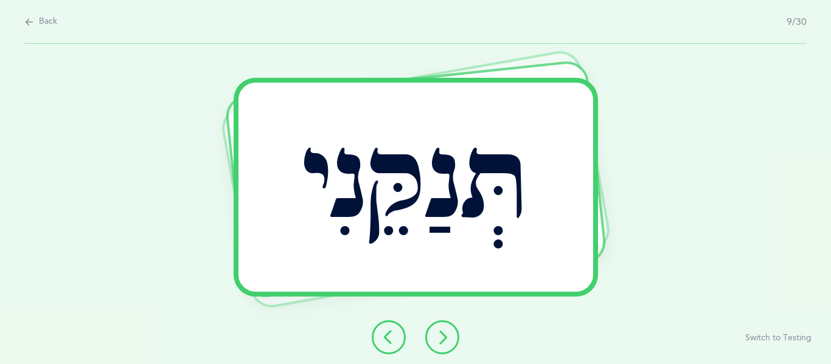
click at [441, 321] on button at bounding box center [442, 337] width 34 height 34
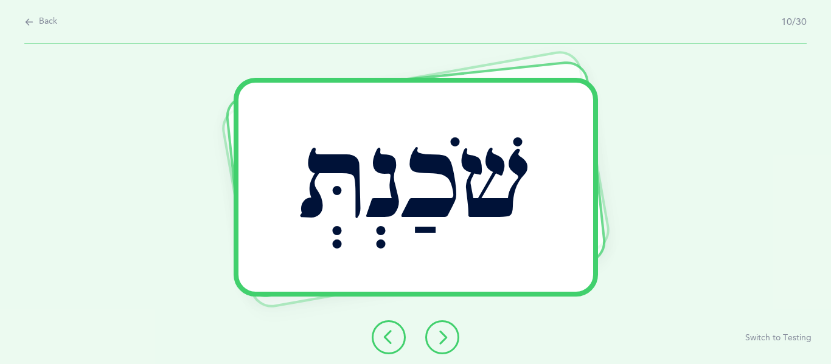
click at [438, 323] on button at bounding box center [442, 337] width 34 height 34
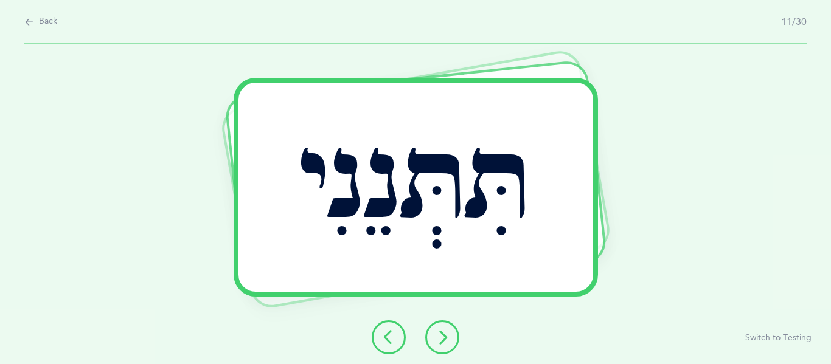
click at [438, 344] on icon at bounding box center [442, 337] width 15 height 15
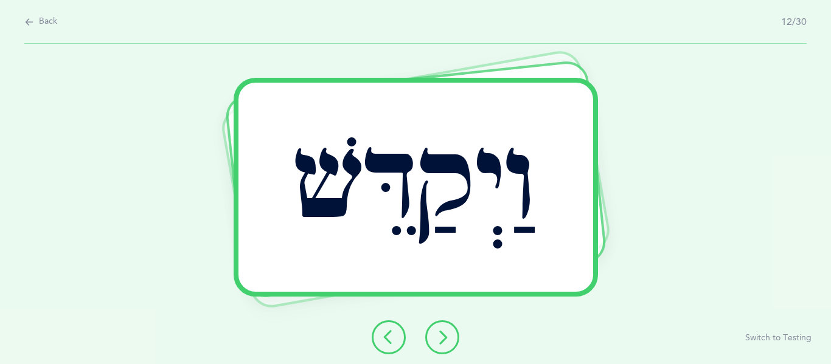
click at [438, 344] on icon at bounding box center [442, 337] width 15 height 15
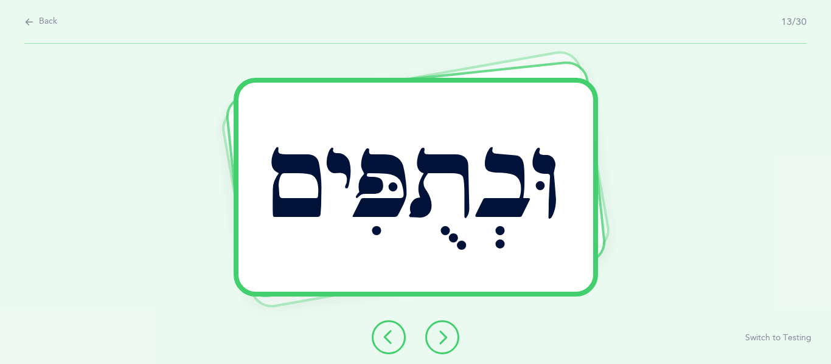
click at [438, 326] on button at bounding box center [442, 337] width 34 height 34
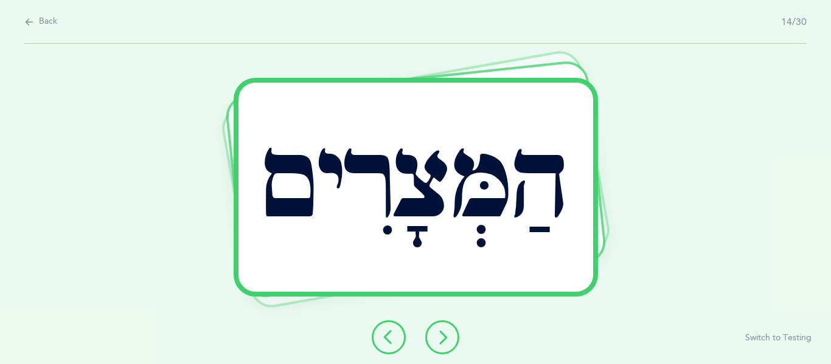
click at [440, 334] on icon at bounding box center [442, 337] width 15 height 15
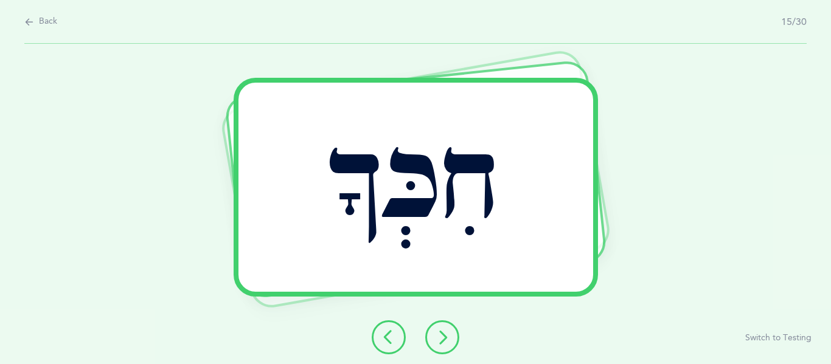
click at [437, 348] on button at bounding box center [442, 337] width 34 height 34
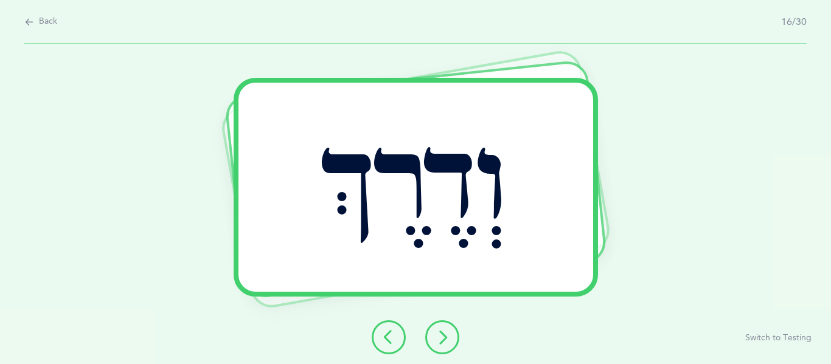
click at [437, 327] on button at bounding box center [442, 337] width 34 height 34
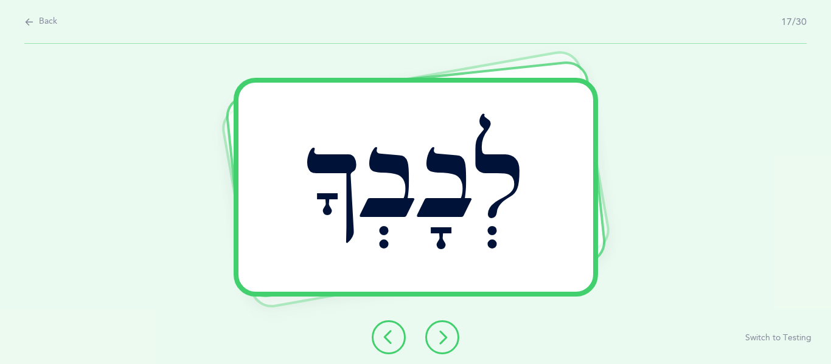
click at [440, 348] on button at bounding box center [442, 337] width 34 height 34
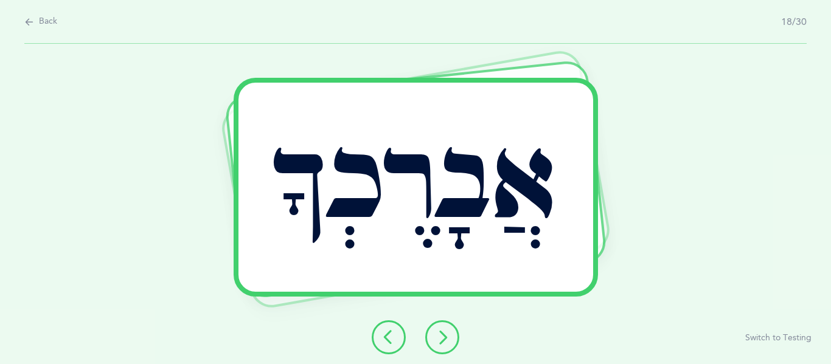
click at [441, 327] on button at bounding box center [442, 337] width 34 height 34
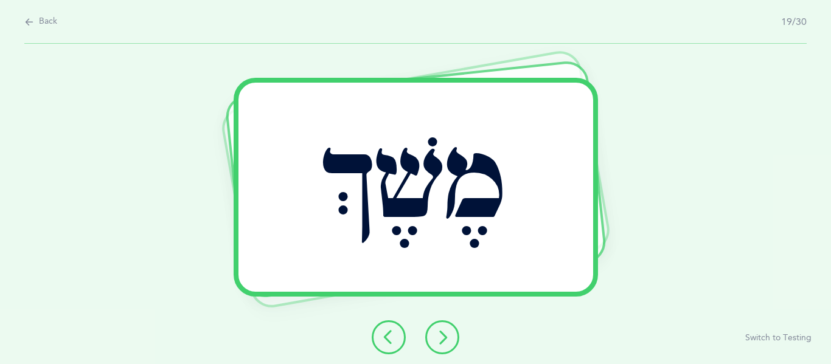
click at [435, 333] on icon at bounding box center [442, 337] width 15 height 15
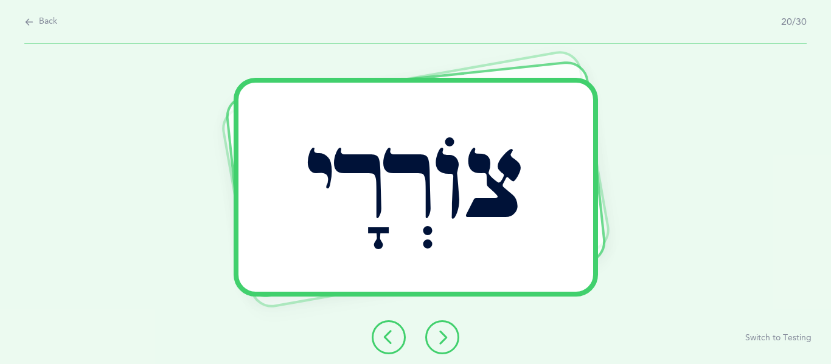
click at [445, 348] on button at bounding box center [442, 337] width 34 height 34
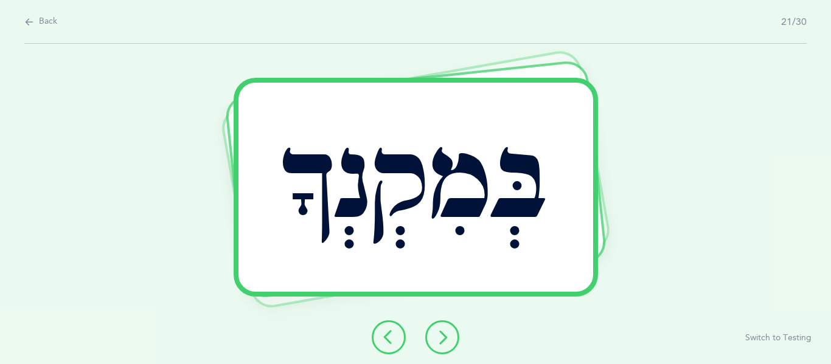
click at [430, 319] on div "בְּמִקְנְךָ Report incorrect word Switch to Testing" at bounding box center [415, 204] width 831 height 320
click at [427, 333] on button at bounding box center [442, 337] width 34 height 34
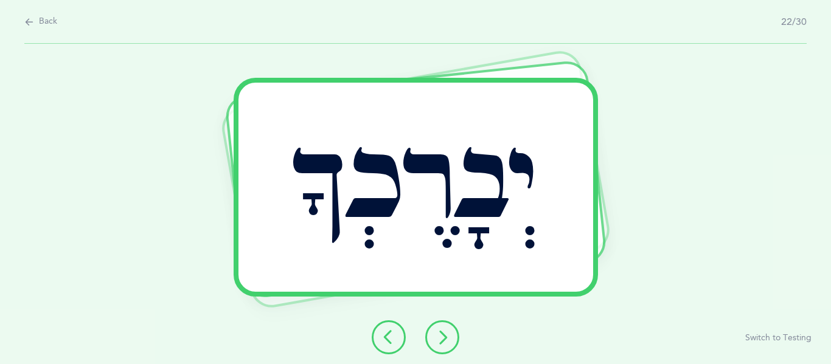
click at [431, 332] on button at bounding box center [442, 337] width 34 height 34
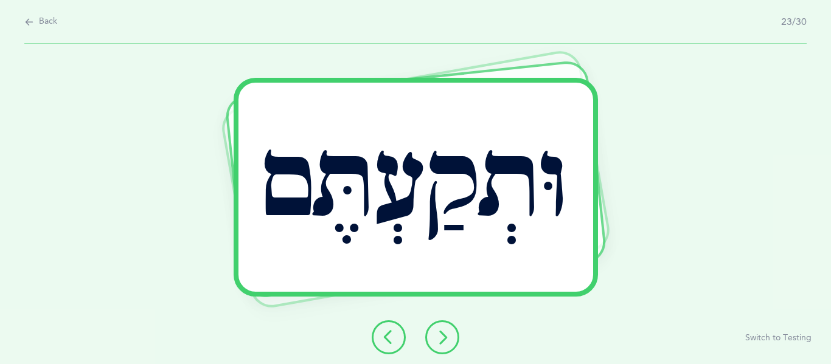
click at [450, 334] on button at bounding box center [442, 337] width 34 height 34
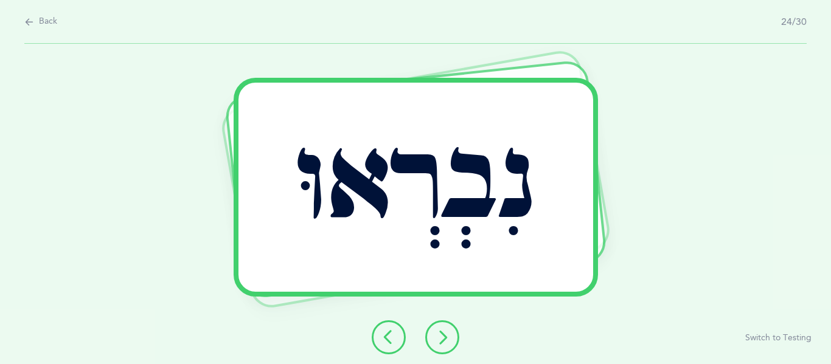
click at [440, 341] on icon at bounding box center [442, 337] width 15 height 15
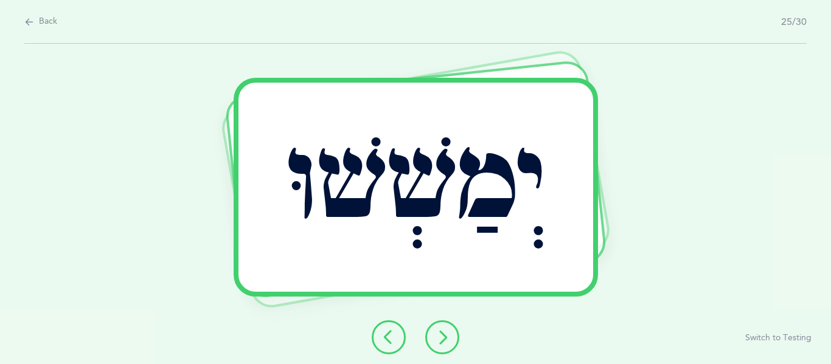
click at [439, 346] on button at bounding box center [442, 337] width 34 height 34
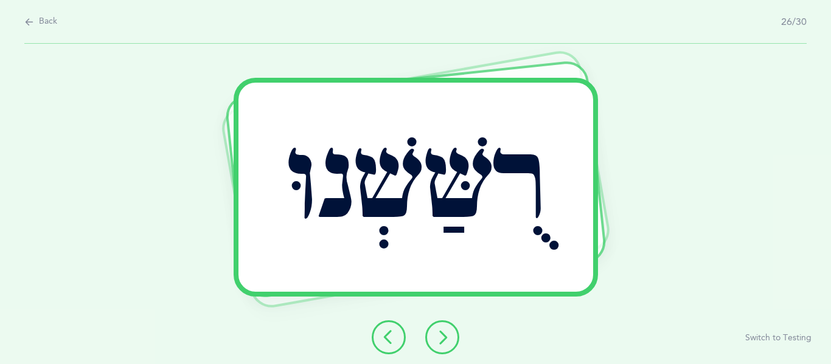
click at [432, 331] on button at bounding box center [442, 337] width 34 height 34
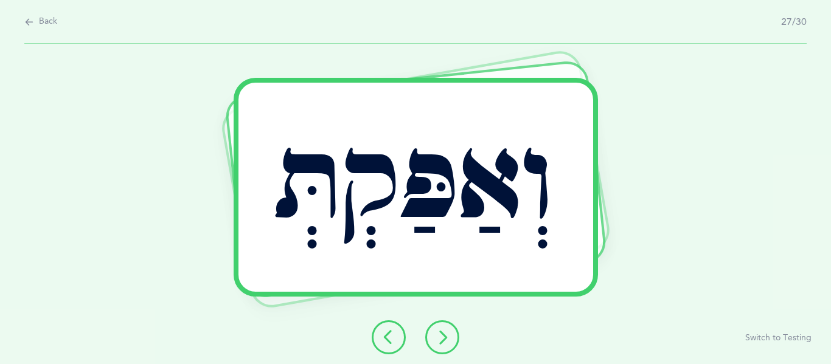
click at [454, 342] on button at bounding box center [442, 337] width 34 height 34
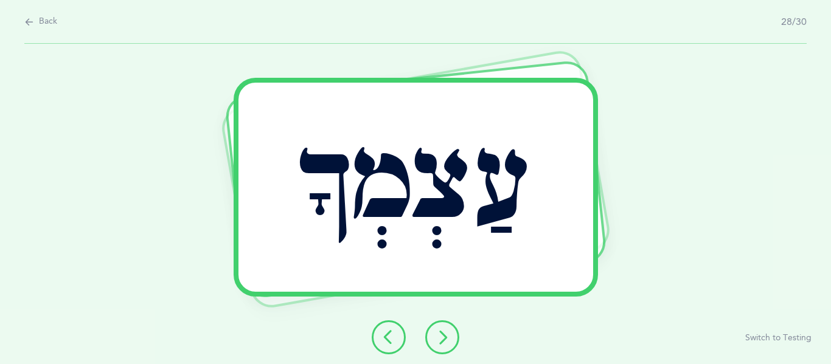
click at [426, 334] on button at bounding box center [442, 337] width 34 height 34
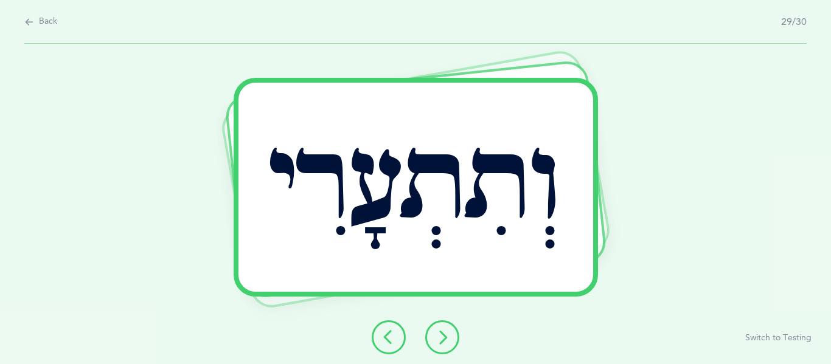
click at [429, 343] on button at bounding box center [442, 337] width 34 height 34
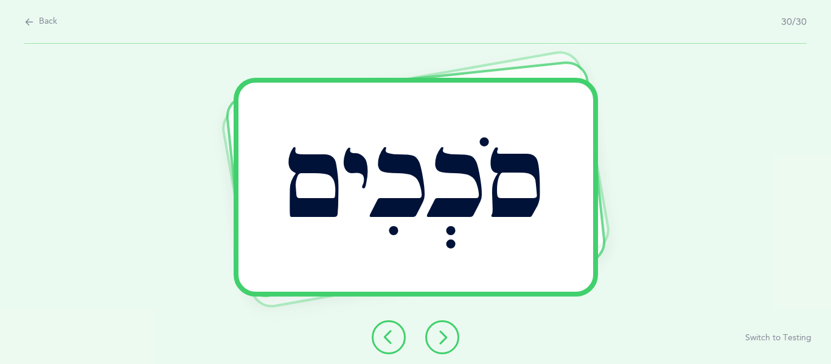
click at [446, 334] on icon at bounding box center [442, 337] width 15 height 15
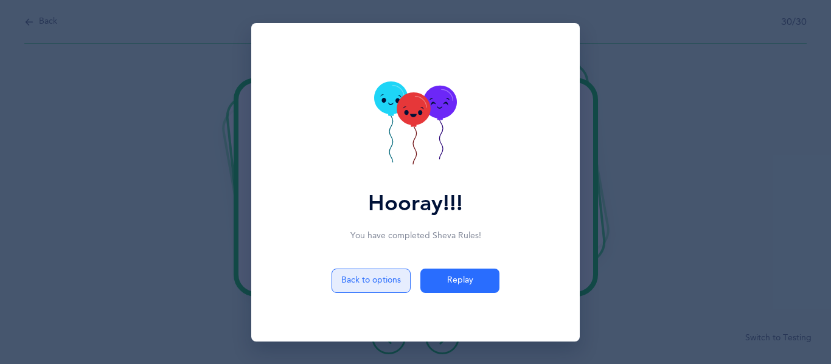
click at [383, 277] on button "Back to options" at bounding box center [370, 281] width 79 height 24
select select "5"
select select "12"
select select "single"
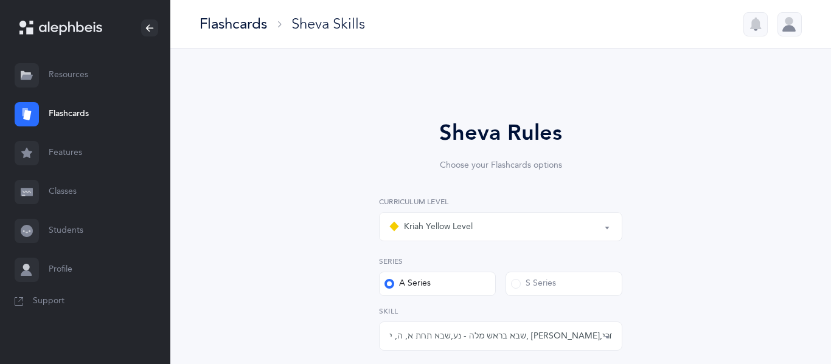
click at [82, 123] on link "Flashcards" at bounding box center [85, 114] width 170 height 39
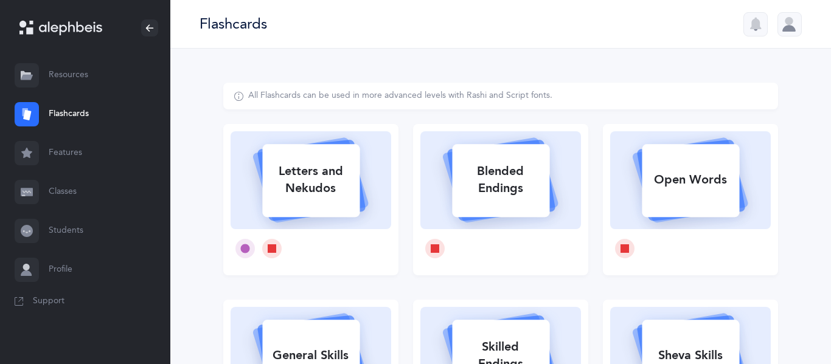
click at [302, 221] on icon at bounding box center [310, 179] width 145 height 102
select select "4"
select select "single"
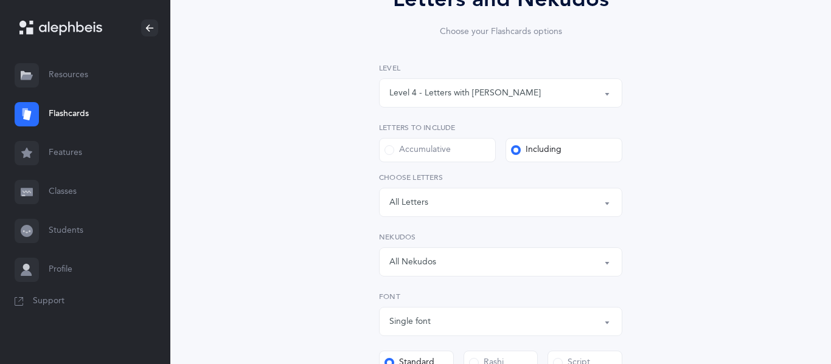
scroll to position [145, 0]
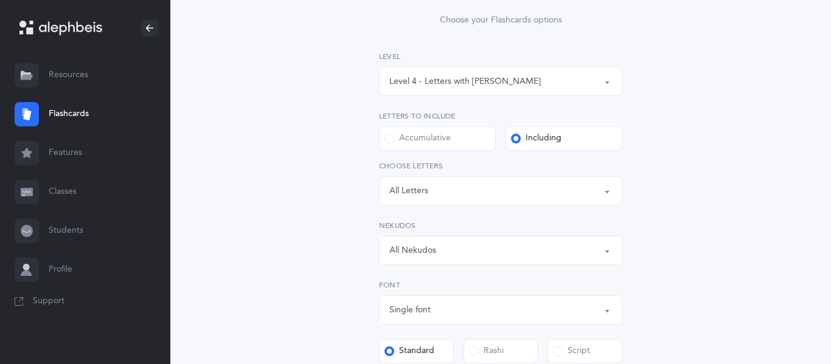
click at [437, 96] on div "Level 1 - Letters only Level 2 - Nekudos only Level 3 - Letters and Nekudos Lev…" at bounding box center [500, 158] width 243 height 214
click at [437, 88] on div "Level 4 - Letters with [PERSON_NAME]" at bounding box center [500, 81] width 223 height 21
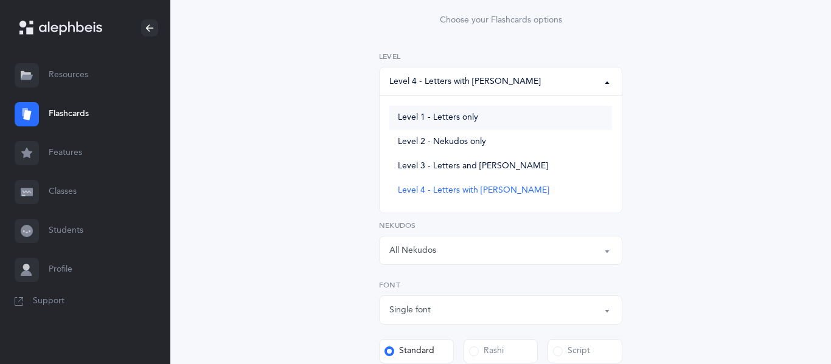
click at [452, 113] on span "Level 1 - Letters only" at bounding box center [438, 118] width 80 height 11
select select "1"
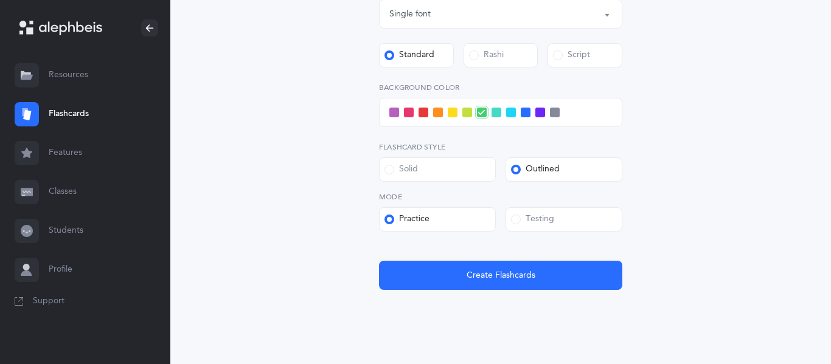
scroll to position [383, 0]
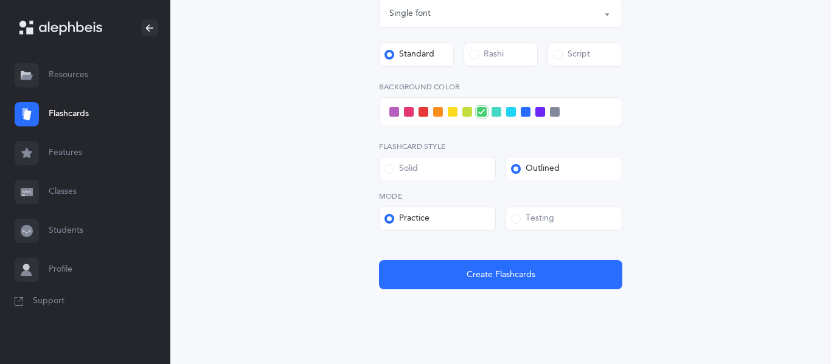
click at [522, 113] on span at bounding box center [526, 112] width 10 height 10
click at [0, 0] on input "checkbox" at bounding box center [0, 0] width 0 height 0
click at [541, 112] on span at bounding box center [540, 112] width 10 height 10
click at [0, 0] on input "checkbox" at bounding box center [0, 0] width 0 height 0
click at [412, 173] on div "Solid" at bounding box center [400, 169] width 33 height 12
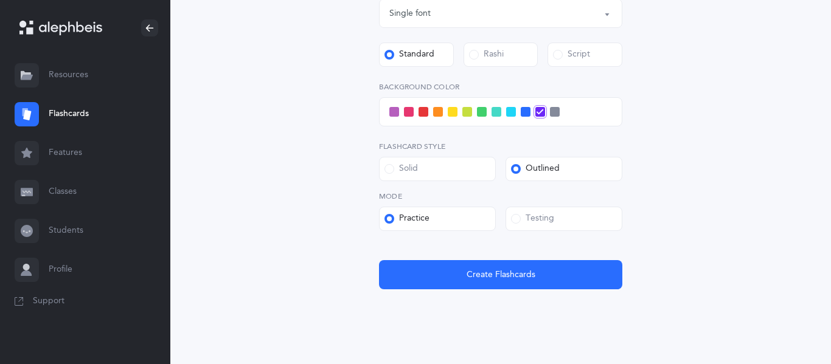
click at [0, 0] on input "Solid" at bounding box center [0, 0] width 0 height 0
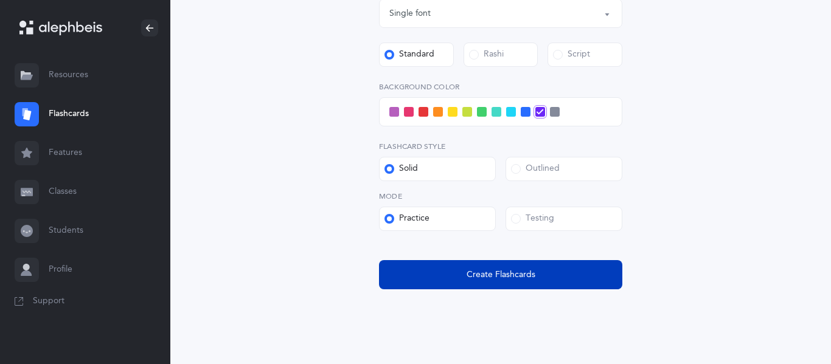
click at [474, 284] on button "Create Flashcards" at bounding box center [500, 274] width 243 height 29
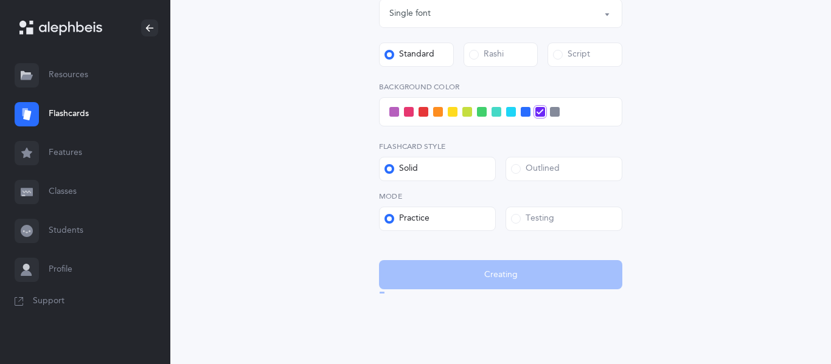
scroll to position [0, 0]
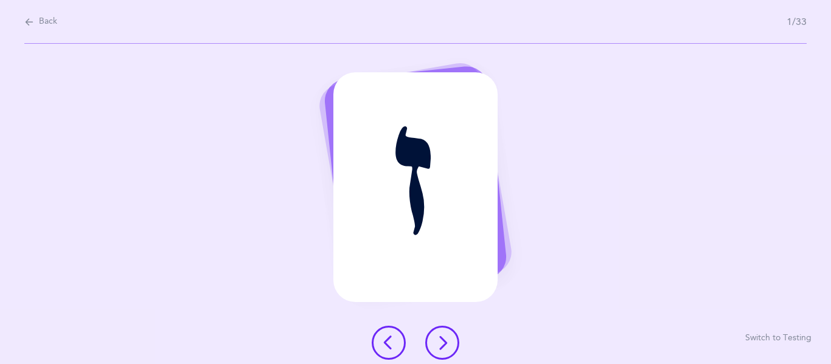
click at [440, 340] on icon at bounding box center [442, 343] width 15 height 15
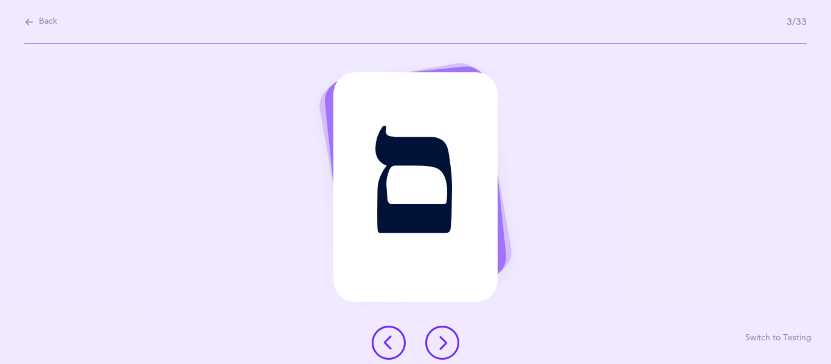
click at [440, 340] on icon at bounding box center [442, 343] width 15 height 15
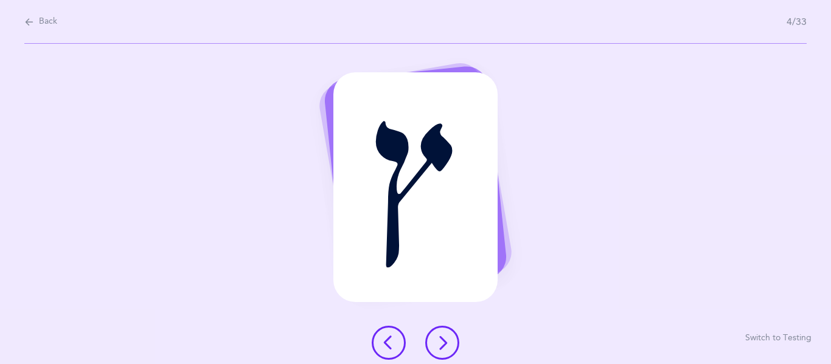
click at [440, 340] on icon at bounding box center [442, 343] width 15 height 15
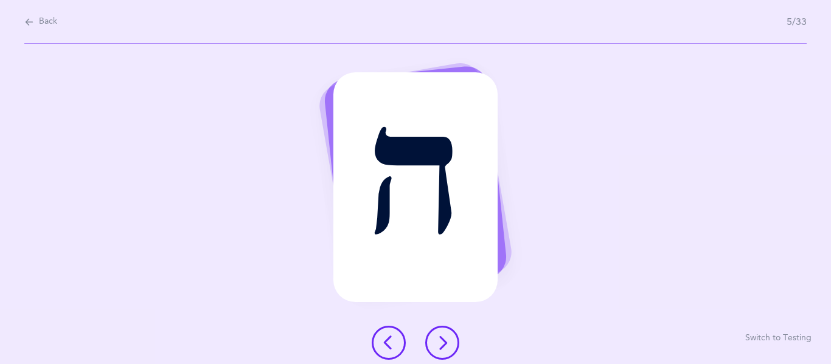
click at [440, 340] on icon at bounding box center [442, 343] width 15 height 15
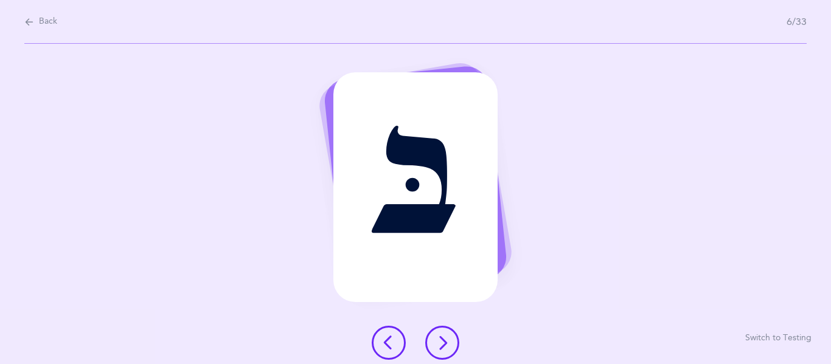
click at [440, 340] on icon at bounding box center [442, 343] width 15 height 15
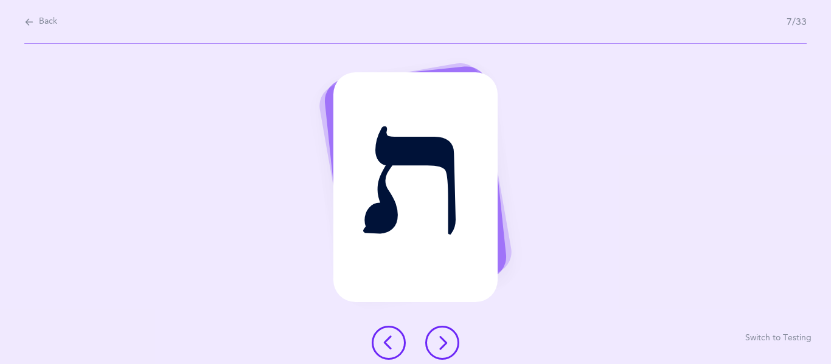
click at [440, 340] on icon at bounding box center [442, 343] width 15 height 15
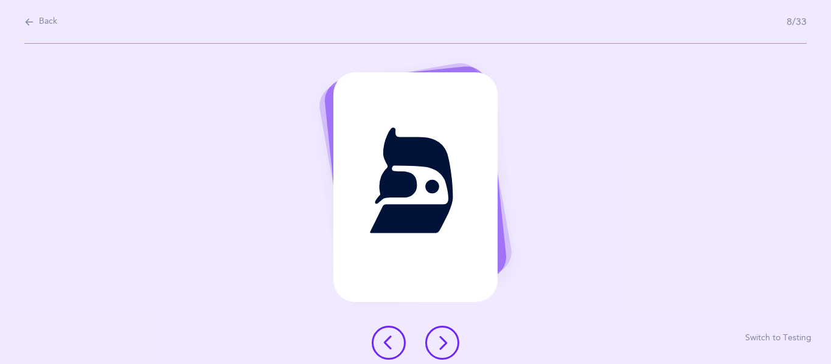
click at [440, 340] on icon at bounding box center [442, 343] width 15 height 15
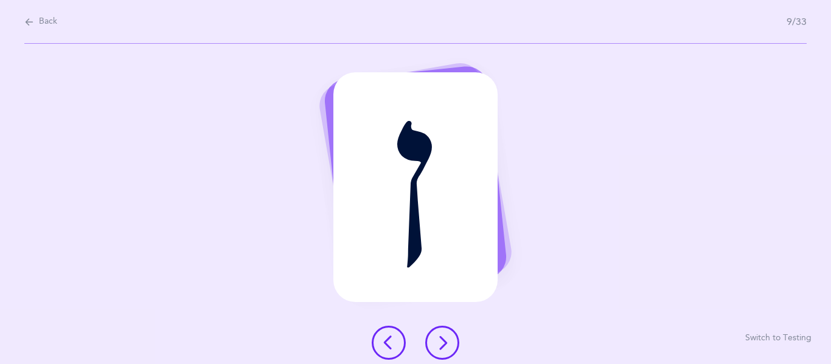
click at [440, 340] on icon at bounding box center [442, 343] width 15 height 15
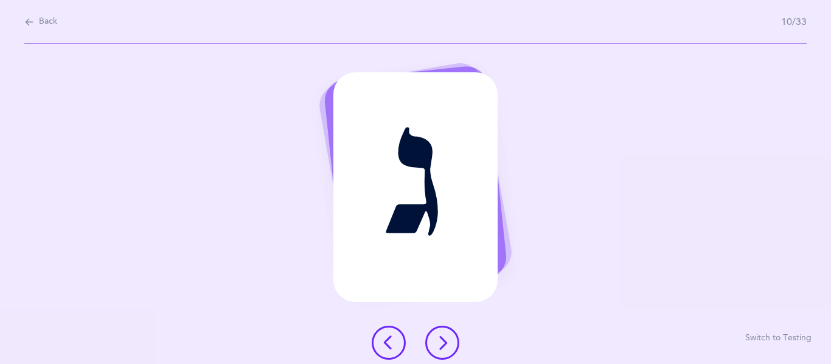
click at [440, 340] on icon at bounding box center [442, 343] width 15 height 15
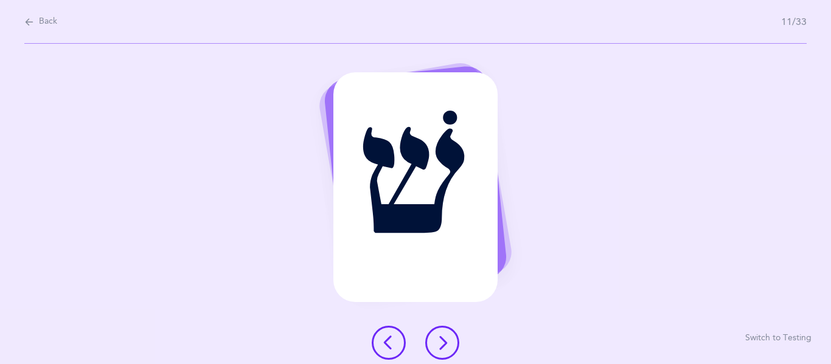
click at [440, 340] on icon at bounding box center [442, 343] width 15 height 15
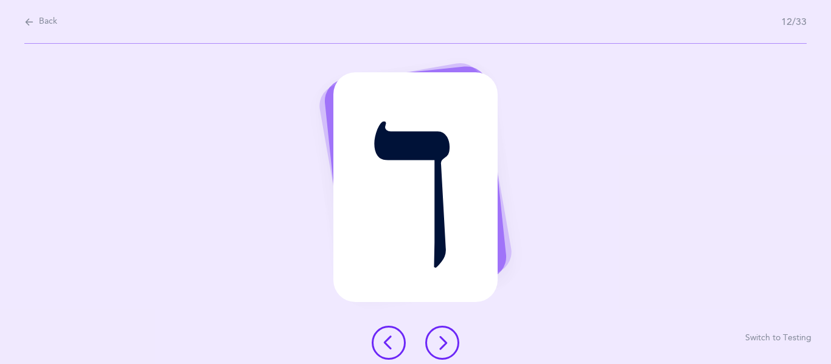
click at [440, 340] on icon at bounding box center [442, 343] width 15 height 15
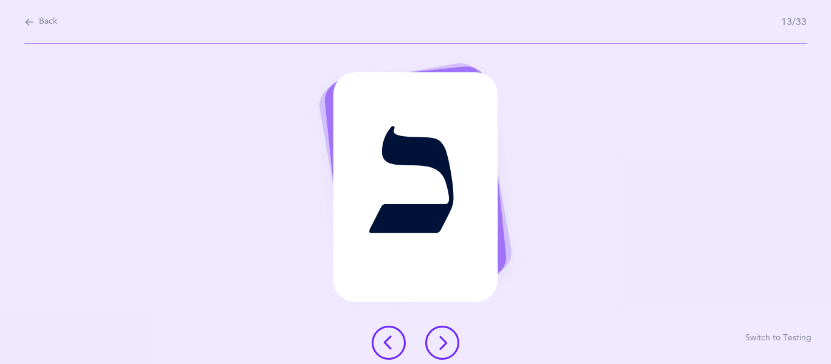
click at [440, 340] on icon at bounding box center [442, 343] width 15 height 15
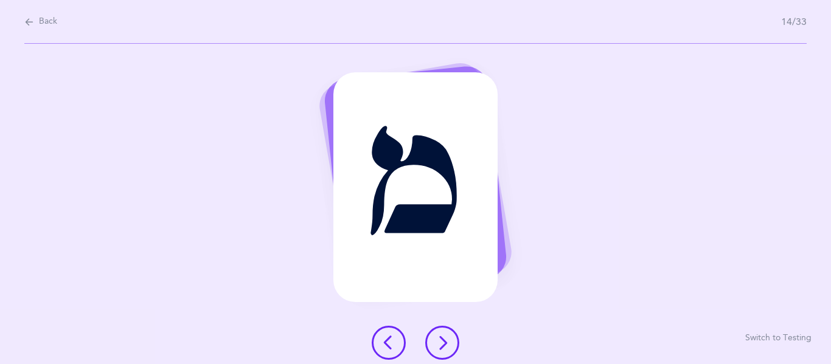
click at [440, 340] on icon at bounding box center [442, 343] width 15 height 15
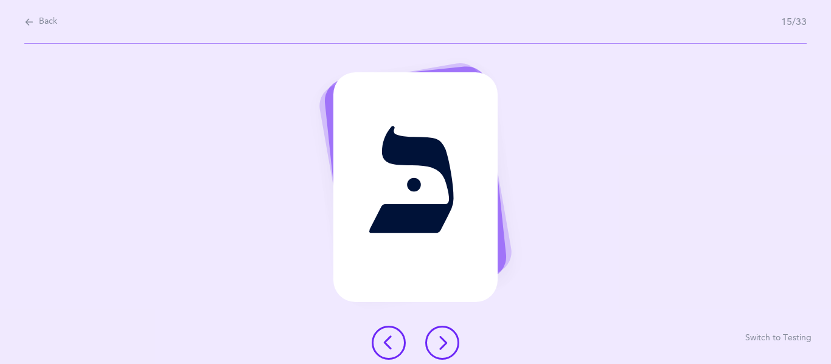
click at [440, 340] on icon at bounding box center [442, 343] width 15 height 15
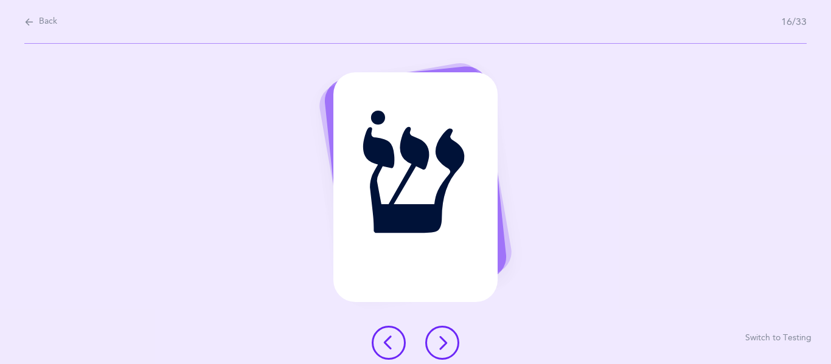
click at [440, 340] on icon at bounding box center [442, 343] width 15 height 15
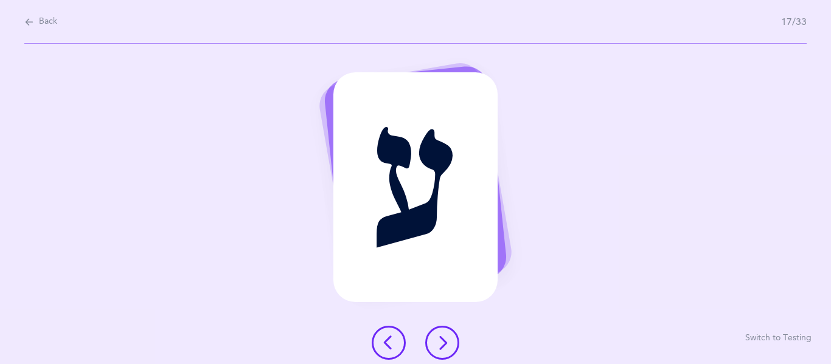
click at [440, 340] on icon at bounding box center [442, 343] width 15 height 15
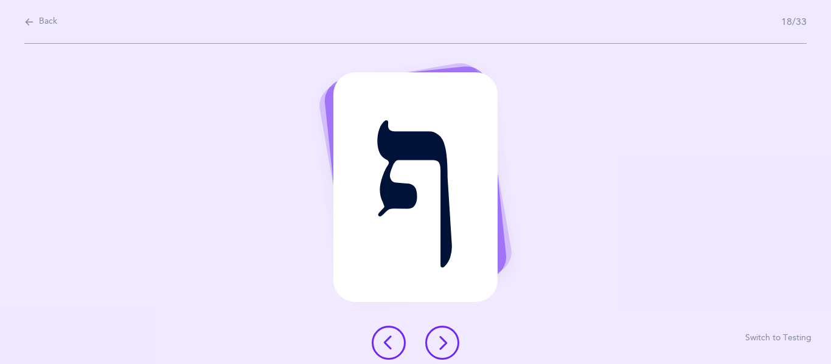
click at [440, 340] on icon at bounding box center [442, 343] width 15 height 15
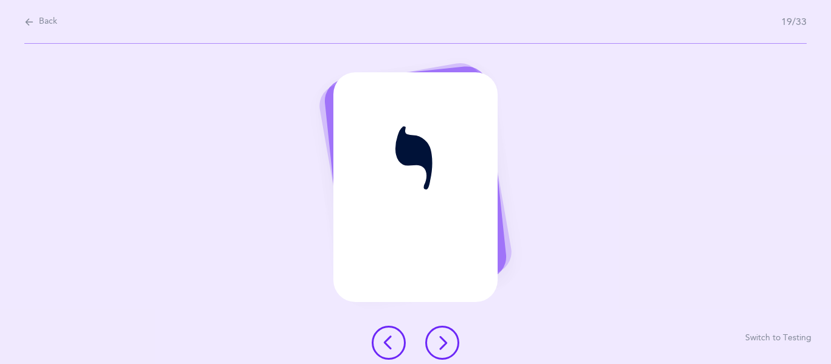
click at [440, 340] on icon at bounding box center [442, 343] width 15 height 15
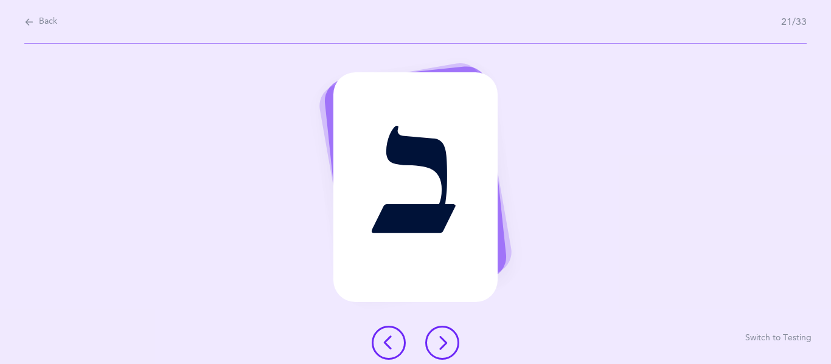
click at [440, 340] on icon at bounding box center [442, 343] width 15 height 15
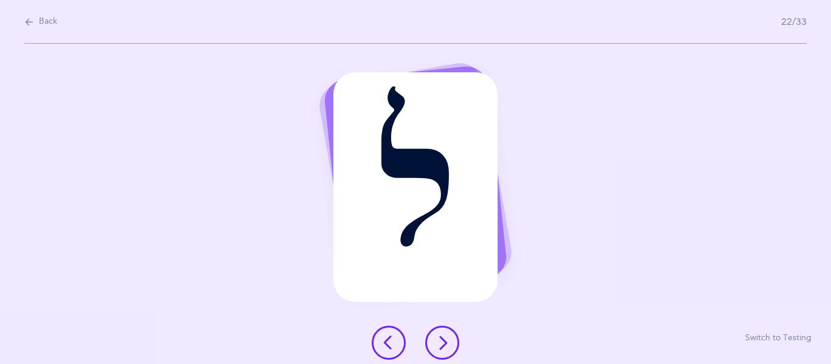
click at [440, 340] on icon at bounding box center [442, 343] width 15 height 15
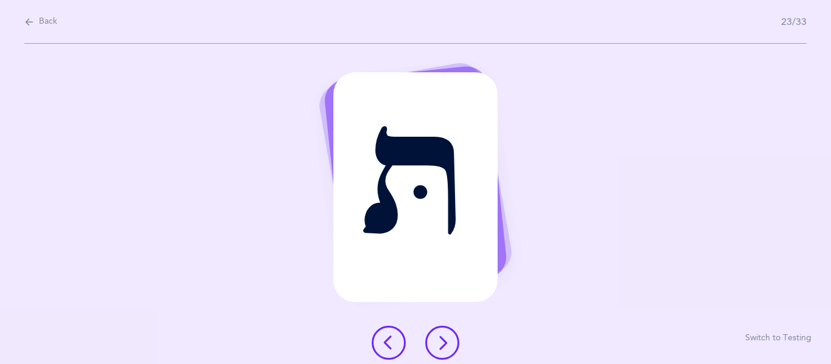
click at [440, 340] on icon at bounding box center [442, 343] width 15 height 15
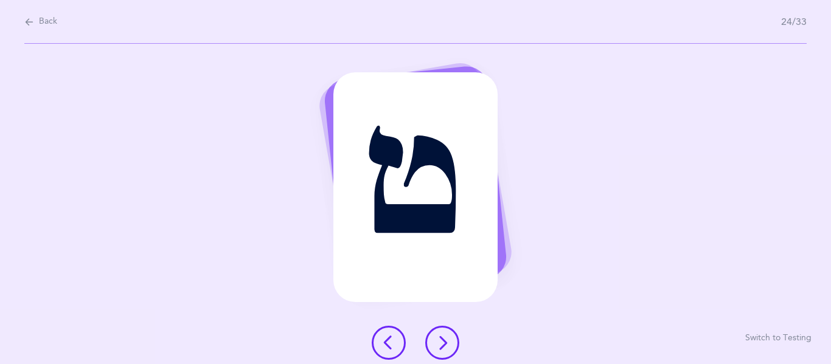
click at [387, 355] on button at bounding box center [389, 343] width 34 height 34
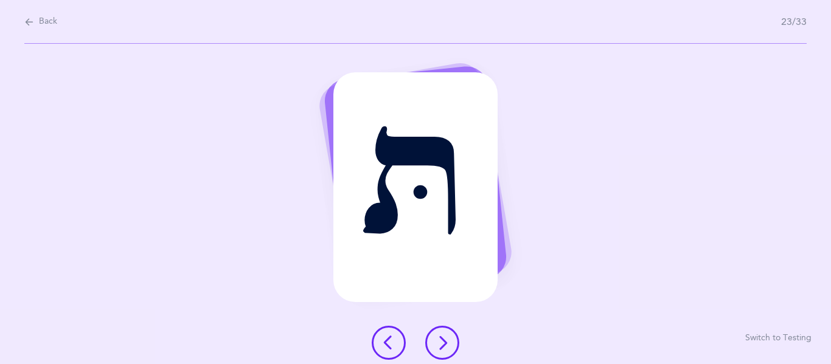
click at [442, 336] on icon at bounding box center [442, 343] width 15 height 15
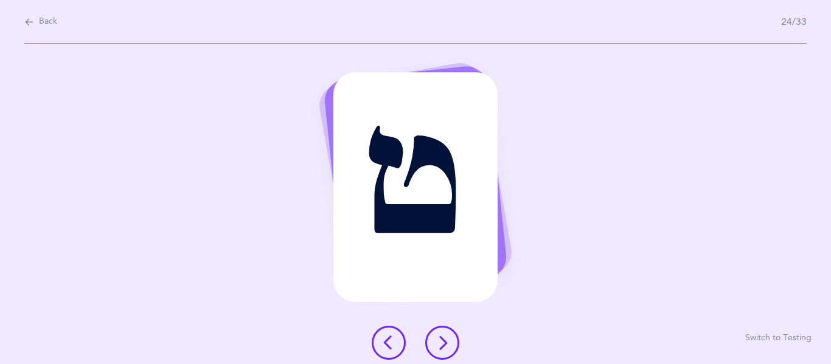
click at [438, 339] on icon at bounding box center [442, 343] width 15 height 15
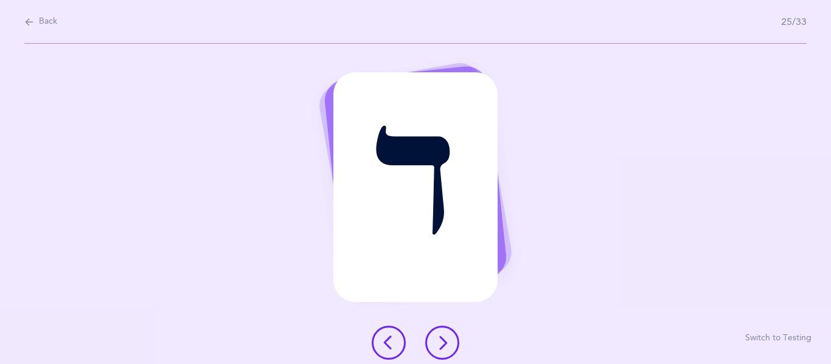
click at [438, 339] on icon at bounding box center [442, 343] width 15 height 15
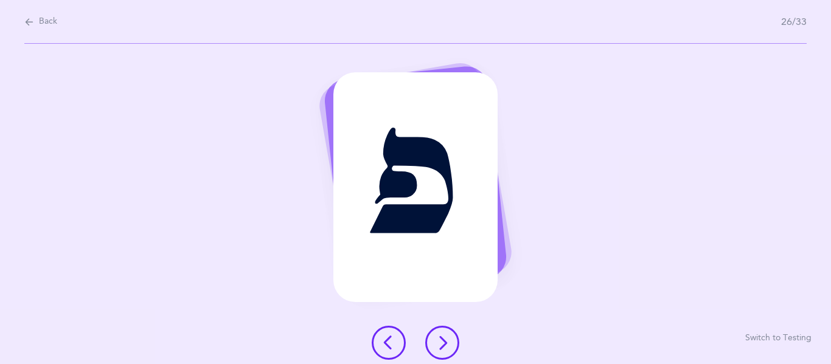
click at [438, 339] on icon at bounding box center [442, 343] width 15 height 15
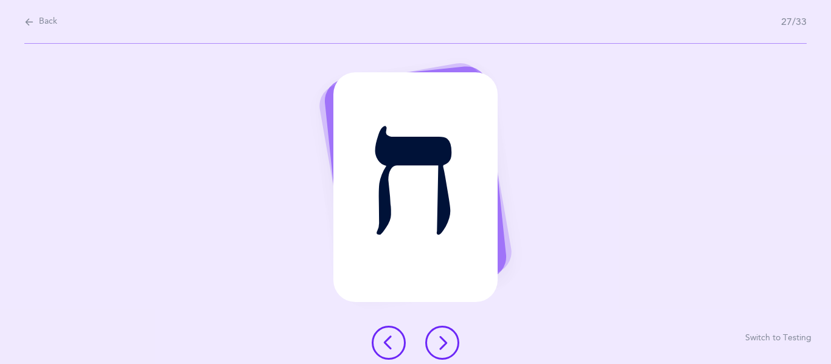
click at [436, 333] on button at bounding box center [442, 343] width 34 height 34
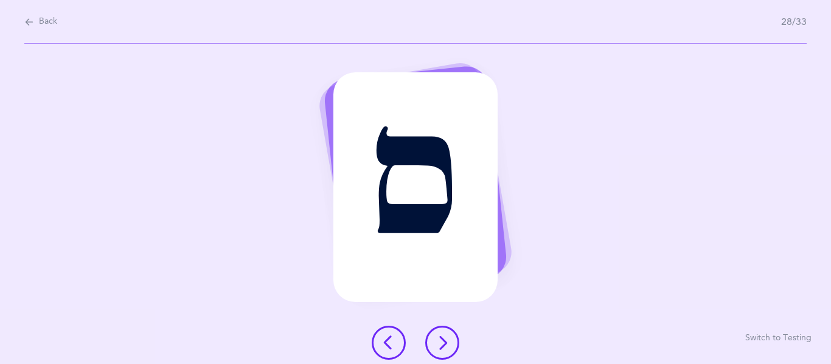
click at [437, 353] on button at bounding box center [442, 343] width 34 height 34
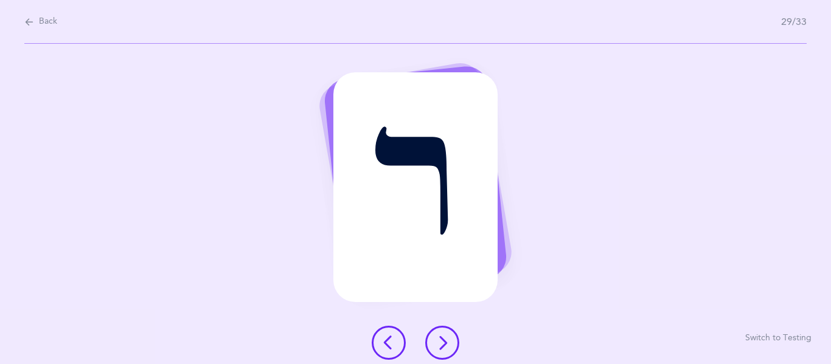
click at [439, 344] on icon at bounding box center [442, 343] width 15 height 15
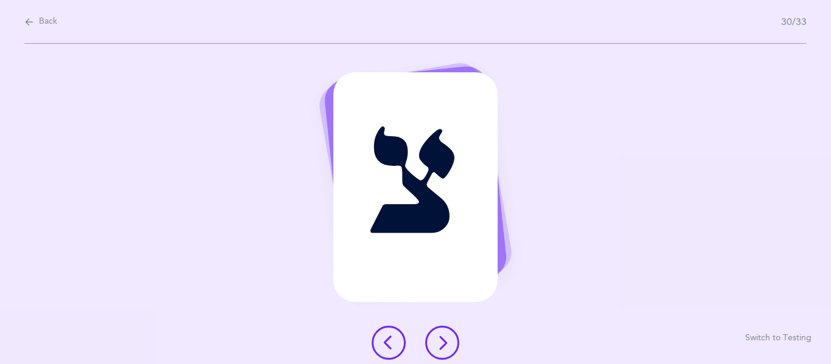
click at [439, 344] on icon at bounding box center [442, 343] width 15 height 15
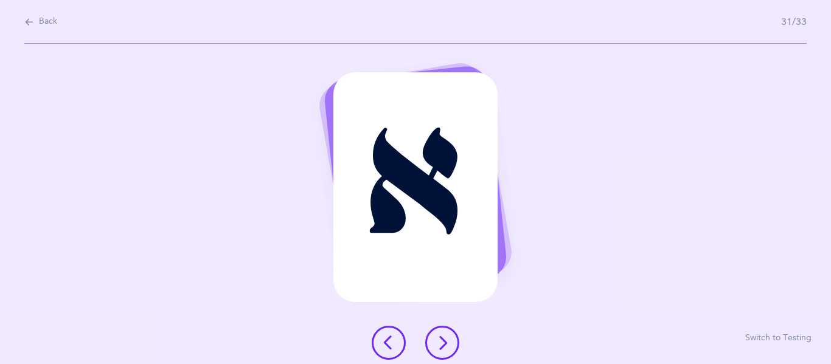
click at [439, 344] on icon at bounding box center [442, 343] width 15 height 15
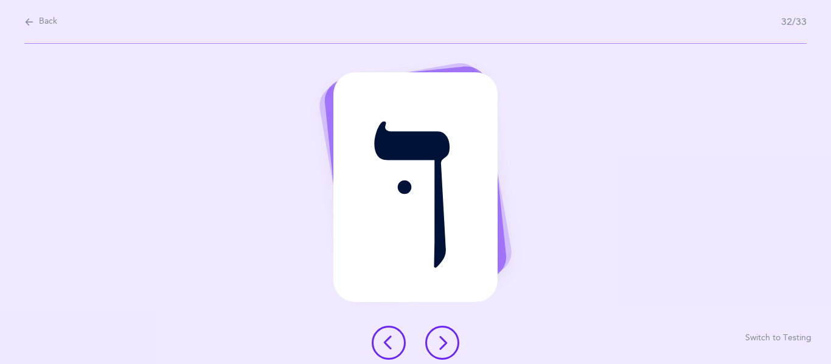
click at [439, 344] on icon at bounding box center [442, 343] width 15 height 15
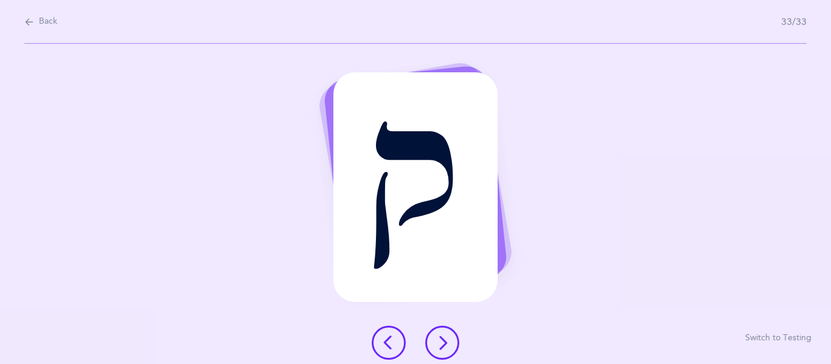
click at [438, 356] on button at bounding box center [442, 343] width 34 height 34
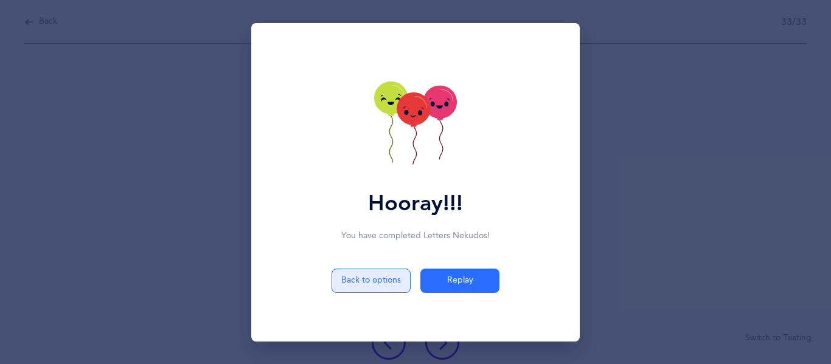
click at [383, 289] on button "Back to options" at bounding box center [370, 281] width 79 height 24
select select "single"
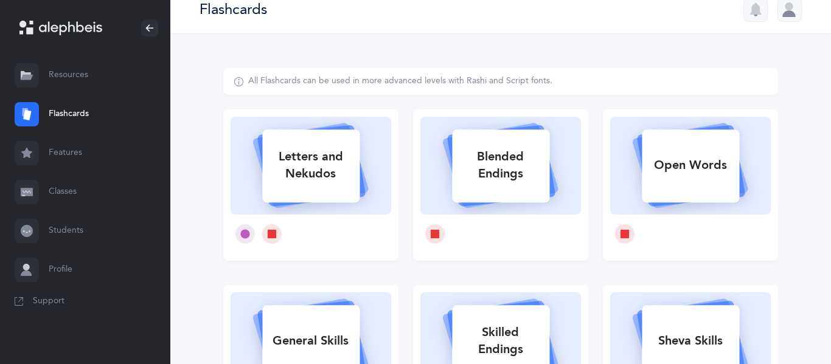
scroll to position [12, 0]
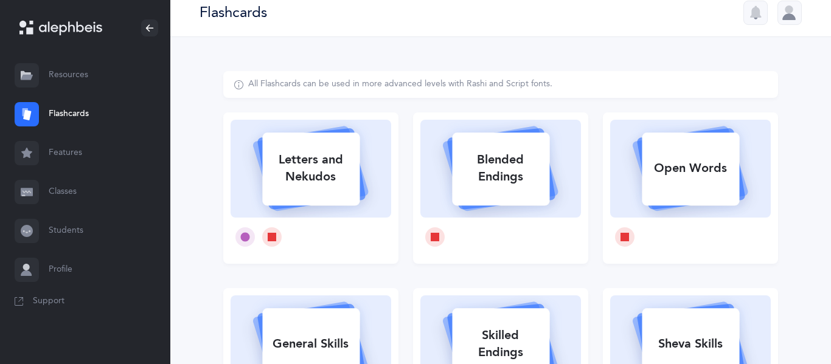
click at [343, 189] on div "Letters and Nekudos" at bounding box center [310, 168] width 97 height 49
select select "single"
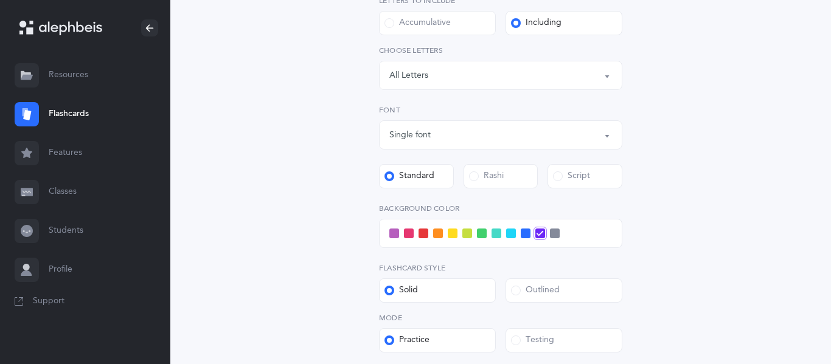
scroll to position [282, 0]
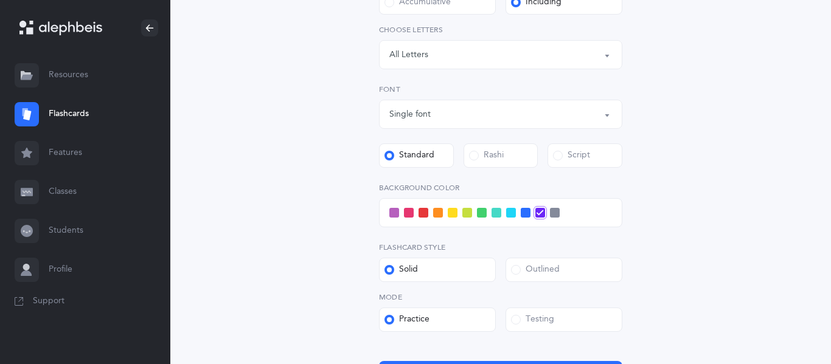
click at [500, 164] on label "Rashi" at bounding box center [500, 156] width 75 height 24
click at [0, 0] on input "Rashi" at bounding box center [0, 0] width 0 height 0
click at [395, 214] on span at bounding box center [394, 213] width 10 height 10
click at [0, 0] on input "checkbox" at bounding box center [0, 0] width 0 height 0
click at [510, 216] on span at bounding box center [511, 213] width 10 height 10
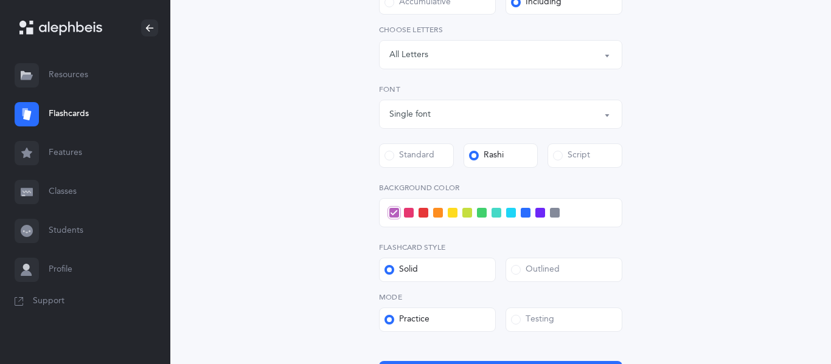
click at [0, 0] on input "checkbox" at bounding box center [0, 0] width 0 height 0
click at [545, 273] on div "Outlined" at bounding box center [535, 270] width 49 height 12
click at [0, 0] on input "Outlined" at bounding box center [0, 0] width 0 height 0
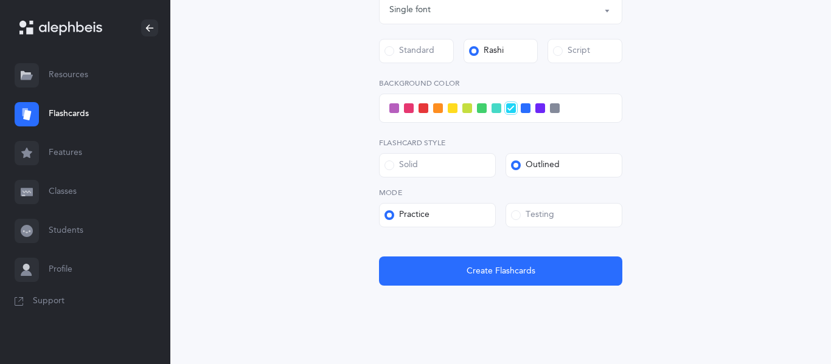
scroll to position [388, 0]
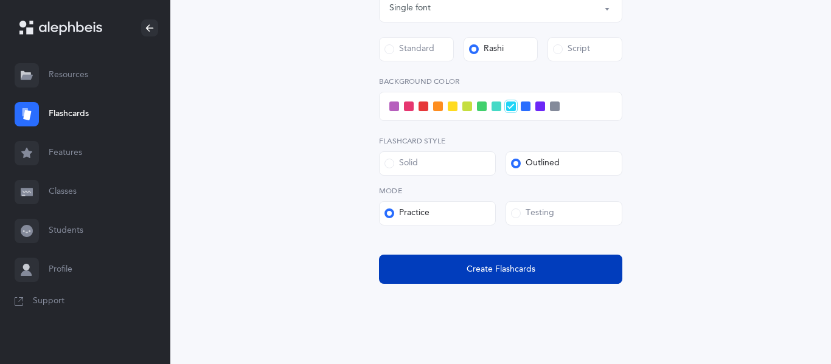
click at [524, 263] on span "Create Flashcards" at bounding box center [500, 269] width 69 height 13
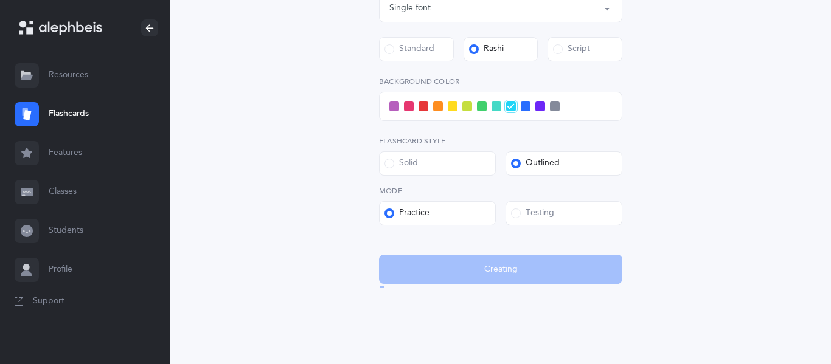
scroll to position [0, 0]
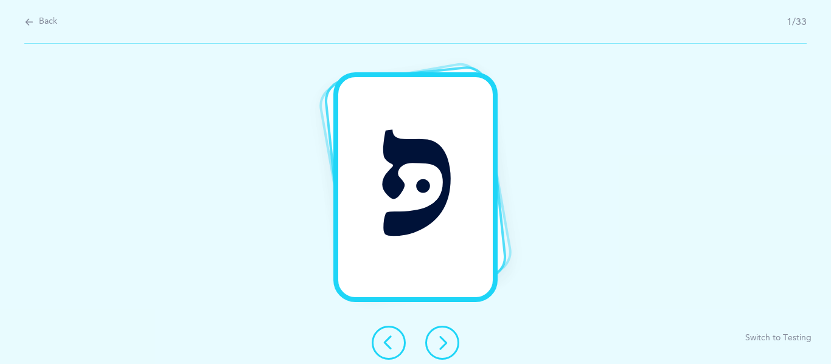
click at [450, 336] on button at bounding box center [442, 343] width 34 height 34
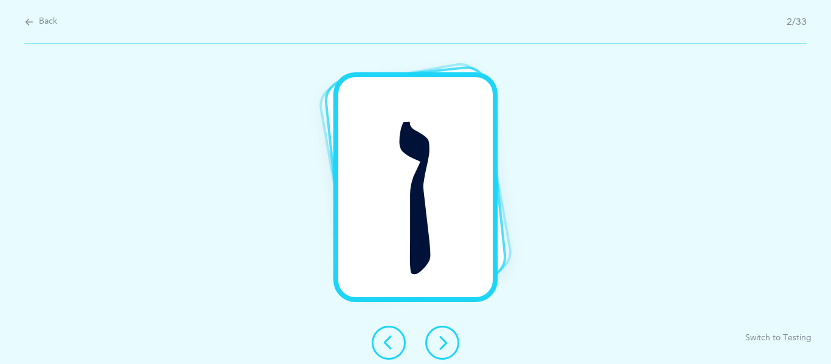
click at [450, 336] on button at bounding box center [442, 343] width 34 height 34
click at [448, 333] on button at bounding box center [442, 343] width 34 height 34
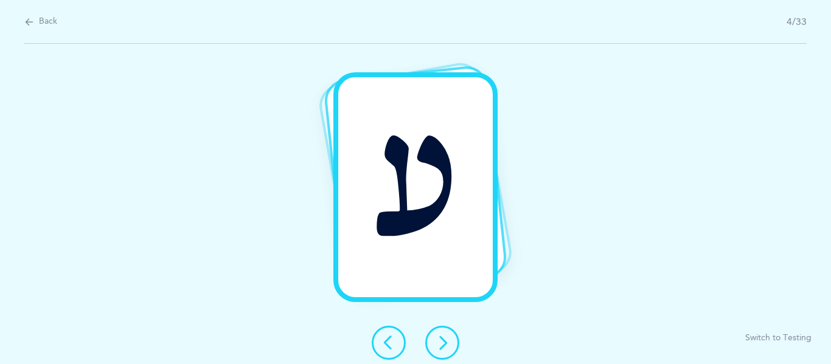
click at [448, 333] on button at bounding box center [442, 343] width 34 height 34
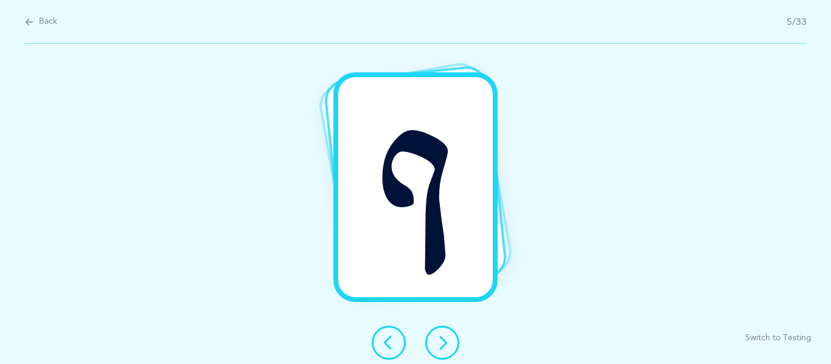
click at [448, 333] on button at bounding box center [442, 343] width 34 height 34
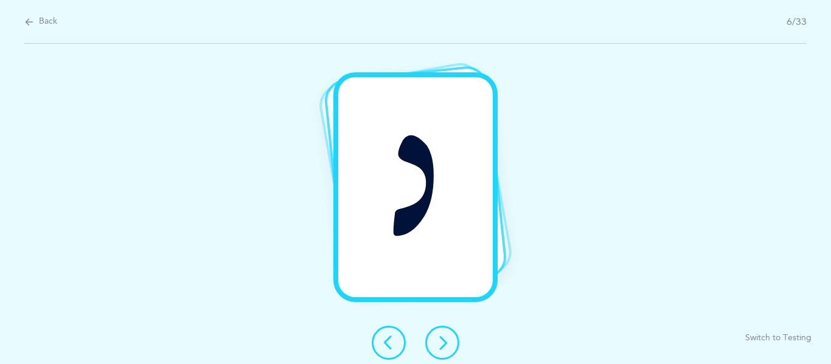
click at [448, 333] on button at bounding box center [442, 343] width 34 height 34
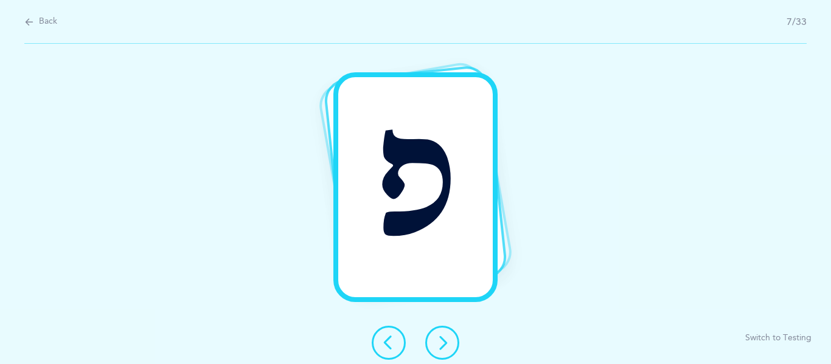
click at [448, 333] on button at bounding box center [442, 343] width 34 height 34
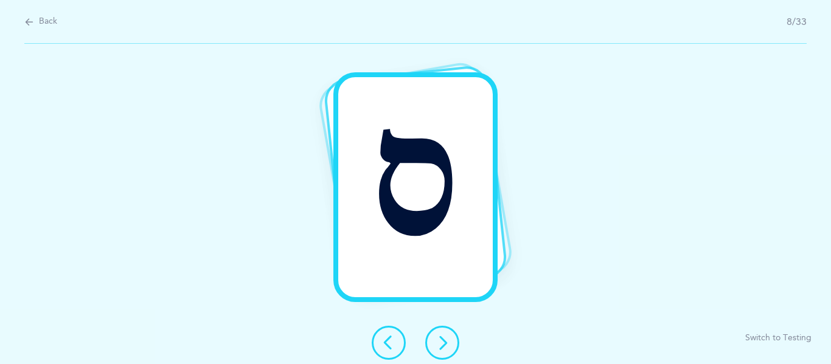
click at [445, 347] on icon at bounding box center [442, 343] width 15 height 15
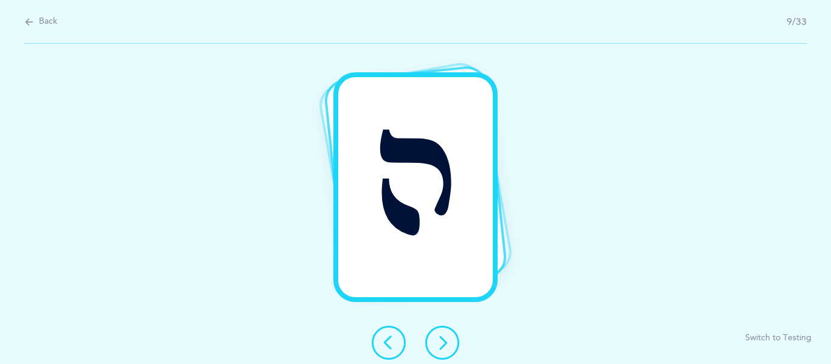
click at [445, 347] on icon at bounding box center [442, 343] width 15 height 15
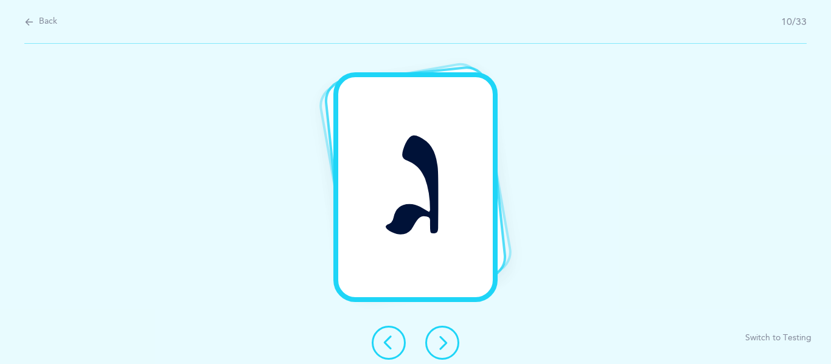
click at [445, 347] on icon at bounding box center [442, 343] width 15 height 15
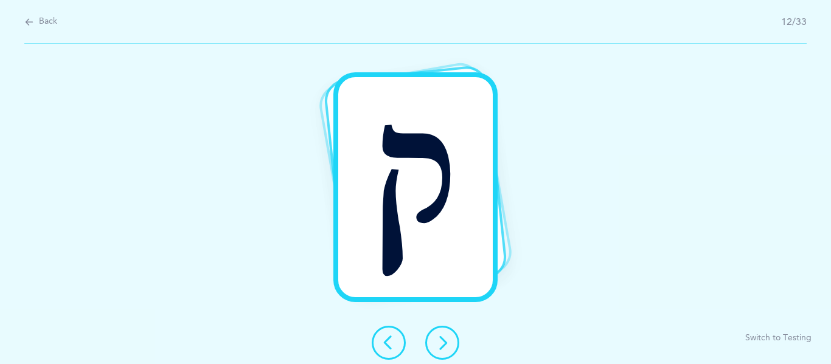
click at [445, 347] on icon at bounding box center [442, 343] width 15 height 15
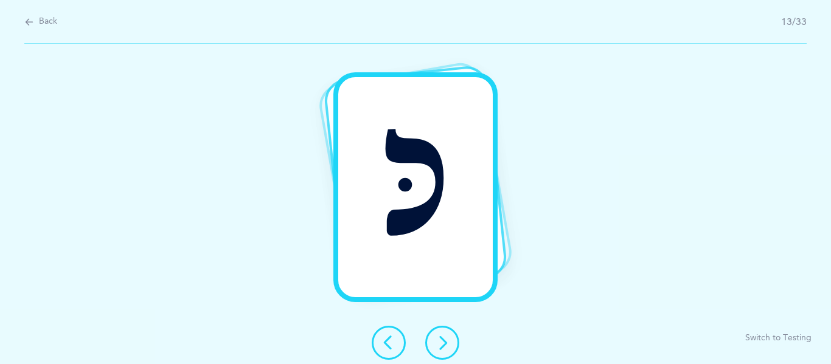
click at [445, 347] on icon at bounding box center [442, 343] width 15 height 15
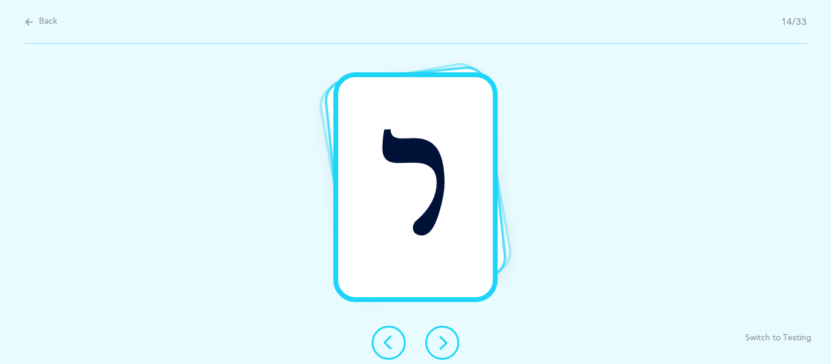
click at [449, 342] on button at bounding box center [442, 343] width 34 height 34
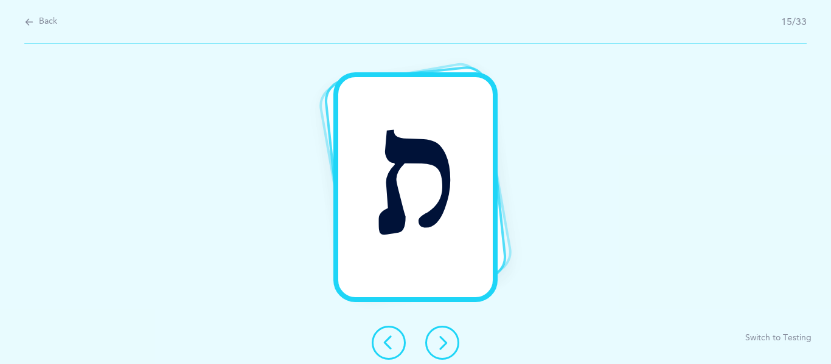
click at [449, 342] on button at bounding box center [442, 343] width 34 height 34
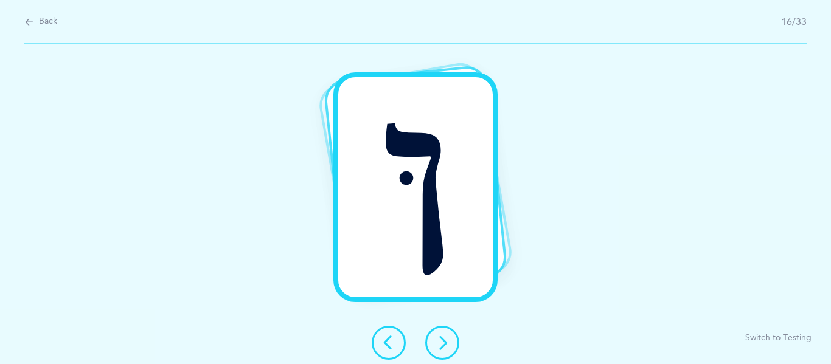
click at [449, 342] on button at bounding box center [442, 343] width 34 height 34
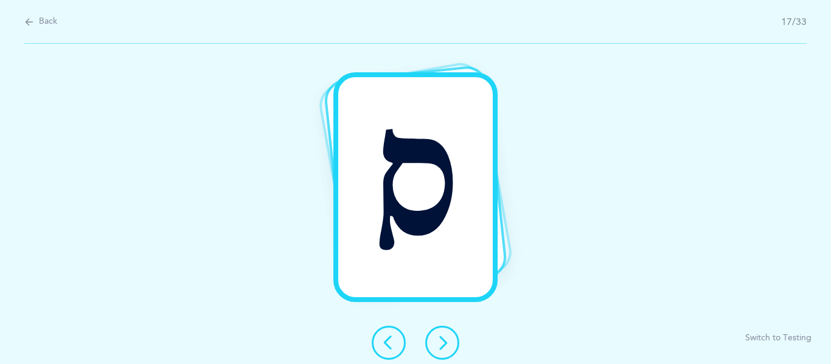
click at [449, 342] on button at bounding box center [442, 343] width 34 height 34
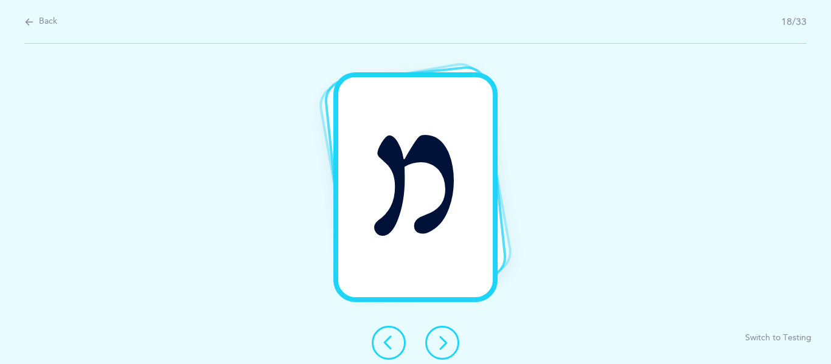
click at [449, 342] on button at bounding box center [442, 343] width 34 height 34
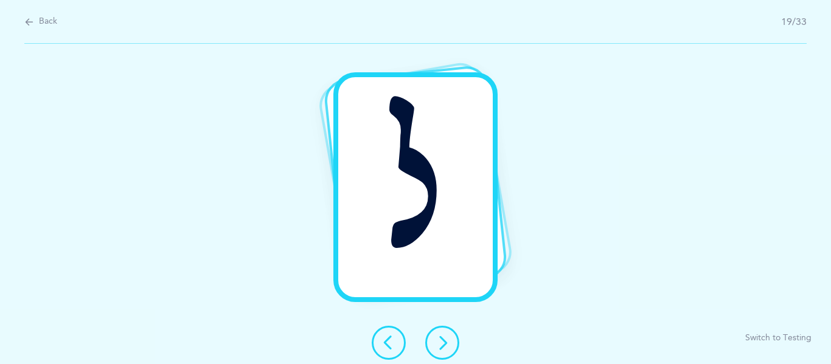
click at [449, 342] on button at bounding box center [442, 343] width 34 height 34
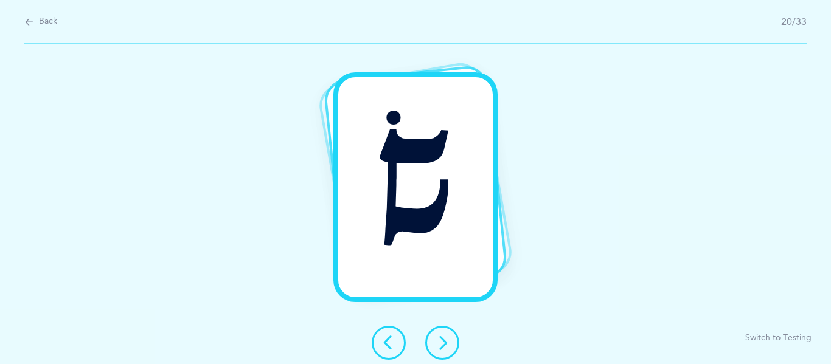
click at [442, 341] on icon at bounding box center [442, 343] width 15 height 15
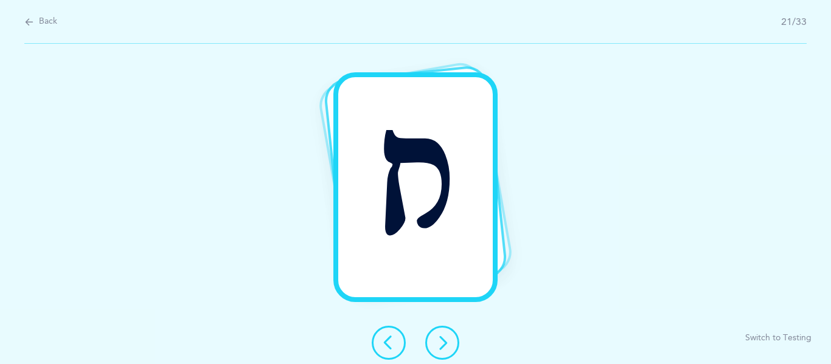
click at [438, 354] on button at bounding box center [442, 343] width 34 height 34
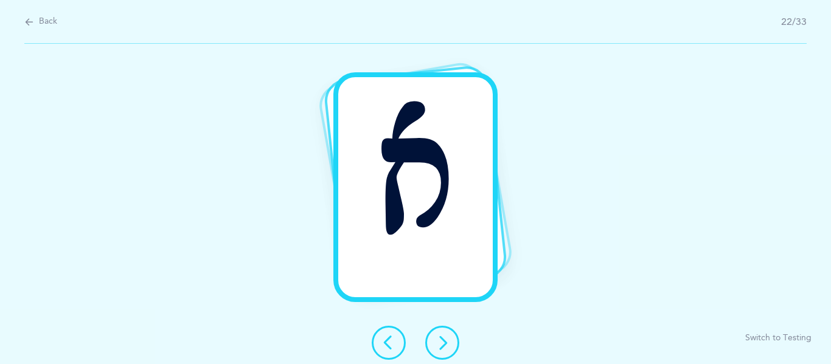
click at [448, 340] on icon at bounding box center [442, 343] width 15 height 15
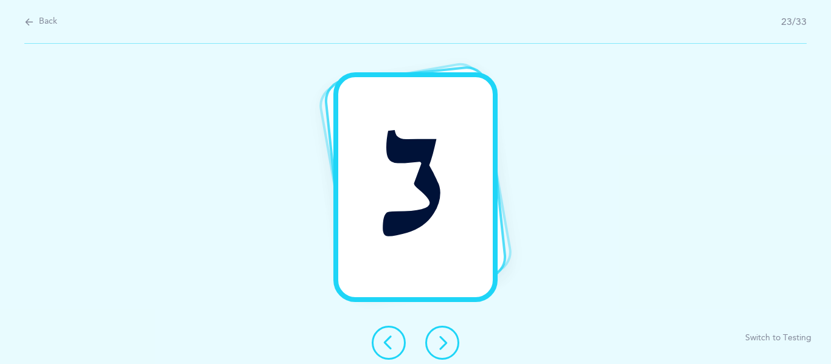
click at [448, 340] on icon at bounding box center [442, 343] width 15 height 15
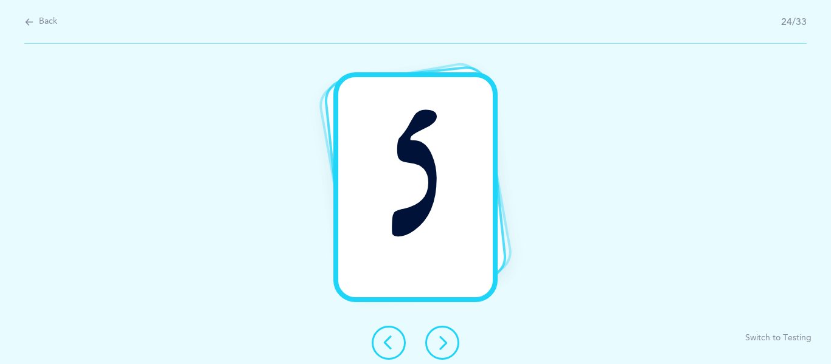
click at [442, 338] on icon at bounding box center [442, 343] width 15 height 15
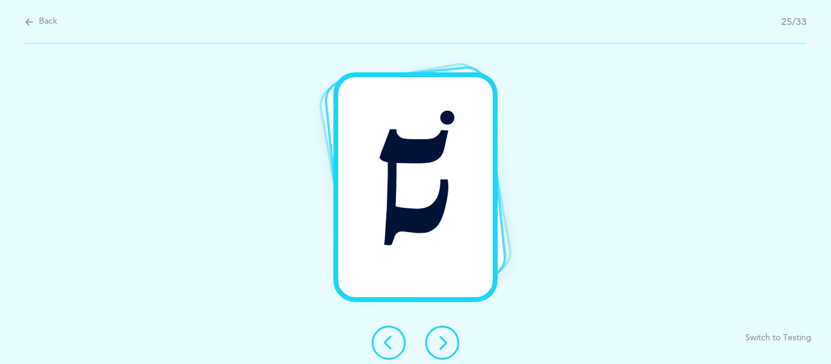
click at [446, 356] on button at bounding box center [442, 343] width 34 height 34
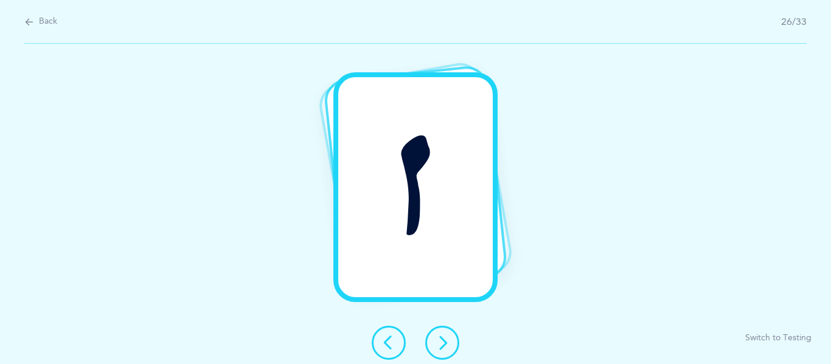
click at [432, 331] on button at bounding box center [442, 343] width 34 height 34
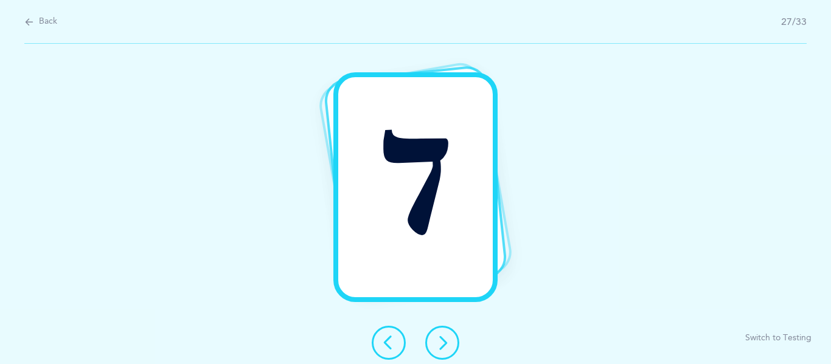
click at [387, 337] on icon at bounding box center [388, 343] width 15 height 15
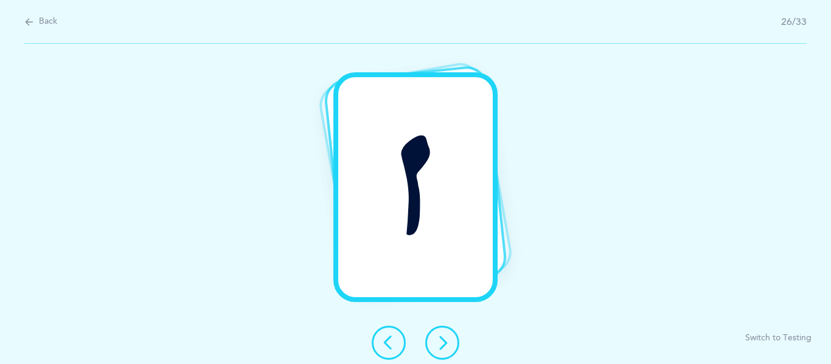
click at [443, 356] on button at bounding box center [442, 343] width 34 height 34
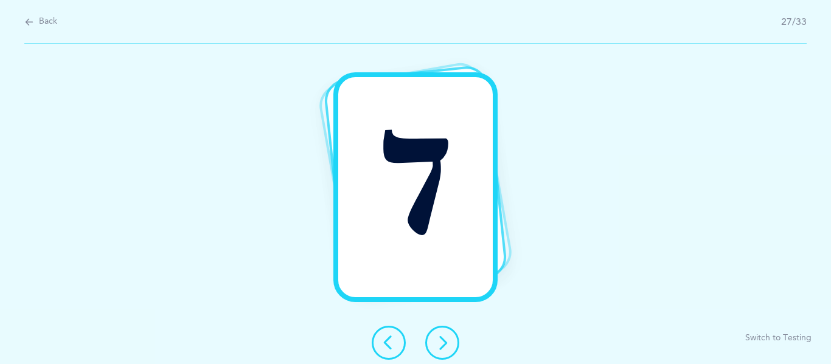
click at [444, 336] on icon at bounding box center [442, 343] width 15 height 15
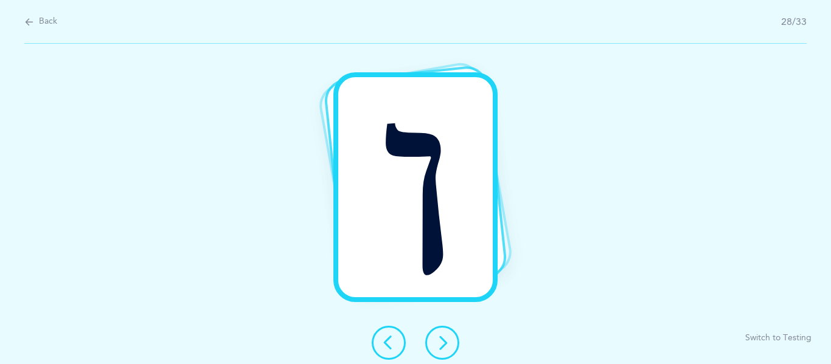
click at [444, 336] on icon at bounding box center [442, 343] width 15 height 15
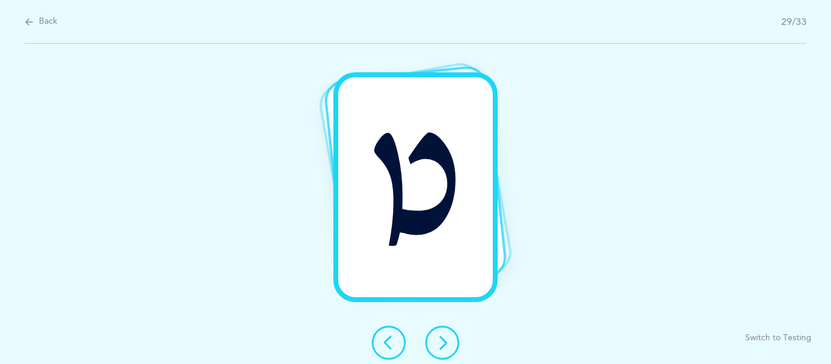
click at [444, 336] on icon at bounding box center [442, 343] width 15 height 15
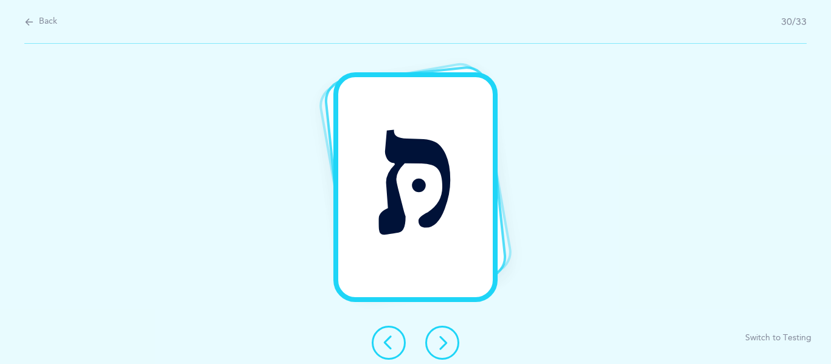
click at [444, 336] on icon at bounding box center [442, 343] width 15 height 15
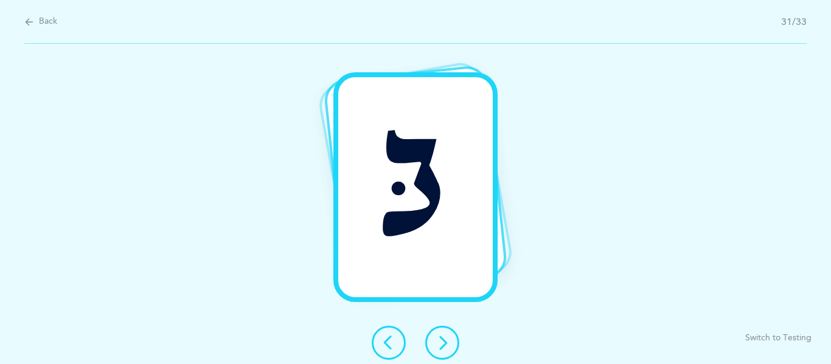
click at [446, 336] on icon at bounding box center [442, 343] width 15 height 15
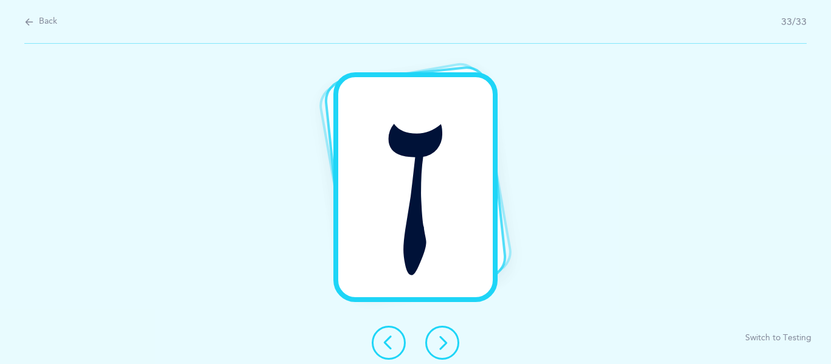
click at [443, 343] on icon at bounding box center [442, 343] width 15 height 15
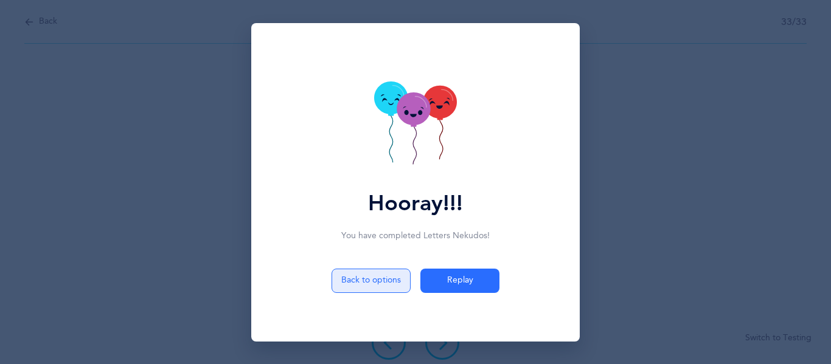
click at [373, 276] on button "Back to options" at bounding box center [370, 281] width 79 height 24
select select "single"
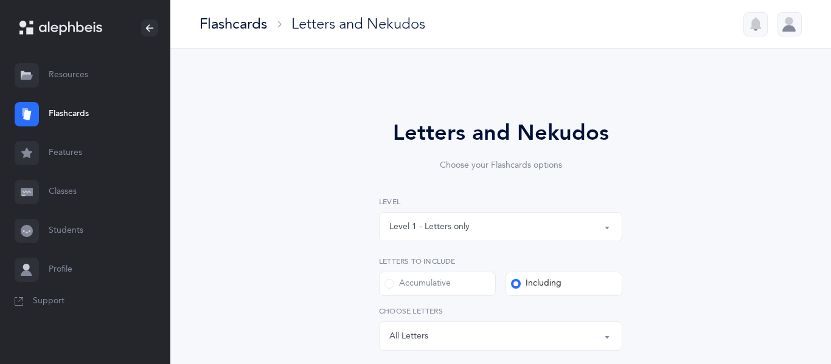
click at [91, 102] on link "Flashcards" at bounding box center [85, 114] width 170 height 39
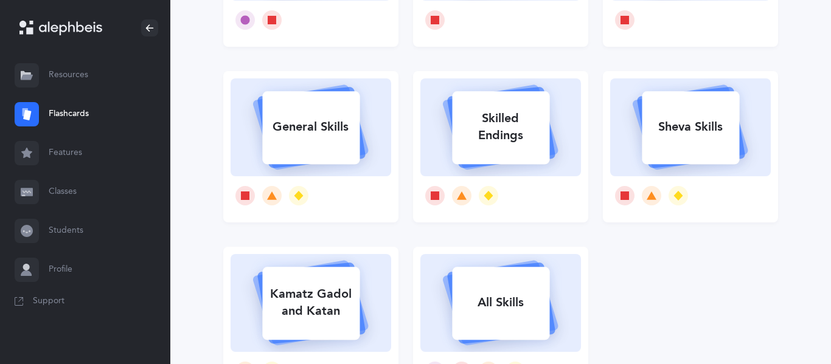
scroll to position [229, 0]
click at [674, 147] on rect at bounding box center [690, 127] width 97 height 73
select select "5"
select select "12"
select select "single"
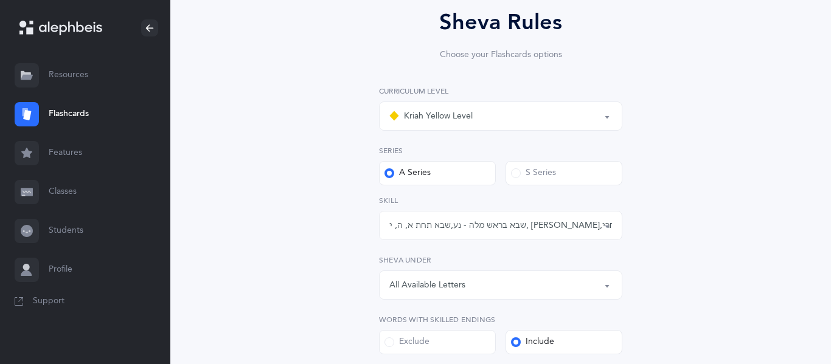
scroll to position [112, 0]
click at [478, 238] on button "שבא בראש מלה - נע , שבא תחת א, ה, י, ע - נח , שבא אחרי שורוק בראש מילה , שני שב…" at bounding box center [500, 224] width 243 height 29
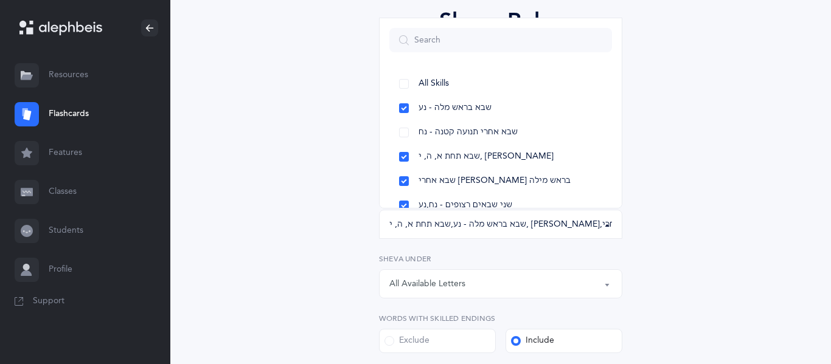
click at [478, 238] on button "שבא בראש מלה - נע , שבא תחת א, ה, י, ע - נח , שבא אחרי שורוק בראש מילה , שני שב…" at bounding box center [500, 224] width 243 height 29
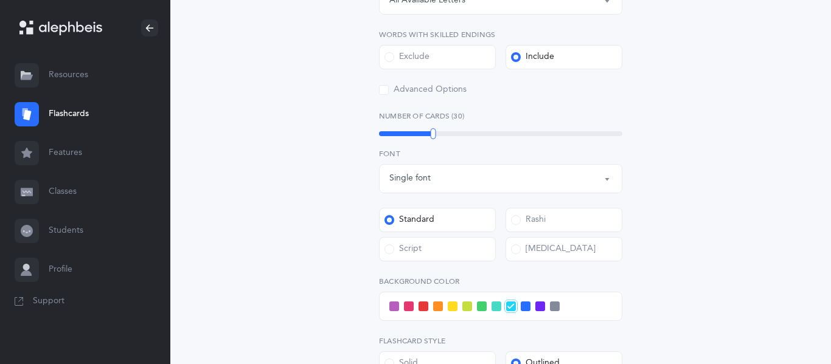
scroll to position [397, 0]
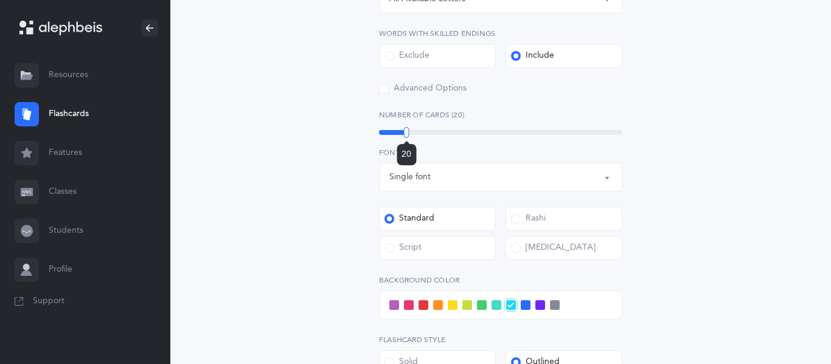
drag, startPoint x: 434, startPoint y: 134, endPoint x: 407, endPoint y: 134, distance: 27.4
click at [407, 134] on div at bounding box center [406, 132] width 5 height 11
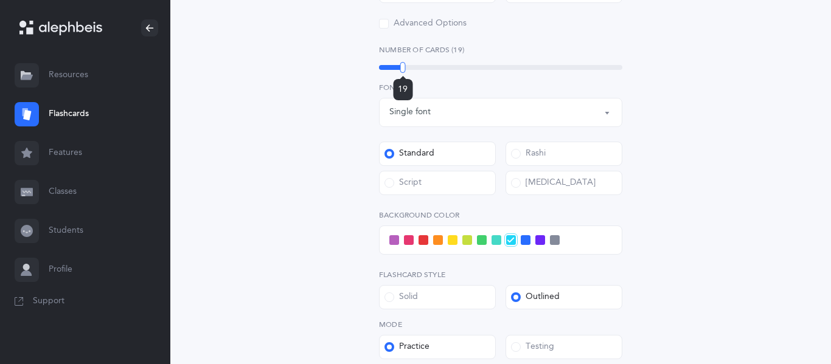
click at [403, 69] on div at bounding box center [402, 67] width 5 height 11
click at [525, 243] on span at bounding box center [526, 240] width 10 height 10
click at [0, 0] on input "checkbox" at bounding box center [0, 0] width 0 height 0
click at [424, 244] on span at bounding box center [423, 240] width 10 height 10
click at [0, 0] on input "checkbox" at bounding box center [0, 0] width 0 height 0
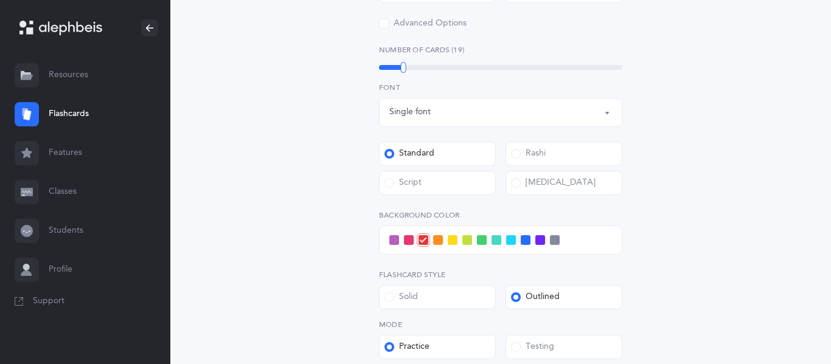
click at [432, 294] on label "Solid" at bounding box center [437, 297] width 117 height 24
click at [0, 0] on input "Solid" at bounding box center [0, 0] width 0 height 0
click at [518, 290] on label "Outlined" at bounding box center [563, 297] width 117 height 24
click at [0, 0] on input "Outlined" at bounding box center [0, 0] width 0 height 0
click at [426, 283] on div "Flashcard Style Solid Outlined" at bounding box center [500, 289] width 243 height 40
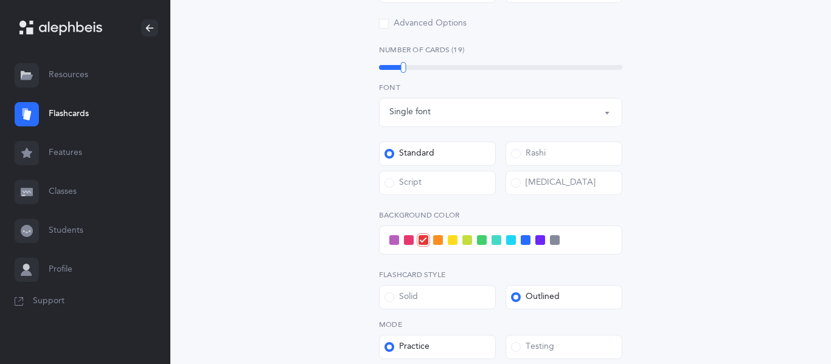
click at [421, 295] on label "Solid" at bounding box center [437, 297] width 117 height 24
click at [0, 0] on input "Solid" at bounding box center [0, 0] width 0 height 0
click at [432, 293] on label "Solid" at bounding box center [437, 297] width 117 height 24
click at [0, 0] on input "Solid" at bounding box center [0, 0] width 0 height 0
click at [432, 293] on label "Solid" at bounding box center [437, 297] width 117 height 24
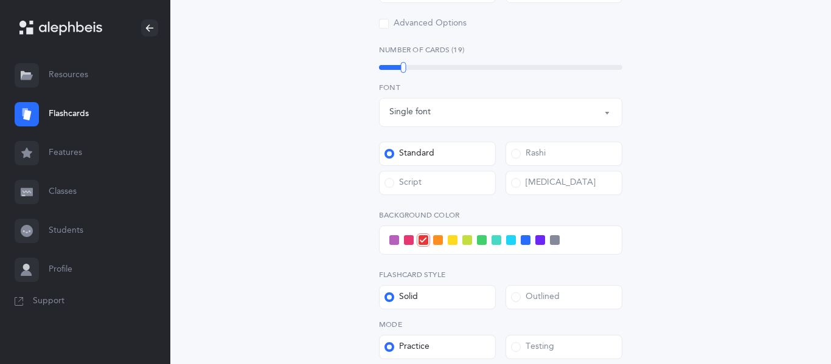
click at [0, 0] on input "Solid" at bounding box center [0, 0] width 0 height 0
click at [432, 293] on label "Solid" at bounding box center [437, 297] width 117 height 24
click at [0, 0] on input "Solid" at bounding box center [0, 0] width 0 height 0
click at [479, 236] on span at bounding box center [482, 240] width 10 height 10
click at [0, 0] on input "checkbox" at bounding box center [0, 0] width 0 height 0
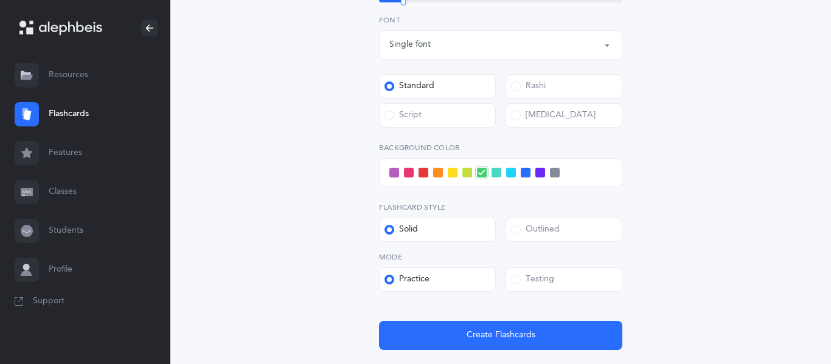
scroll to position [553, 0]
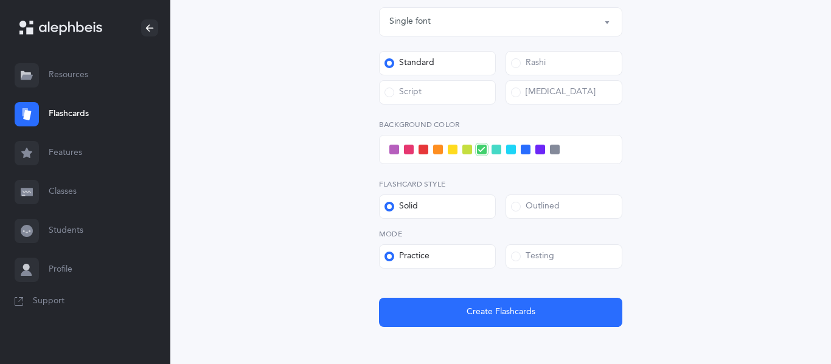
click at [467, 153] on span at bounding box center [467, 150] width 10 height 10
click at [0, 0] on input "checkbox" at bounding box center [0, 0] width 0 height 0
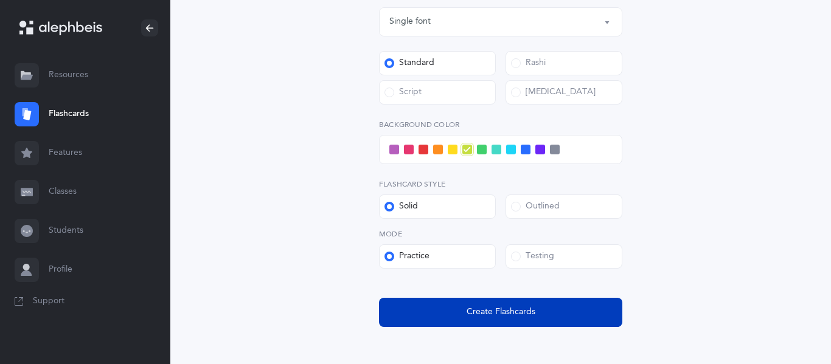
click at [529, 320] on button "Create Flashcards" at bounding box center [500, 312] width 243 height 29
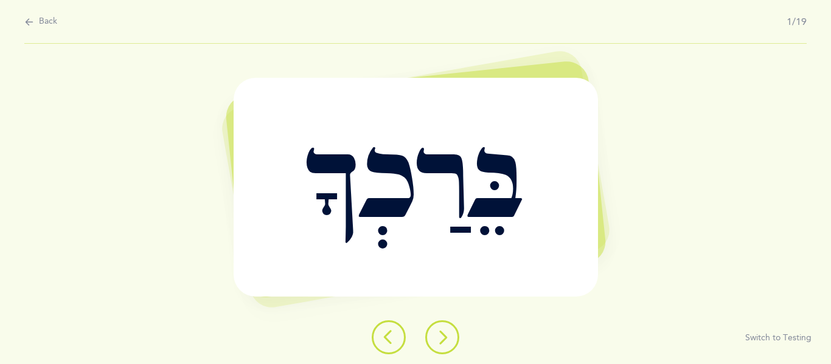
scroll to position [0, 0]
click at [443, 334] on icon at bounding box center [442, 337] width 15 height 15
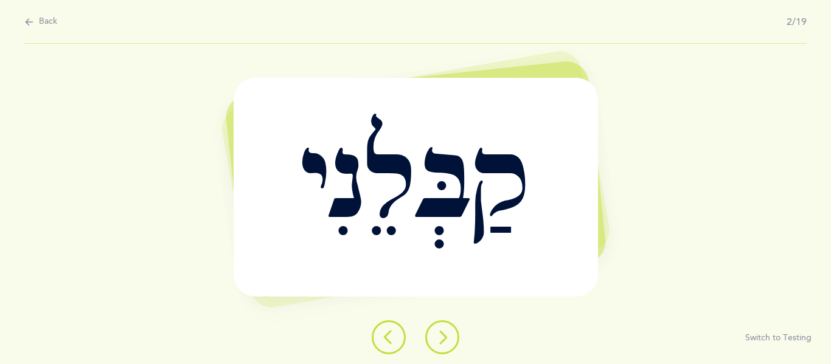
click at [445, 352] on button at bounding box center [442, 337] width 34 height 34
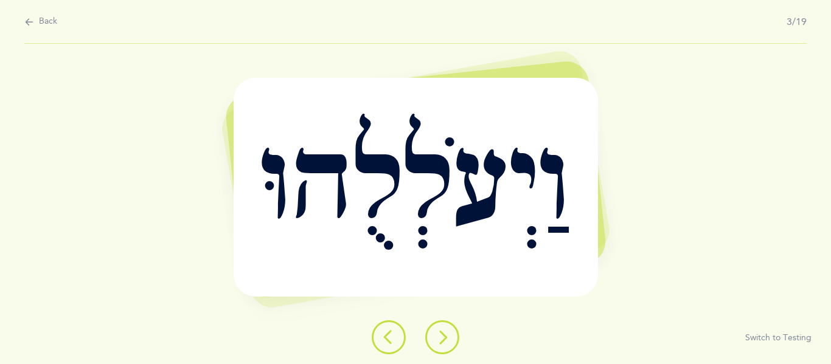
click at [442, 350] on button at bounding box center [442, 337] width 34 height 34
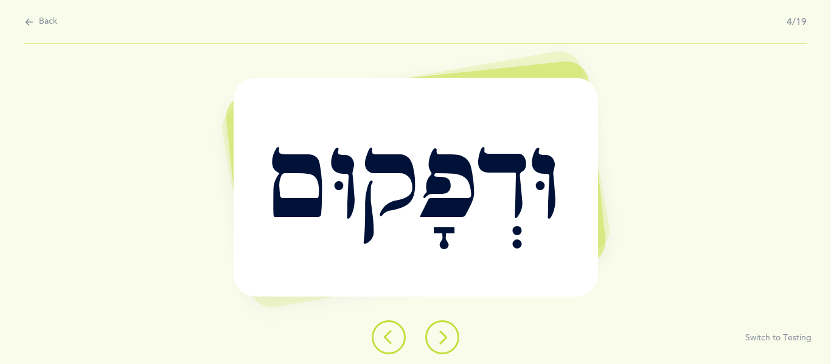
click at [447, 345] on button at bounding box center [442, 337] width 34 height 34
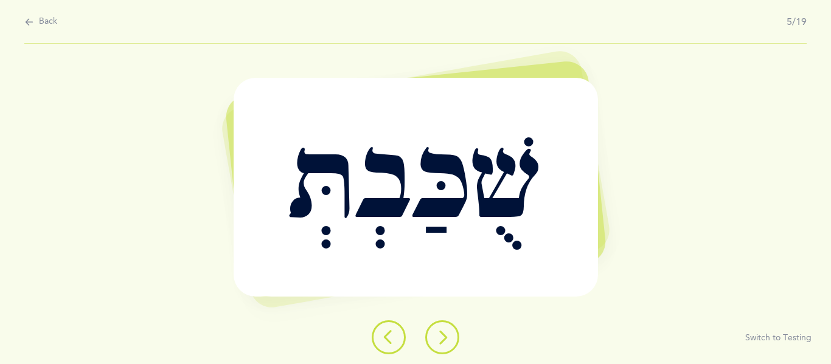
click at [454, 344] on button at bounding box center [442, 337] width 34 height 34
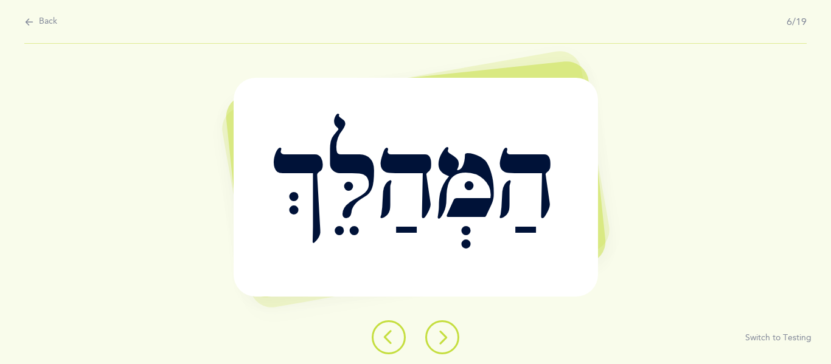
click at [427, 333] on button at bounding box center [442, 337] width 34 height 34
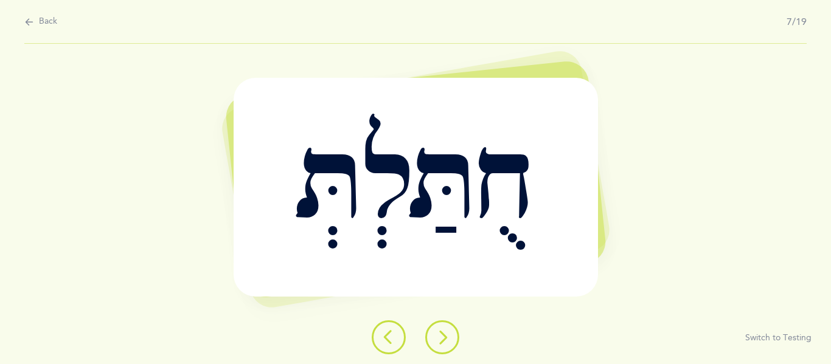
click at [456, 337] on button at bounding box center [442, 337] width 34 height 34
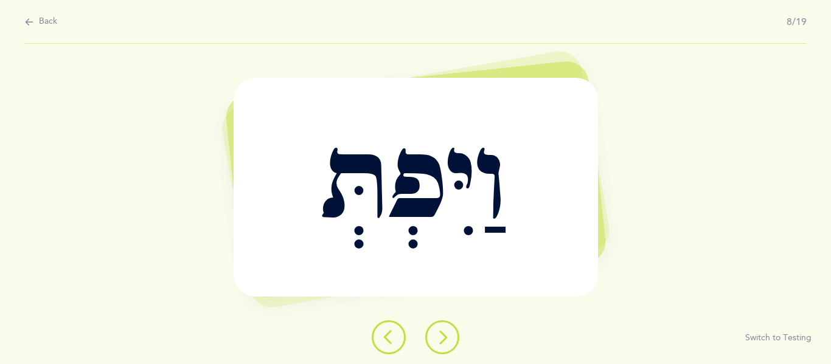
click at [449, 335] on icon at bounding box center [442, 337] width 15 height 15
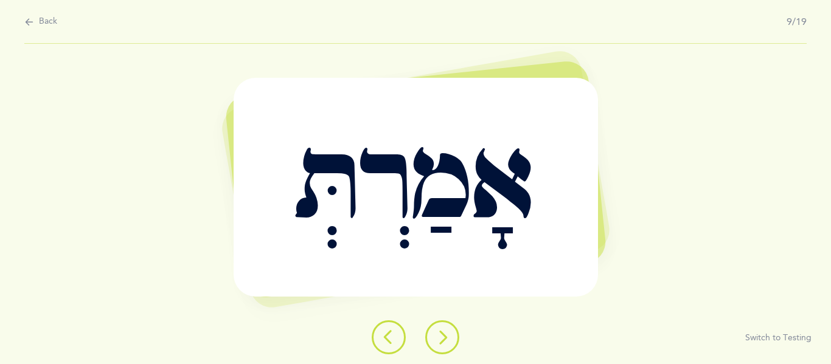
click at [438, 342] on icon at bounding box center [442, 337] width 15 height 15
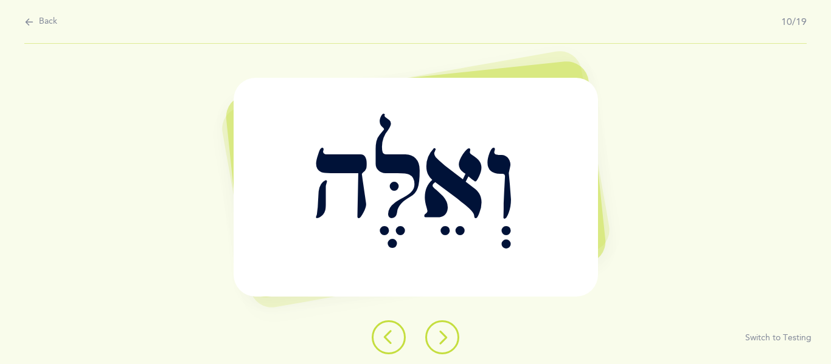
click at [438, 347] on button at bounding box center [442, 337] width 34 height 34
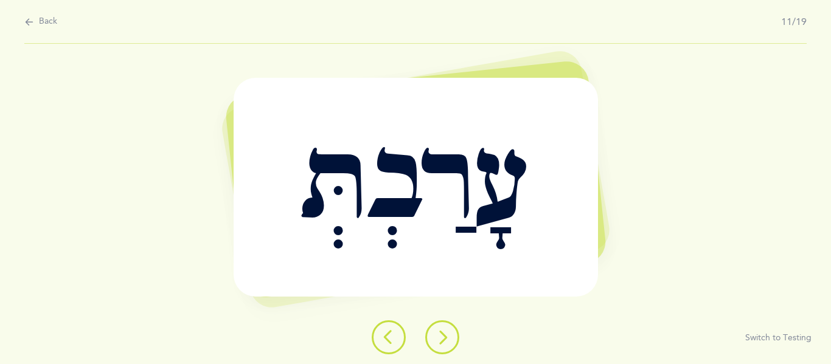
click at [475, 277] on div "עָרַבְתְּ" at bounding box center [416, 187] width 364 height 218
click at [447, 322] on button at bounding box center [442, 337] width 34 height 34
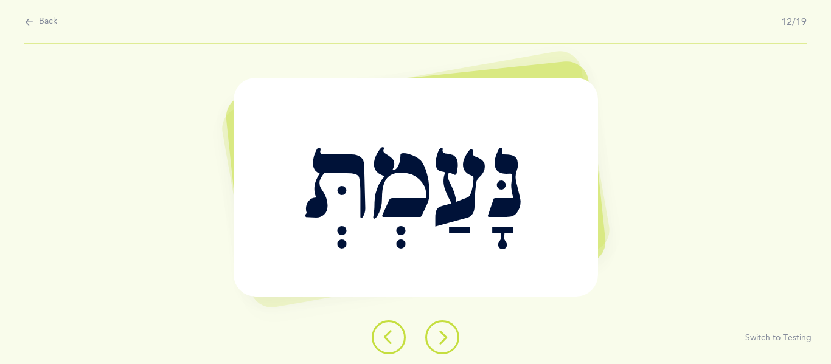
click at [443, 333] on icon at bounding box center [442, 337] width 15 height 15
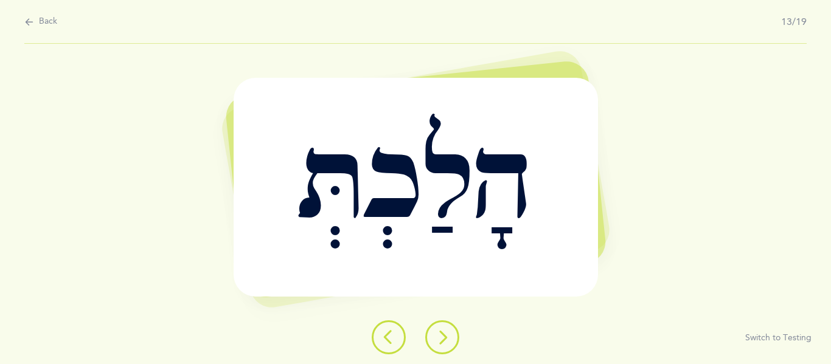
click at [436, 337] on icon at bounding box center [442, 337] width 15 height 15
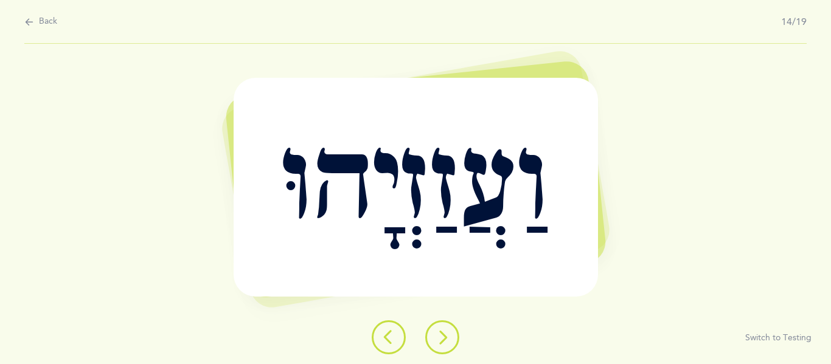
click at [442, 350] on button at bounding box center [442, 337] width 34 height 34
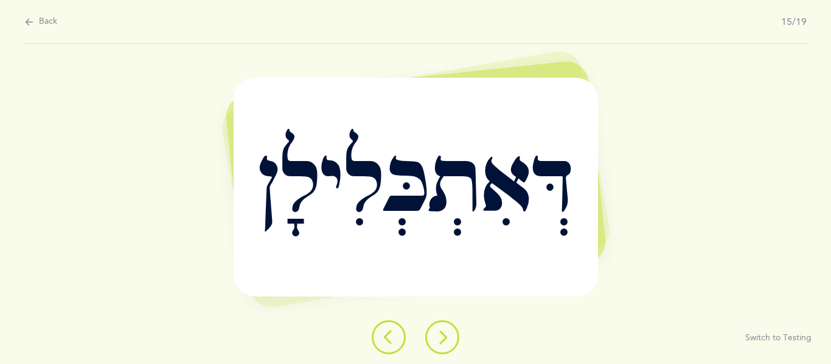
click at [563, 250] on div "דְּאִתְכְּלִילָן" at bounding box center [416, 187] width 364 height 218
click at [438, 333] on icon at bounding box center [442, 337] width 15 height 15
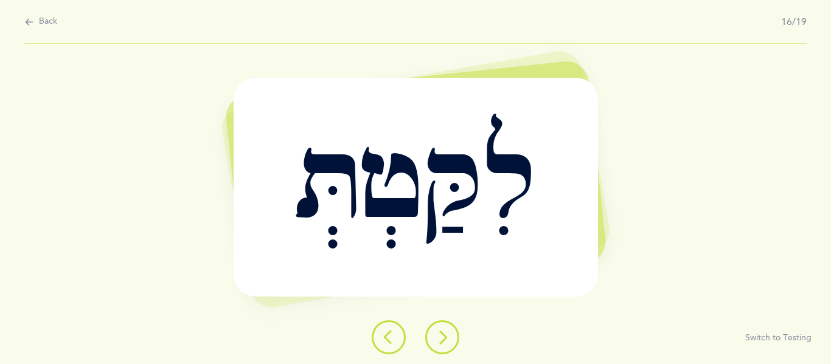
click at [447, 327] on button at bounding box center [442, 337] width 34 height 34
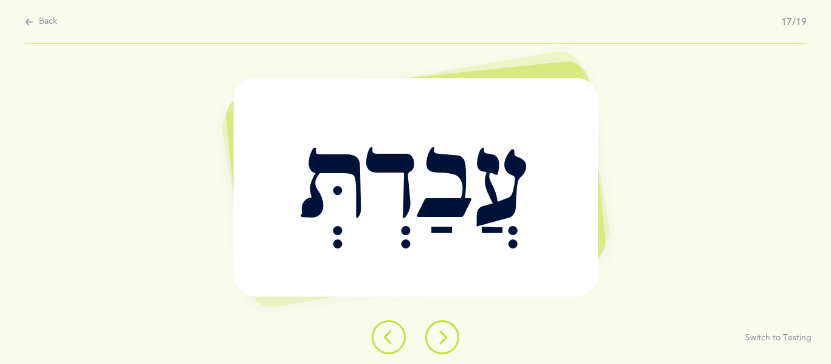
click at [434, 341] on button at bounding box center [442, 337] width 34 height 34
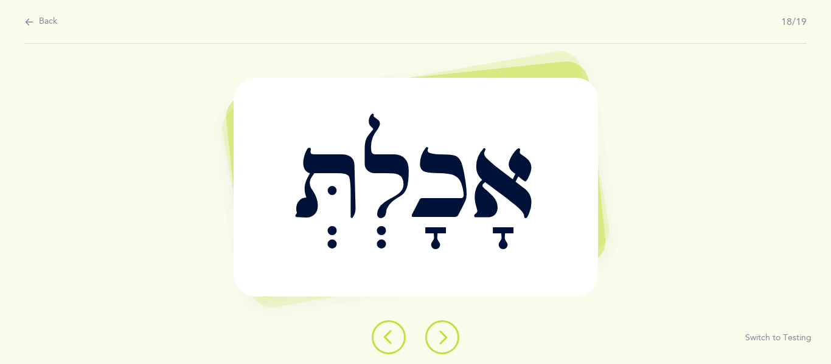
click at [454, 324] on div at bounding box center [415, 337] width 107 height 34
click at [451, 329] on button at bounding box center [442, 337] width 34 height 34
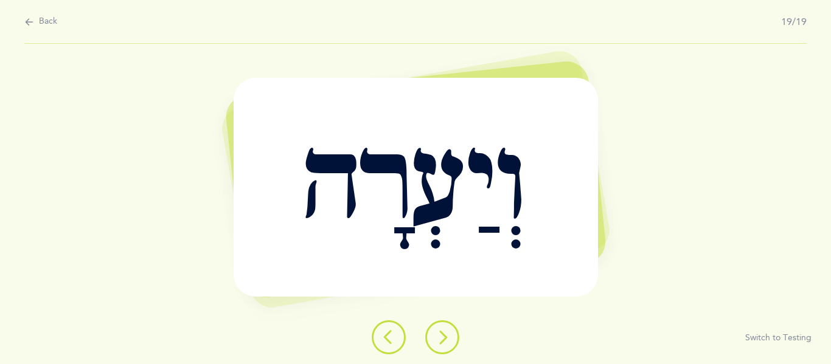
click at [446, 320] on button at bounding box center [442, 337] width 34 height 34
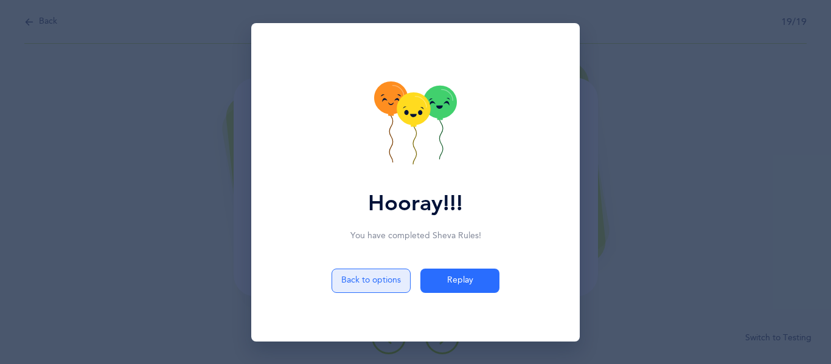
click at [364, 274] on button "Back to options" at bounding box center [370, 281] width 79 height 24
select select "5"
select select "12"
select select "single"
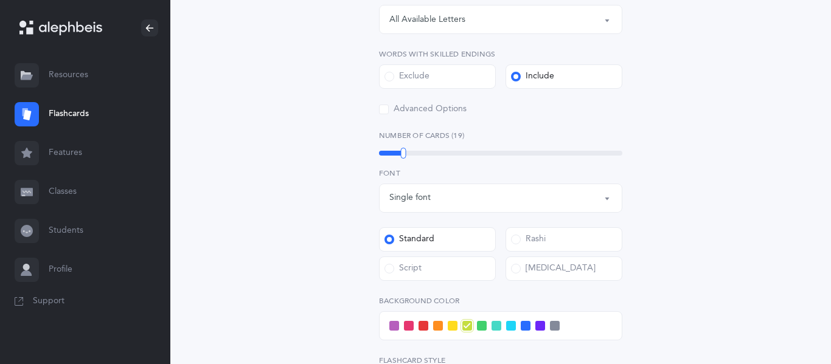
scroll to position [383, 0]
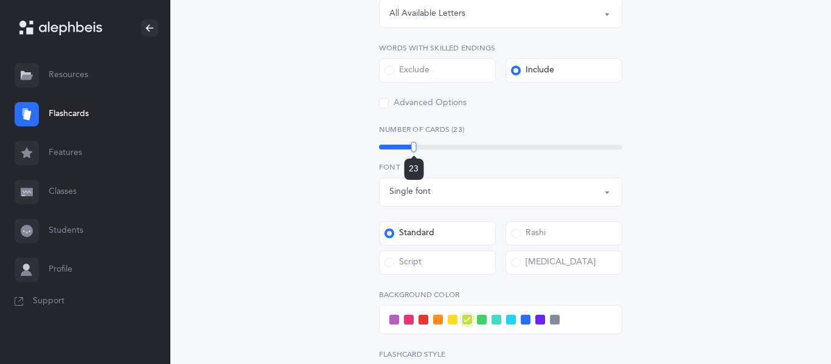
click at [414, 150] on div "23" at bounding box center [500, 147] width 243 height 5
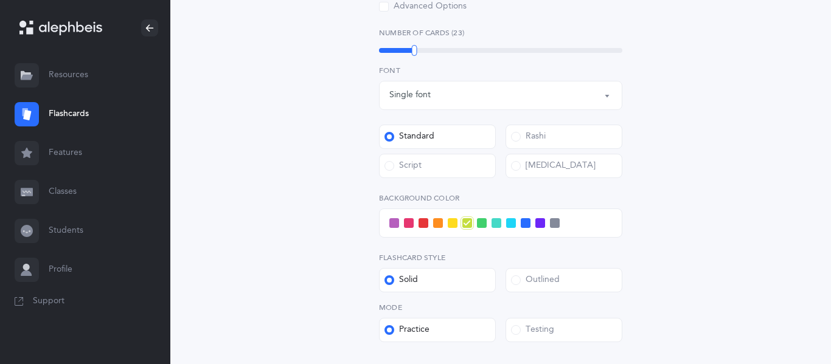
scroll to position [481, 0]
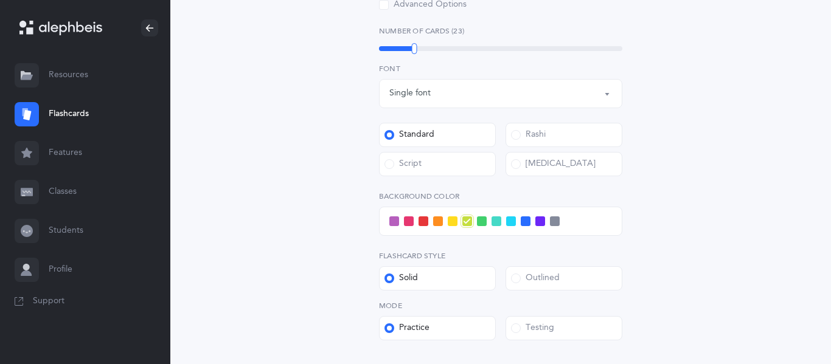
click at [511, 226] on span at bounding box center [511, 221] width 10 height 10
click at [0, 0] on input "checkbox" at bounding box center [0, 0] width 0 height 0
click at [530, 282] on div "Outlined" at bounding box center [535, 278] width 49 height 12
click at [0, 0] on input "Outlined" at bounding box center [0, 0] width 0 height 0
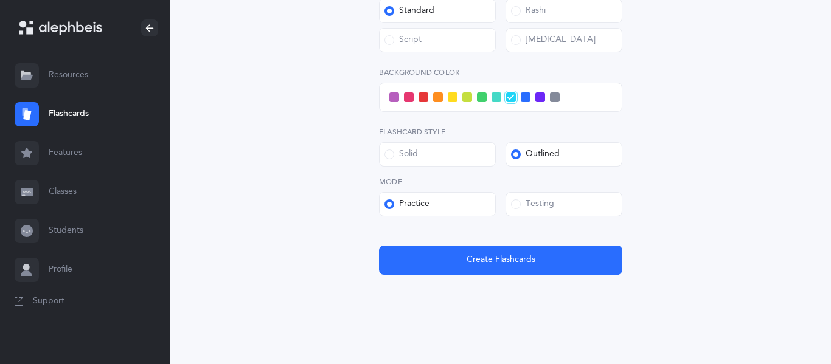
scroll to position [613, 0]
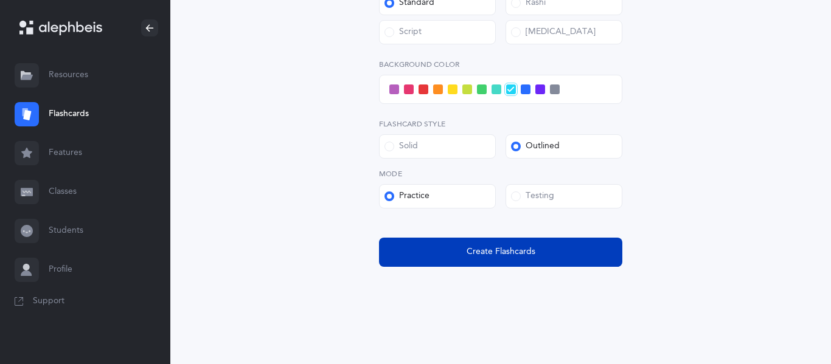
click at [506, 261] on button "Create Flashcards" at bounding box center [500, 252] width 243 height 29
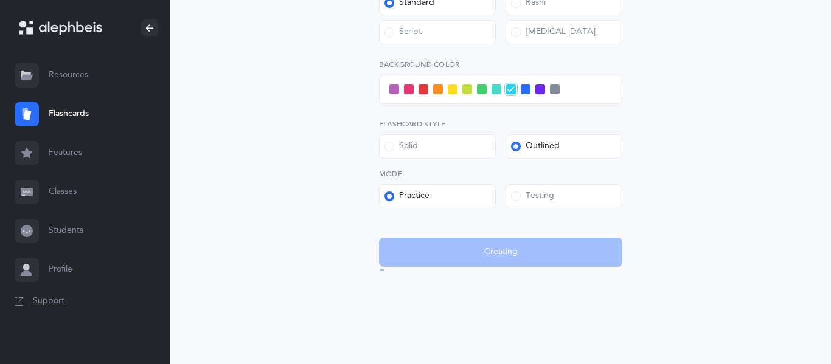
scroll to position [0, 0]
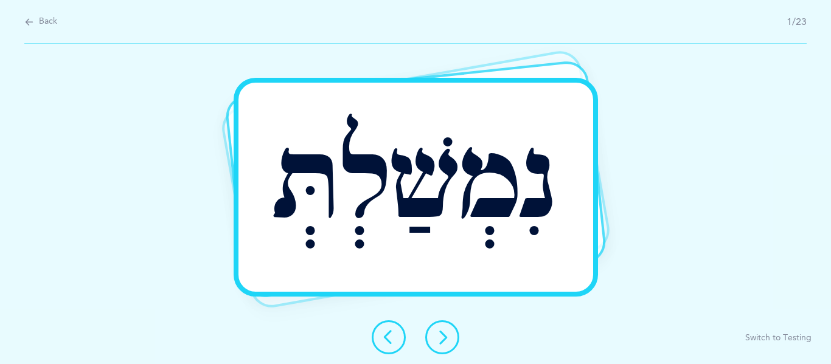
click at [439, 333] on icon at bounding box center [442, 337] width 15 height 15
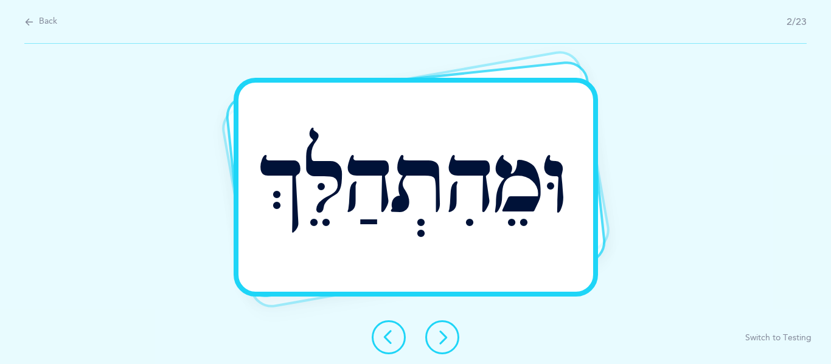
click at [437, 333] on icon at bounding box center [442, 337] width 15 height 15
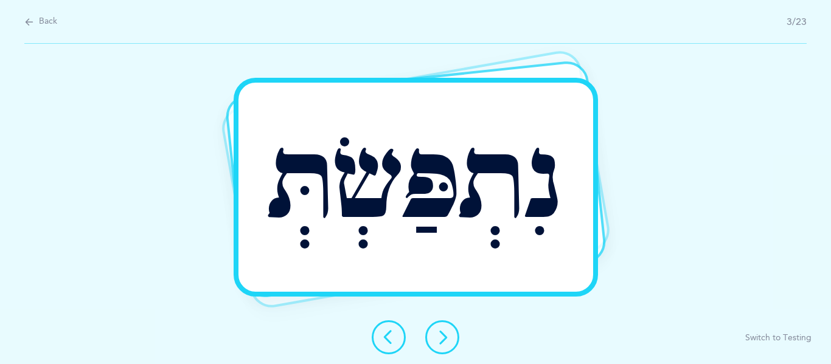
click at [449, 325] on button at bounding box center [442, 337] width 34 height 34
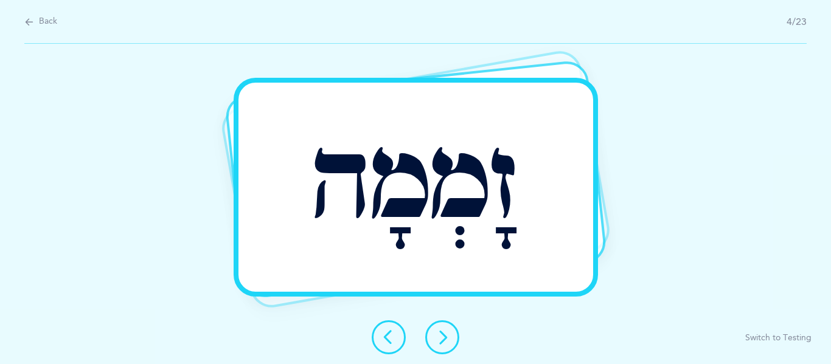
click at [451, 331] on button at bounding box center [442, 337] width 34 height 34
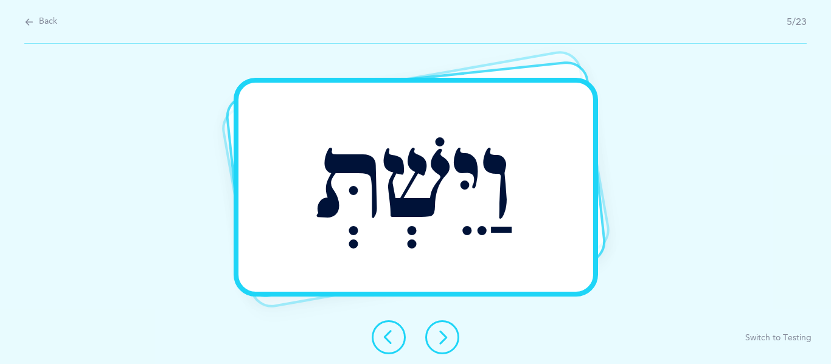
click at [437, 351] on button at bounding box center [442, 337] width 34 height 34
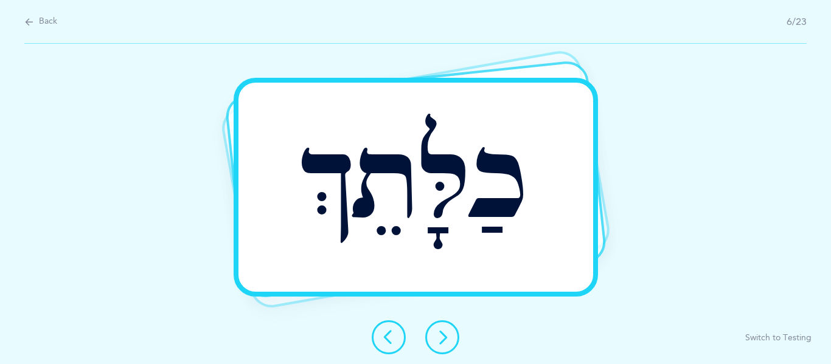
click at [433, 327] on button at bounding box center [442, 337] width 34 height 34
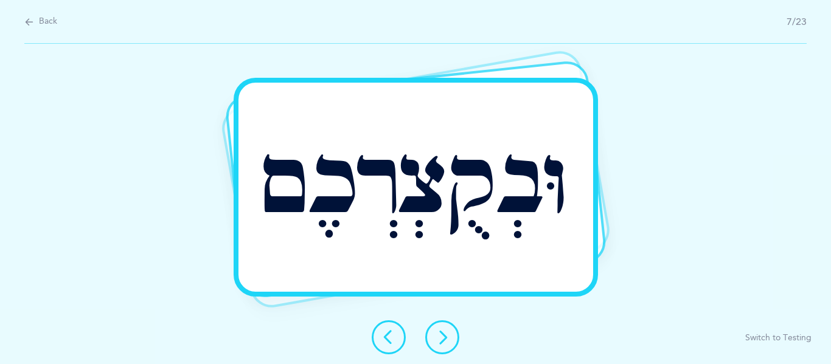
click at [440, 330] on icon at bounding box center [442, 337] width 15 height 15
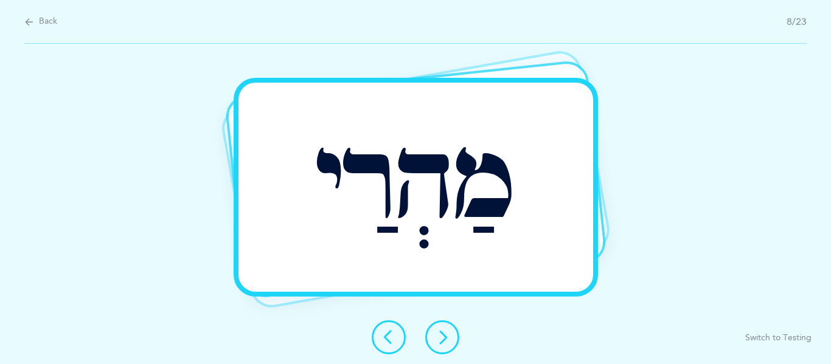
click at [449, 331] on icon at bounding box center [442, 337] width 15 height 15
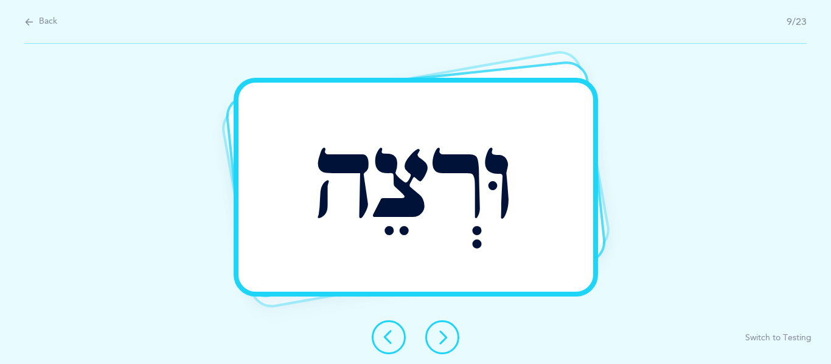
click at [452, 330] on button at bounding box center [442, 337] width 34 height 34
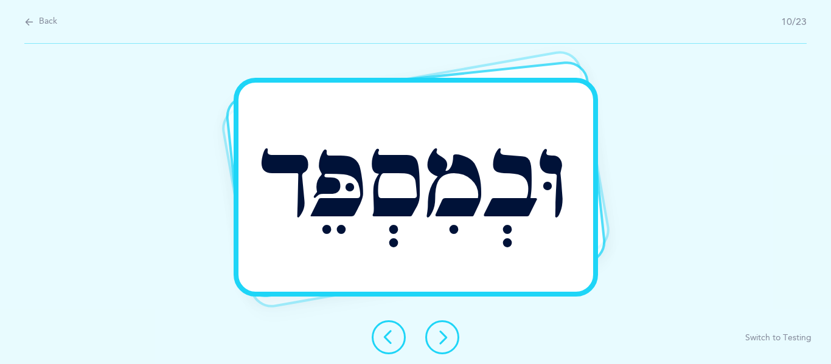
click at [449, 345] on button at bounding box center [442, 337] width 34 height 34
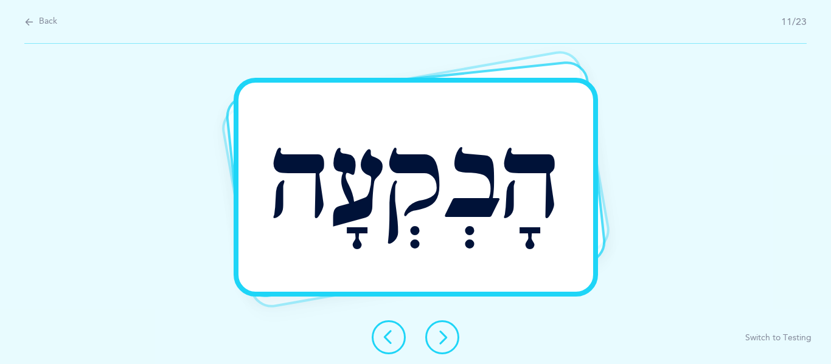
click at [431, 339] on button at bounding box center [442, 337] width 34 height 34
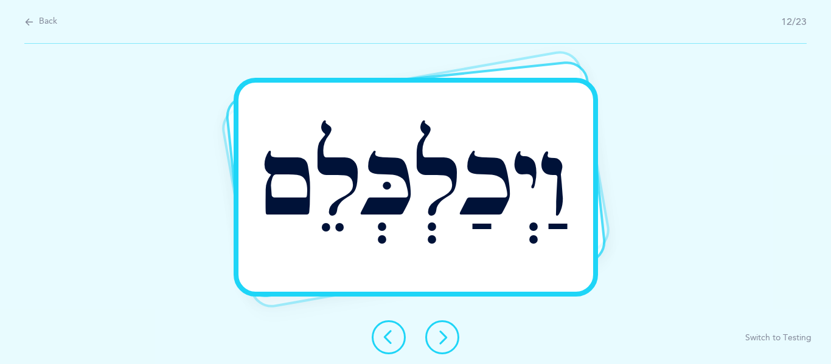
click at [449, 330] on button at bounding box center [442, 337] width 34 height 34
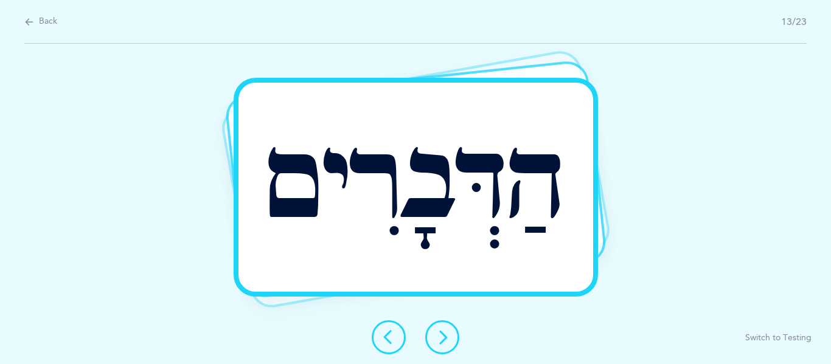
click at [442, 344] on icon at bounding box center [442, 337] width 15 height 15
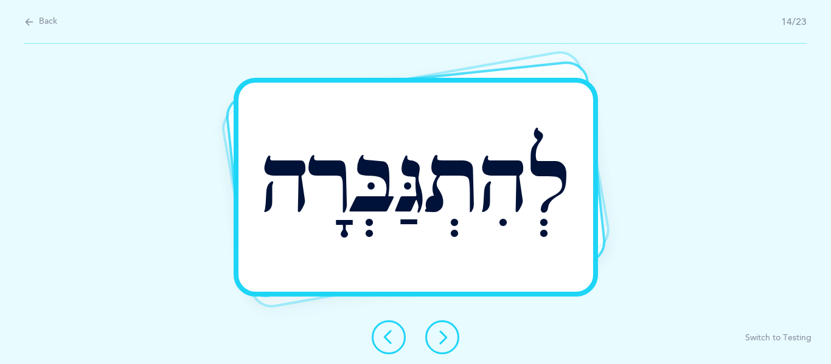
click at [437, 331] on icon at bounding box center [442, 337] width 15 height 15
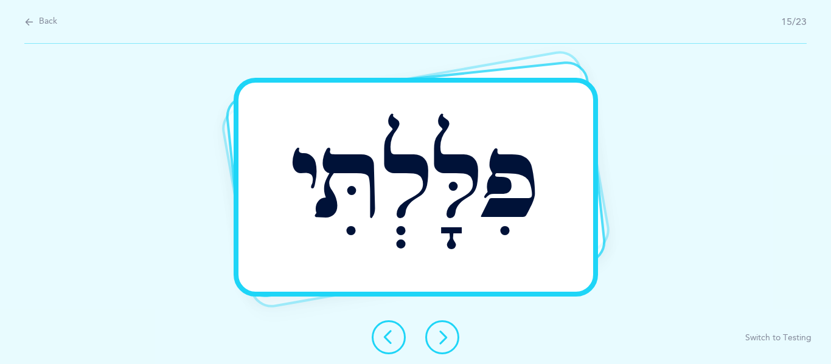
click at [443, 344] on icon at bounding box center [442, 337] width 15 height 15
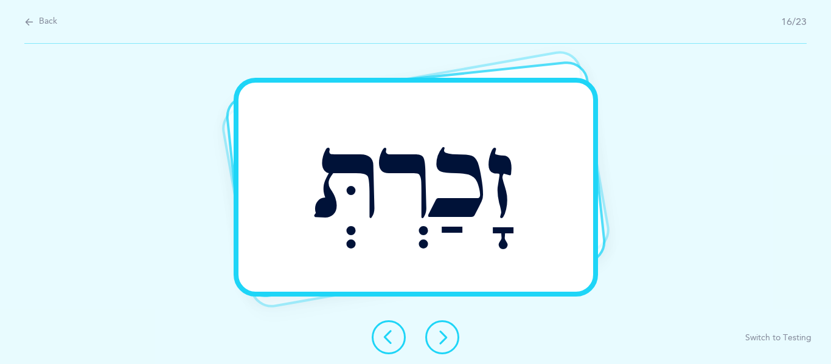
click at [446, 339] on icon at bounding box center [442, 337] width 15 height 15
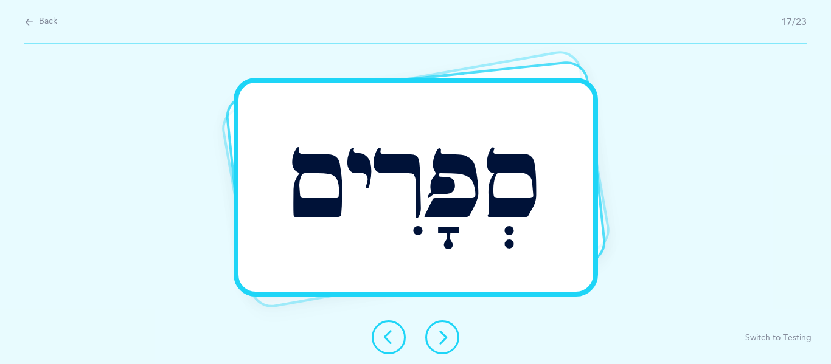
click at [442, 328] on button at bounding box center [442, 337] width 34 height 34
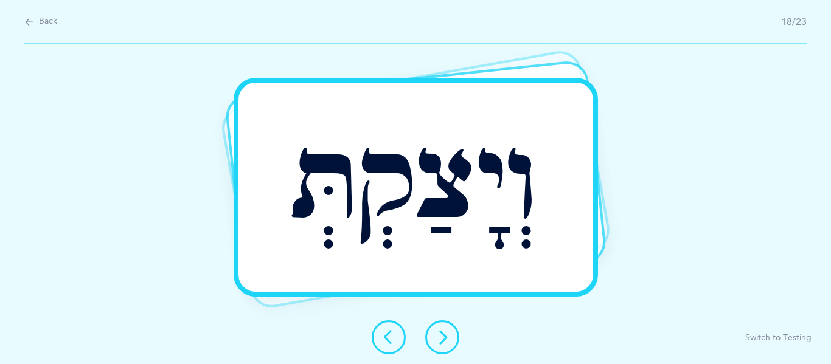
click at [440, 333] on icon at bounding box center [442, 337] width 15 height 15
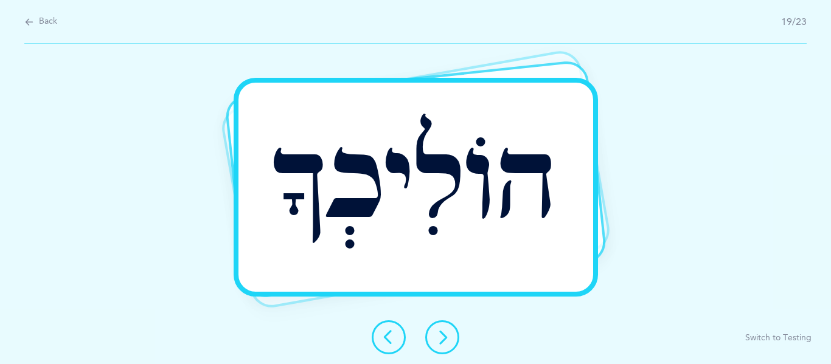
click at [450, 346] on button at bounding box center [442, 337] width 34 height 34
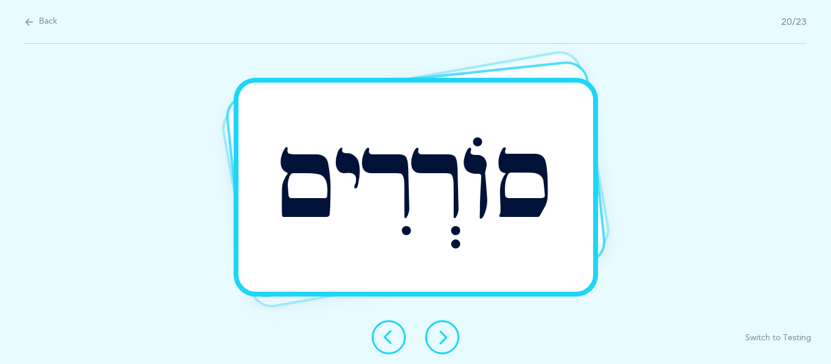
click at [449, 346] on button at bounding box center [442, 337] width 34 height 34
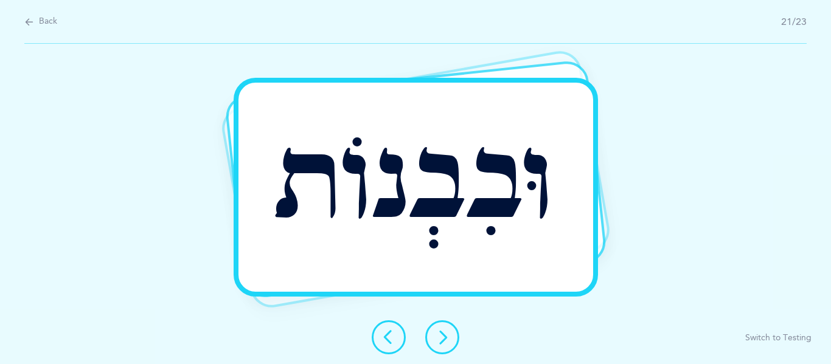
click at [442, 333] on icon at bounding box center [442, 337] width 15 height 15
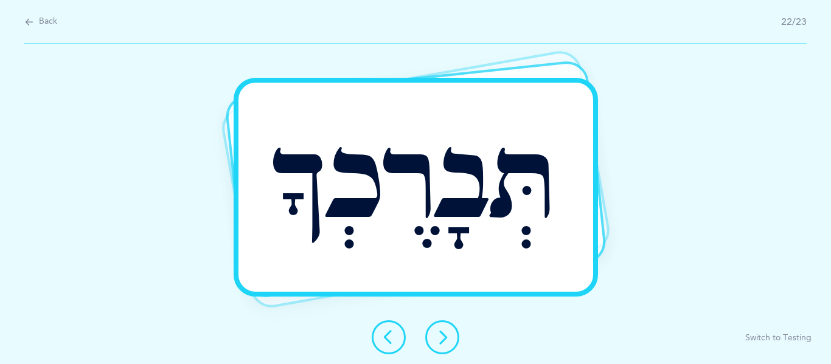
click at [437, 322] on button at bounding box center [442, 337] width 34 height 34
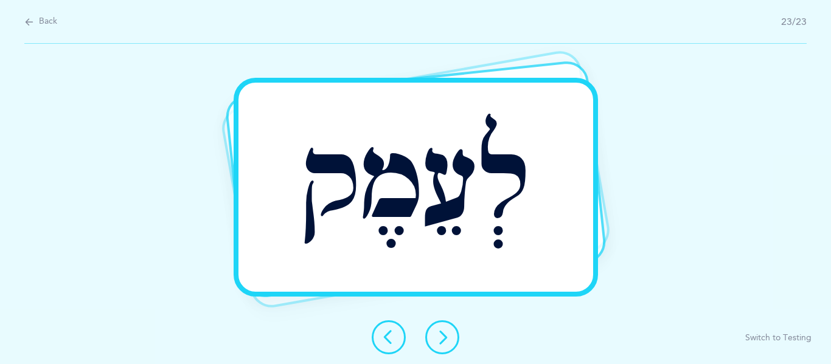
click at [435, 349] on button at bounding box center [442, 337] width 34 height 34
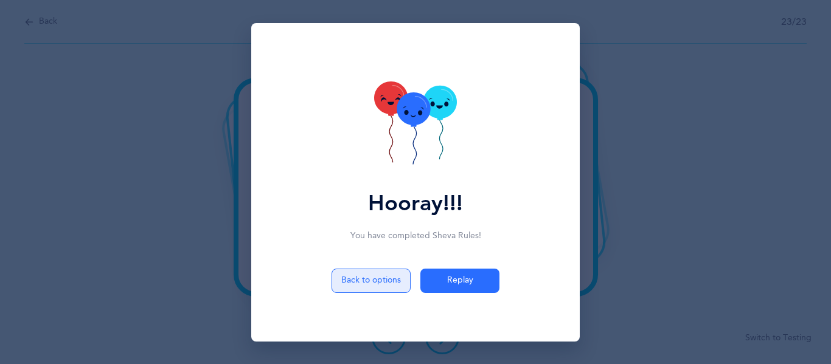
click at [392, 275] on button "Back to options" at bounding box center [370, 281] width 79 height 24
select select "5"
select select "12"
select select "single"
